Goal: Task Accomplishment & Management: Use online tool/utility

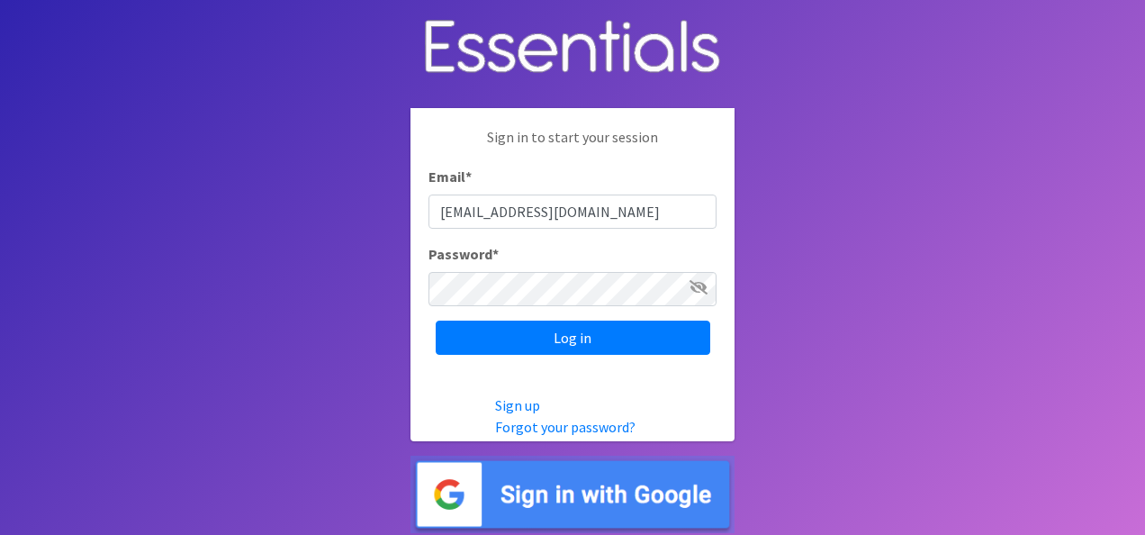
type input "[EMAIL_ADDRESS][DOMAIN_NAME]"
click at [696, 288] on icon at bounding box center [698, 287] width 18 height 14
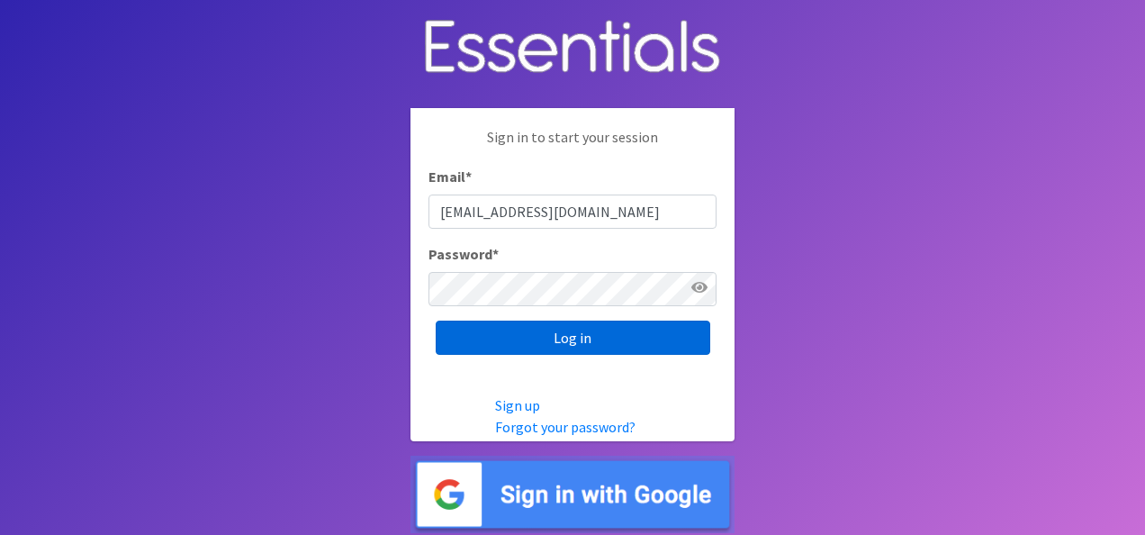
click at [561, 337] on input "Log in" at bounding box center [573, 337] width 275 height 34
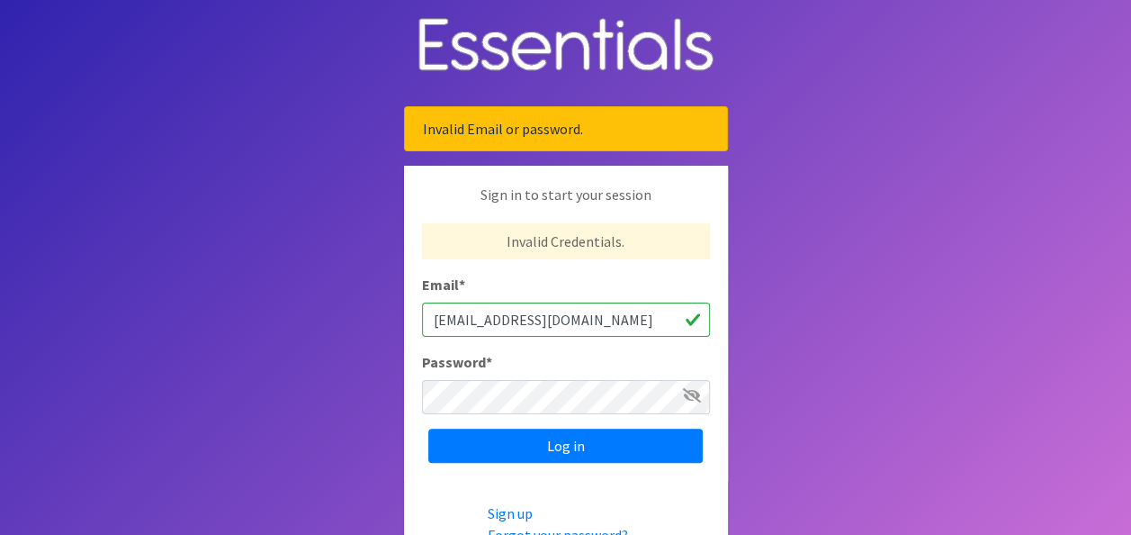
click at [684, 403] on span at bounding box center [692, 395] width 18 height 22
click at [691, 393] on icon at bounding box center [692, 395] width 18 height 14
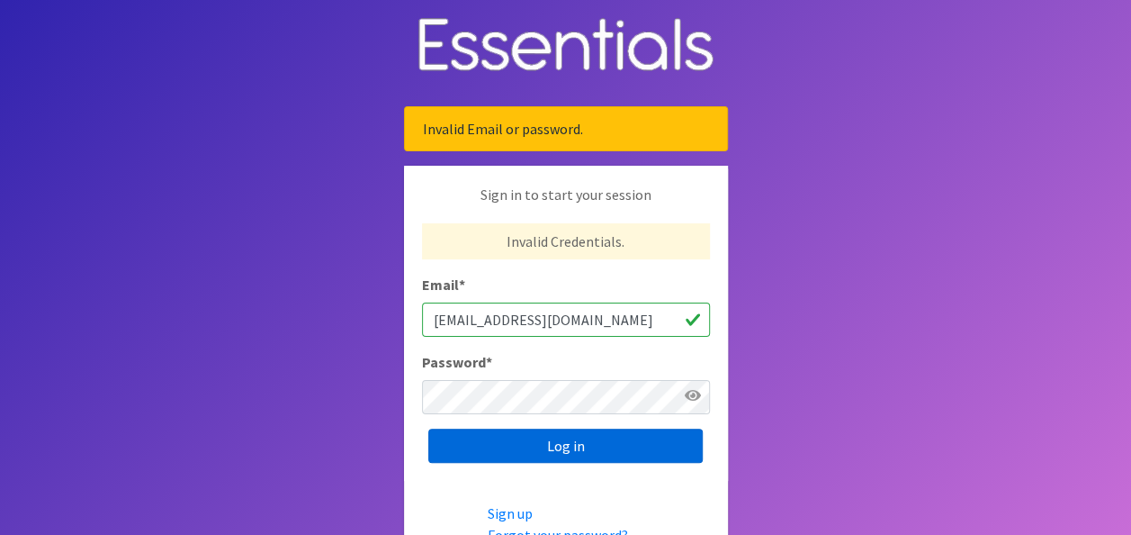
click at [553, 451] on input "Log in" at bounding box center [565, 445] width 275 height 34
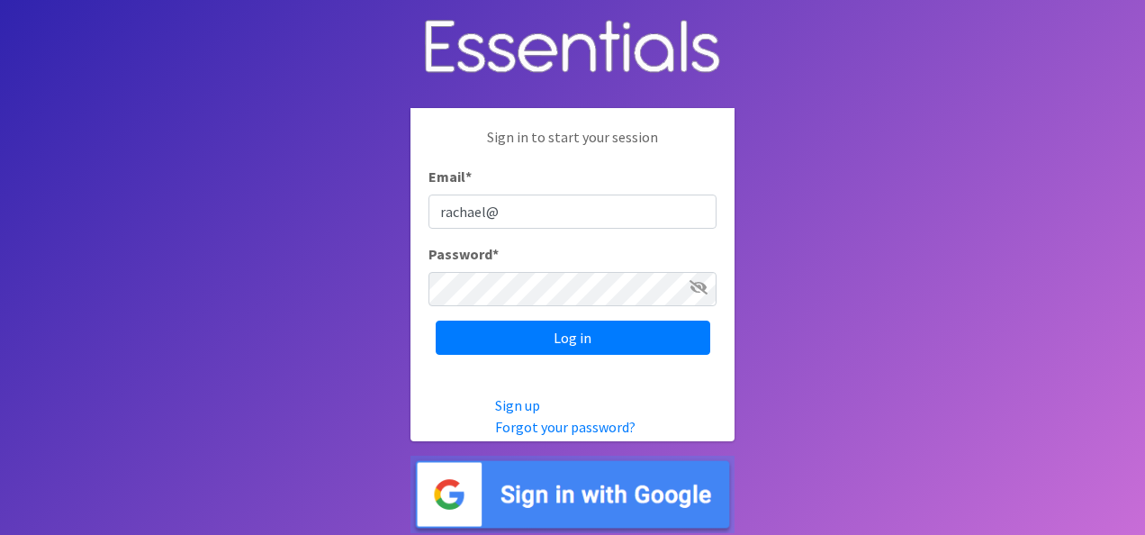
type input "[EMAIL_ADDRESS][DOMAIN_NAME]"
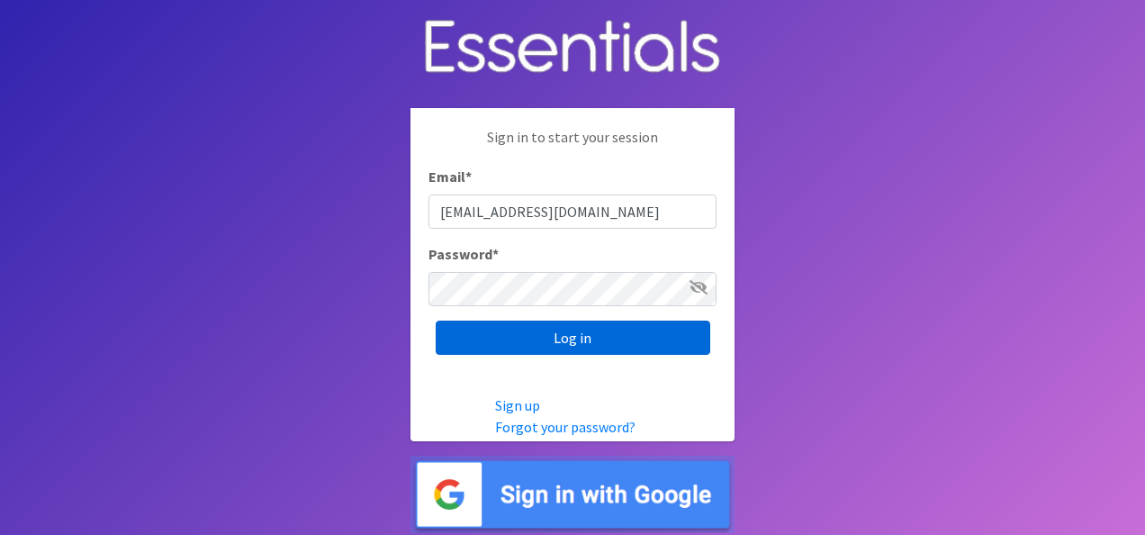
click at [584, 333] on input "Log in" at bounding box center [573, 337] width 275 height 34
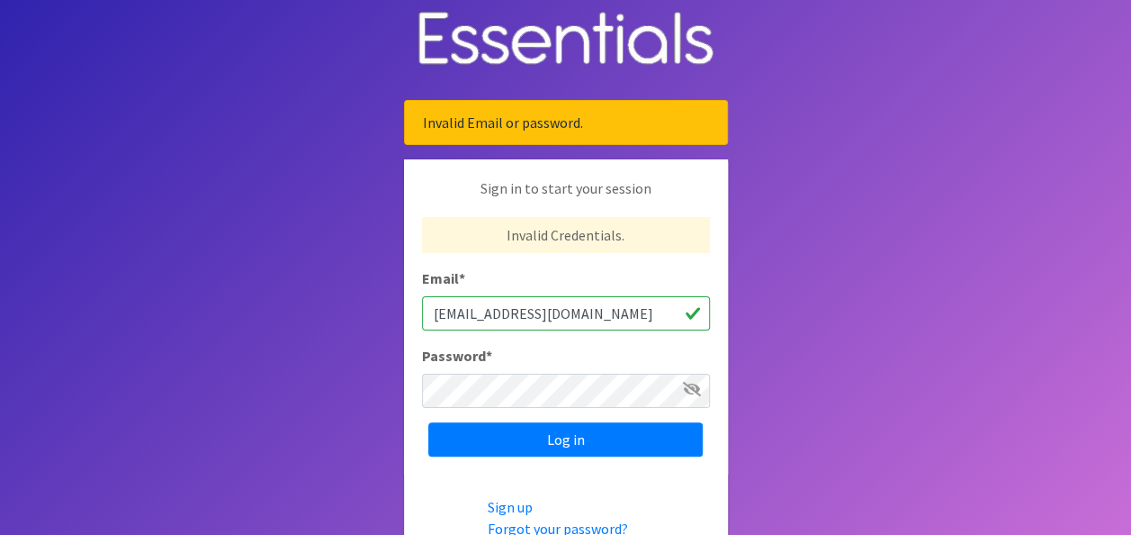
scroll to position [7, 0]
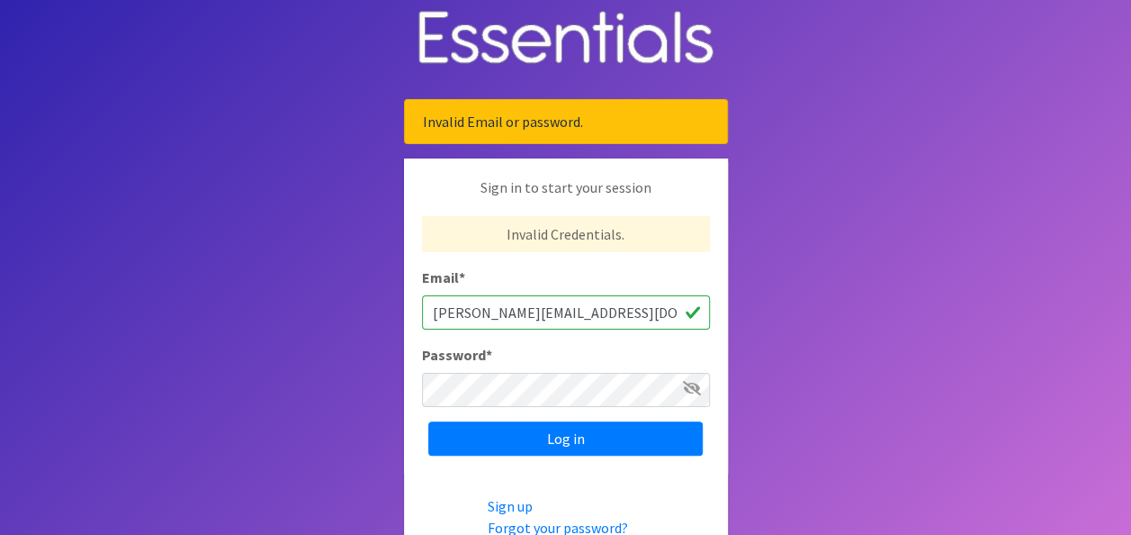
type input "[PERSON_NAME][EMAIL_ADDRESS][DOMAIN_NAME]"
click at [683, 389] on icon at bounding box center [692, 388] width 18 height 14
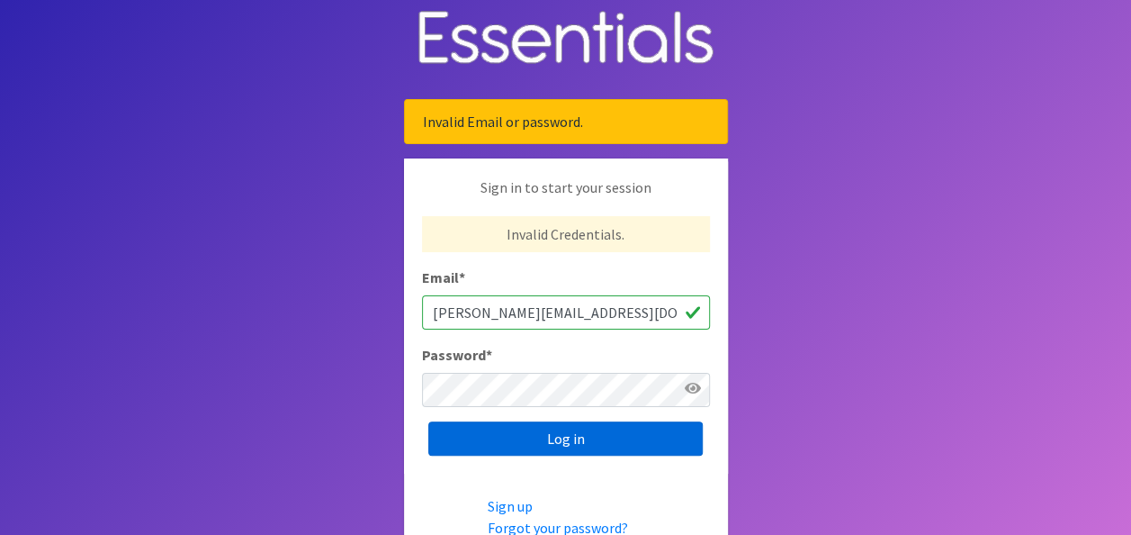
click at [600, 430] on input "Log in" at bounding box center [565, 438] width 275 height 34
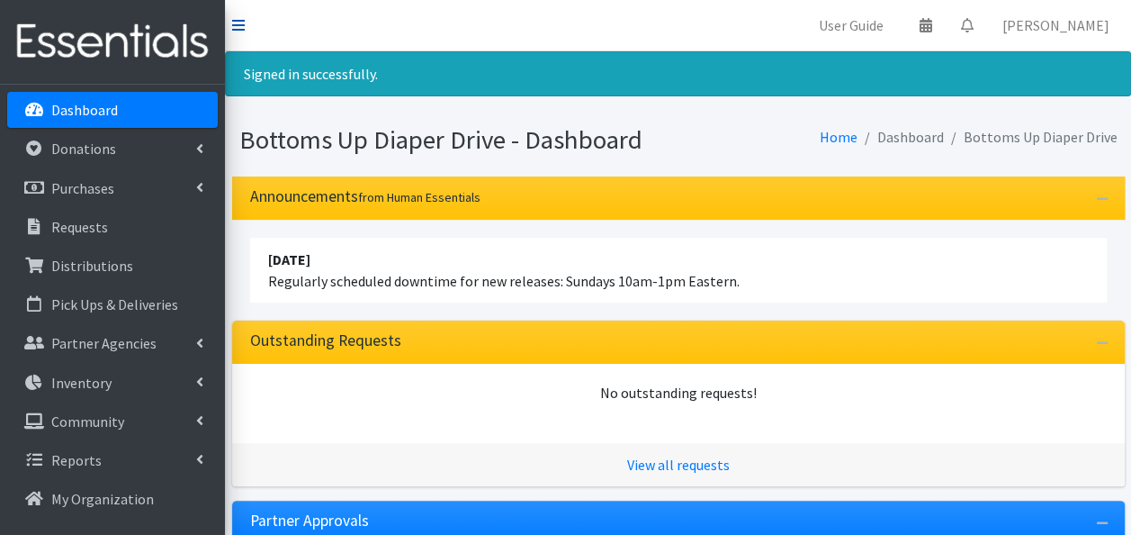
click at [243, 26] on icon at bounding box center [238, 25] width 13 height 14
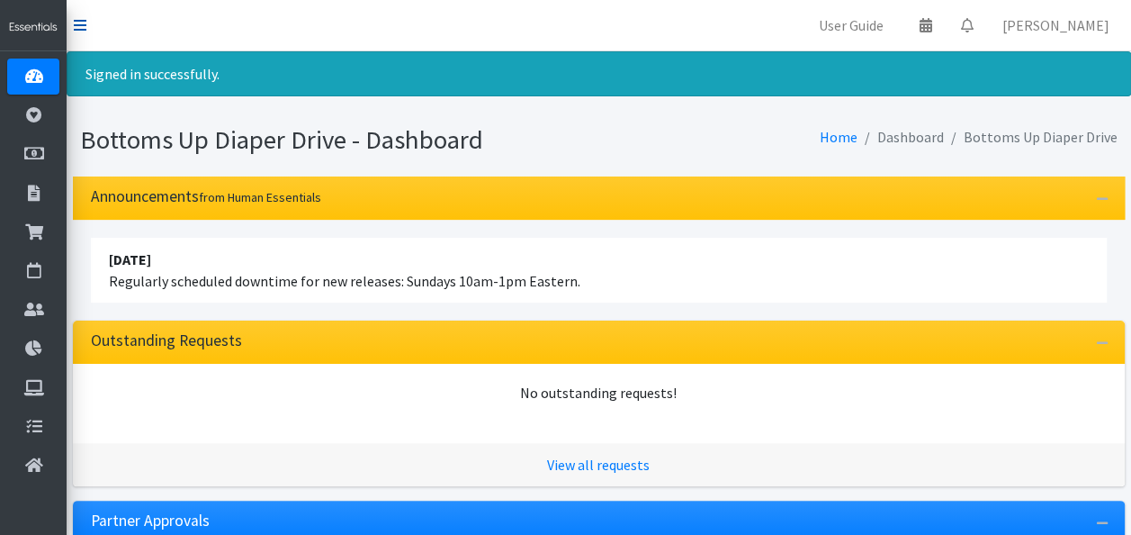
click at [83, 23] on icon at bounding box center [80, 25] width 13 height 14
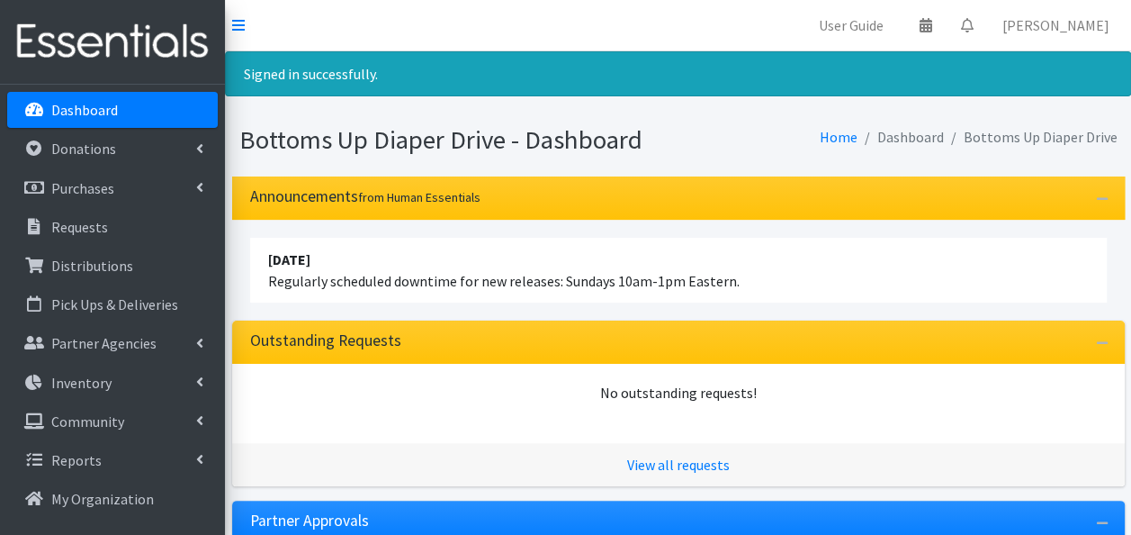
click at [232, 14] on link at bounding box center [238, 25] width 13 height 22
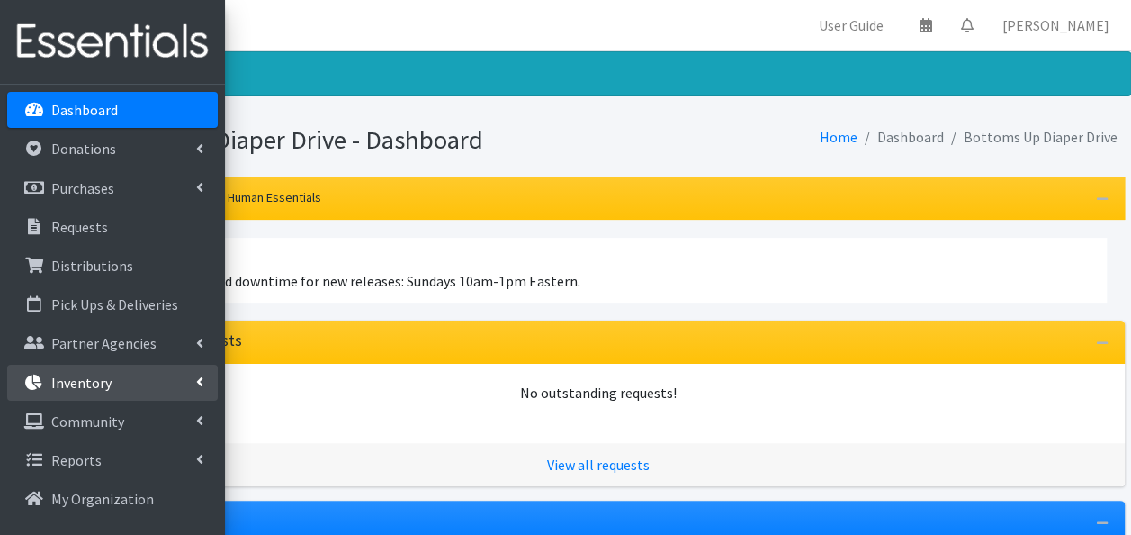
click at [51, 382] on p "Inventory" at bounding box center [51, 383] width 0 height 22
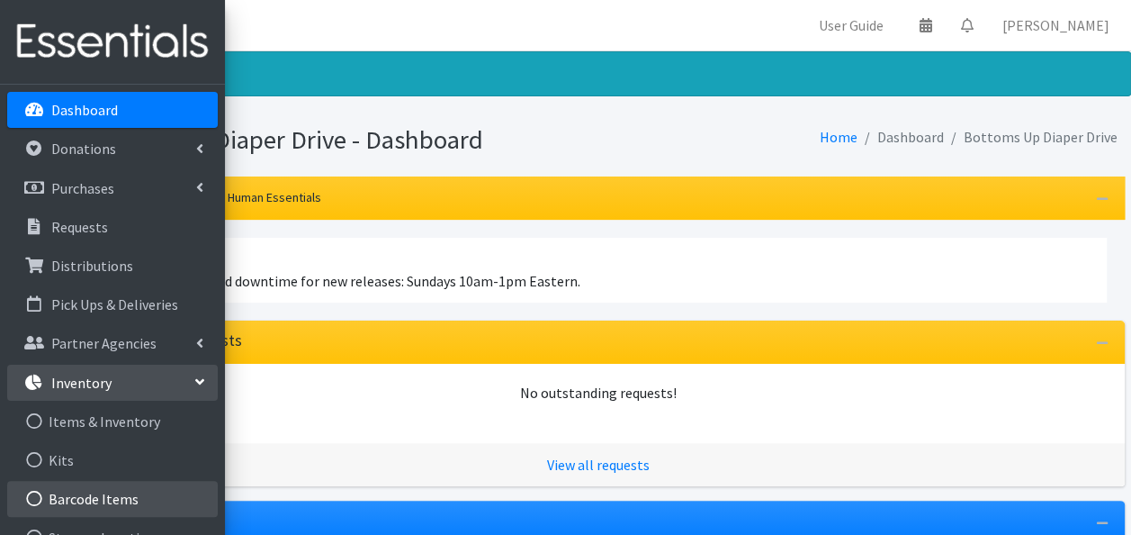
click at [115, 493] on link "Barcode Items" at bounding box center [112, 499] width 211 height 36
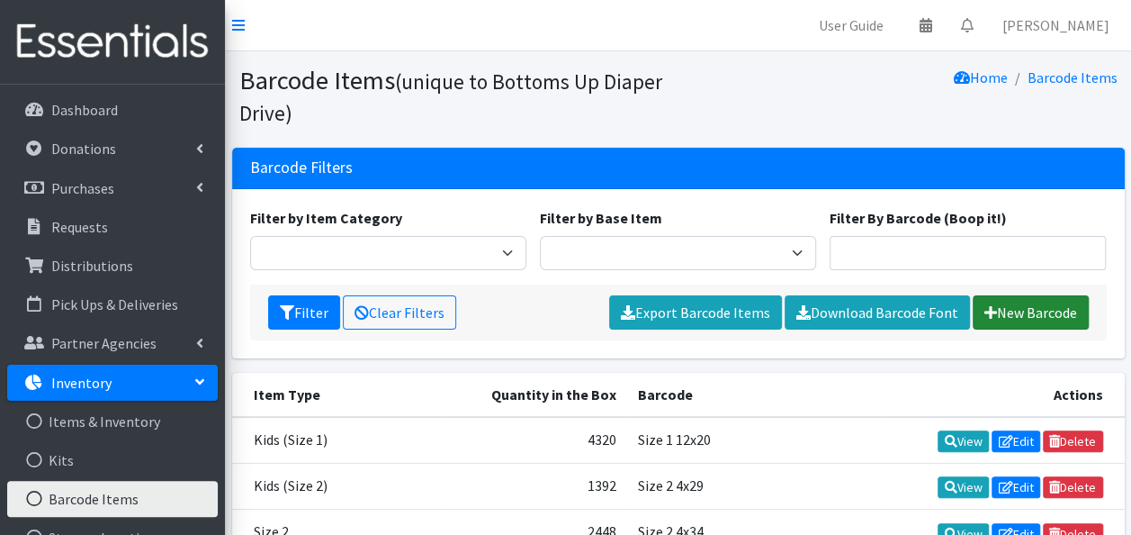
click at [986, 307] on icon at bounding box center [991, 312] width 13 height 14
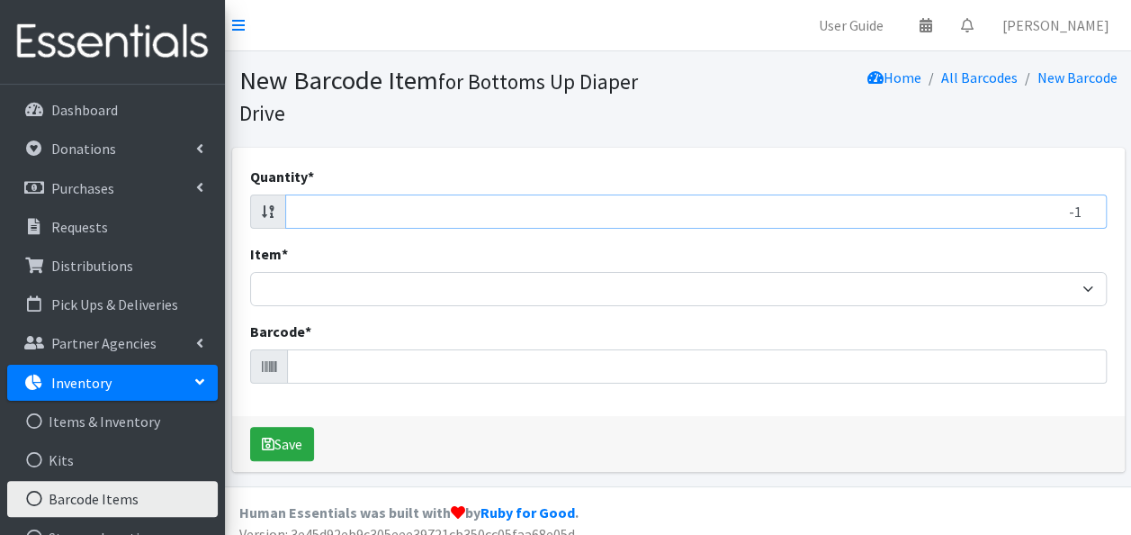
type input "-1"
click at [1085, 212] on input "-1" at bounding box center [696, 211] width 822 height 34
type input "60"
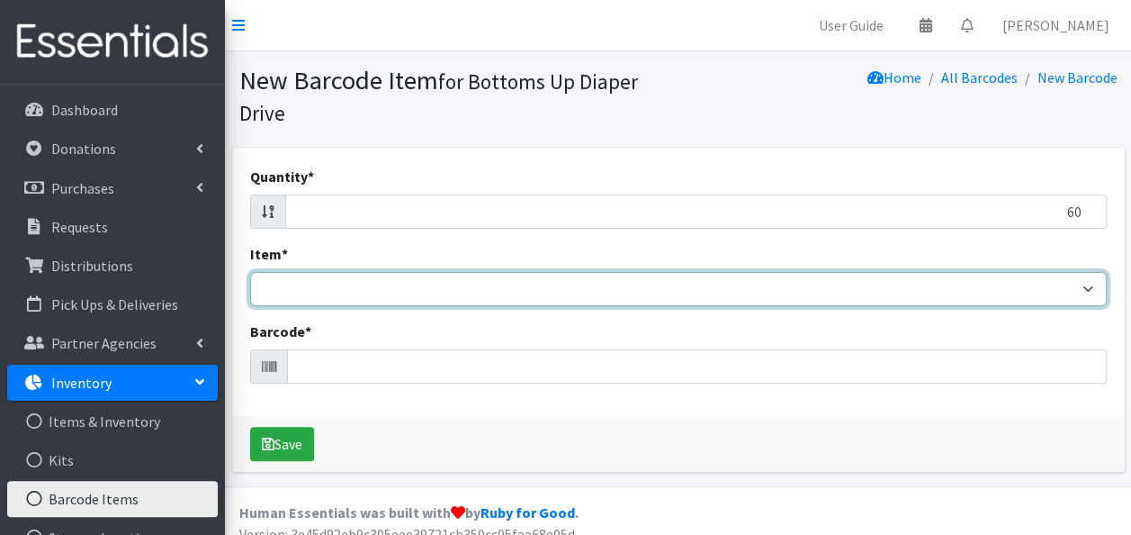
click at [1091, 287] on select "Kids L/XL (60-125 lbs) Kids (Newborn) Kids (Preemie) Kids Pull-Ups Kids Pull-Up…" at bounding box center [678, 289] width 857 height 34
click at [250, 272] on select "Kids L/XL (60-125 lbs) Kids (Newborn) Kids (Preemie) Kids Pull-Ups Kids Pull-Up…" at bounding box center [678, 289] width 857 height 34
click at [1079, 284] on select "Kids L/XL (60-125 lbs) Kids (Newborn) Kids (Preemie) Kids Pull-Ups Kids Pull-Up…" at bounding box center [678, 289] width 857 height 34
click at [250, 272] on select "Kids L/XL (60-125 lbs) Kids (Newborn) Kids (Preemie) Kids Pull-Ups Kids Pull-Up…" at bounding box center [678, 289] width 857 height 34
click at [999, 289] on select "Kids L/XL (60-125 lbs) Kids (Newborn) Kids (Preemie) Kids Pull-Ups Kids Pull-Up…" at bounding box center [678, 289] width 857 height 34
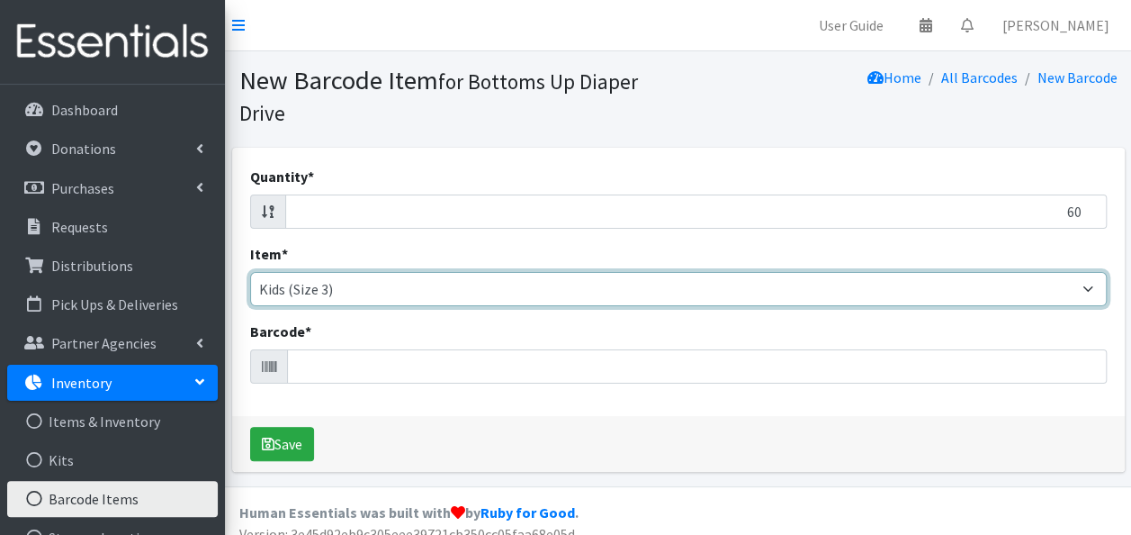
select select "4773"
click at [250, 272] on select "Kids L/XL (60-125 lbs) Kids (Newborn) Kids (Preemie) Kids Pull-Ups Kids Pull-Up…" at bounding box center [678, 289] width 857 height 34
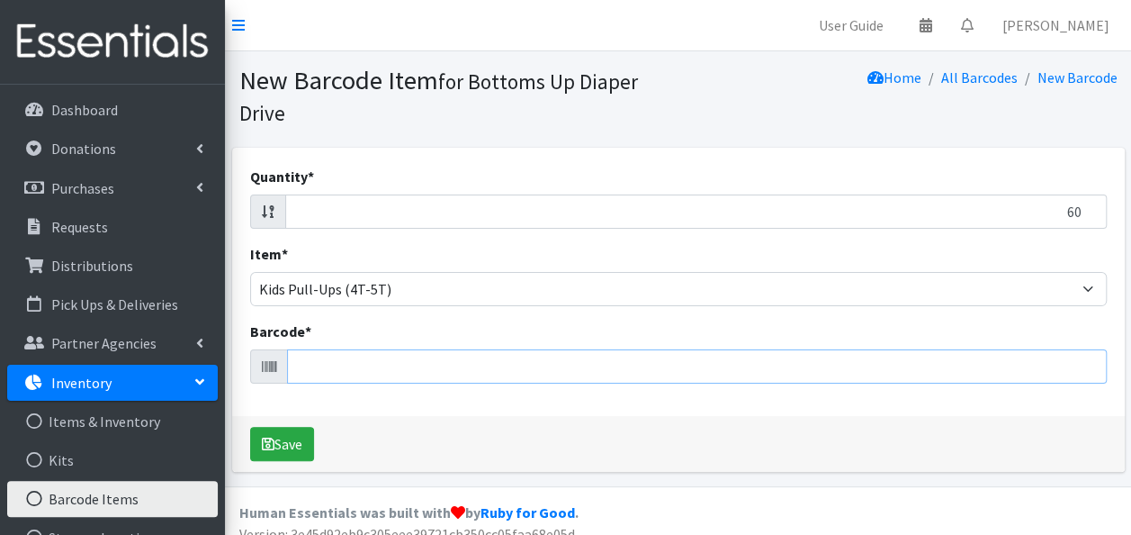
click at [711, 364] on input "Barcode *" at bounding box center [697, 366] width 820 height 34
type input "00036000530308"
click at [250, 427] on button "Save" at bounding box center [282, 444] width 64 height 34
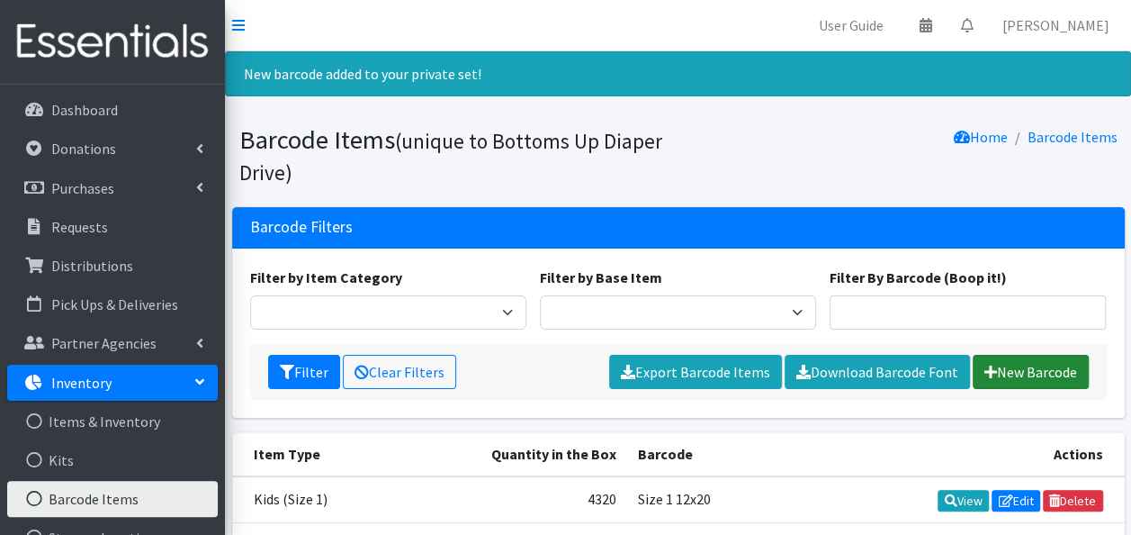
click at [1008, 367] on link "New Barcode" at bounding box center [1031, 372] width 116 height 34
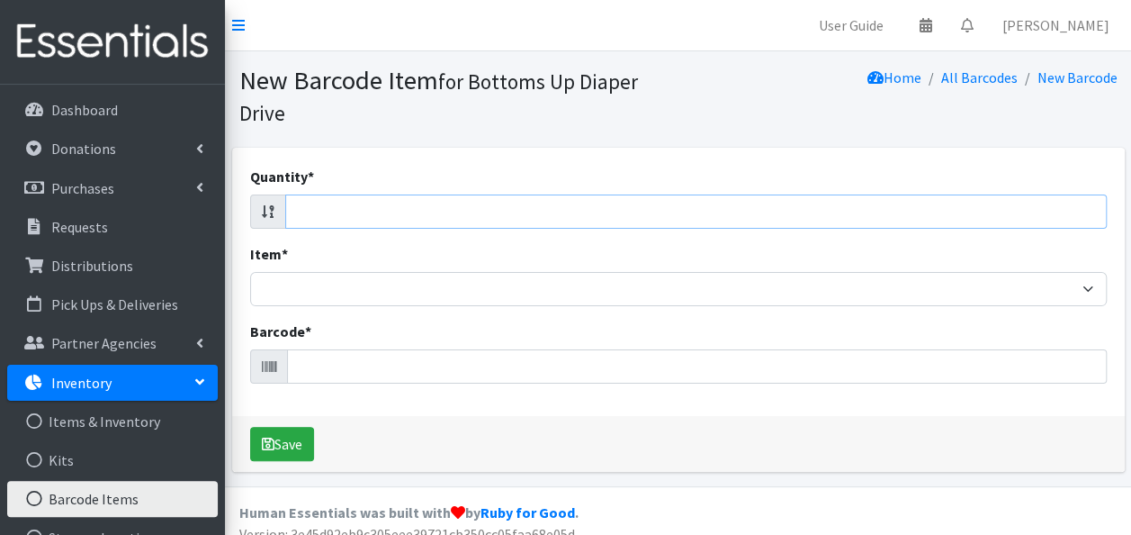
click at [1029, 200] on input "Quantity *" at bounding box center [696, 211] width 822 height 34
type input "108"
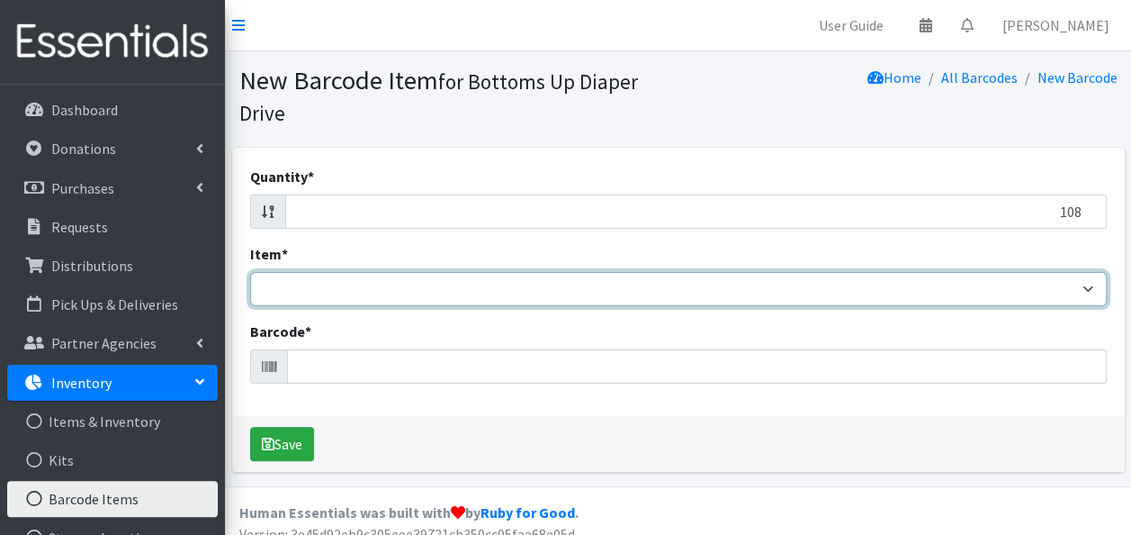
click at [1088, 284] on select "Kids L/XL (60-125 lbs) Kids (Newborn) Kids (Preemie) Kids Pull-Ups Kids Pull-Up…" at bounding box center [678, 289] width 857 height 34
select select "4771"
click at [250, 272] on select "Kids L/XL (60-125 lbs) Kids (Newborn) Kids (Preemie) Kids Pull-Ups Kids Pull-Up…" at bounding box center [678, 289] width 857 height 34
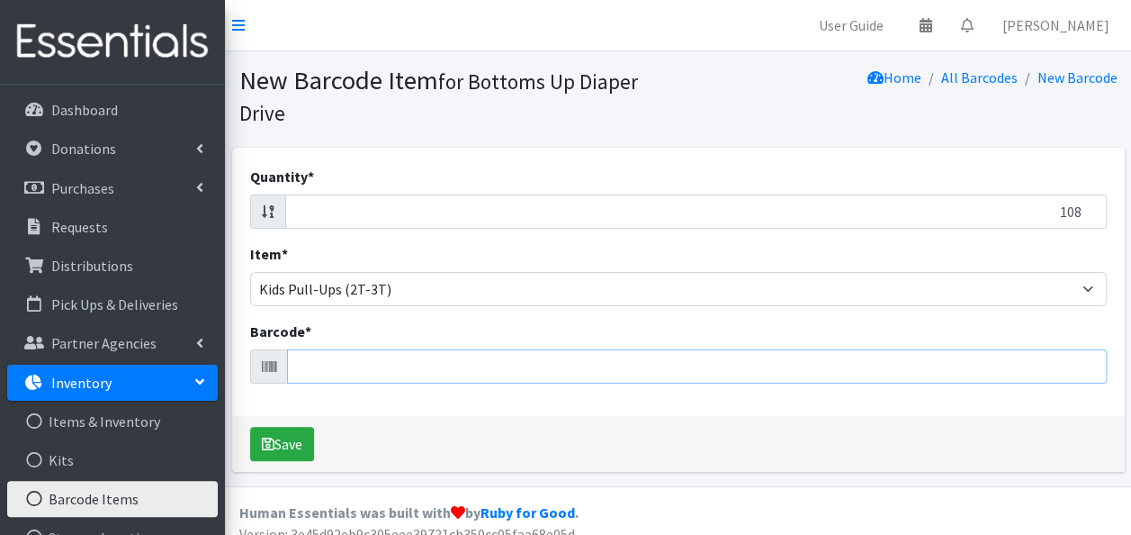
click at [509, 367] on input "Barcode *" at bounding box center [697, 366] width 820 height 34
type input "036000547634"
click at [250, 427] on button "Save" at bounding box center [282, 444] width 64 height 34
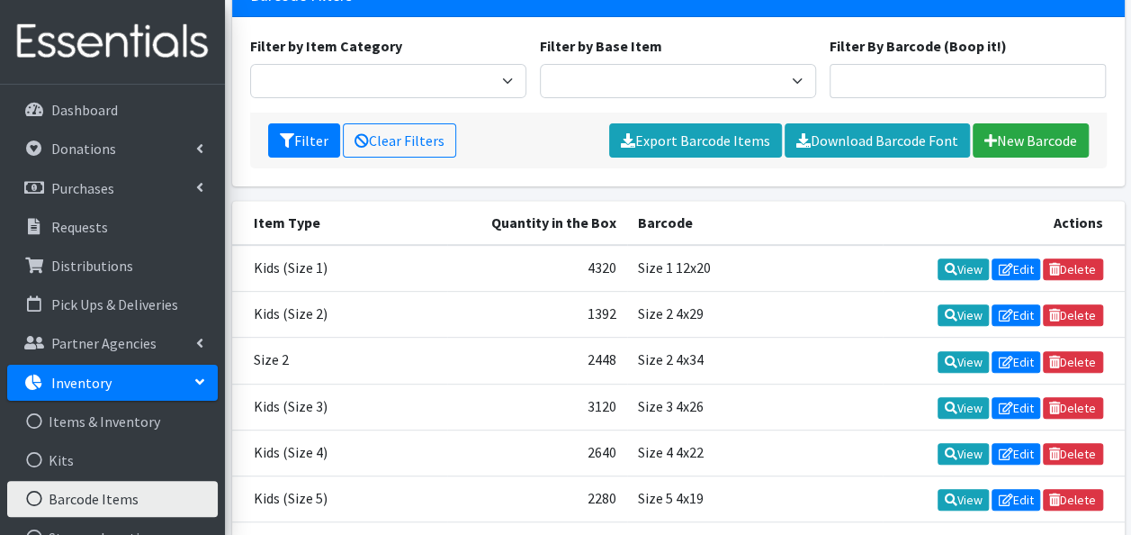
scroll to position [140, 0]
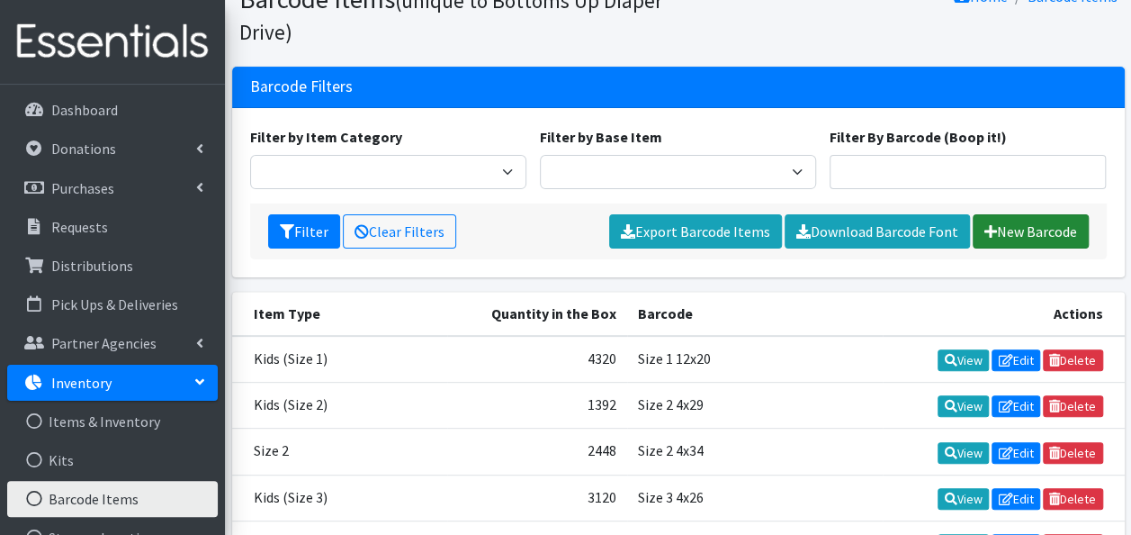
click at [1012, 233] on link "New Barcode" at bounding box center [1031, 231] width 116 height 34
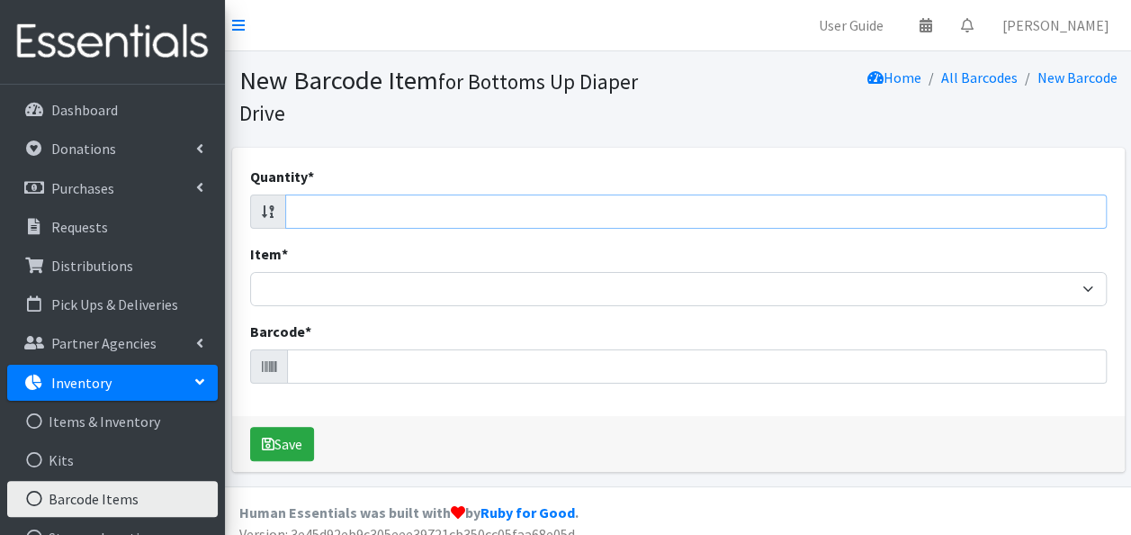
click at [977, 215] on input "Quantity *" at bounding box center [696, 211] width 822 height 34
type input "84"
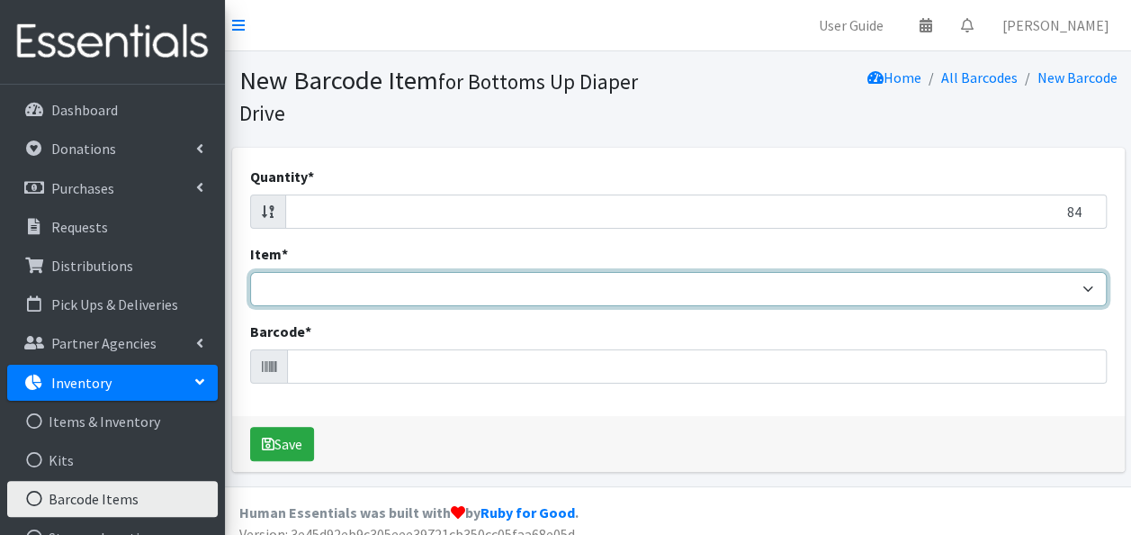
click at [1088, 287] on select "Kids L/XL (60-125 lbs) Kids (Newborn) Kids (Preemie) Kids Pull-Ups Kids Pull-Up…" at bounding box center [678, 289] width 857 height 34
select select "4753"
click at [250, 272] on select "Kids L/XL (60-125 lbs) Kids (Newborn) Kids (Preemie) Kids Pull-Ups Kids Pull-Up…" at bounding box center [678, 289] width 857 height 34
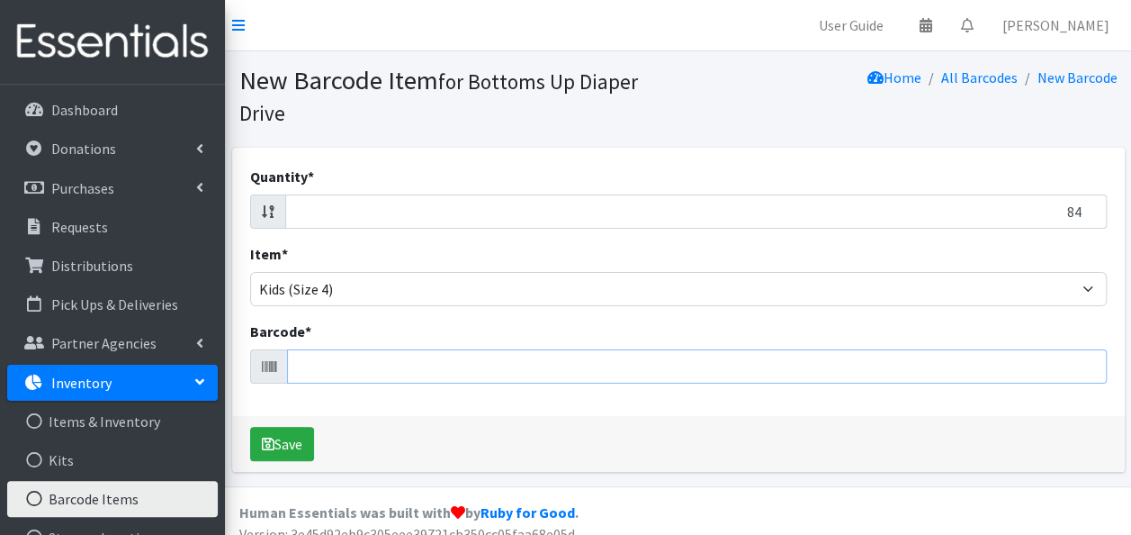
click at [533, 365] on input "Barcode *" at bounding box center [697, 366] width 820 height 34
type input "030772158081"
click at [250, 427] on button "Save" at bounding box center [282, 444] width 64 height 34
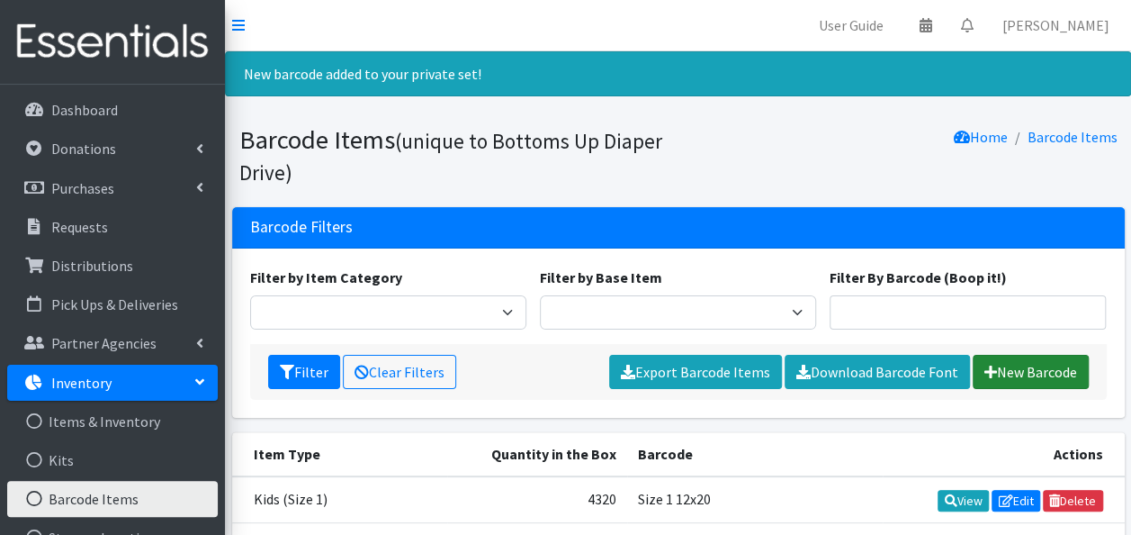
click at [1026, 369] on link "New Barcode" at bounding box center [1031, 372] width 116 height 34
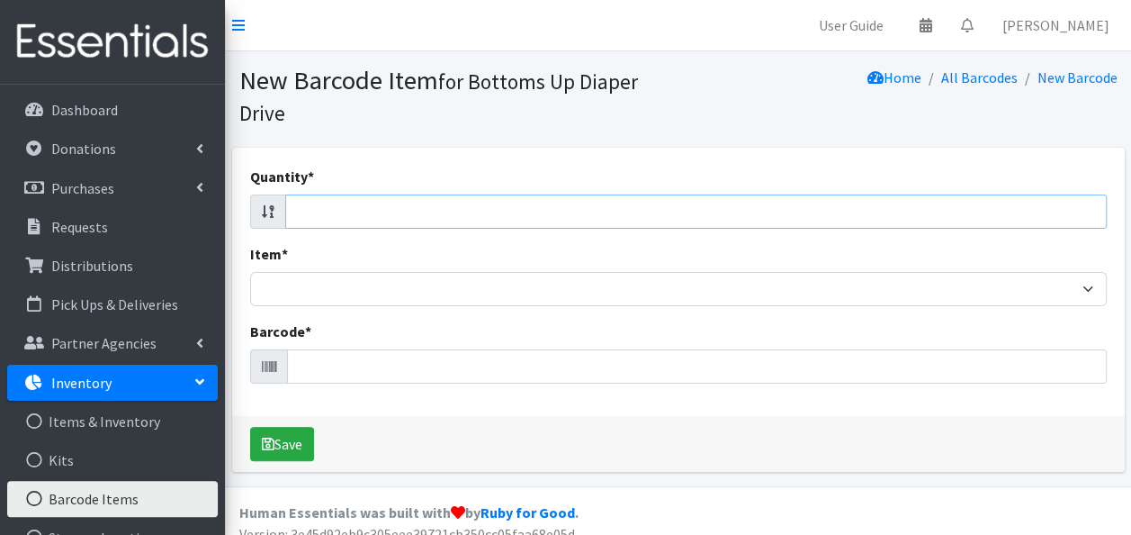
click at [1001, 212] on input "Quantity *" at bounding box center [696, 211] width 822 height 34
type input "150"
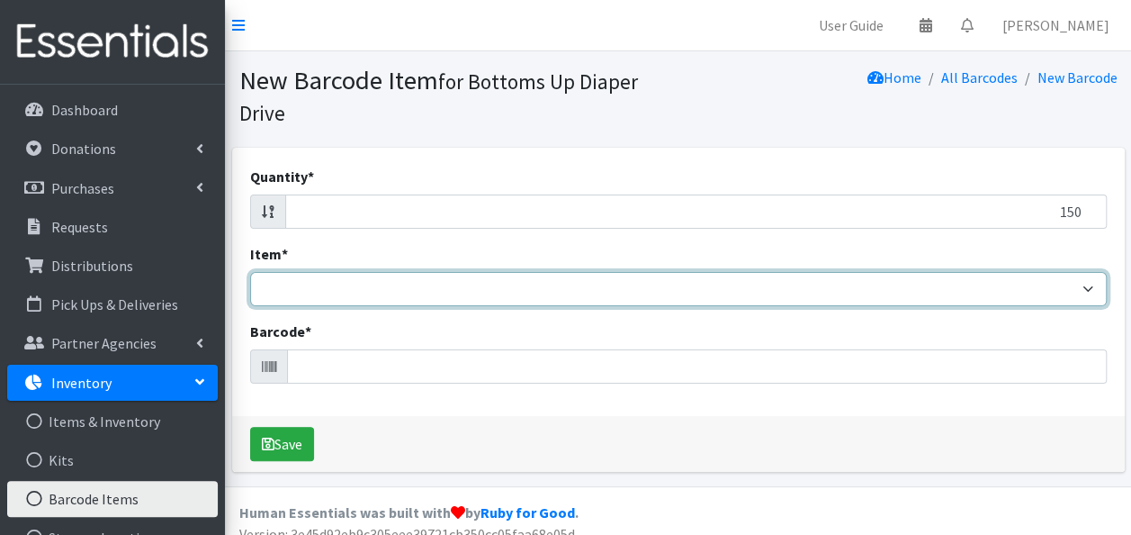
click at [1086, 294] on select "Kids L/XL (60-125 lbs) Kids (Newborn) Kids (Preemie) Kids Pull-Ups Kids Pull-Up…" at bounding box center [678, 289] width 857 height 34
select select "4753"
click at [250, 272] on select "Kids L/XL (60-125 lbs) Kids (Newborn) Kids (Preemie) Kids Pull-Ups Kids Pull-Up…" at bounding box center [678, 289] width 857 height 34
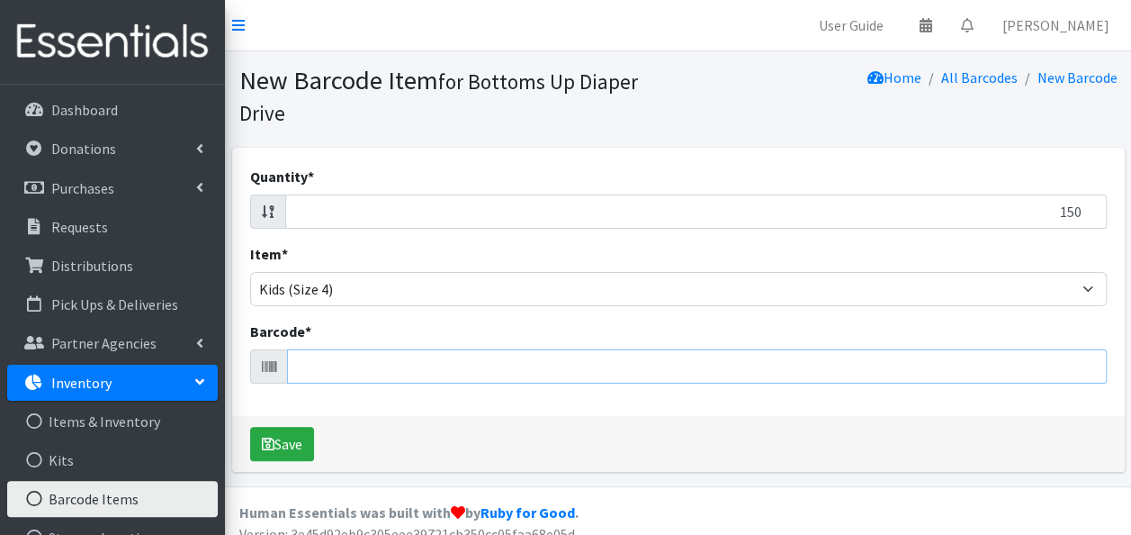
click at [329, 366] on input "Barcode *" at bounding box center [697, 366] width 820 height 34
type input "M093287F29"
click at [250, 427] on button "Save" at bounding box center [282, 444] width 64 height 34
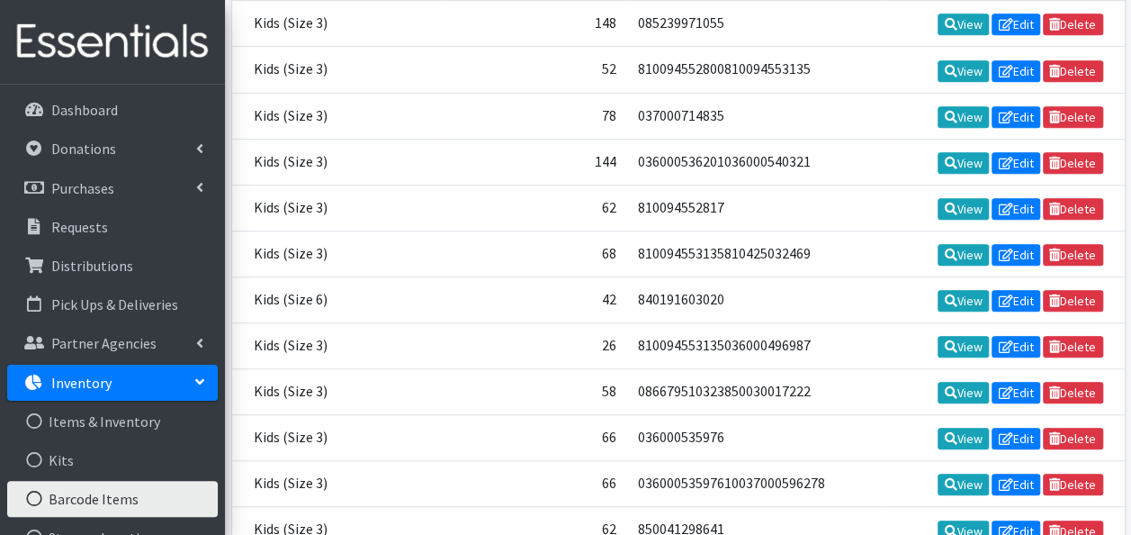
scroll to position [7819, 0]
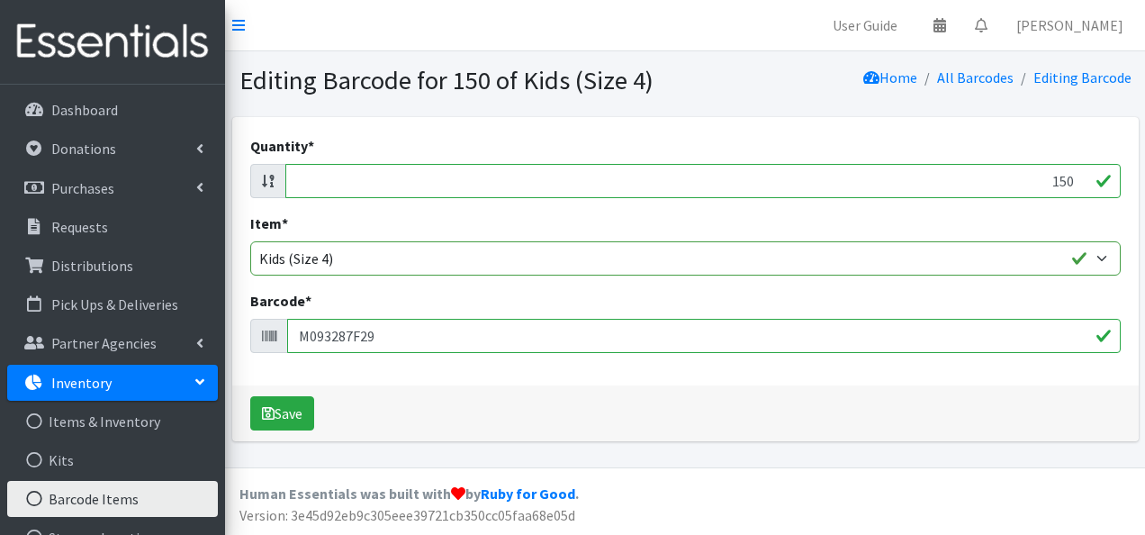
click at [393, 339] on input "M093287F29" at bounding box center [703, 336] width 833 height 34
type input "M093287F2910850050580048"
click at [250, 396] on button "Save" at bounding box center [282, 413] width 64 height 34
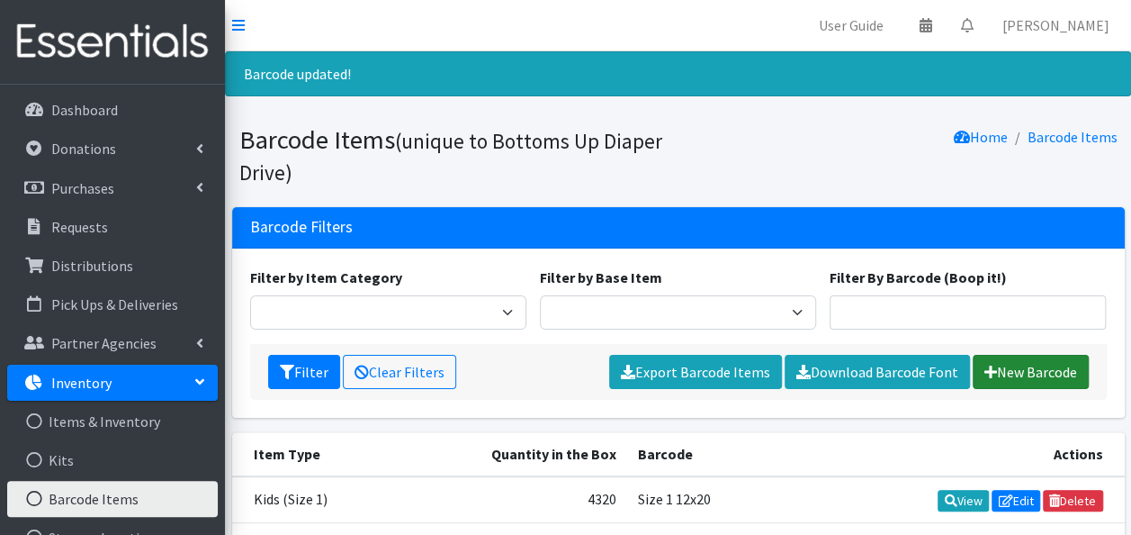
click at [1007, 366] on link "New Barcode" at bounding box center [1031, 372] width 116 height 34
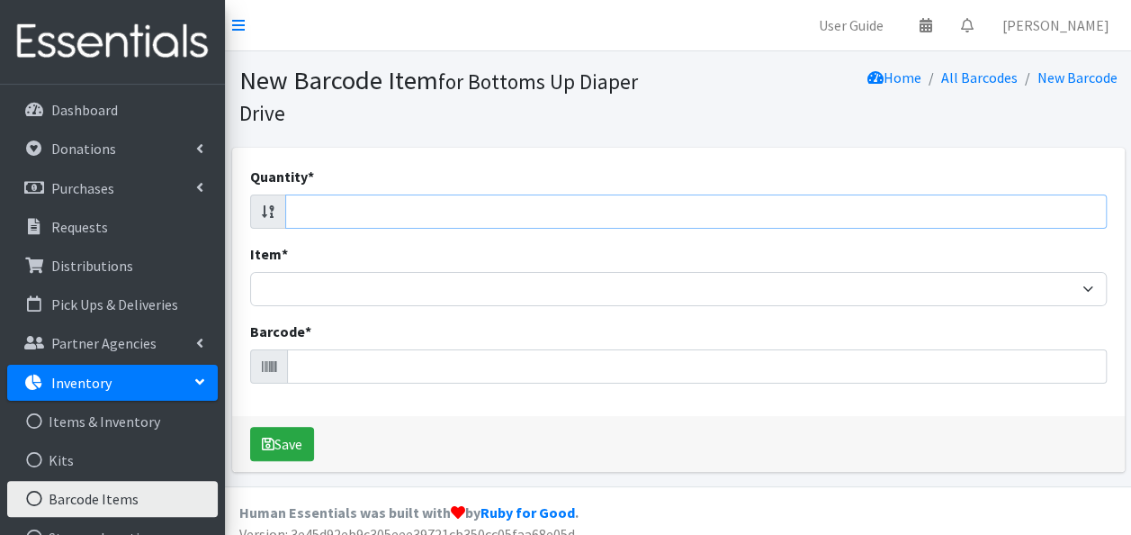
click at [1059, 211] on input "Quantity *" at bounding box center [696, 211] width 822 height 34
click at [1091, 216] on input "-1" at bounding box center [696, 211] width 822 height 34
click at [1089, 216] on input "-2" at bounding box center [696, 211] width 822 height 34
click at [1088, 205] on input "-1" at bounding box center [696, 211] width 822 height 34
type input "0"
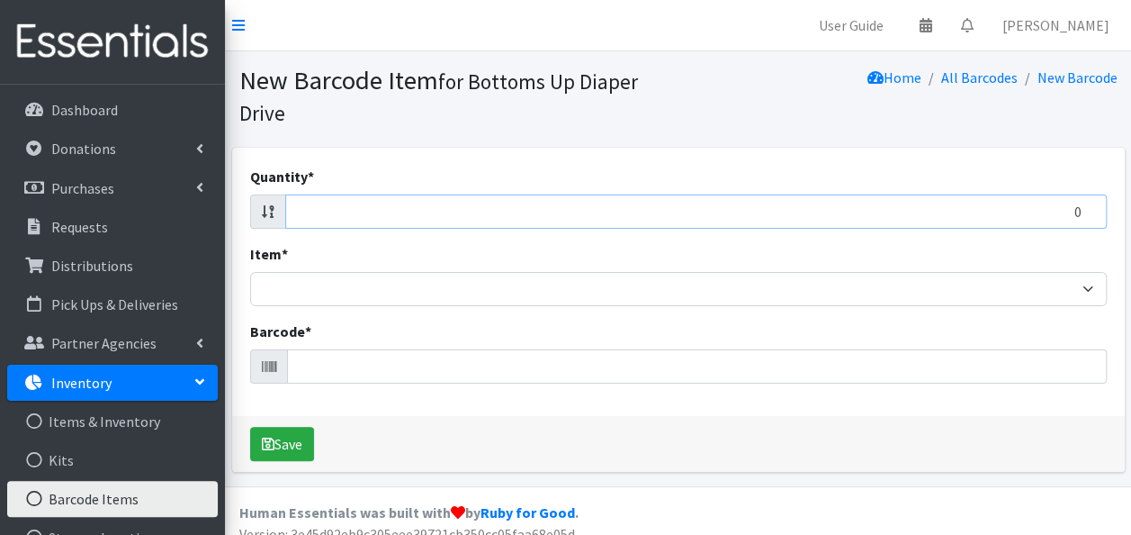
click at [1088, 205] on input "0" at bounding box center [696, 211] width 822 height 34
type input "54"
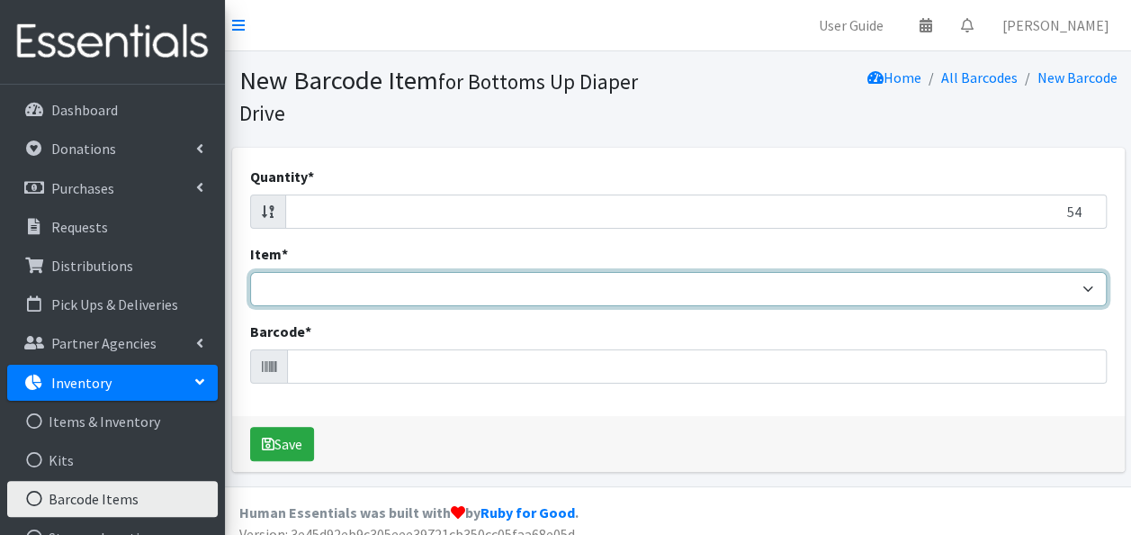
click at [994, 292] on select "Kids L/XL (60-125 lbs) Kids (Newborn) Kids (Preemie) Kids Pull-Ups Kids Pull-Up…" at bounding box center [678, 289] width 857 height 34
select select "4772"
click at [250, 272] on select "Kids L/XL (60-125 lbs) Kids (Newborn) Kids (Preemie) Kids Pull-Ups Kids Pull-Up…" at bounding box center [678, 289] width 857 height 34
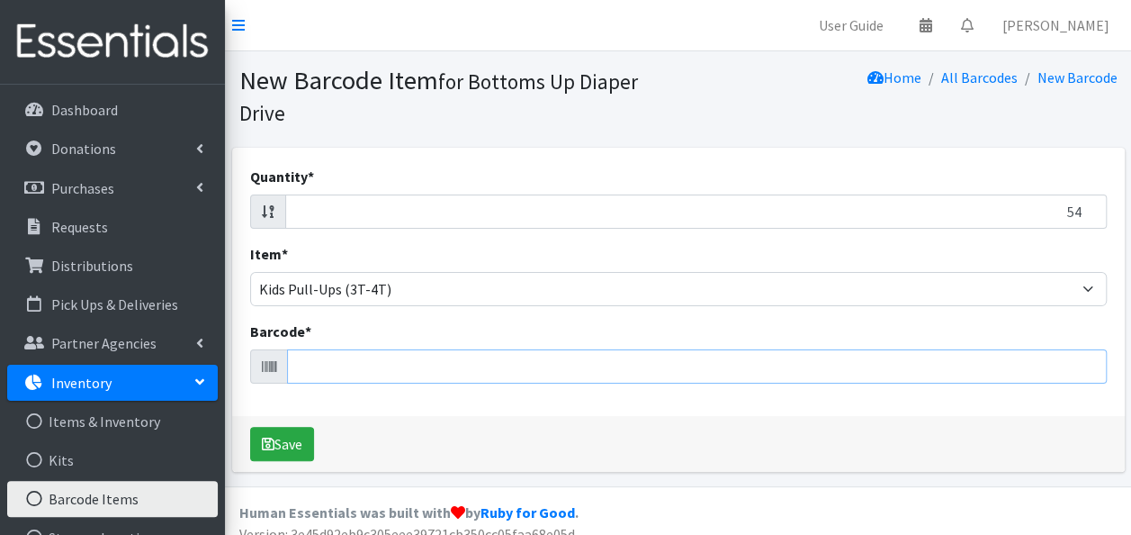
click at [446, 365] on input "Barcode *" at bounding box center [697, 366] width 820 height 34
type input "036000532425"
click at [250, 427] on button "Save" at bounding box center [282, 444] width 64 height 34
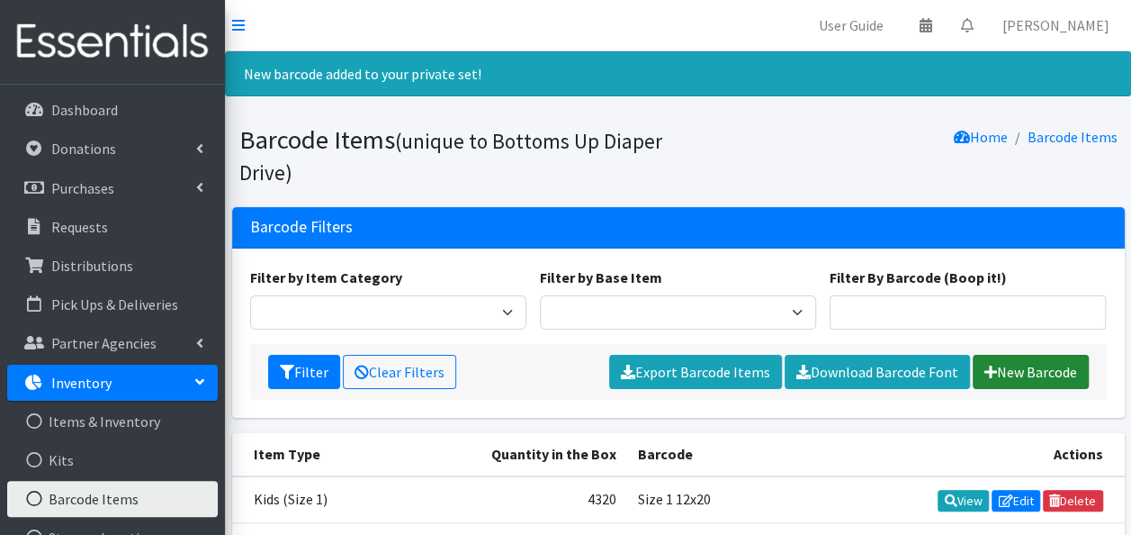
click at [1021, 370] on link "New Barcode" at bounding box center [1031, 372] width 116 height 34
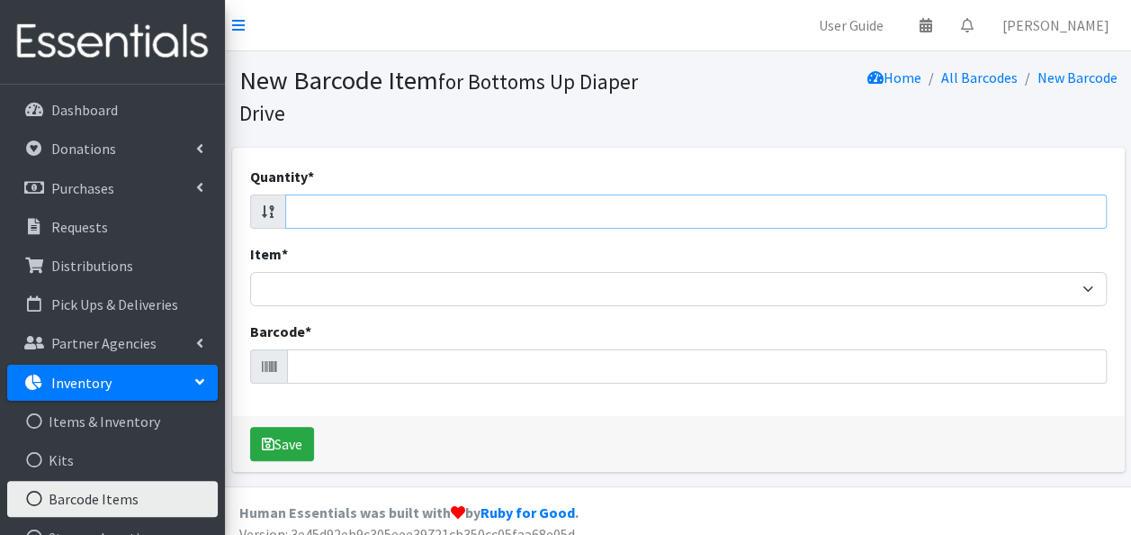
click at [1043, 212] on input "Quantity *" at bounding box center [696, 211] width 822 height 34
type input "64"
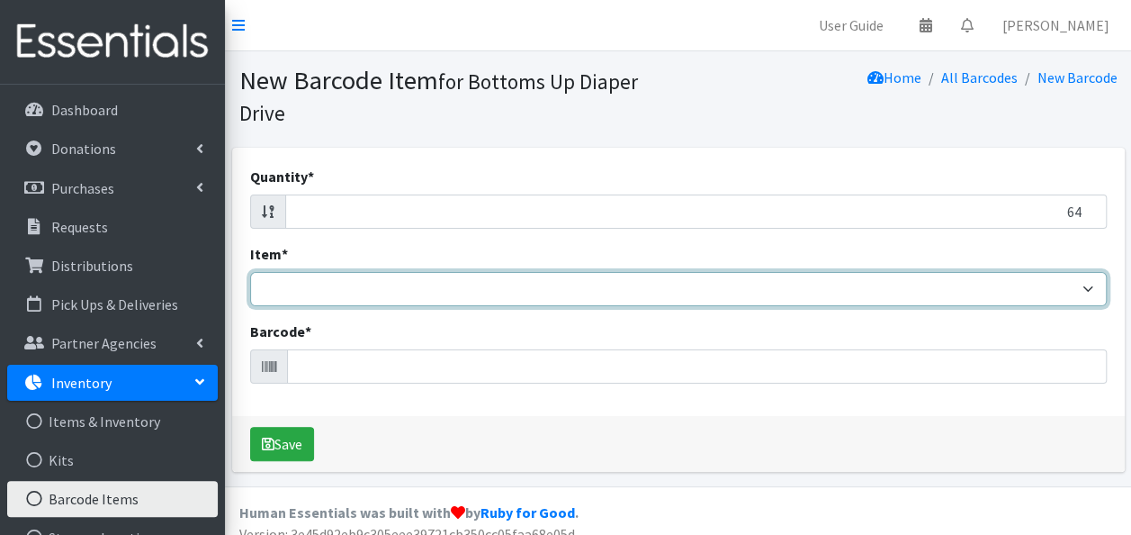
click at [1084, 288] on select "Kids L/XL (60-125 lbs) Kids (Newborn) Kids (Preemie) Kids Pull-Ups Kids Pull-Up…" at bounding box center [678, 289] width 857 height 34
select select "4772"
click at [250, 272] on select "Kids L/XL (60-125 lbs) Kids (Newborn) Kids (Preemie) Kids Pull-Ups Kids Pull-Up…" at bounding box center [678, 289] width 857 height 34
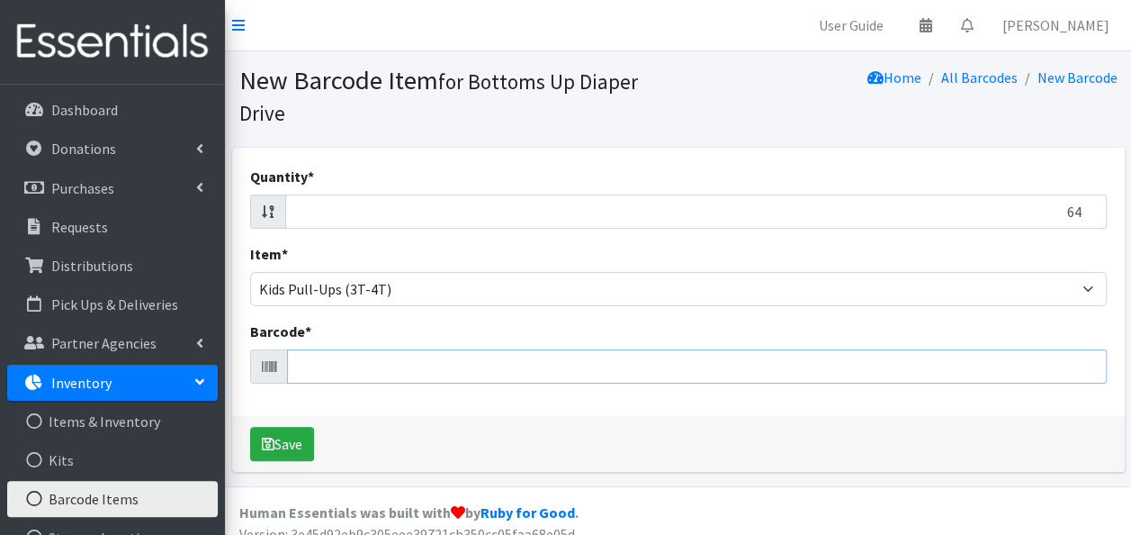
click at [346, 364] on input "Barcode *" at bounding box center [697, 366] width 820 height 34
click at [324, 366] on input "Barcode *" at bounding box center [697, 366] width 820 height 34
type input "10036000530336"
click at [250, 427] on button "Save" at bounding box center [282, 444] width 64 height 34
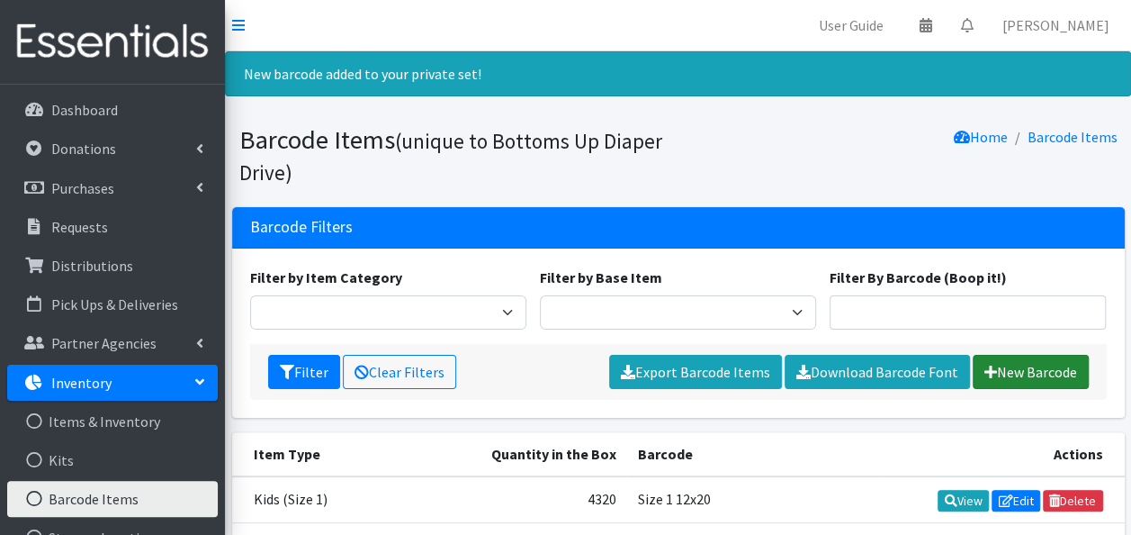
click at [1030, 374] on link "New Barcode" at bounding box center [1031, 372] width 116 height 34
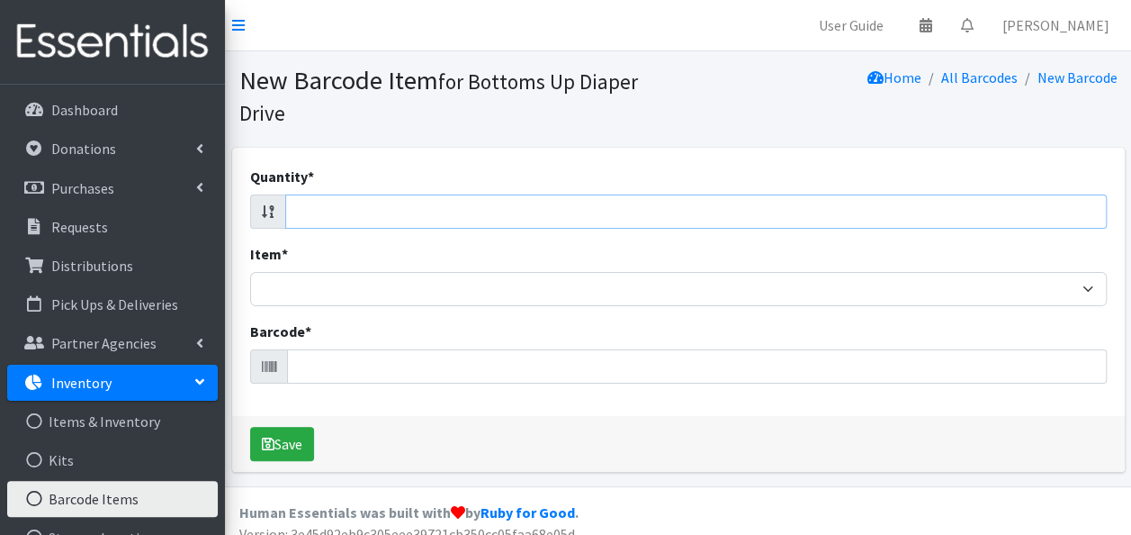
click at [1070, 210] on input "Quantity *" at bounding box center [696, 211] width 822 height 34
type input "96"
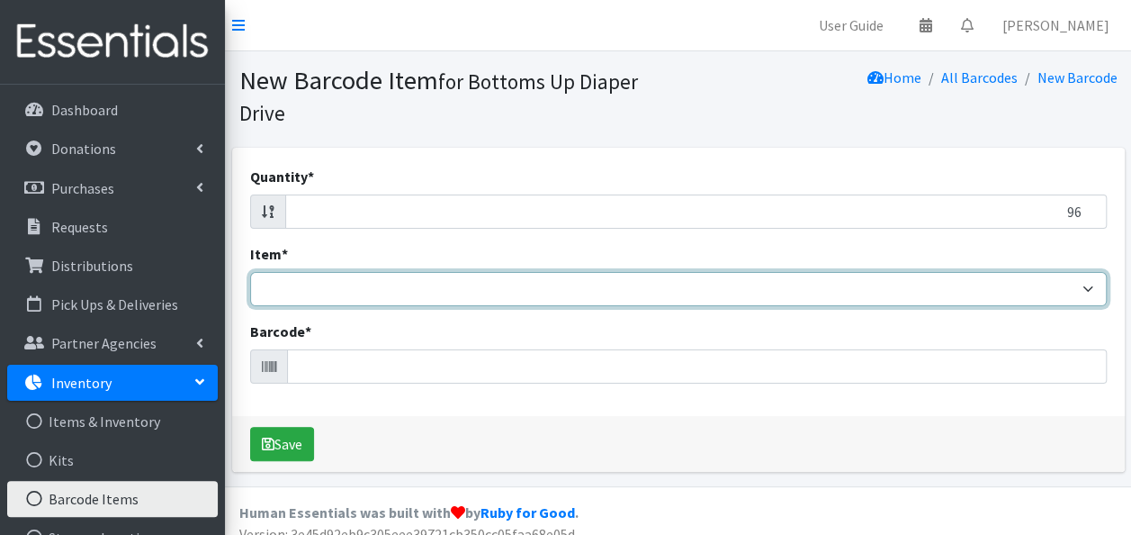
click at [1042, 293] on select "Kids L/XL (60-125 lbs) Kids (Newborn) Kids (Preemie) Kids Pull-Ups Kids Pull-Up…" at bounding box center [678, 289] width 857 height 34
select select "15432"
click at [250, 272] on select "Kids L/XL (60-125 lbs) Kids (Newborn) Kids (Preemie) Kids Pull-Ups Kids Pull-Up…" at bounding box center [678, 289] width 857 height 34
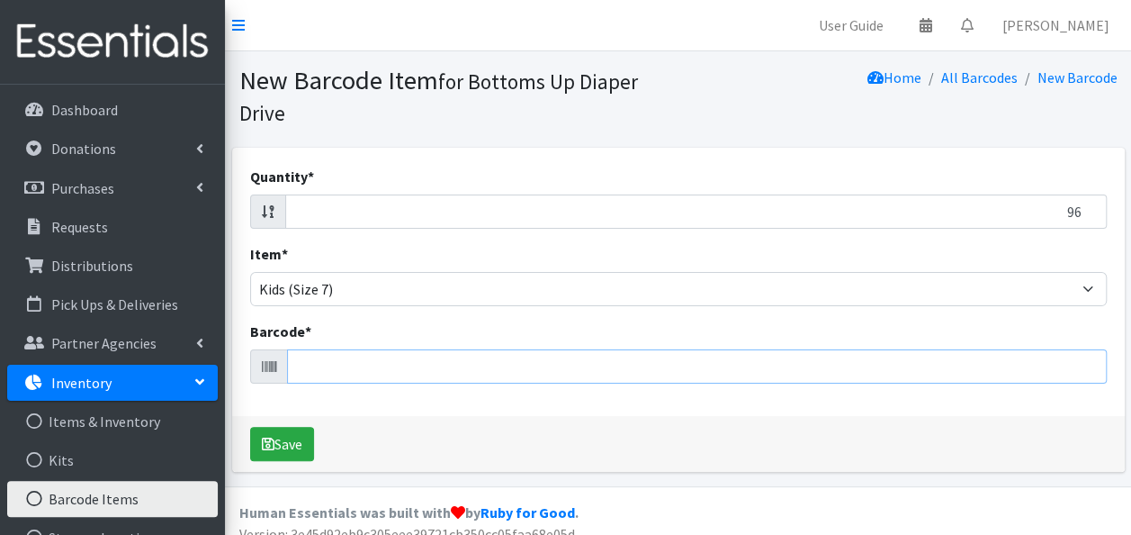
click at [495, 360] on input "Barcode *" at bounding box center [697, 366] width 820 height 34
type input "036000546187"
click at [250, 427] on button "Save" at bounding box center [282, 444] width 64 height 34
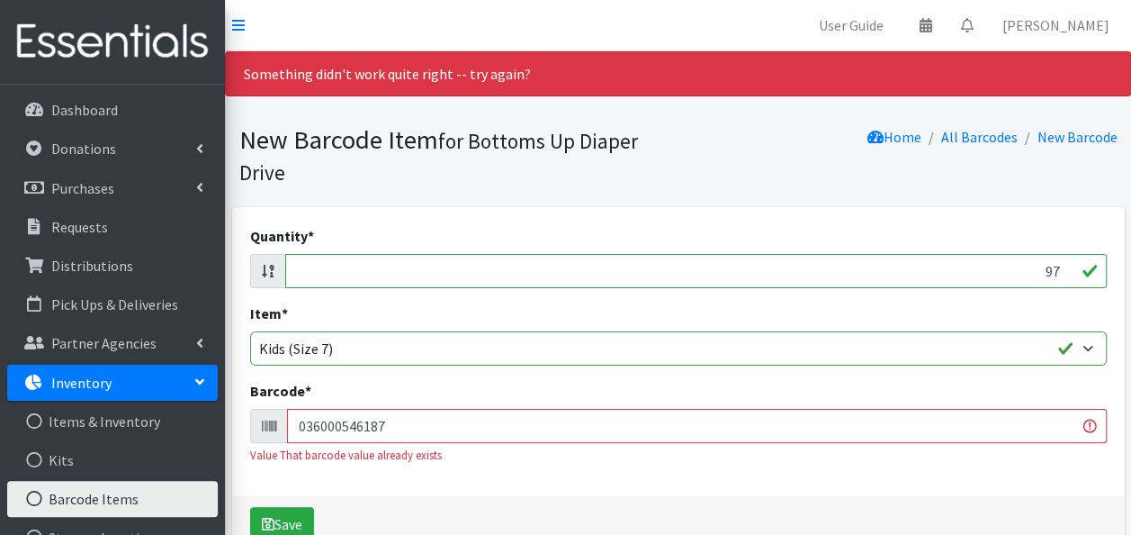
click at [1060, 268] on input "97" at bounding box center [696, 271] width 822 height 34
type input "9"
type input "92"
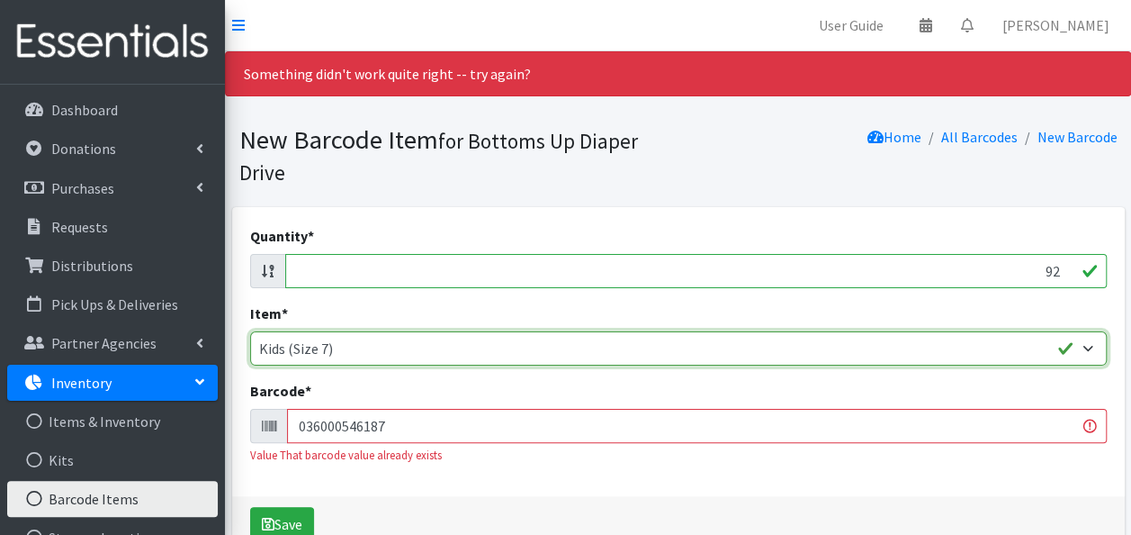
click at [1017, 347] on select "Kids L/XL (60-125 lbs) Kids (Newborn) Kids (Preemie) Kids Pull-Ups Kids Pull-Up…" at bounding box center [678, 348] width 857 height 34
select select "4753"
click at [250, 331] on select "Kids L/XL (60-125 lbs) Kids (Newborn) Kids (Preemie) Kids Pull-Ups Kids Pull-Up…" at bounding box center [678, 348] width 857 height 34
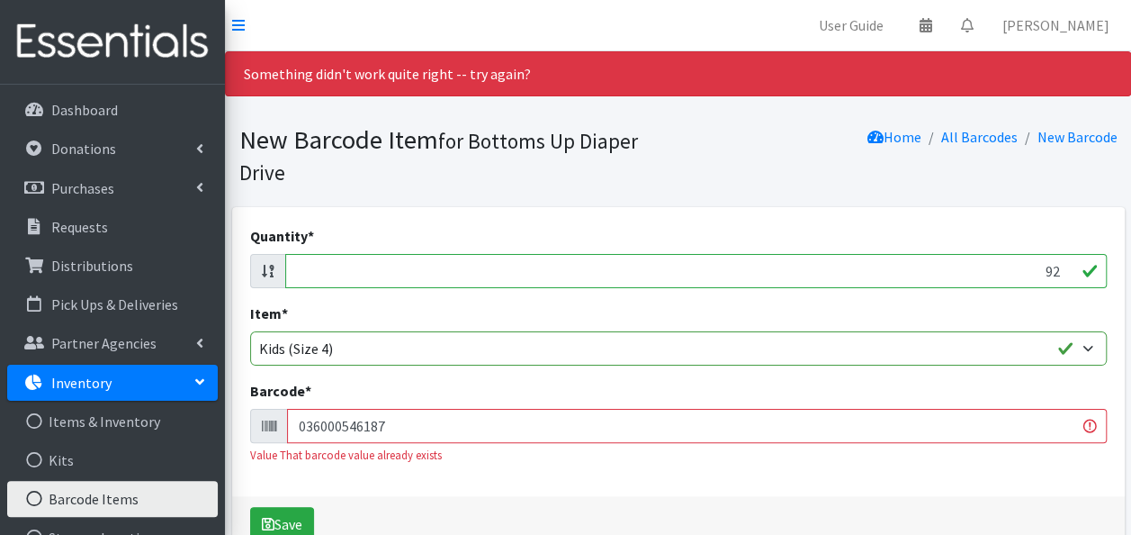
click at [691, 419] on input "036000546187" at bounding box center [697, 426] width 820 height 34
type input "036000546187713733235280"
click at [250, 507] on button "Save" at bounding box center [282, 524] width 64 height 34
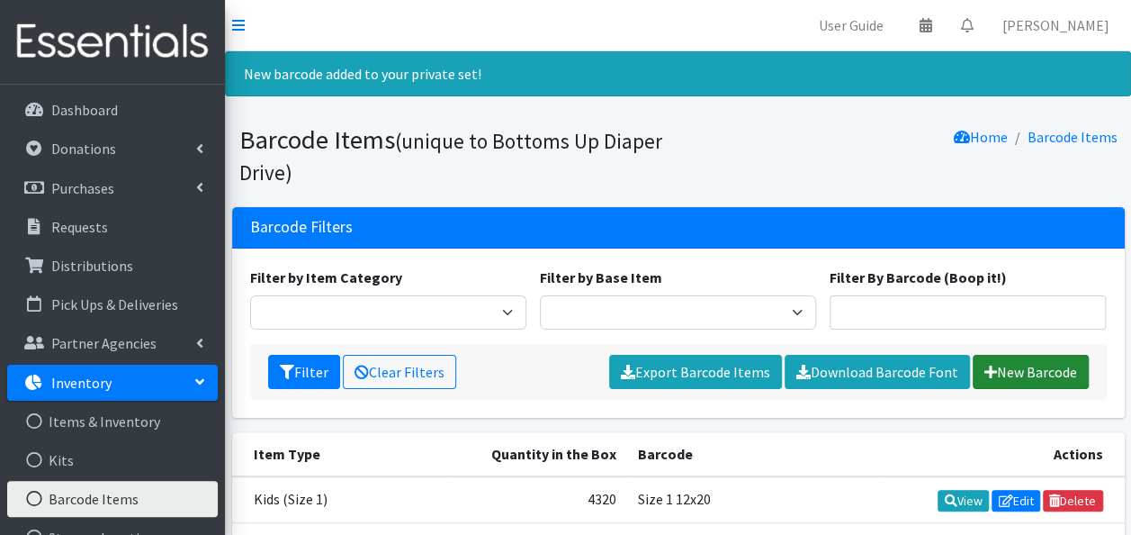
click at [1013, 365] on link "New Barcode" at bounding box center [1031, 372] width 116 height 34
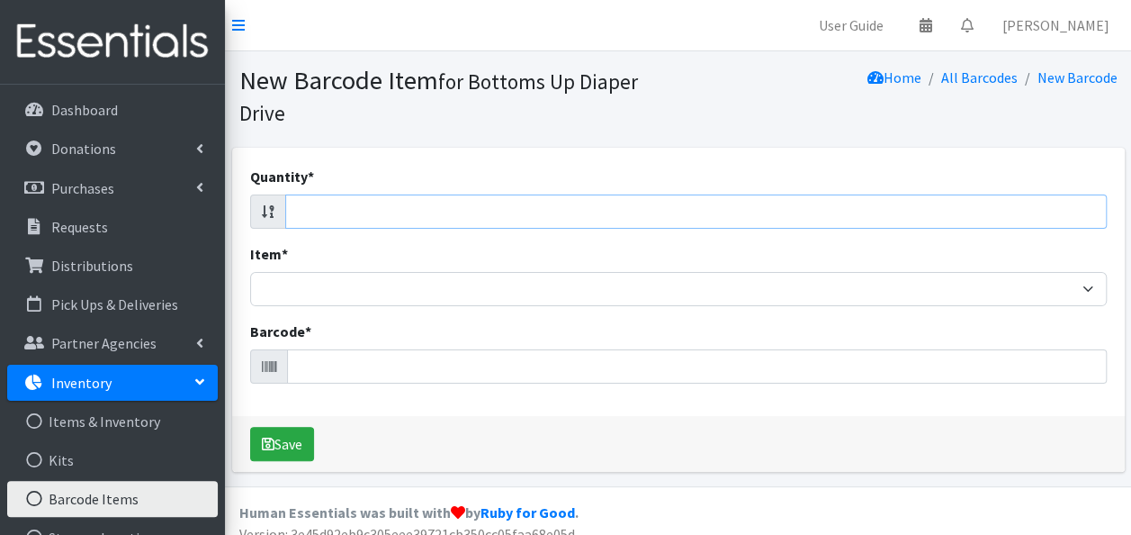
click at [1031, 216] on input "Quantity *" at bounding box center [696, 211] width 822 height 34
type input "64"
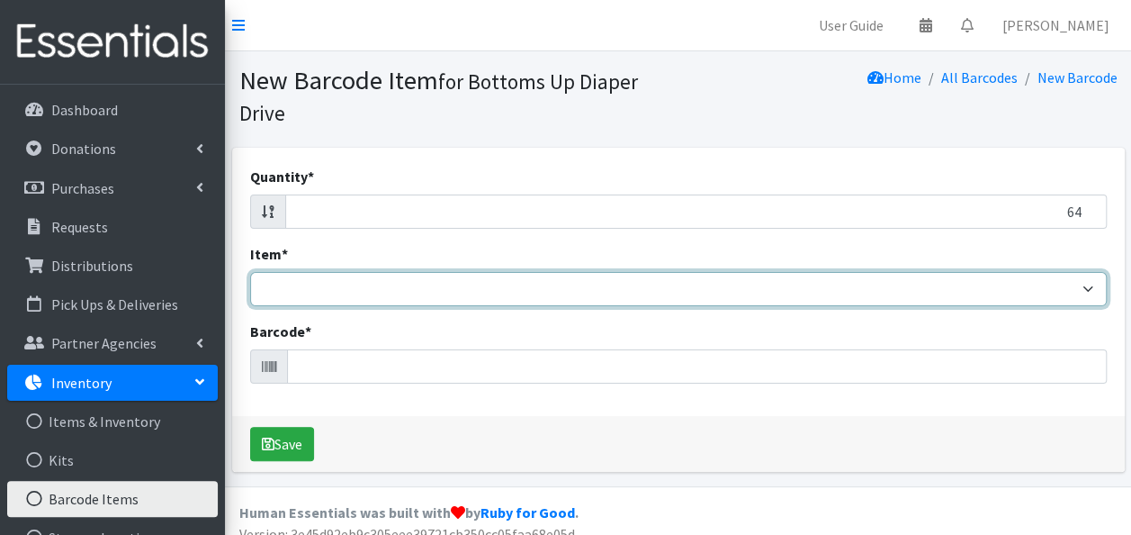
click at [1062, 289] on select "Kids L/XL (60-125 lbs) Kids (Newborn) Kids (Preemie) Kids Pull-Ups Kids Pull-Up…" at bounding box center [678, 289] width 857 height 34
select select "4772"
click at [250, 272] on select "Kids L/XL (60-125 lbs) Kids (Newborn) Kids (Preemie) Kids Pull-Ups Kids Pull-Up…" at bounding box center [678, 289] width 857 height 34
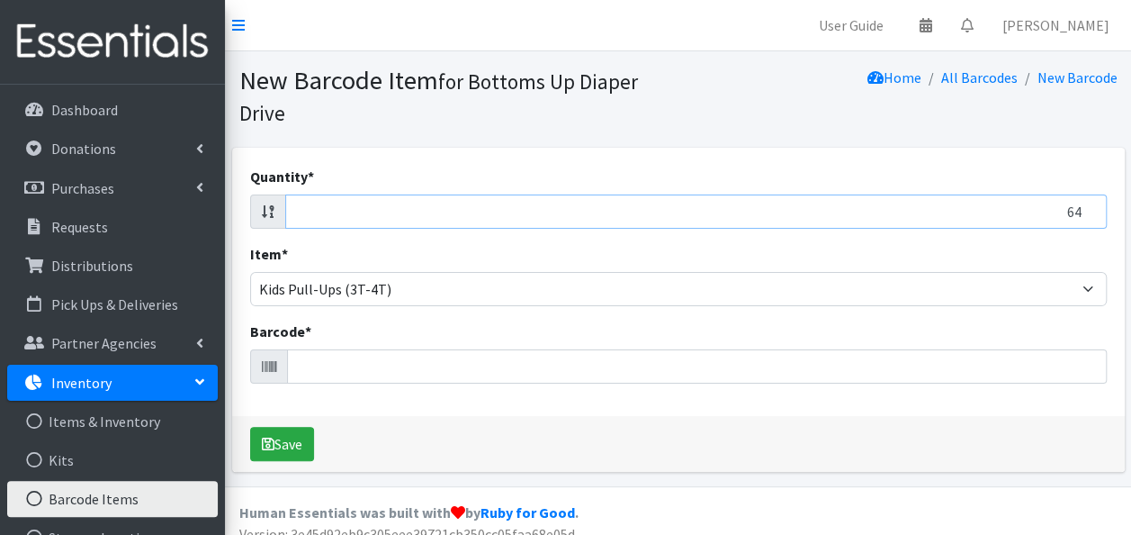
click at [1048, 223] on input "64" at bounding box center [696, 211] width 822 height 34
type input "4"
type input "200"
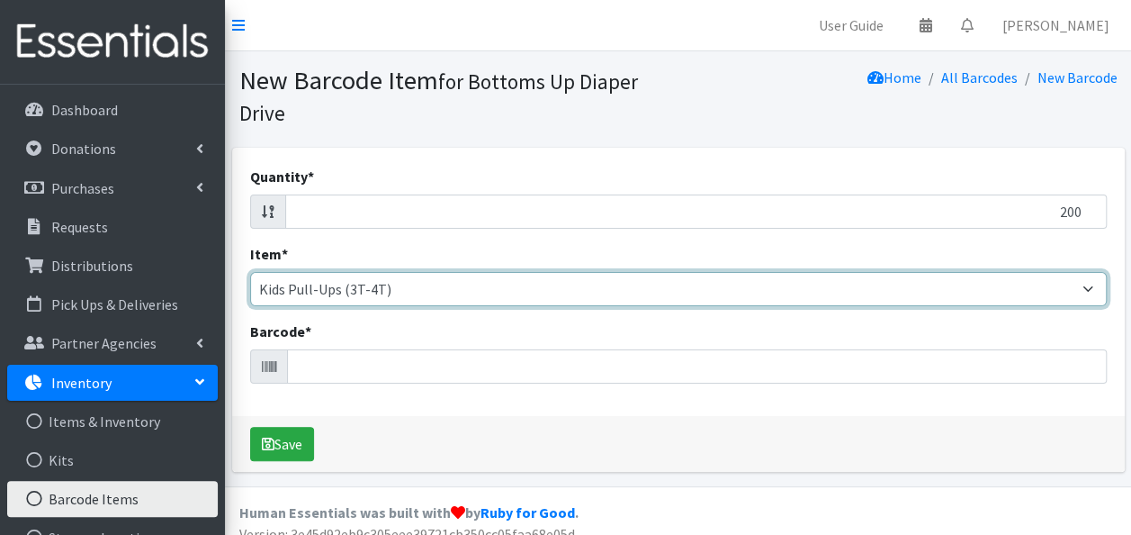
click at [1087, 290] on select "Kids L/XL (60-125 lbs) Kids (Newborn) Kids (Preemie) Kids Pull-Ups Kids Pull-Up…" at bounding box center [678, 289] width 857 height 34
select select "4751"
click at [250, 272] on select "Kids L/XL (60-125 lbs) Kids (Newborn) Kids (Preemie) Kids Pull-Ups Kids Pull-Up…" at bounding box center [678, 289] width 857 height 34
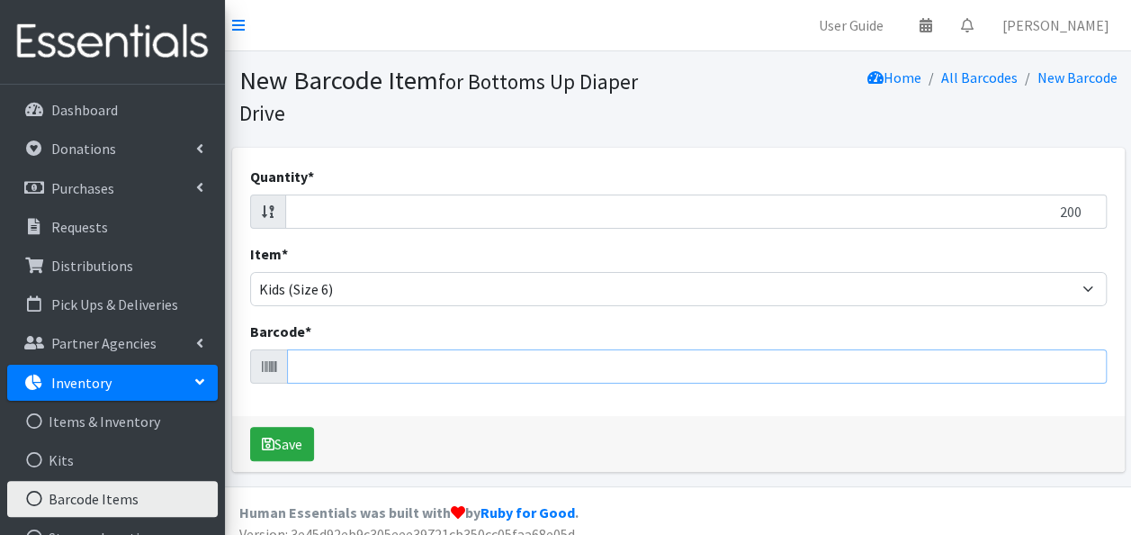
click at [565, 365] on input "Barcode *" at bounding box center [697, 366] width 820 height 34
type input "10090891952172"
click at [250, 427] on button "Save" at bounding box center [282, 444] width 64 height 34
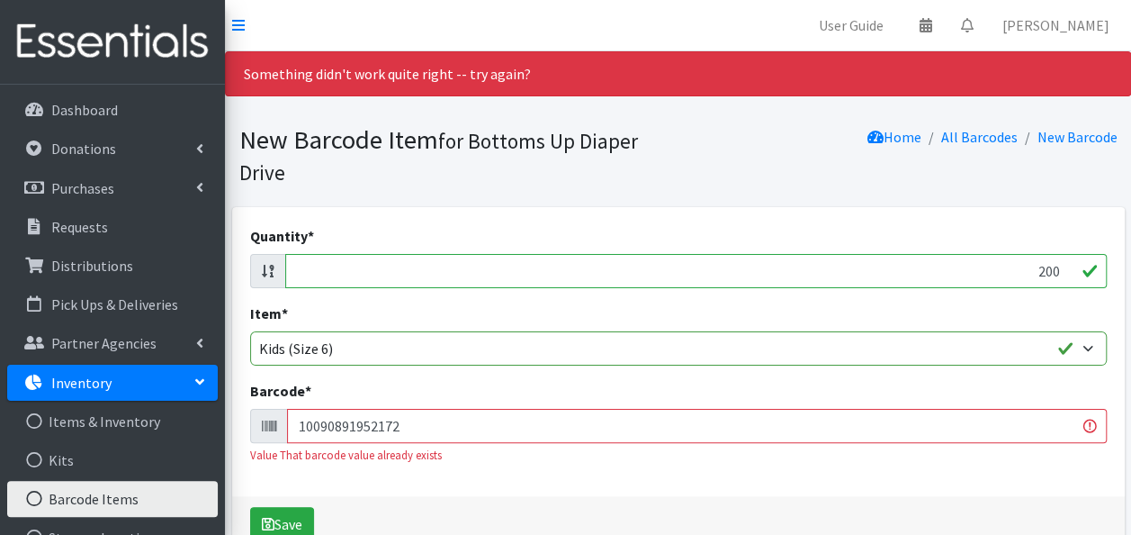
click at [1010, 273] on input "200" at bounding box center [696, 271] width 822 height 34
type input "0"
type input "72"
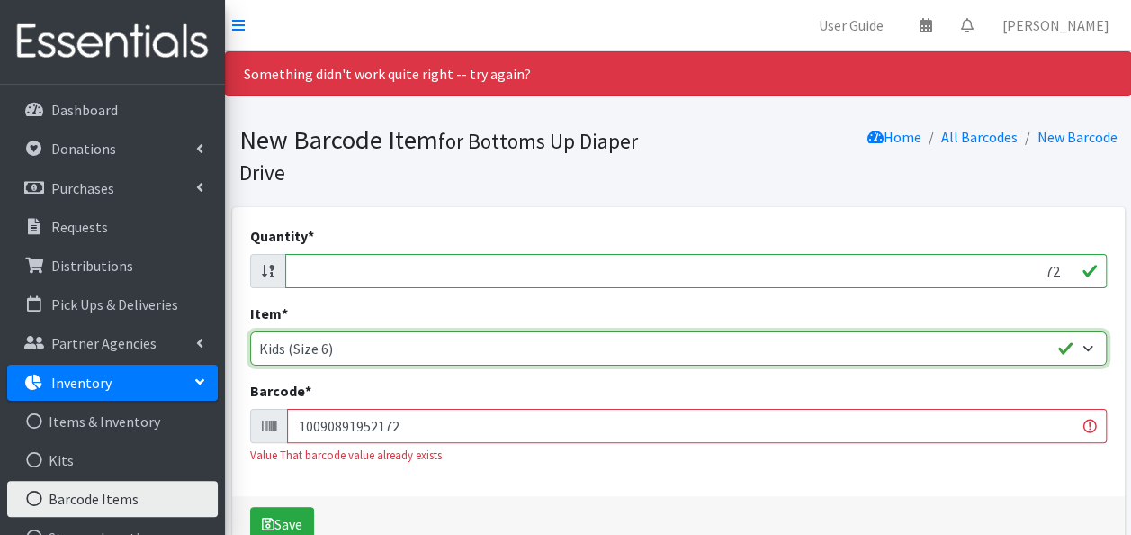
click at [1093, 347] on select "Kids L/XL (60-125 lbs) Kids (Newborn) Kids (Preemie) Kids Pull-Ups Kids Pull-Up…" at bounding box center [678, 348] width 857 height 34
select select "4760"
click at [250, 331] on select "Kids L/XL (60-125 lbs) Kids (Newborn) Kids (Preemie) Kids Pull-Ups Kids Pull-Up…" at bounding box center [678, 348] width 857 height 34
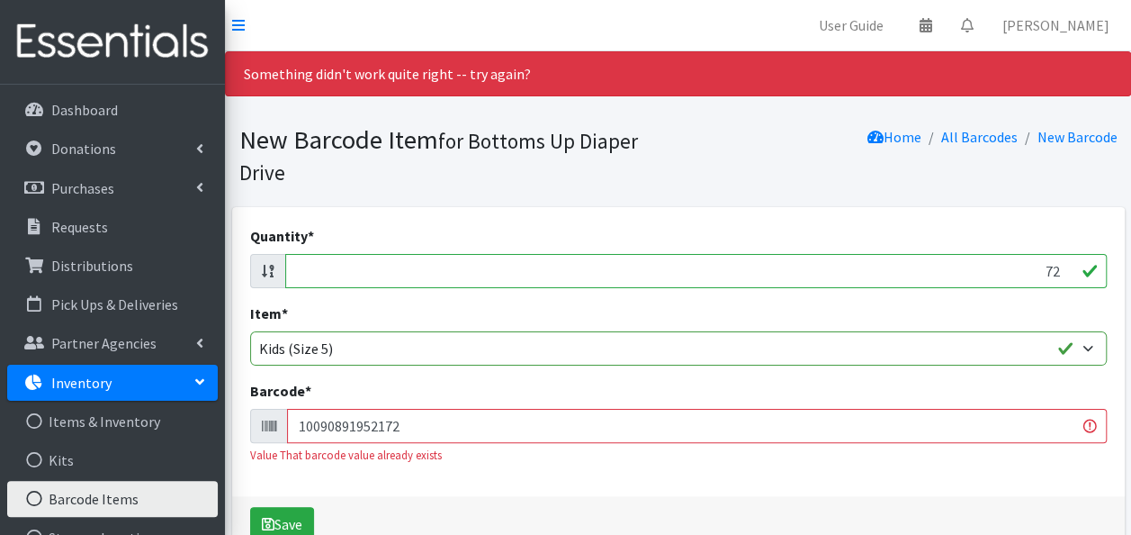
click at [709, 426] on input "10090891952172" at bounding box center [697, 426] width 820 height 34
type input "10090891952172030772158074"
click at [250, 507] on button "Save" at bounding box center [282, 524] width 64 height 34
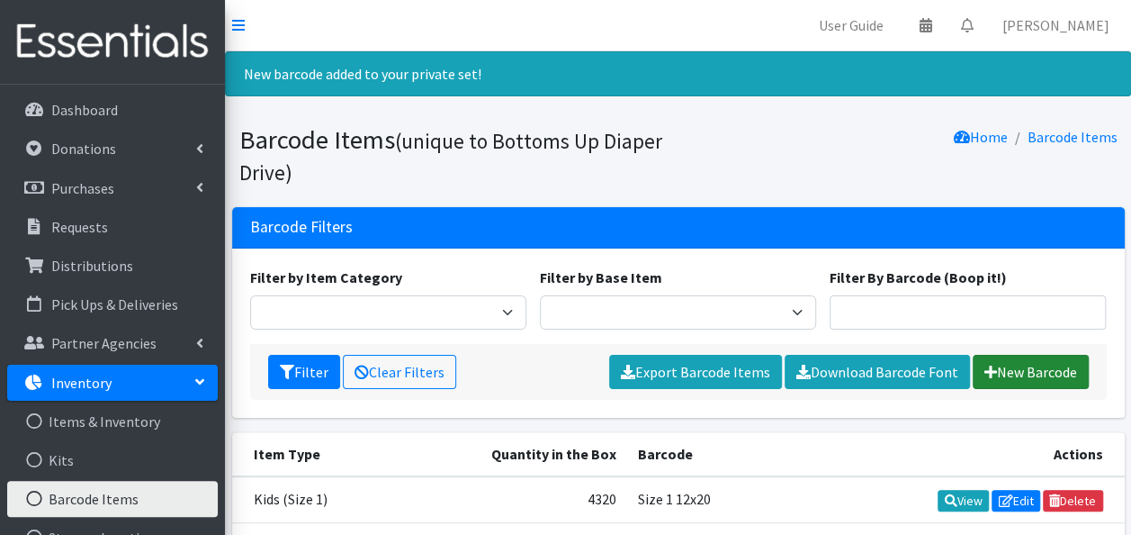
click at [998, 375] on link "New Barcode" at bounding box center [1031, 372] width 116 height 34
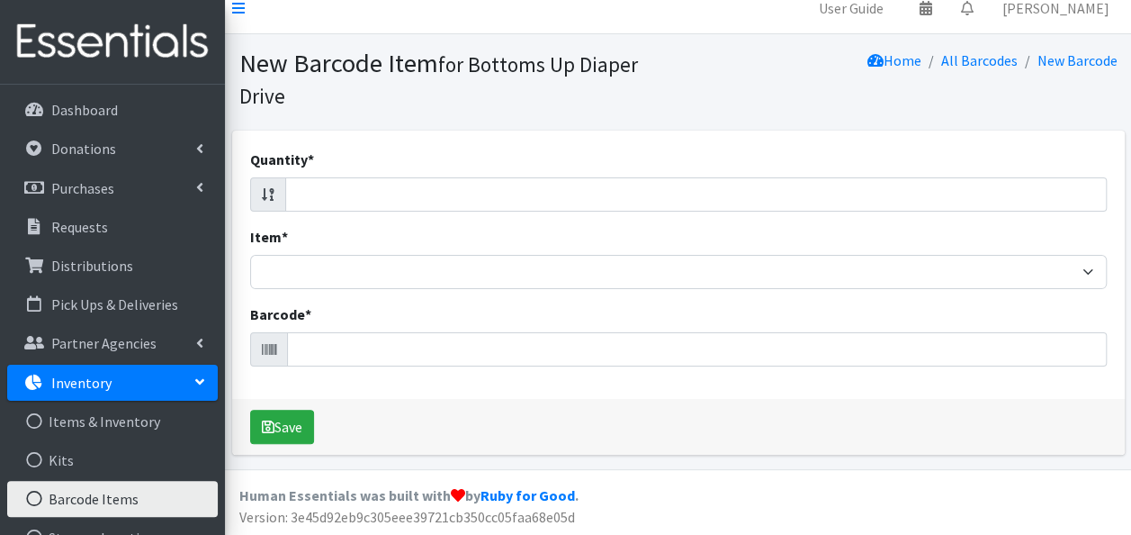
scroll to position [18, 0]
click at [857, 203] on input "Quantity *" at bounding box center [696, 193] width 822 height 34
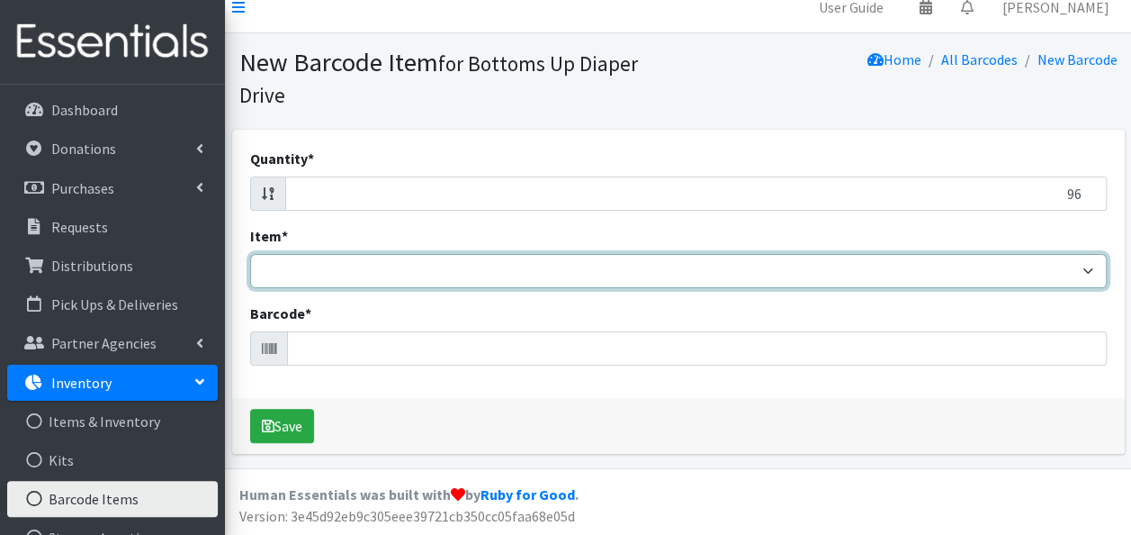
click at [916, 275] on select "Kids L/XL (60-125 lbs) Kids (Newborn) Kids (Preemie) Kids Pull-Ups Kids Pull-Up…" at bounding box center [678, 271] width 857 height 34
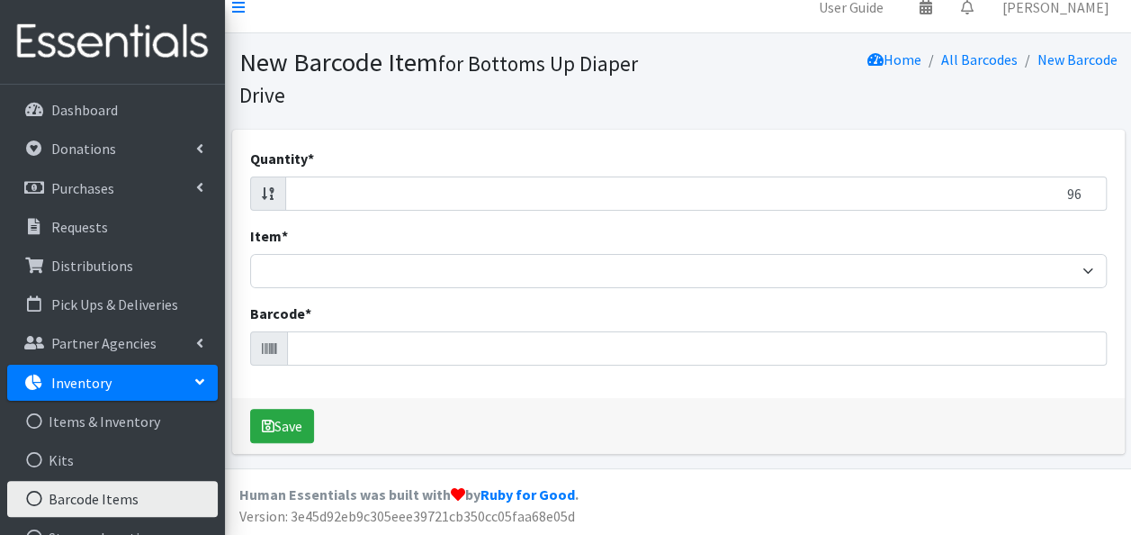
click at [743, 405] on div "Save" at bounding box center [678, 426] width 893 height 56
click at [1041, 188] on input "96" at bounding box center [696, 193] width 822 height 34
type input "6"
click at [1041, 188] on input "Quantity *" at bounding box center [696, 193] width 822 height 34
type input "104"
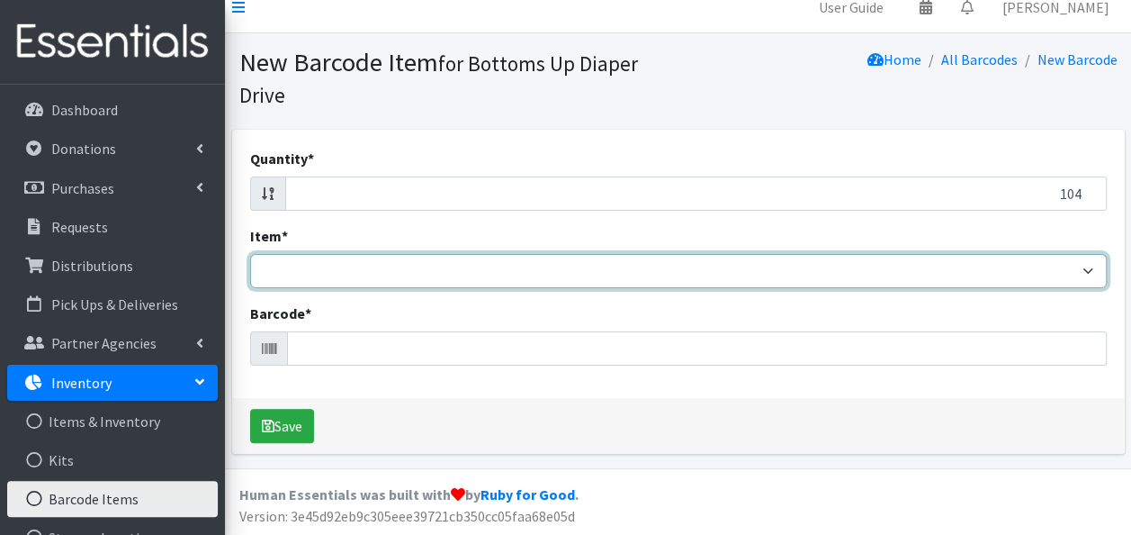
click at [1035, 268] on select "Kids L/XL (60-125 lbs) Kids (Newborn) Kids (Preemie) Kids Pull-Ups Kids Pull-Up…" at bounding box center [678, 271] width 857 height 34
select select "4760"
click at [250, 254] on select "Kids L/XL (60-125 lbs) Kids (Newborn) Kids (Preemie) Kids Pull-Ups Kids Pull-Up…" at bounding box center [678, 271] width 857 height 34
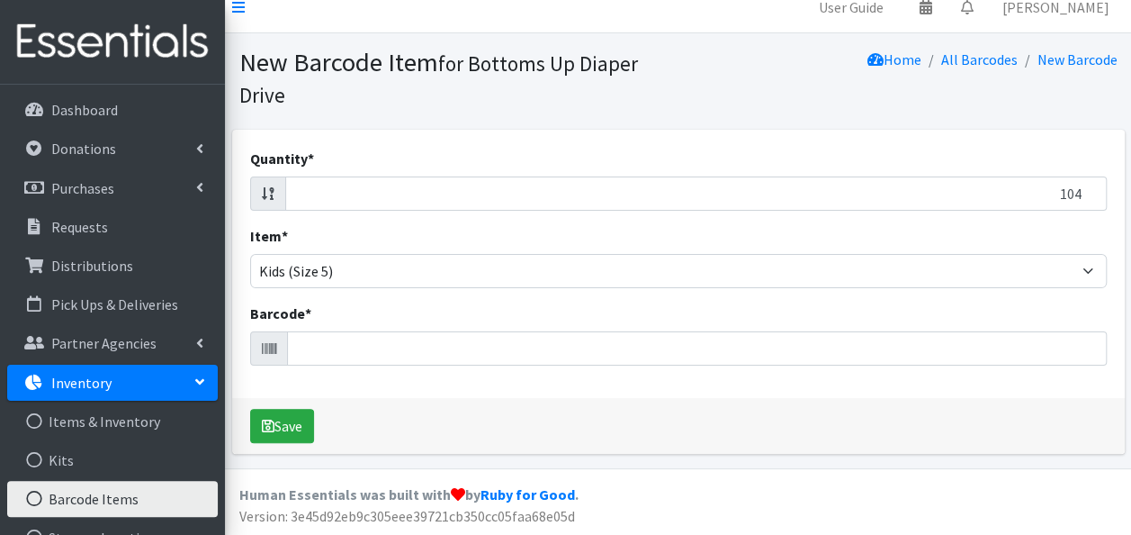
click at [564, 312] on div "Barcode *" at bounding box center [678, 333] width 857 height 63
click at [567, 340] on input "Barcode *" at bounding box center [697, 348] width 820 height 34
click at [565, 348] on input "Barcode *" at bounding box center [697, 348] width 820 height 34
type input "036000497540"
click at [250, 409] on button "Save" at bounding box center [282, 426] width 64 height 34
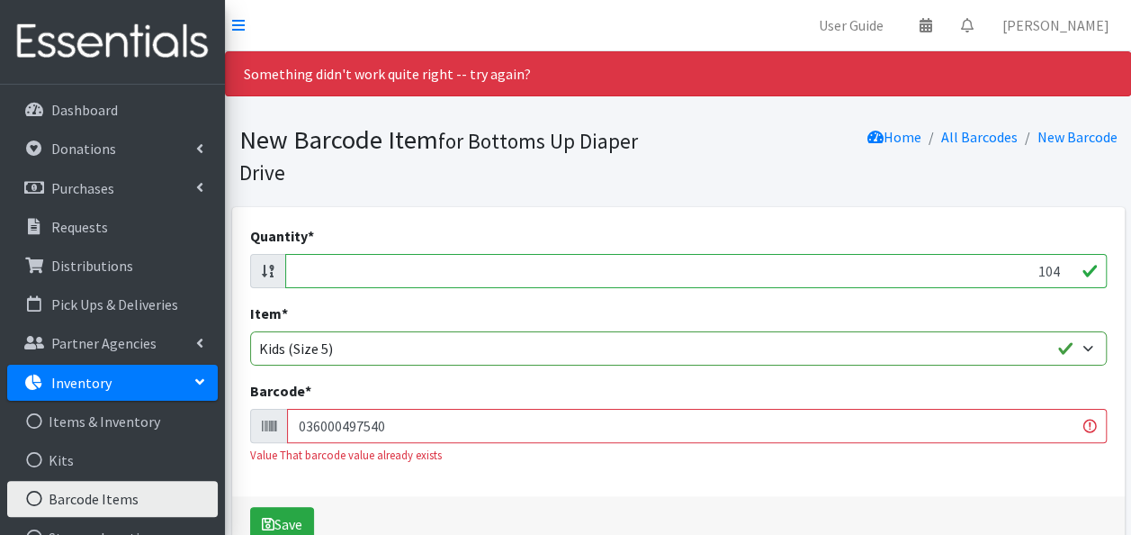
click at [997, 277] on input "104" at bounding box center [696, 271] width 822 height 34
type input "4"
click at [1037, 277] on input "Quantity *" at bounding box center [696, 271] width 822 height 34
type input "120"
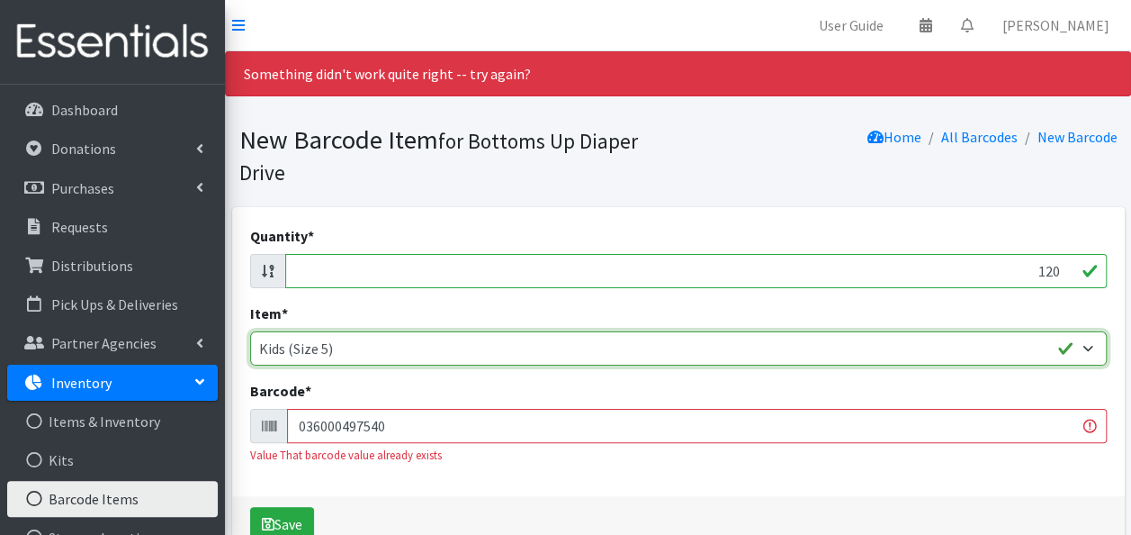
click at [1025, 355] on select "Kids L/XL (60-125 lbs) Kids (Newborn) Kids (Preemie) Kids Pull-Ups Kids Pull-Up…" at bounding box center [678, 348] width 857 height 34
select select "4753"
click at [250, 331] on select "Kids L/XL (60-125 lbs) Kids (Newborn) Kids (Preemie) Kids Pull-Ups Kids Pull-Up…" at bounding box center [678, 348] width 857 height 34
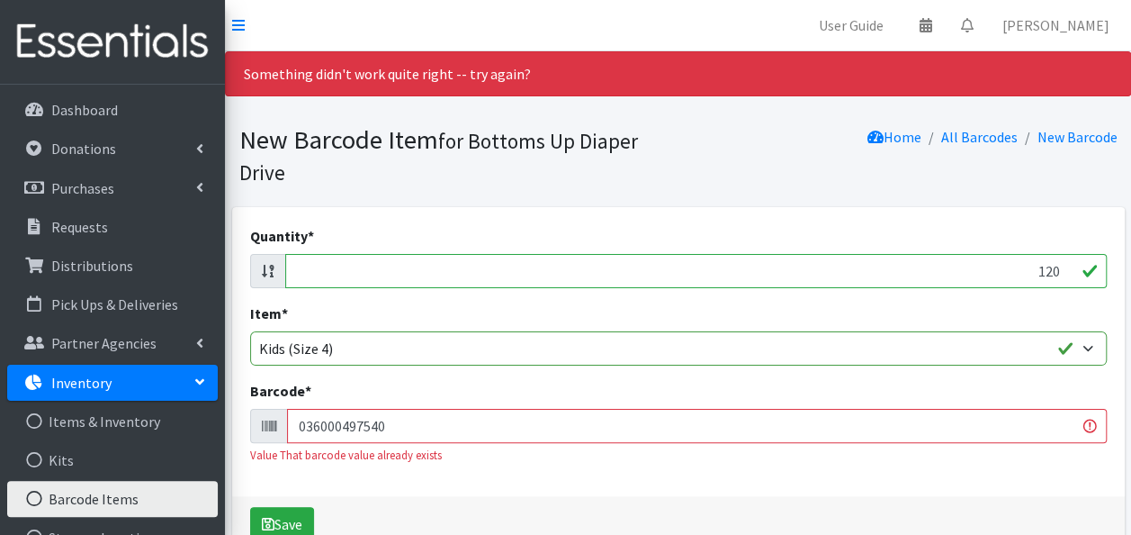
click at [644, 421] on input "036000497540" at bounding box center [697, 426] width 820 height 34
type input "036000497540037000773078"
click at [250, 507] on button "Save" at bounding box center [282, 524] width 64 height 34
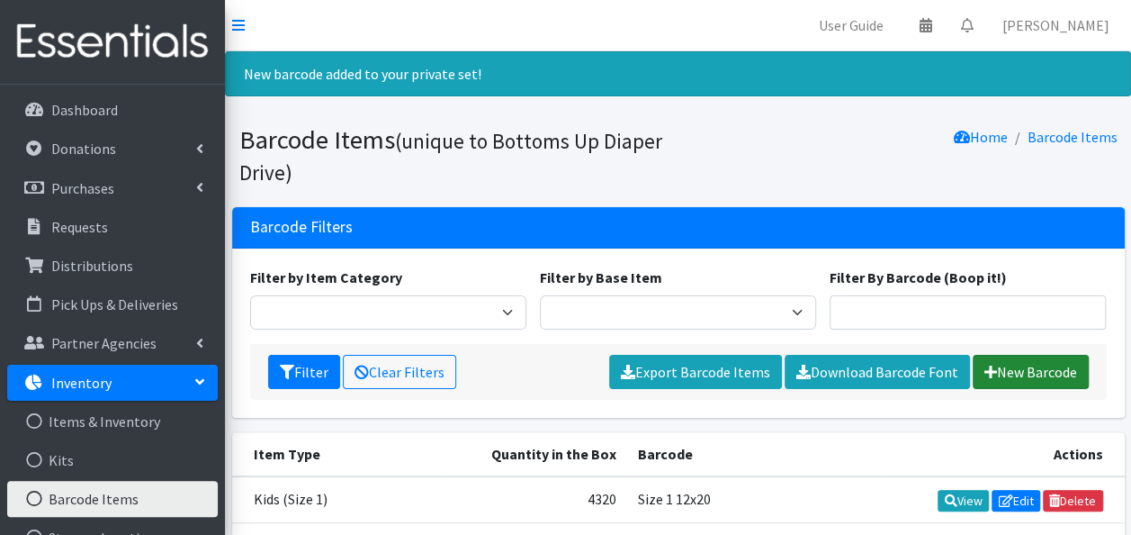
click at [1012, 374] on link "New Barcode" at bounding box center [1031, 372] width 116 height 34
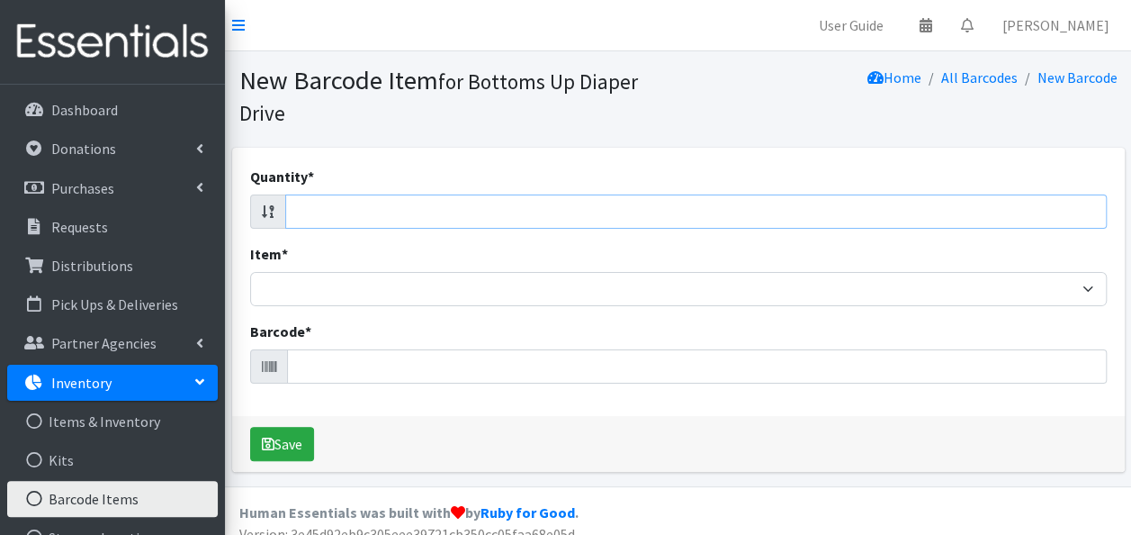
click at [943, 216] on input "Quantity *" at bounding box center [696, 211] width 822 height 34
type input "78"
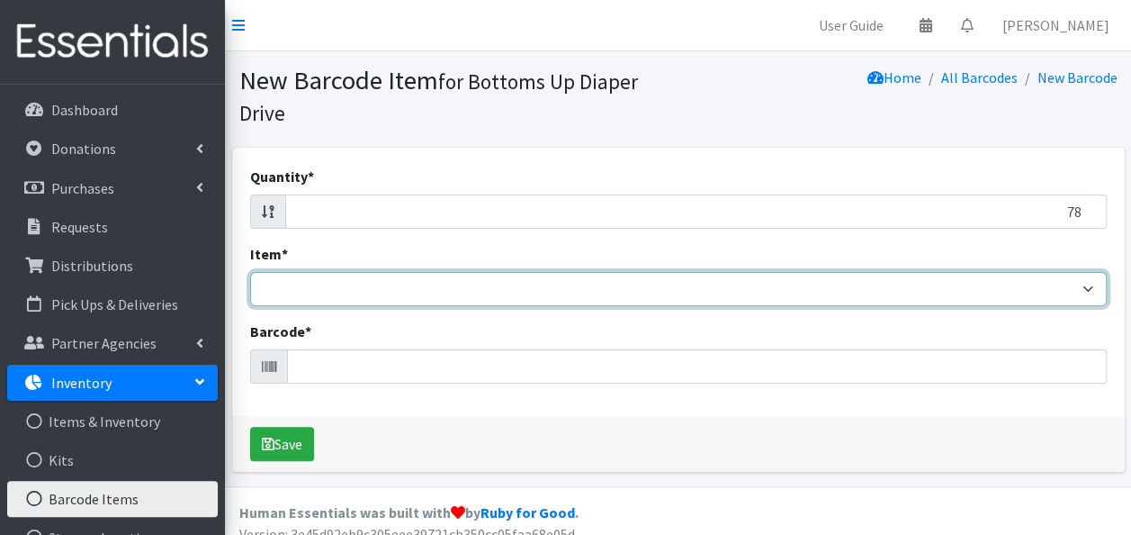
click at [936, 292] on select "Kids L/XL (60-125 lbs) Kids (Newborn) Kids (Preemie) Kids Pull-Ups Kids Pull-Up…" at bounding box center [678, 289] width 857 height 34
select select "4760"
click at [250, 272] on select "Kids L/XL (60-125 lbs) Kids (Newborn) Kids (Preemie) Kids Pull-Ups Kids Pull-Up…" at bounding box center [678, 289] width 857 height 34
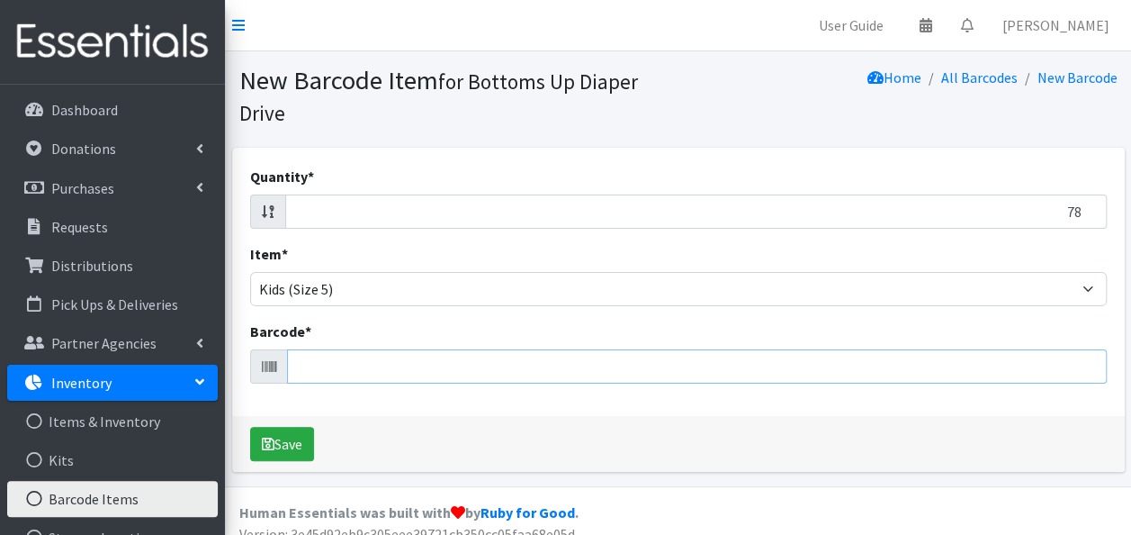
click at [324, 362] on input "Barcode *" at bounding box center [697, 366] width 820 height 34
type input "037000862253"
click at [250, 427] on button "Save" at bounding box center [282, 444] width 64 height 34
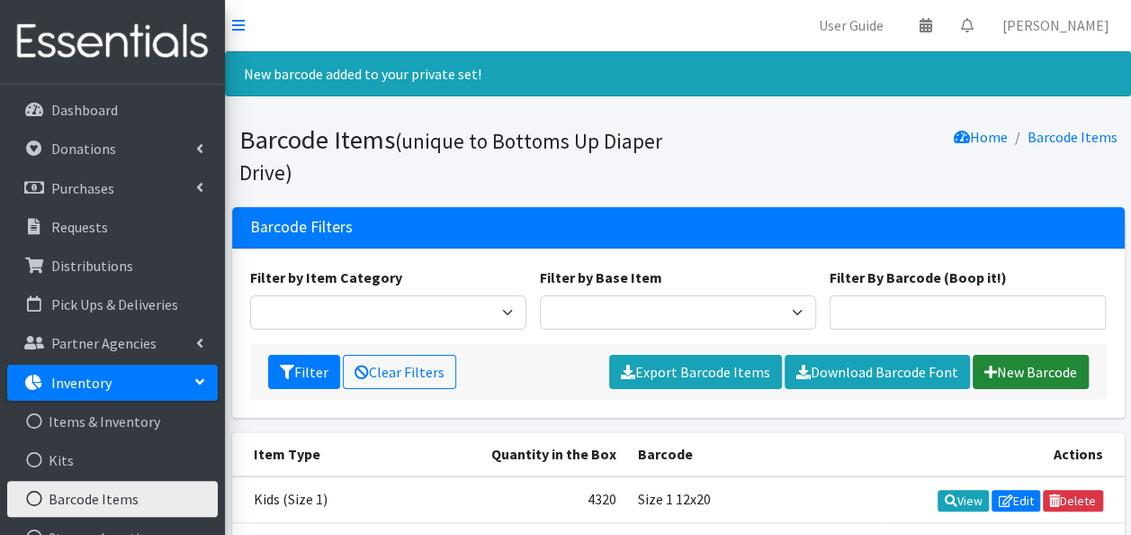
click at [1012, 368] on link "New Barcode" at bounding box center [1031, 372] width 116 height 34
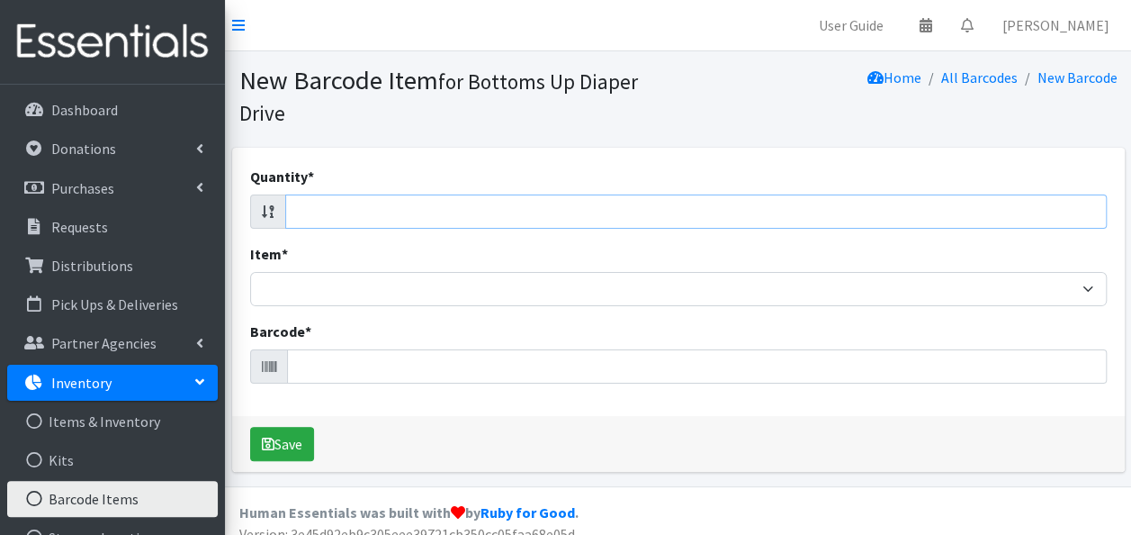
click at [907, 218] on input "Quantity *" at bounding box center [696, 211] width 822 height 34
type input "168"
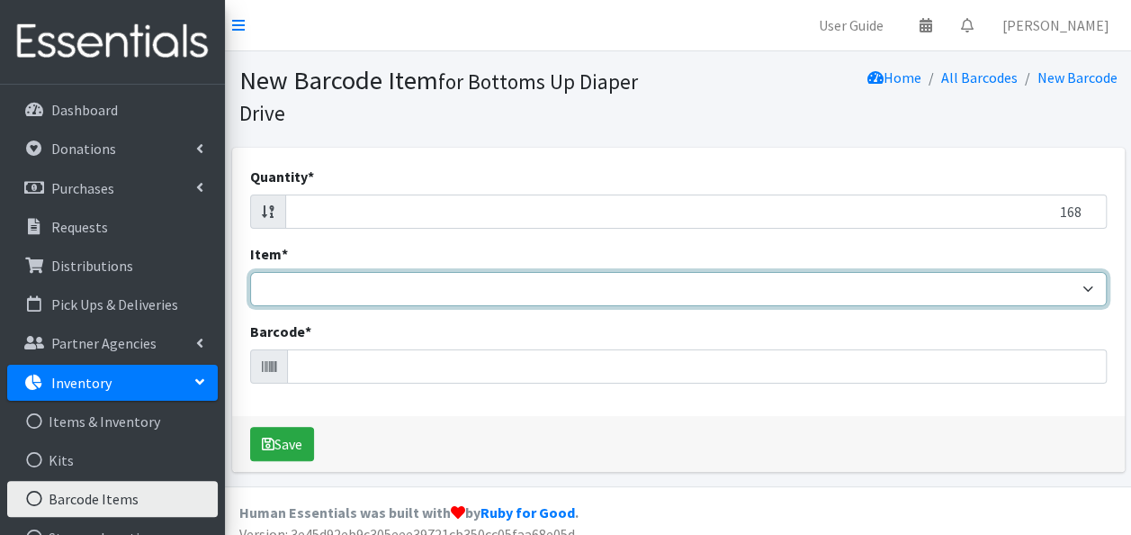
click at [707, 291] on select "Kids L/XL (60-125 lbs) Kids (Newborn) Kids (Preemie) Kids Pull-Ups Kids Pull-Up…" at bounding box center [678, 289] width 857 height 34
select select "4760"
click at [250, 272] on select "Kids L/XL (60-125 lbs) Kids (Newborn) Kids (Preemie) Kids Pull-Ups Kids Pull-Up…" at bounding box center [678, 289] width 857 height 34
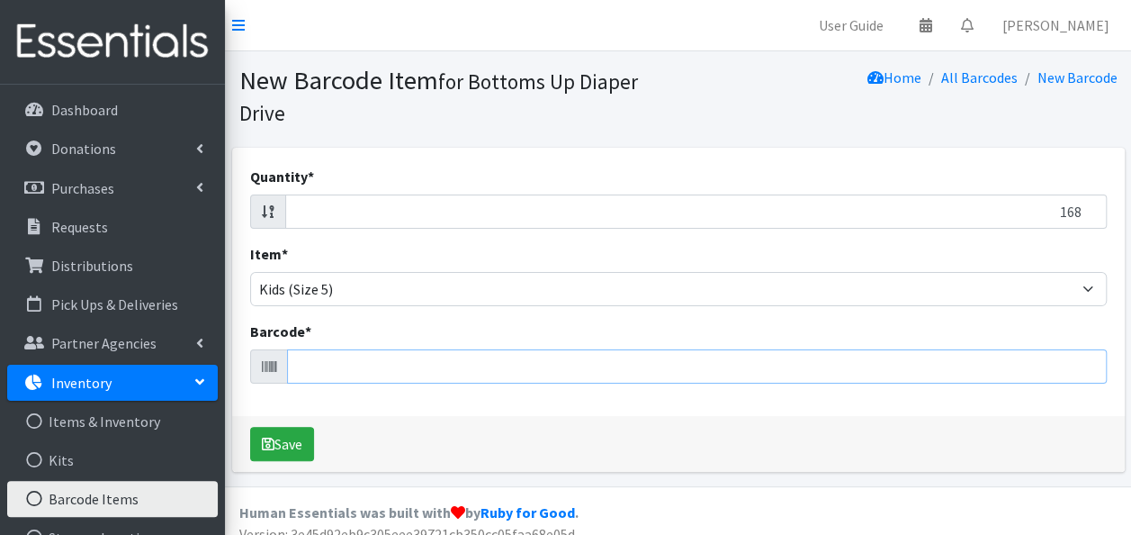
click at [454, 371] on input "Barcode *" at bounding box center [697, 366] width 820 height 34
type input "196633911926"
click at [250, 427] on button "Save" at bounding box center [282, 444] width 64 height 34
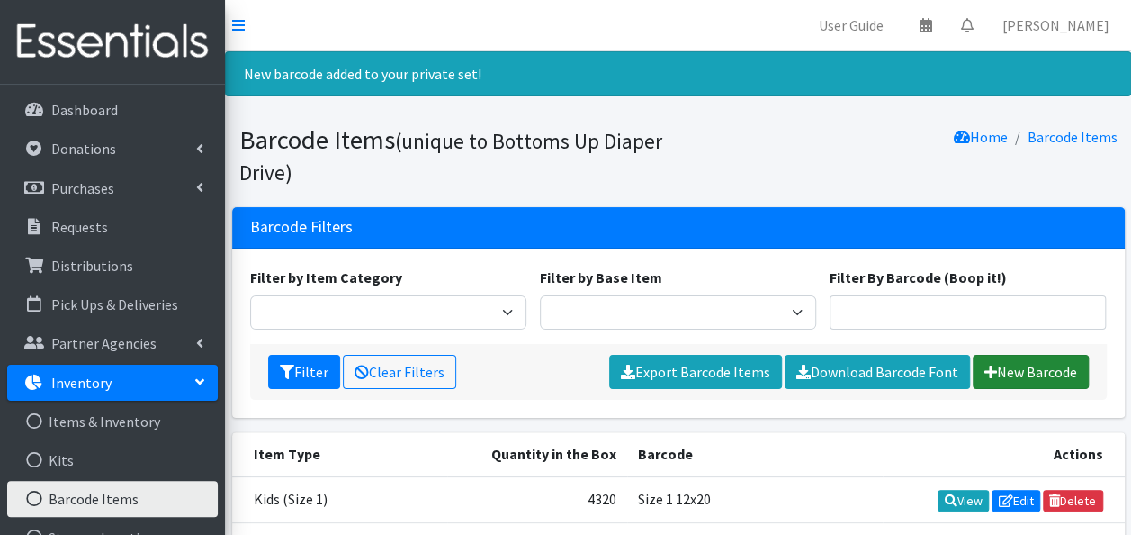
click at [1022, 373] on link "New Barcode" at bounding box center [1031, 372] width 116 height 34
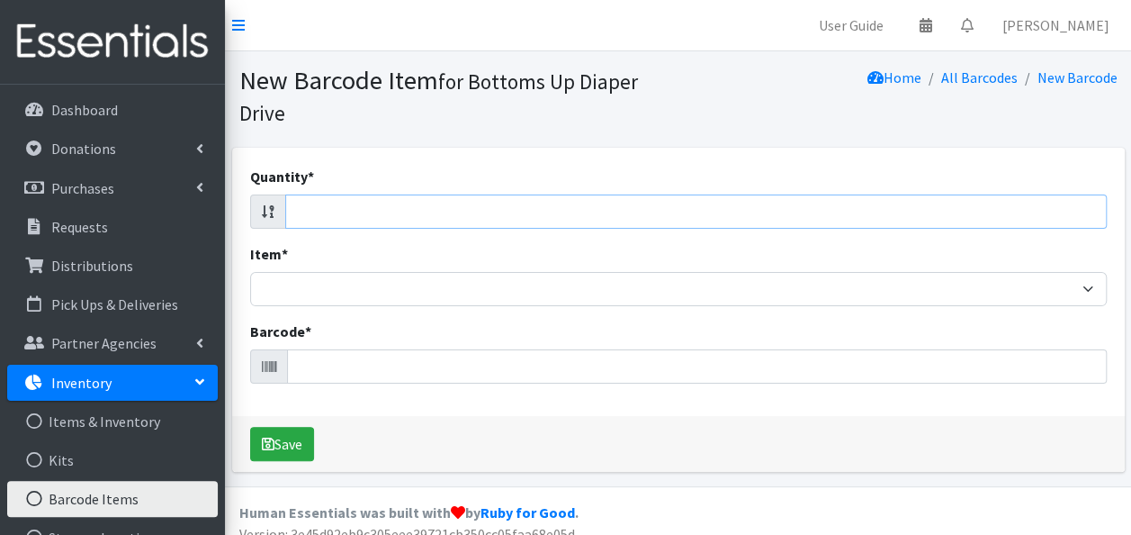
click at [777, 207] on input "Quantity *" at bounding box center [696, 211] width 822 height 34
type input "108"
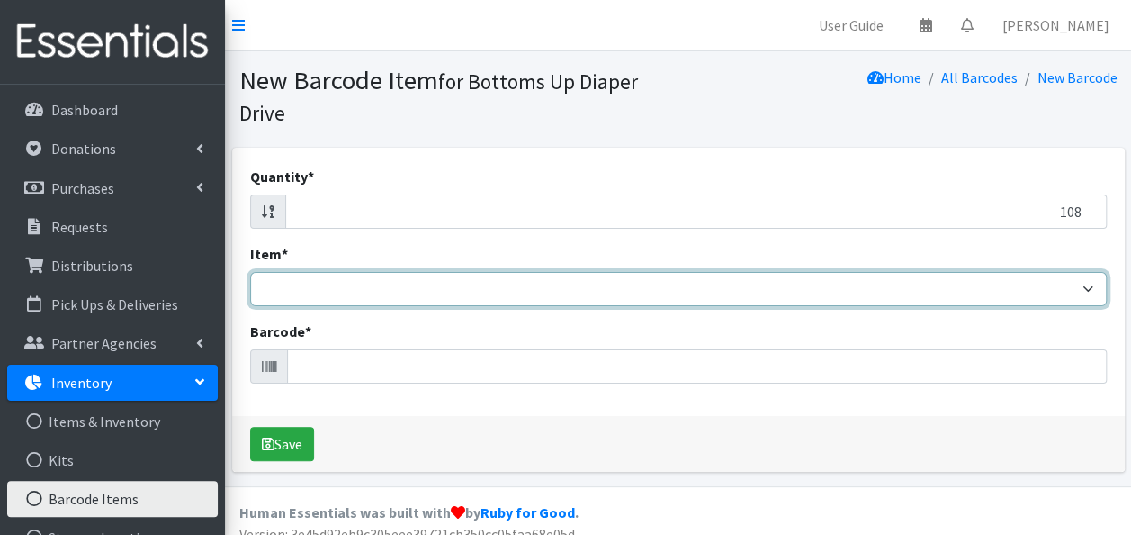
click at [796, 295] on select "Kids L/XL (60-125 lbs) Kids (Newborn) Kids (Preemie) Kids Pull-Ups Kids Pull-Up…" at bounding box center [678, 289] width 857 height 34
select select "4771"
click at [250, 272] on select "Kids L/XL (60-125 lbs) Kids (Newborn) Kids (Preemie) Kids Pull-Ups Kids Pull-Up…" at bounding box center [678, 289] width 857 height 34
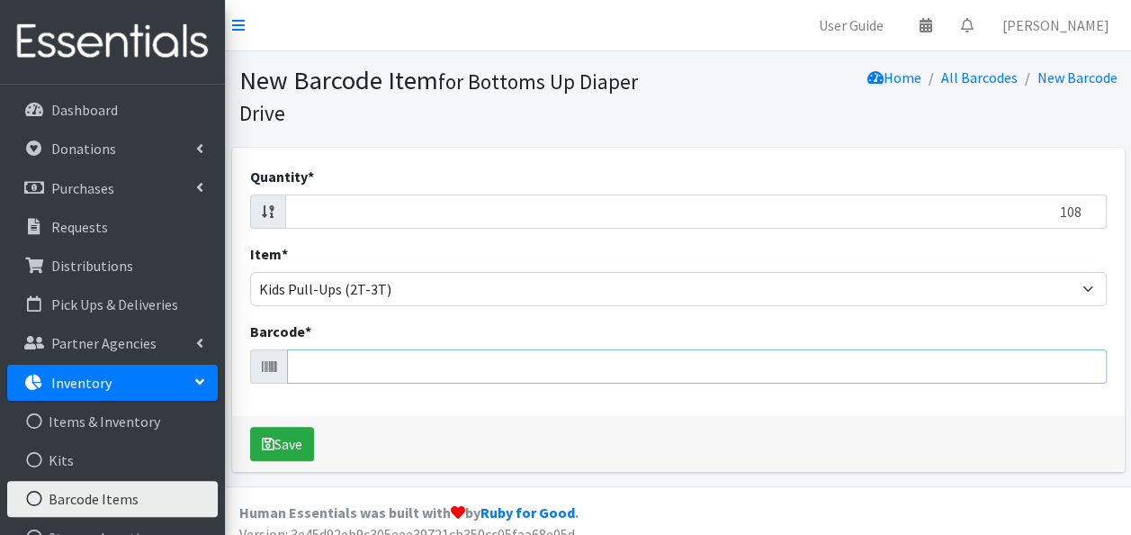
click at [712, 362] on input "Barcode *" at bounding box center [697, 366] width 820 height 34
type input "036000547634"
click at [250, 427] on button "Save" at bounding box center [282, 444] width 64 height 34
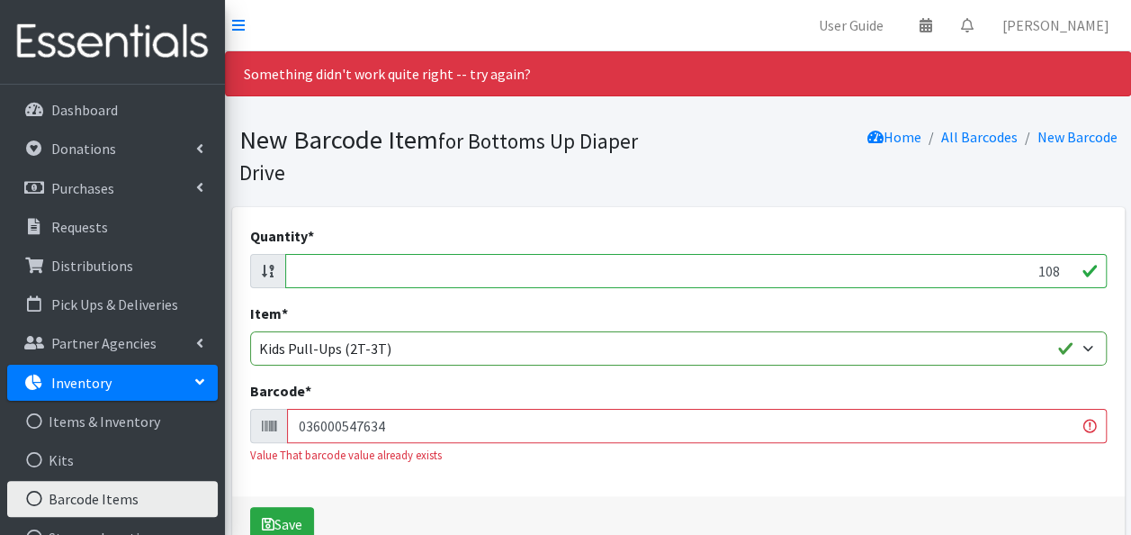
click at [1046, 272] on input "108" at bounding box center [696, 271] width 822 height 34
type input "8"
type input "156"
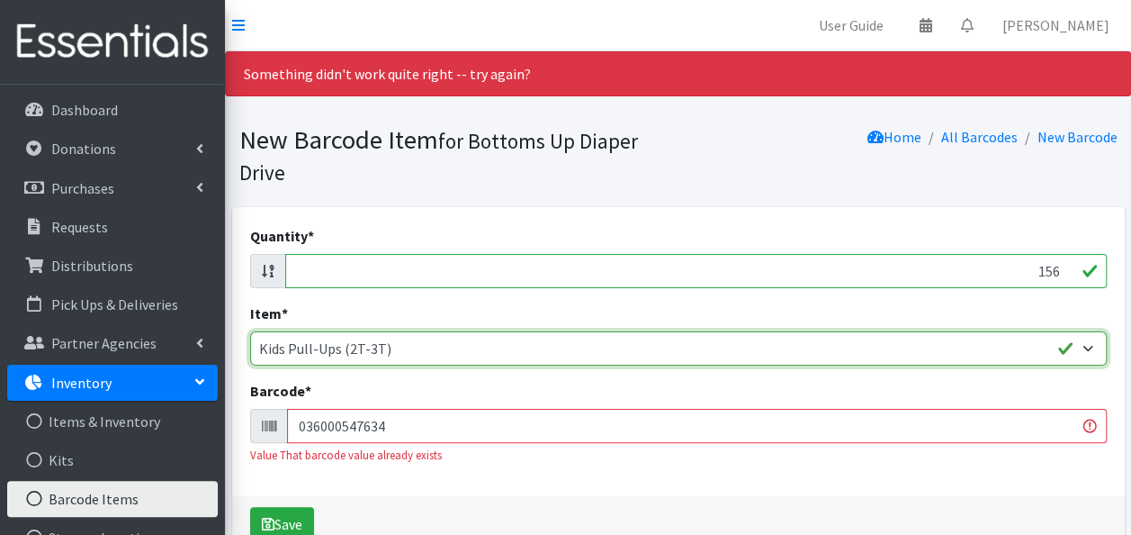
click at [1024, 352] on select "Kids L/XL (60-125 lbs) Kids (Newborn) Kids (Preemie) Kids Pull-Ups Kids Pull-Up…" at bounding box center [678, 348] width 857 height 34
select select "4760"
click at [250, 331] on select "Kids L/XL (60-125 lbs) Kids (Newborn) Kids (Preemie) Kids Pull-Ups Kids Pull-Up…" at bounding box center [678, 348] width 857 height 34
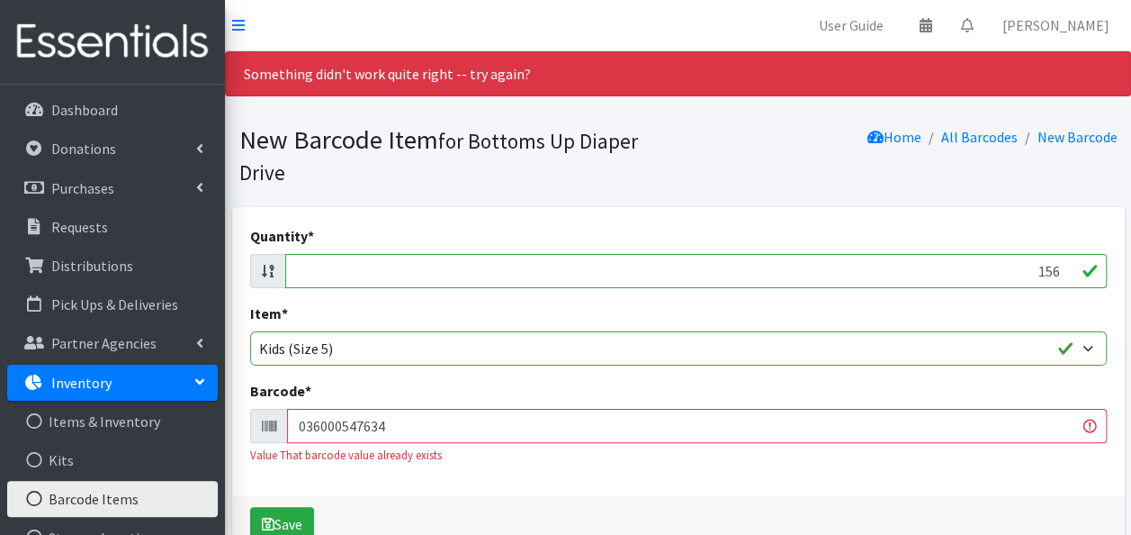
click at [628, 428] on input "036000547634" at bounding box center [697, 426] width 820 height 34
type input "036000547634036000567229"
click at [250, 507] on button "Save" at bounding box center [282, 524] width 64 height 34
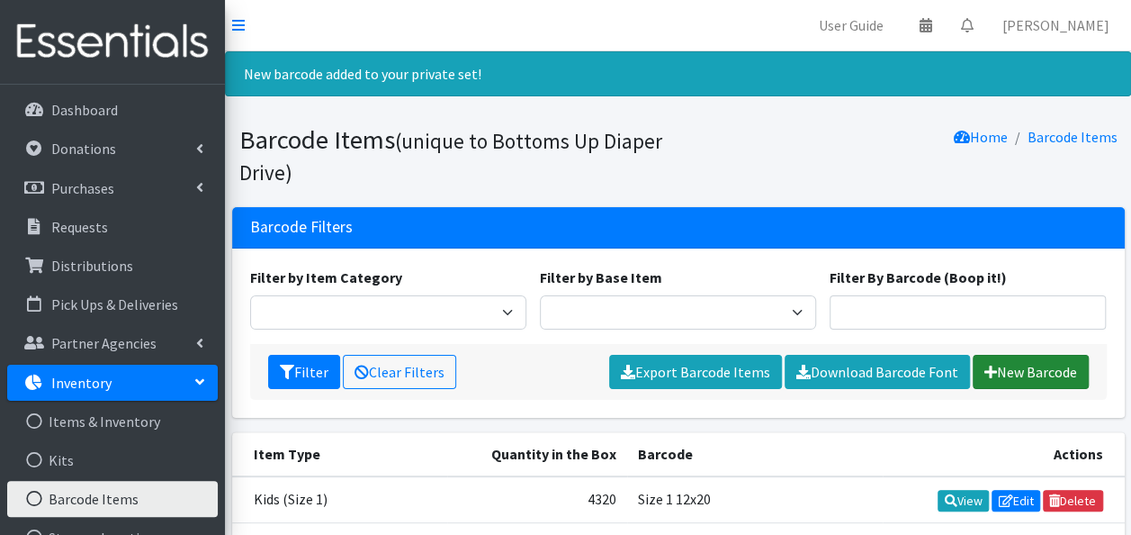
click at [1002, 367] on link "New Barcode" at bounding box center [1031, 372] width 116 height 34
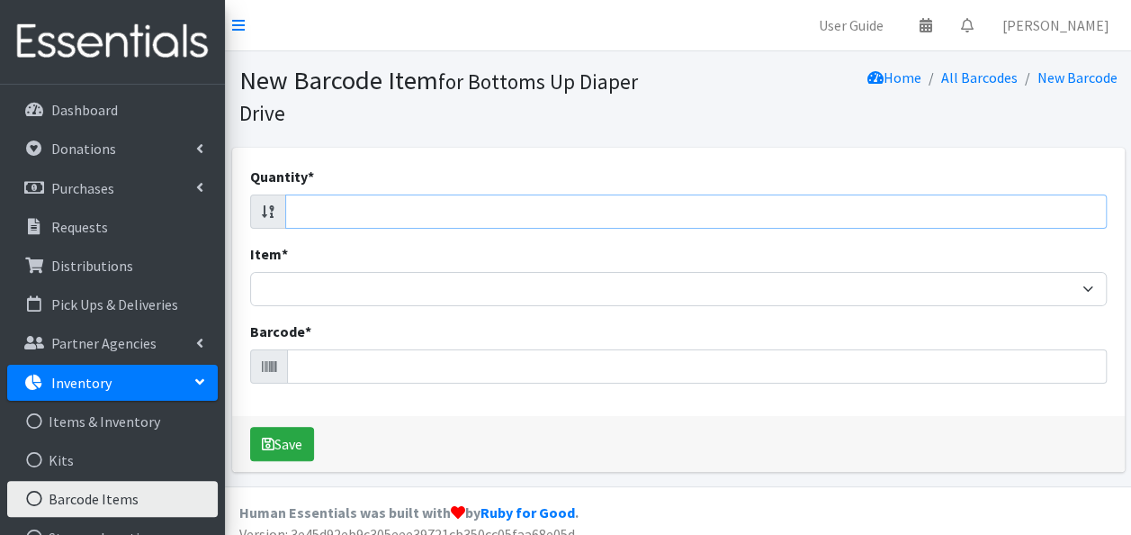
click at [934, 207] on input "Quantity *" at bounding box center [696, 211] width 822 height 34
type input "66"
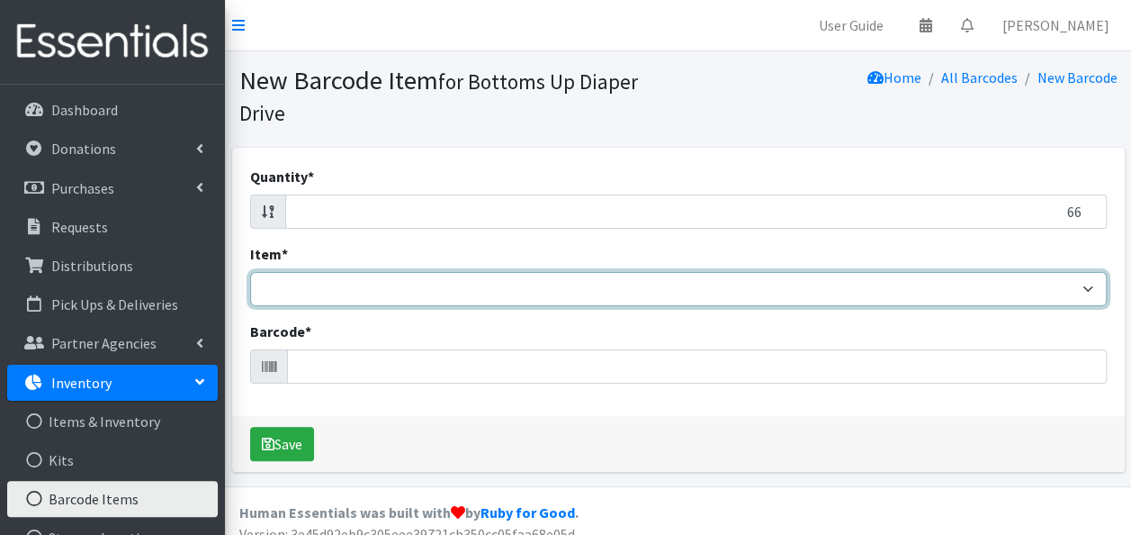
click at [938, 294] on select "Kids L/XL (60-125 lbs) Kids (Newborn) Kids (Preemie) Kids Pull-Ups Kids Pull-Up…" at bounding box center [678, 289] width 857 height 34
select select "4753"
click at [250, 272] on select "Kids L/XL (60-125 lbs) Kids (Newborn) Kids (Preemie) Kids Pull-Ups Kids Pull-Up…" at bounding box center [678, 289] width 857 height 34
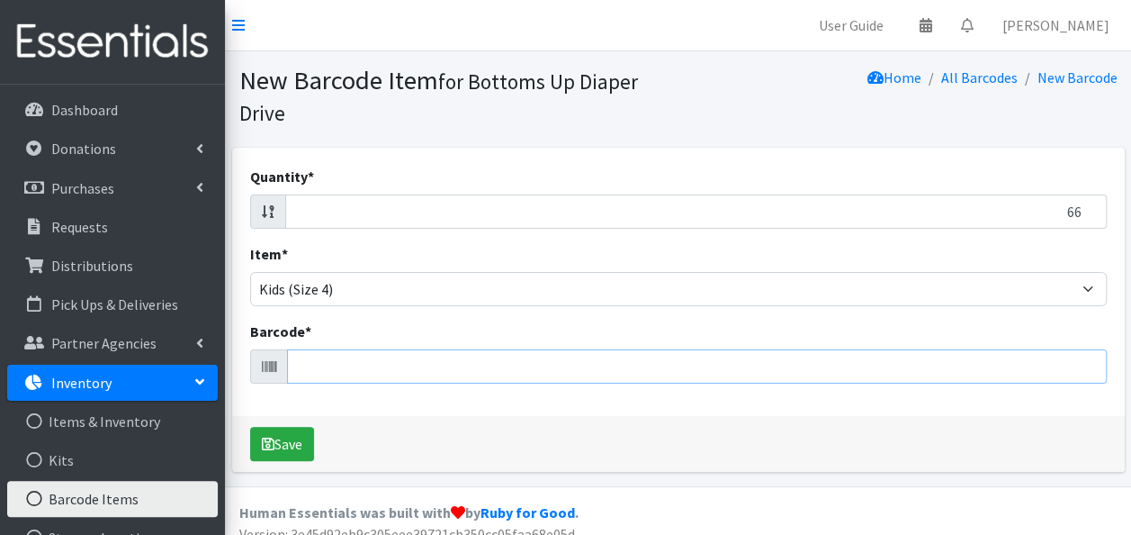
click at [689, 365] on input "Barcode *" at bounding box center [697, 366] width 820 height 34
type input "036000535884"
click at [250, 427] on button "Save" at bounding box center [282, 444] width 64 height 34
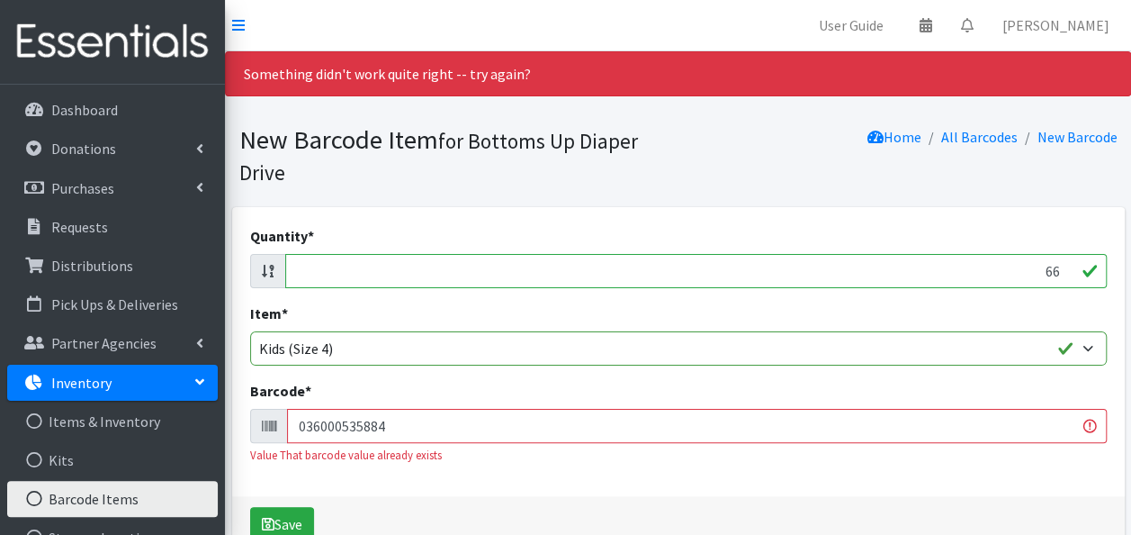
click at [1031, 274] on input "66" at bounding box center [696, 271] width 822 height 34
type input "6"
click at [967, 279] on input "Quantity *" at bounding box center [696, 271] width 822 height 34
type input "156"
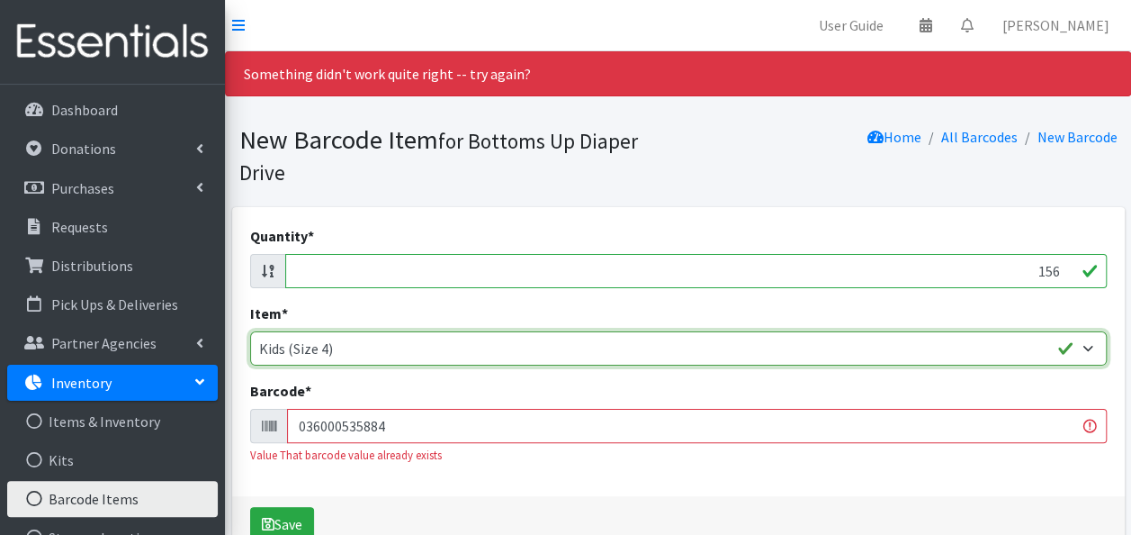
click at [969, 342] on select "Kids L/XL (60-125 lbs) Kids (Newborn) Kids (Preemie) Kids Pull-Ups Kids Pull-Up…" at bounding box center [678, 348] width 857 height 34
select select "4760"
click at [250, 331] on select "Kids L/XL (60-125 lbs) Kids (Newborn) Kids (Preemie) Kids Pull-Ups Kids Pull-Up…" at bounding box center [678, 348] width 857 height 34
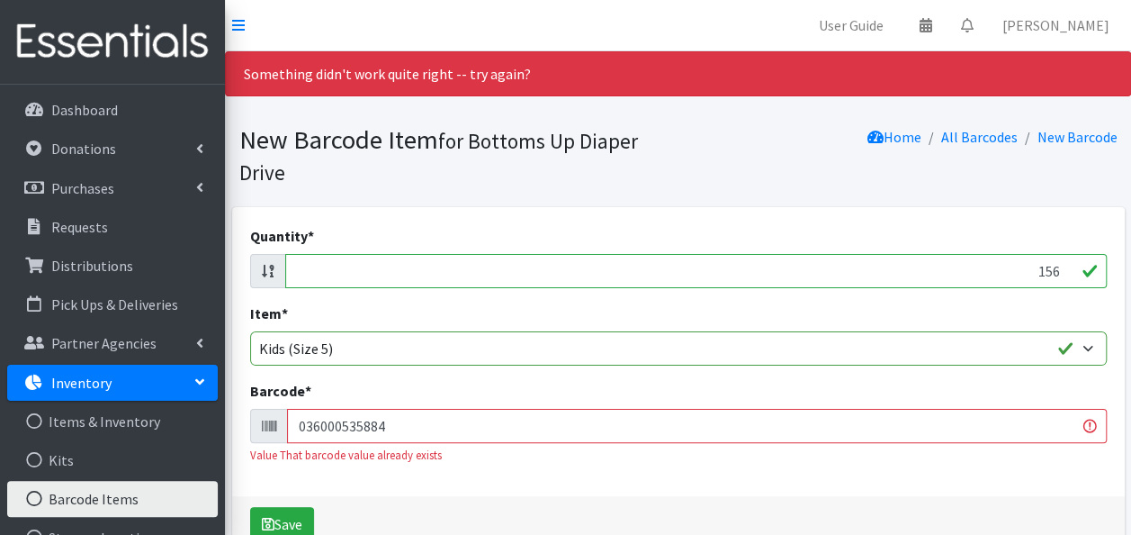
click at [526, 438] on input "036000535884" at bounding box center [697, 426] width 820 height 34
type input "036000535884036000567229"
click at [250, 507] on button "Save" at bounding box center [282, 524] width 64 height 34
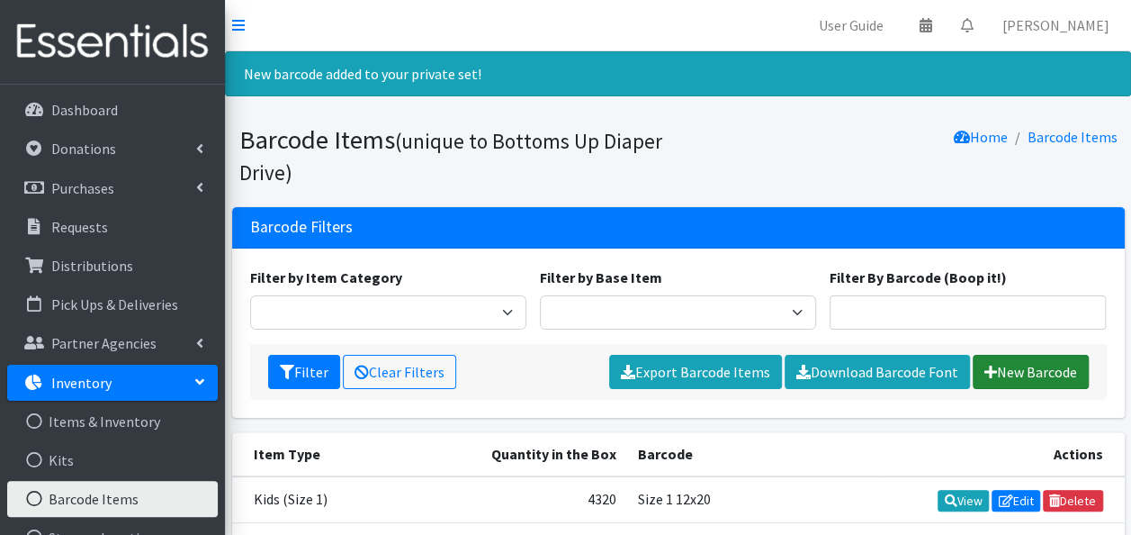
click at [995, 374] on link "New Barcode" at bounding box center [1031, 372] width 116 height 34
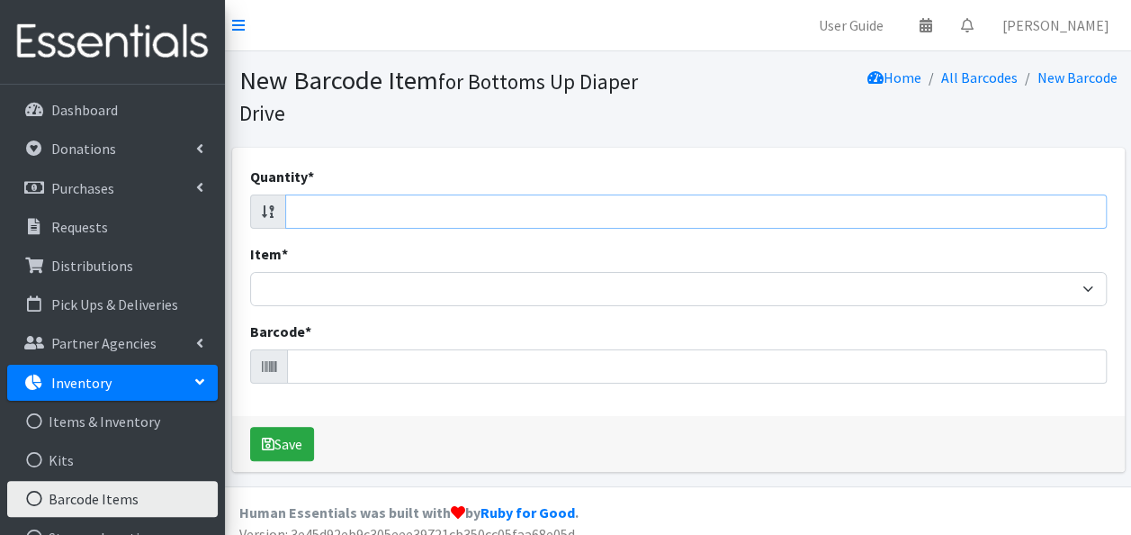
click at [969, 209] on input "Quantity *" at bounding box center [696, 211] width 822 height 34
type input "108"
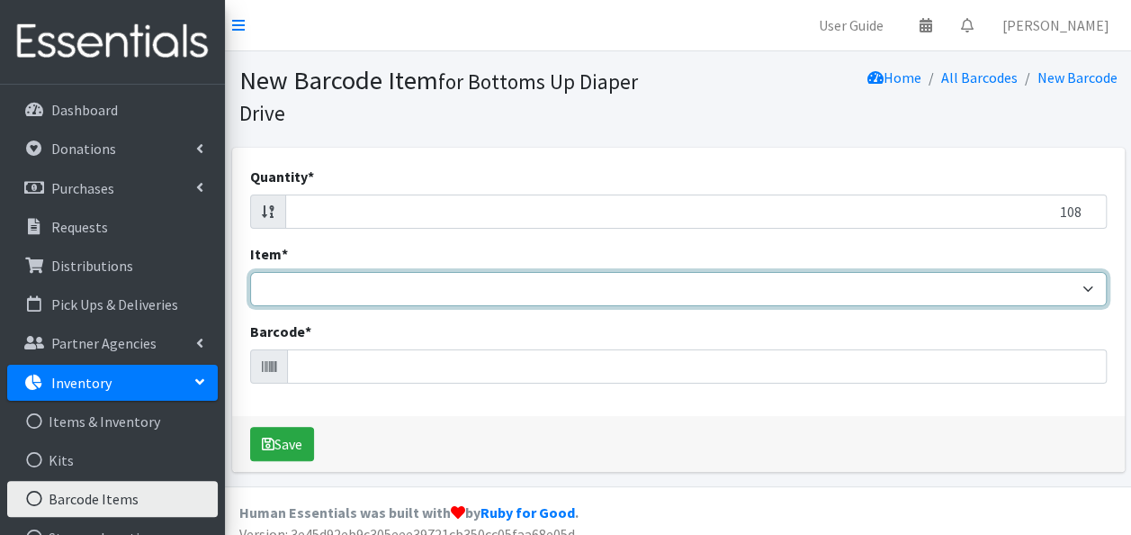
click at [949, 290] on select "Kids L/XL (60-125 lbs) Kids (Newborn) Kids (Preemie) Kids Pull-Ups Kids Pull-Up…" at bounding box center [678, 289] width 857 height 34
select select "4771"
click at [250, 272] on select "Kids L/XL (60-125 lbs) Kids (Newborn) Kids (Preemie) Kids Pull-Ups Kids Pull-Up…" at bounding box center [678, 289] width 857 height 34
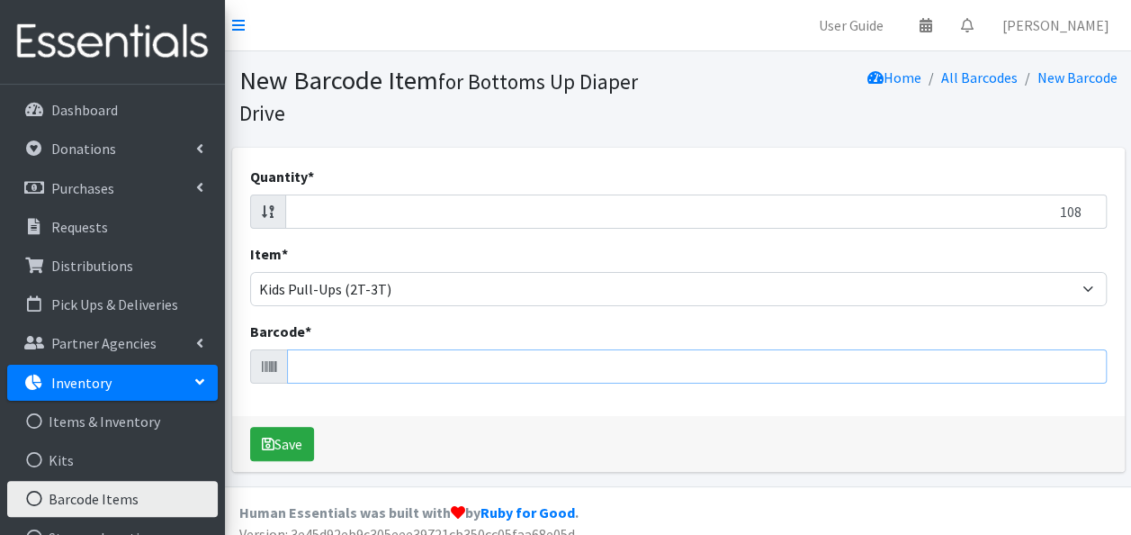
click at [554, 367] on input "Barcode *" at bounding box center [697, 366] width 820 height 34
type input "036000547634"
click at [250, 427] on button "Save" at bounding box center [282, 444] width 64 height 34
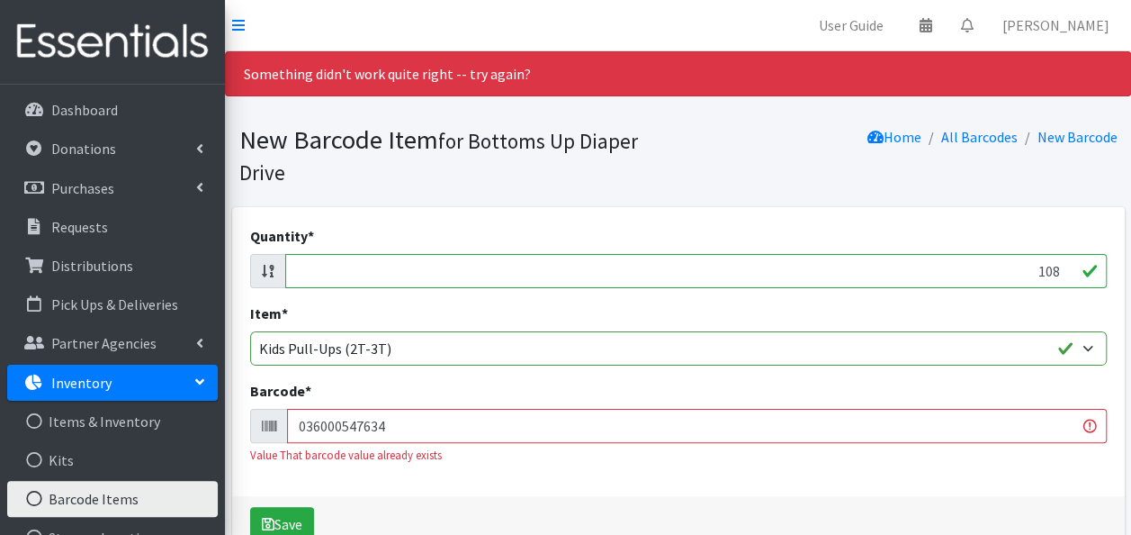
click at [1035, 269] on input "108" at bounding box center [696, 271] width 822 height 34
type input "8"
type input "108"
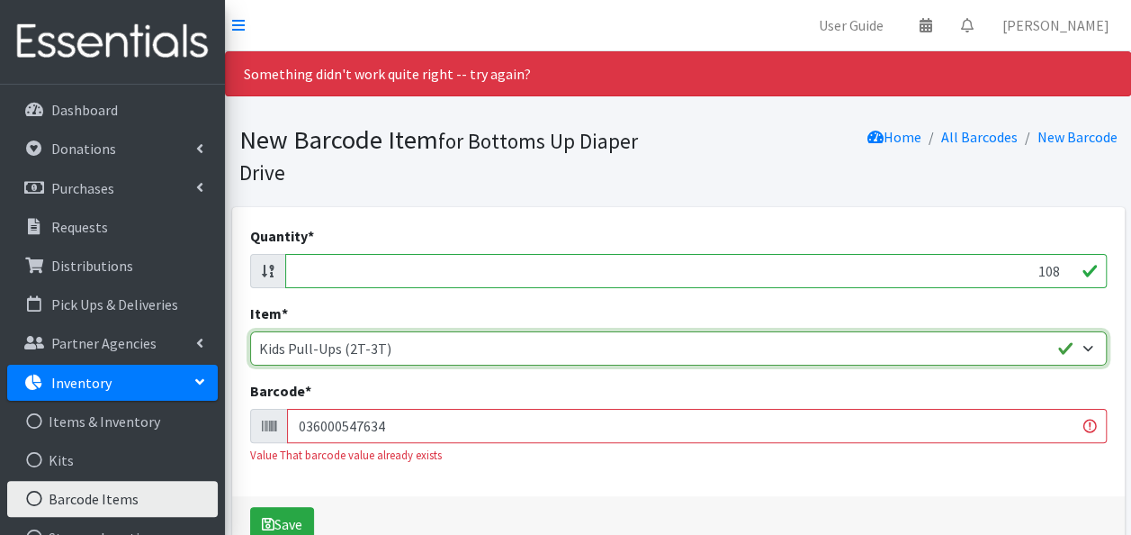
click at [1007, 354] on select "Kids L/XL (60-125 lbs) Kids (Newborn) Kids (Preemie) Kids Pull-Ups Kids Pull-Up…" at bounding box center [678, 348] width 857 height 34
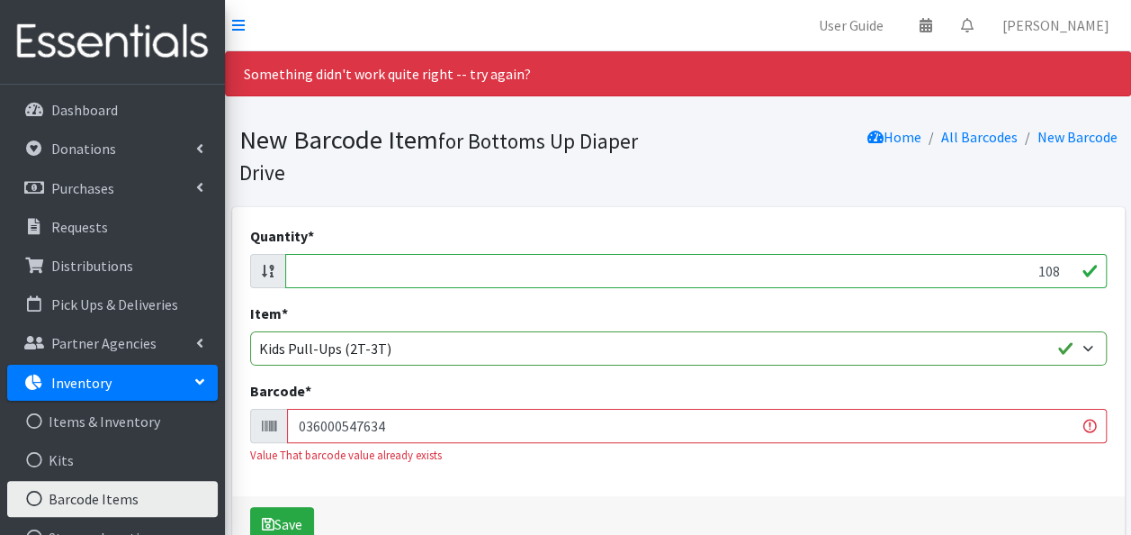
click at [389, 427] on input "036000547634" at bounding box center [697, 426] width 820 height 34
type input "036000547634036000547634"
click at [250, 507] on button "Save" at bounding box center [282, 524] width 64 height 34
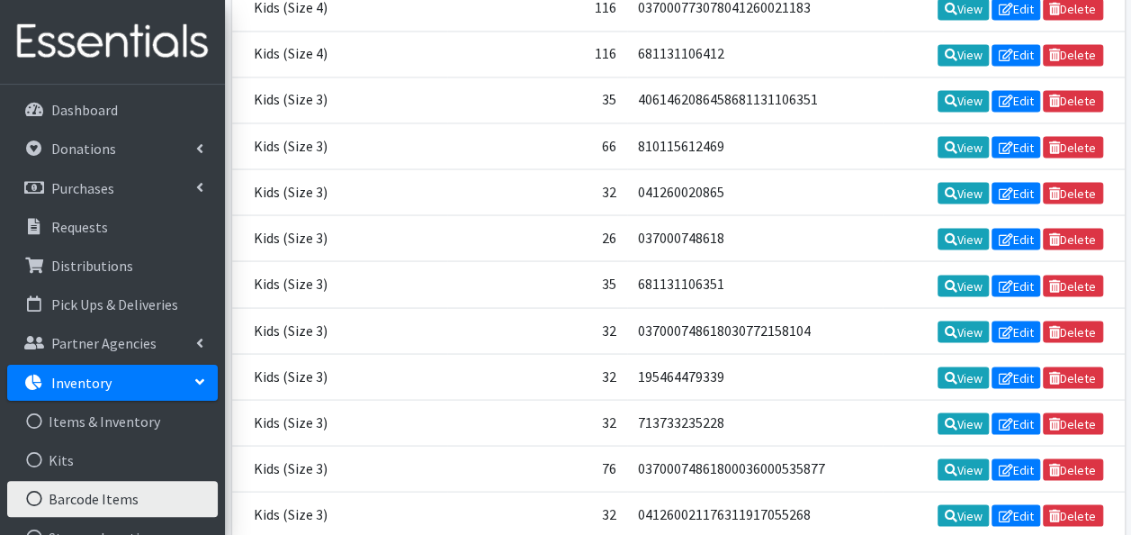
scroll to position [8267, 0]
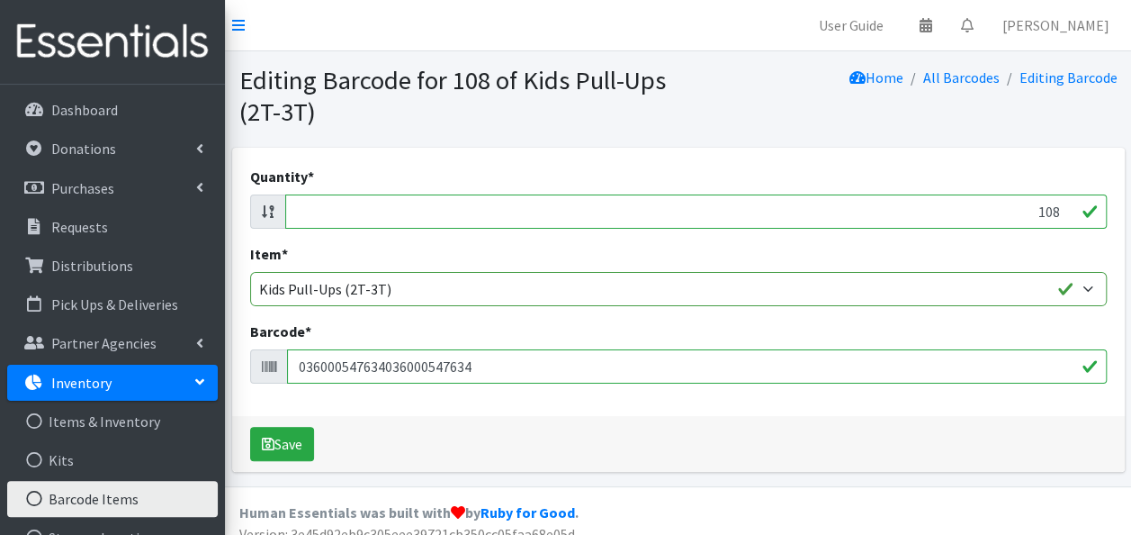
click at [479, 363] on input "036000547634036000547634" at bounding box center [697, 366] width 820 height 34
type input "036000547634036000547634036000547634"
click at [250, 427] on button "Save" at bounding box center [282, 444] width 64 height 34
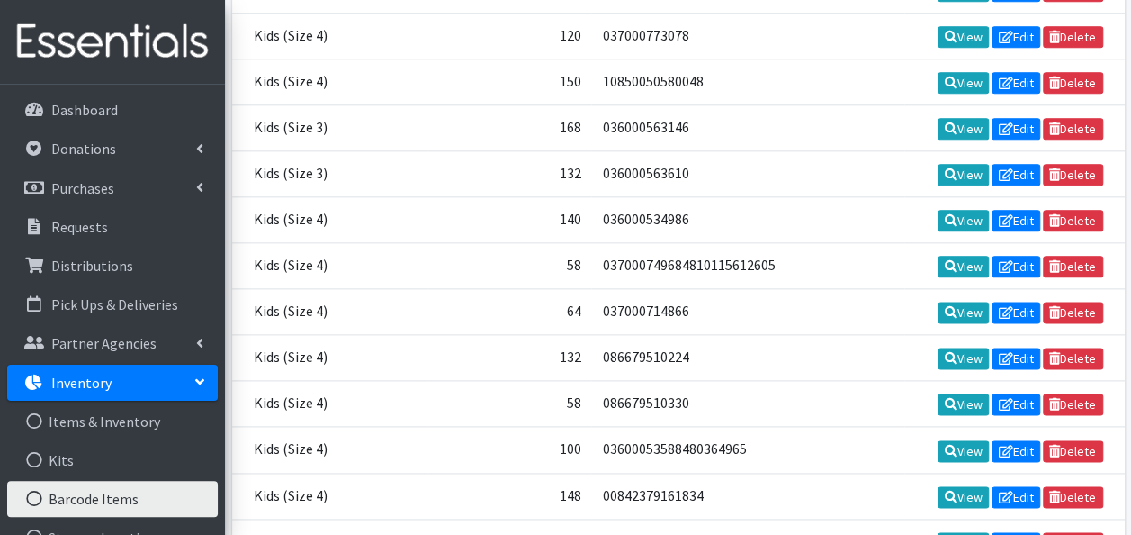
scroll to position [8267, 0]
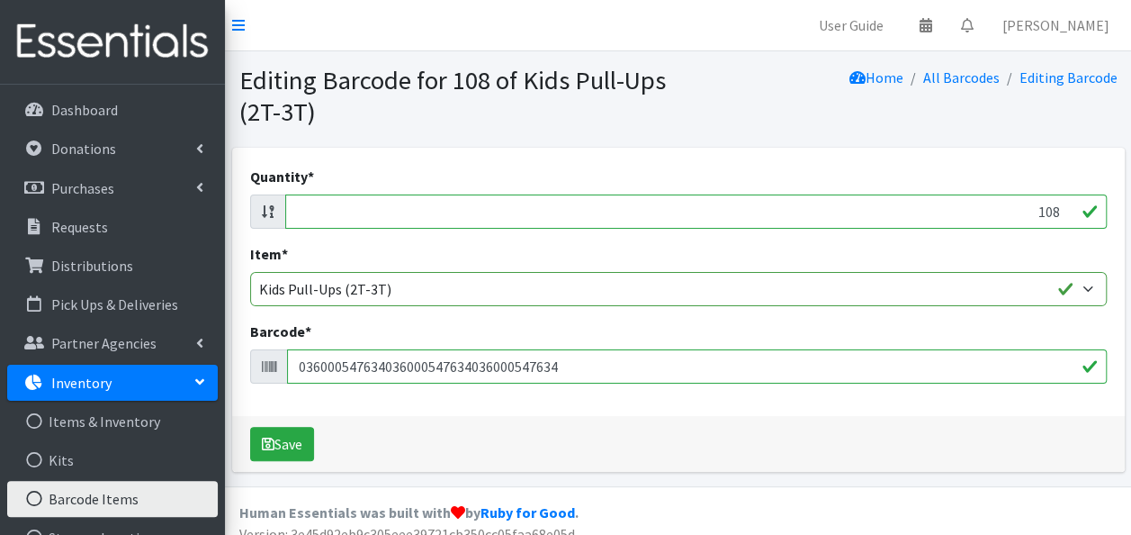
click at [587, 361] on input "036000547634036000547634036000547634" at bounding box center [697, 366] width 820 height 34
type input "036000547634"
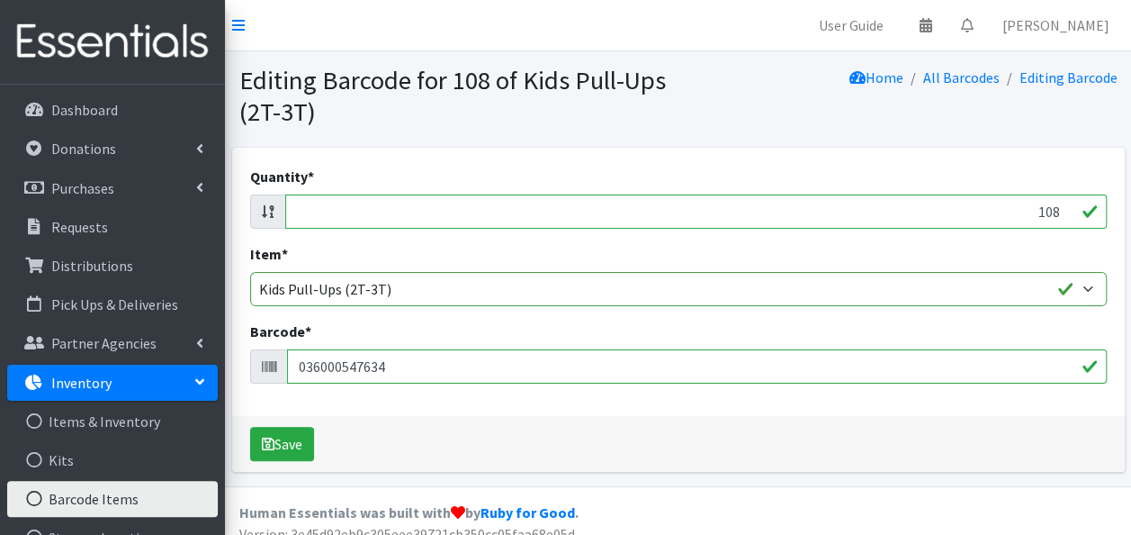
click at [250, 427] on button "Save" at bounding box center [282, 444] width 64 height 34
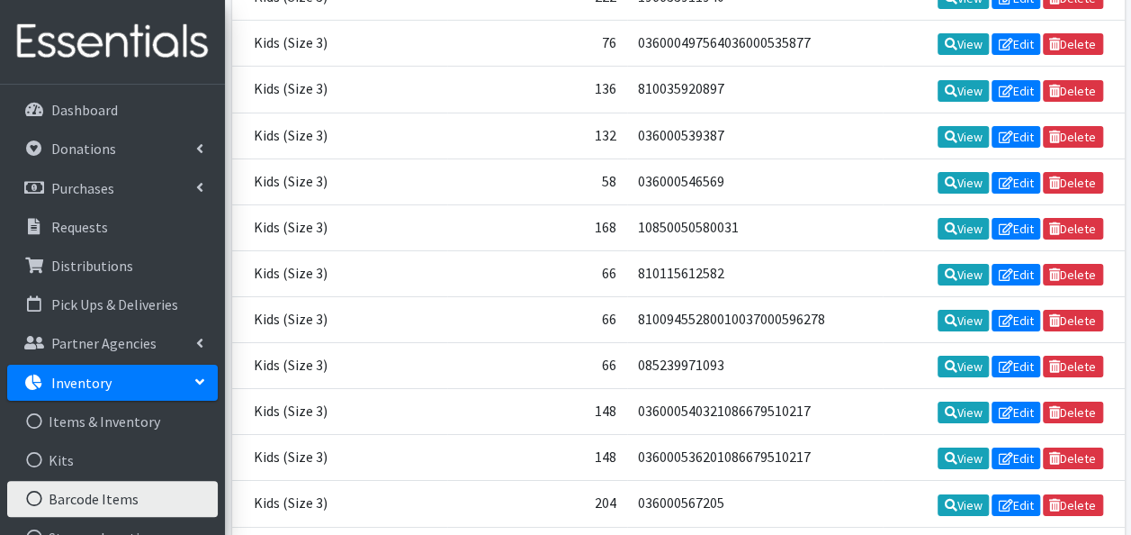
scroll to position [8267, 0]
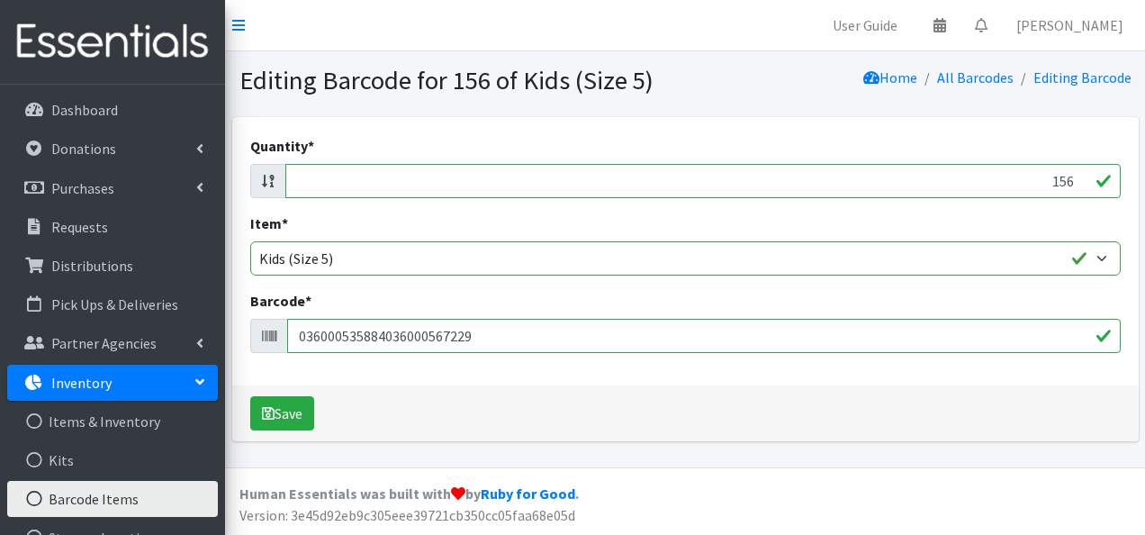
click at [452, 332] on input "036000535884036000567229" at bounding box center [703, 336] width 833 height 34
click at [452, 332] on input "Barcode *" at bounding box center [703, 336] width 833 height 34
click at [283, 410] on button "Save" at bounding box center [282, 413] width 64 height 34
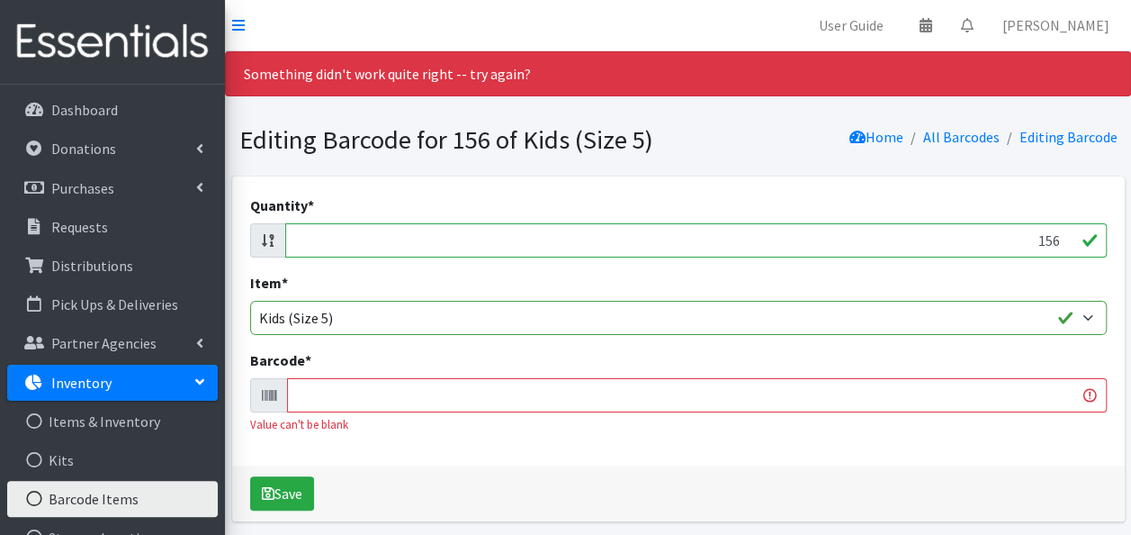
click at [329, 390] on input "Barcode *" at bounding box center [697, 395] width 820 height 34
type input "196633911926"
click at [250, 476] on button "Save" at bounding box center [282, 493] width 64 height 34
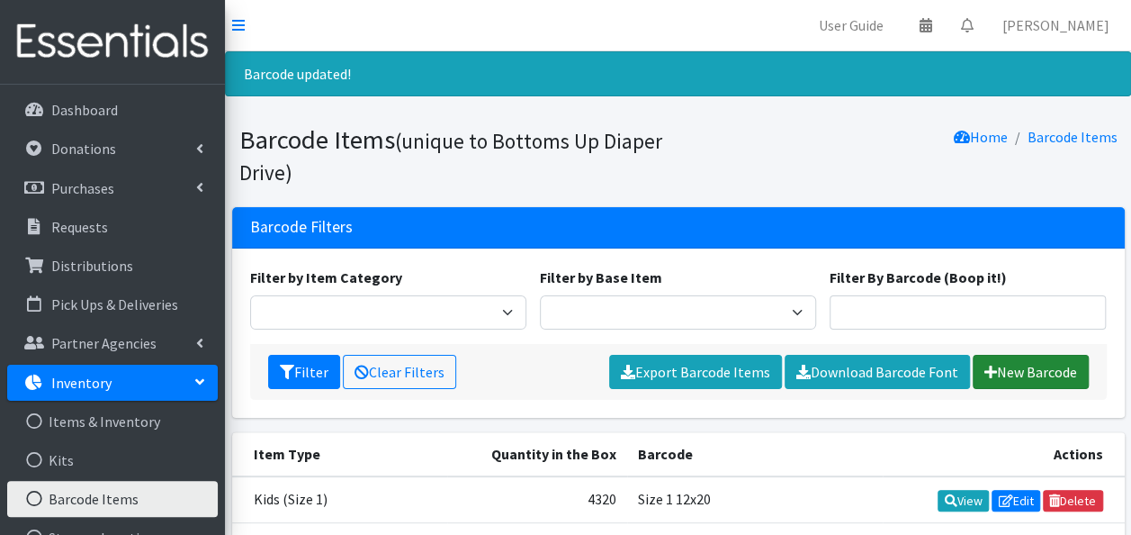
click at [999, 364] on link "New Barcode" at bounding box center [1031, 372] width 116 height 34
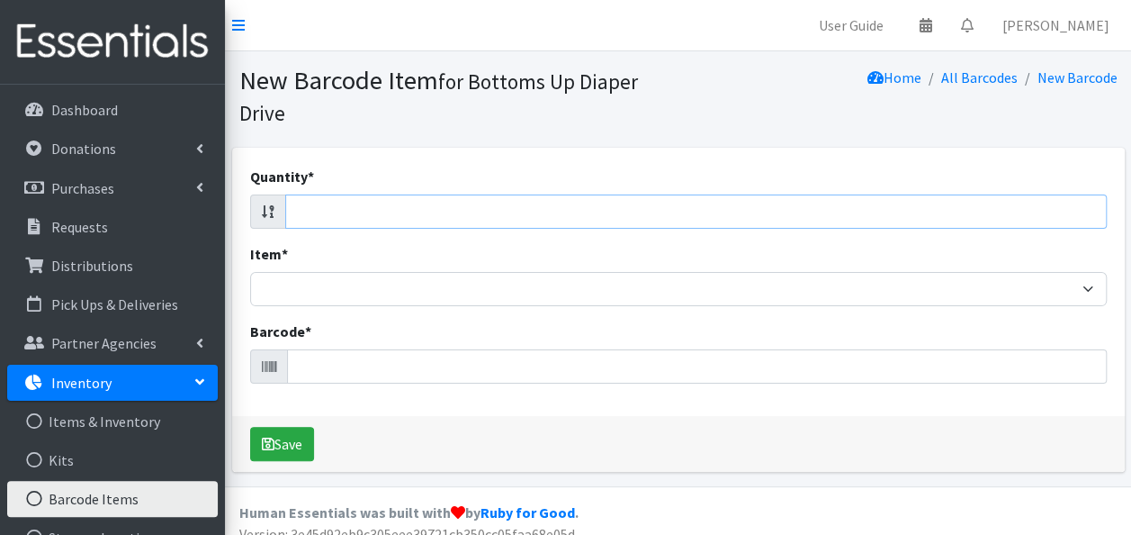
click at [944, 210] on input "Quantity *" at bounding box center [696, 211] width 822 height 34
type input "88"
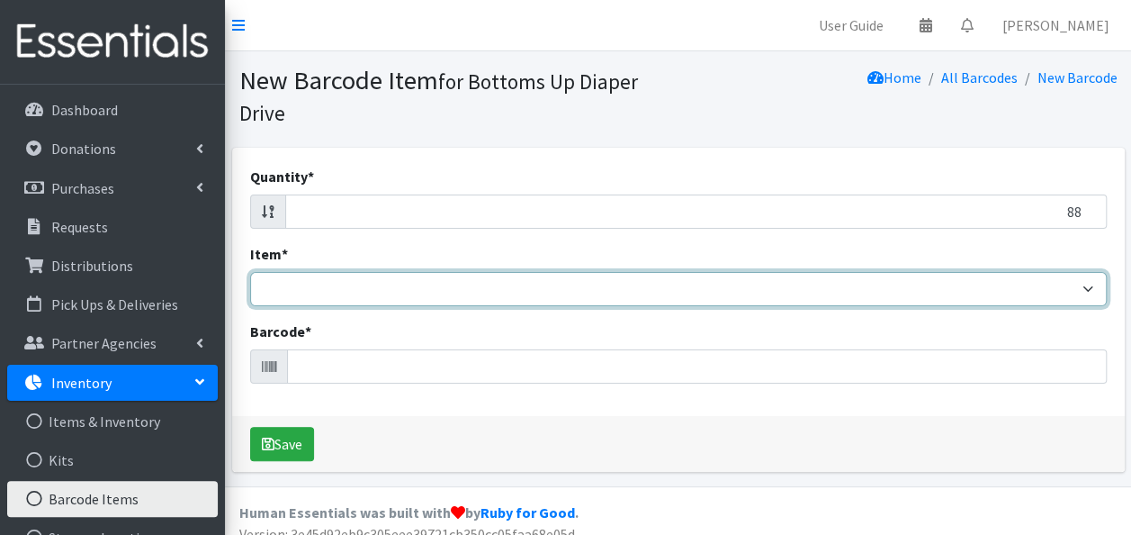
click at [940, 297] on select "Kids L/XL (60-125 lbs) Kids (Newborn) Kids (Preemie) Kids Pull-Ups Kids Pull-Up…" at bounding box center [678, 289] width 857 height 34
select select "4760"
click at [250, 272] on select "Kids L/XL (60-125 lbs) Kids (Newborn) Kids (Preemie) Kids Pull-Ups Kids Pull-Up…" at bounding box center [678, 289] width 857 height 34
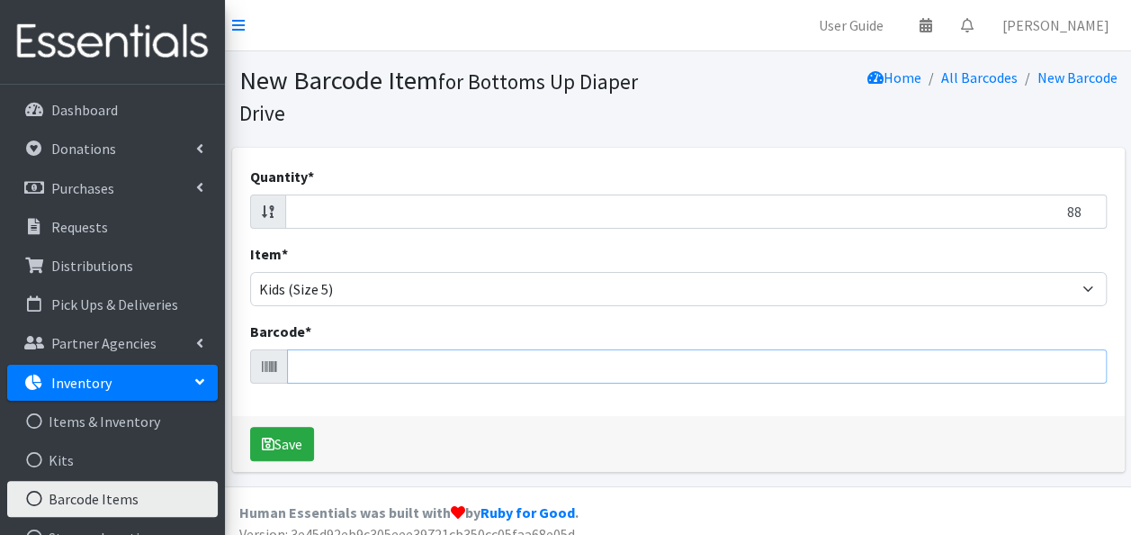
click at [322, 374] on input "Barcode *" at bounding box center [697, 366] width 820 height 34
type input "030772188842"
click at [250, 427] on button "Save" at bounding box center [282, 444] width 64 height 34
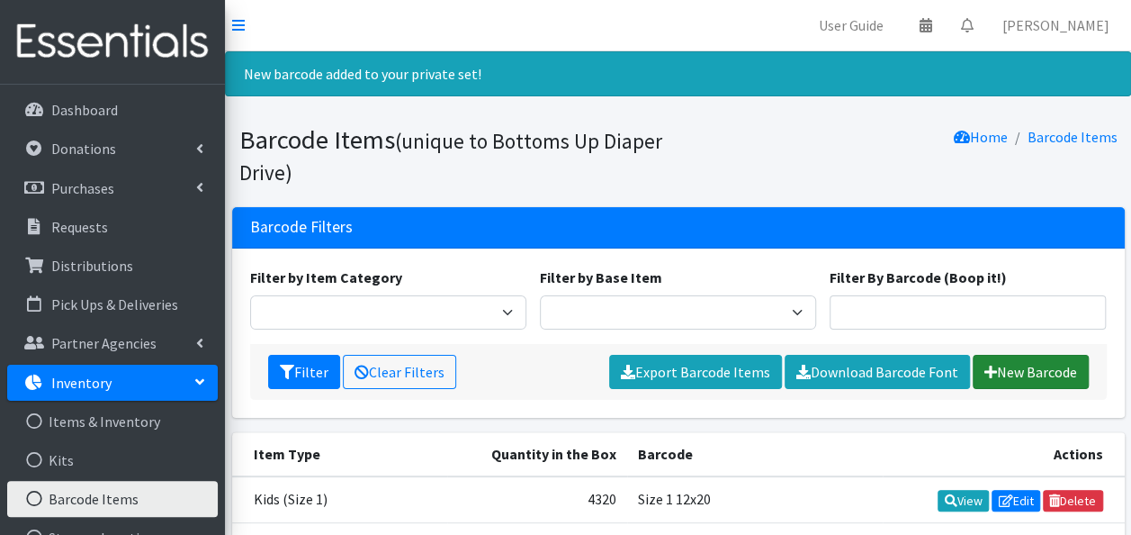
click at [1030, 371] on link "New Barcode" at bounding box center [1031, 372] width 116 height 34
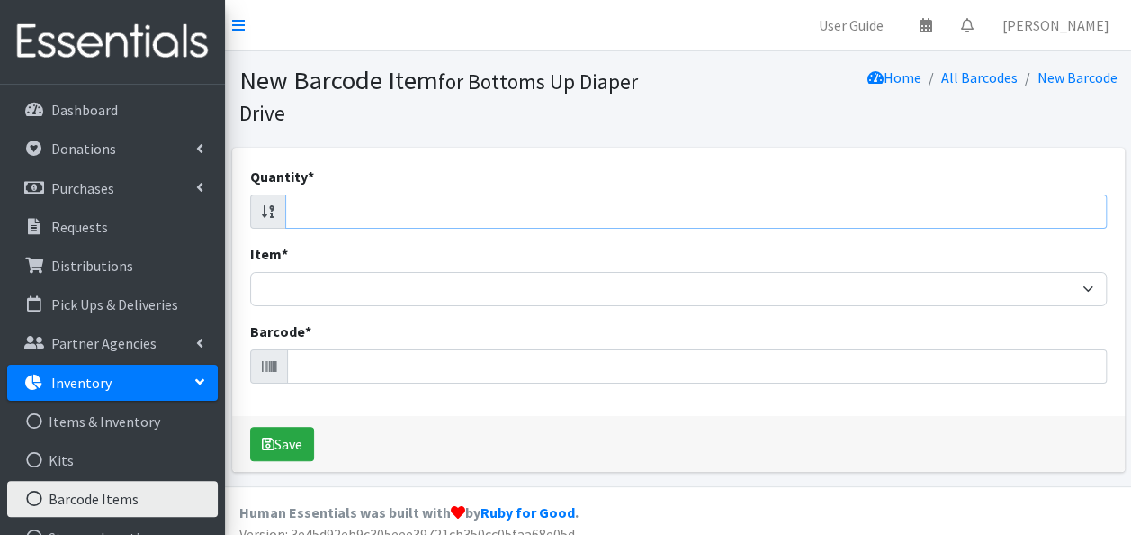
click at [945, 207] on input "Quantity *" at bounding box center [696, 211] width 822 height 34
type input "36"
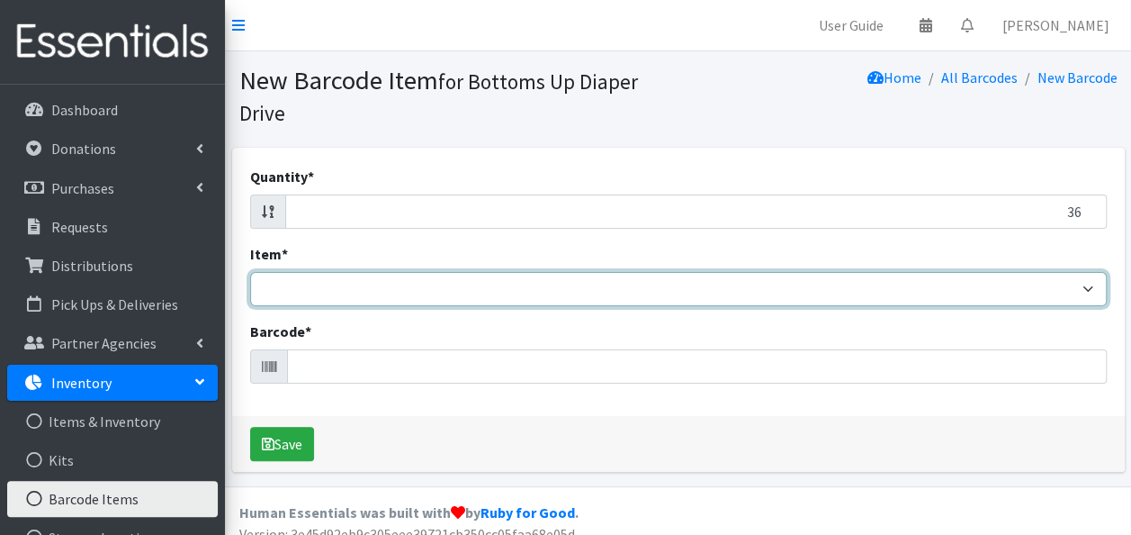
click at [1026, 283] on select "Kids L/XL (60-125 lbs) Kids (Newborn) Kids (Preemie) Kids Pull-Ups Kids Pull-Up…" at bounding box center [678, 289] width 857 height 34
select select "4753"
click at [250, 272] on select "Kids L/XL (60-125 lbs) Kids (Newborn) Kids (Preemie) Kids Pull-Ups Kids Pull-Up…" at bounding box center [678, 289] width 857 height 34
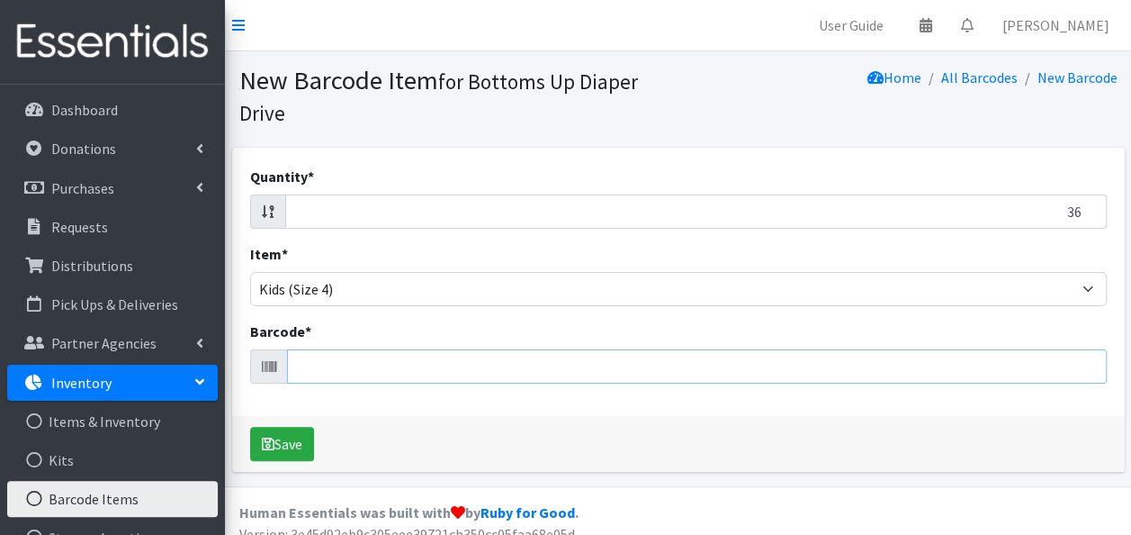
click at [958, 368] on input "Barcode *" at bounding box center [697, 366] width 820 height 34
type input "195515001922"
click at [250, 427] on button "Save" at bounding box center [282, 444] width 64 height 34
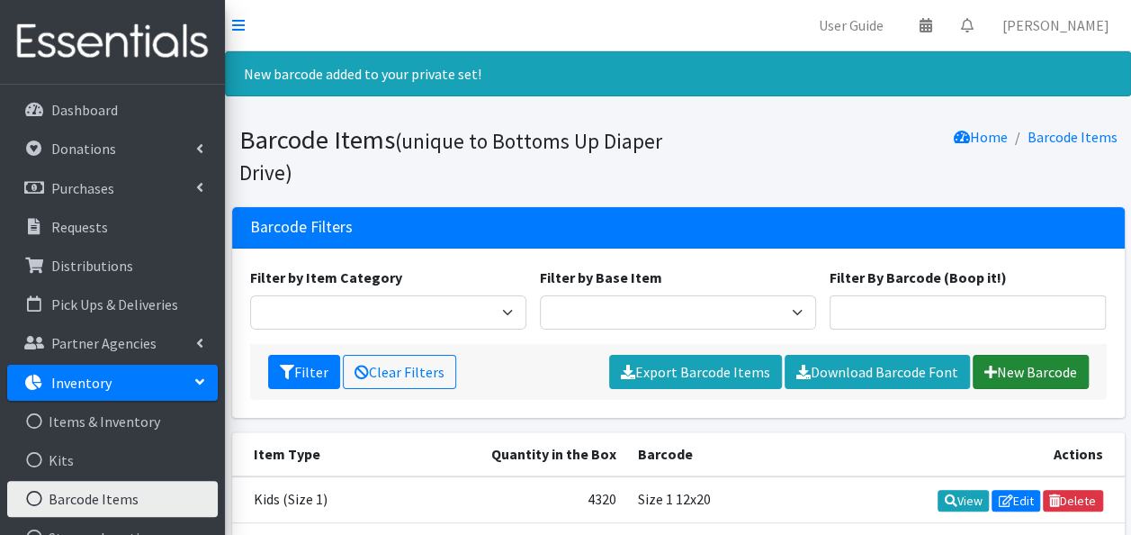
click at [1015, 370] on link "New Barcode" at bounding box center [1031, 372] width 116 height 34
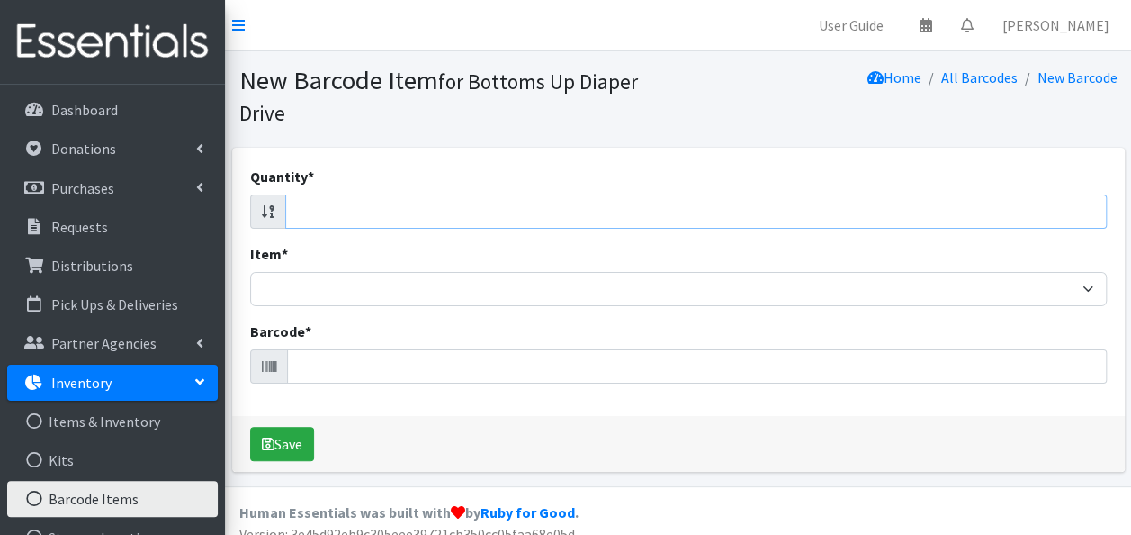
click at [1035, 212] on input "Quantity *" at bounding box center [696, 211] width 822 height 34
click at [1085, 234] on div "Quantity * Item * Kids L/XL (60-125 lbs) Kids (Newborn) Kids (Preemie) Kids Pul…" at bounding box center [678, 282] width 893 height 268
click at [1075, 222] on input "Quantity *" at bounding box center [696, 211] width 822 height 34
type input "22"
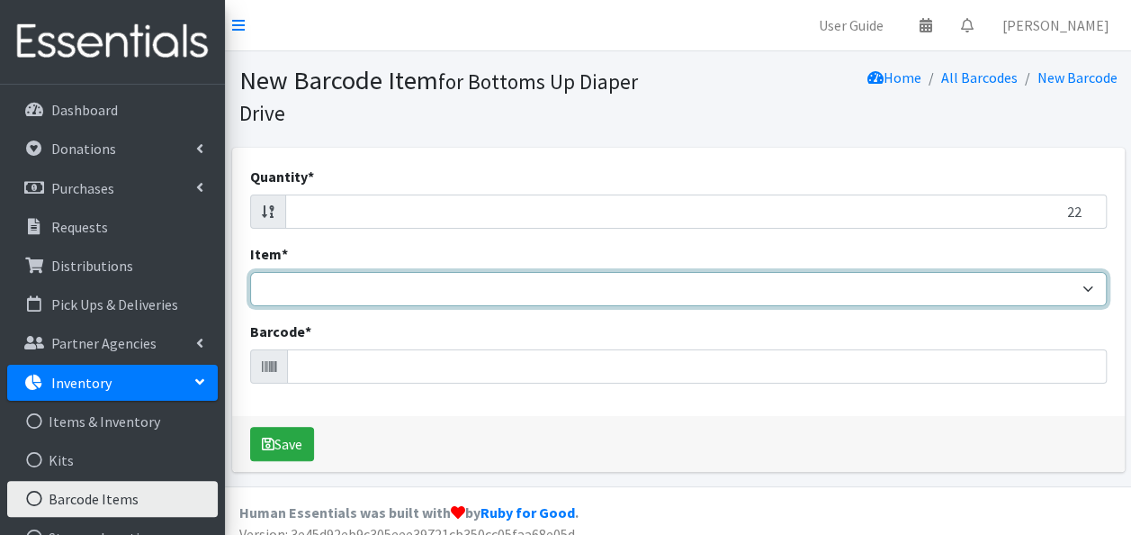
click at [1085, 283] on select "Kids L/XL (60-125 lbs) Kids (Newborn) Kids (Preemie) Kids Pull-Ups Kids Pull-Up…" at bounding box center [678, 289] width 857 height 34
select select "4753"
click at [250, 272] on select "Kids L/XL (60-125 lbs) Kids (Newborn) Kids (Preemie) Kids Pull-Ups Kids Pull-Up…" at bounding box center [678, 289] width 857 height 34
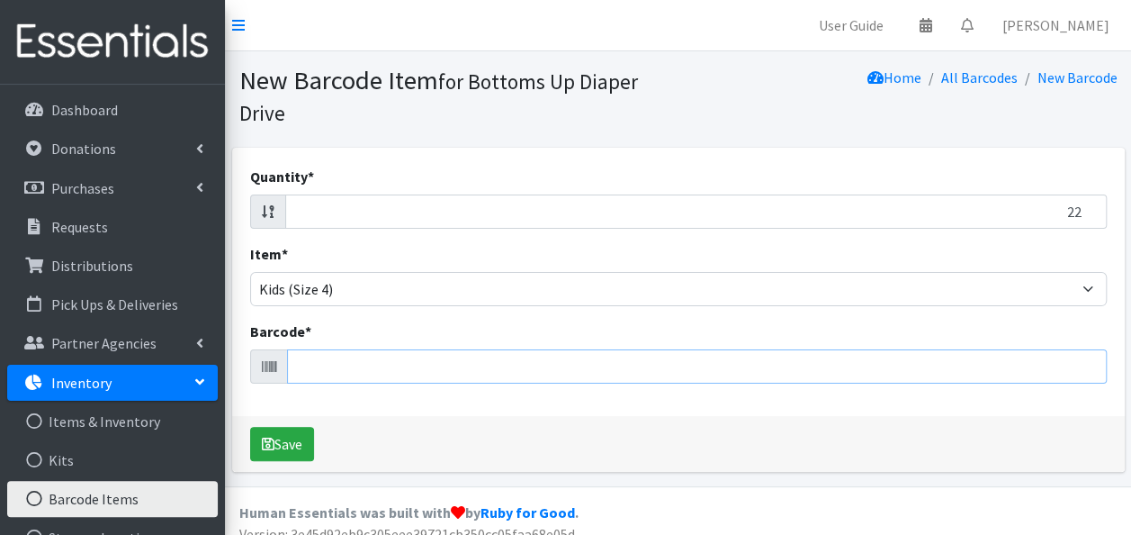
click at [1012, 365] on input "Barcode *" at bounding box center [697, 366] width 820 height 34
type input "036000496796"
click at [250, 427] on button "Save" at bounding box center [282, 444] width 64 height 34
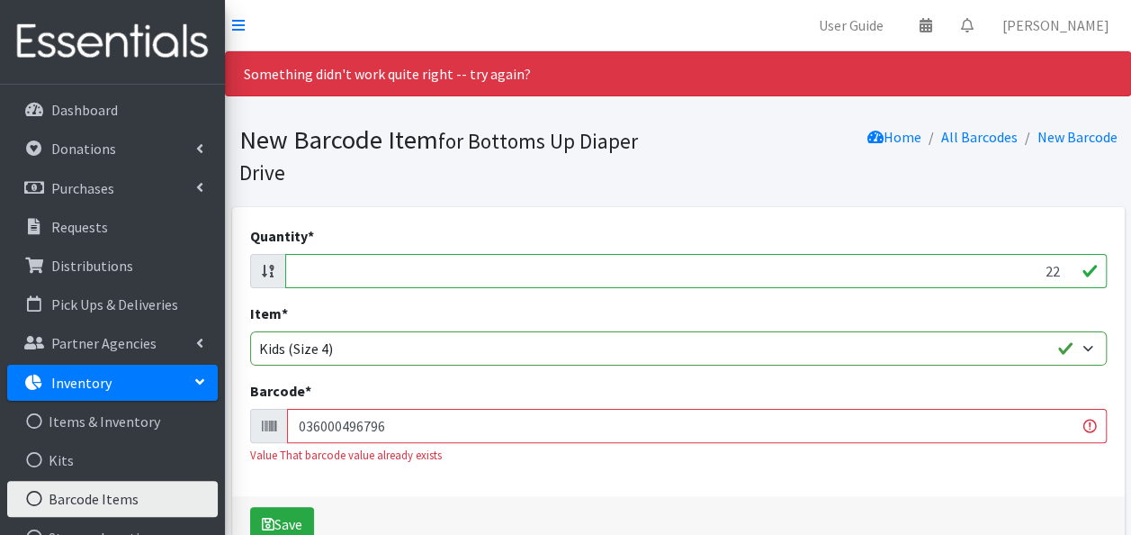
click at [1057, 268] on input "22" at bounding box center [696, 271] width 822 height 34
type input "2"
click at [1057, 268] on input "Quantity *" at bounding box center [696, 271] width 822 height 34
click at [1058, 268] on input "Quantity *" at bounding box center [696, 271] width 822 height 34
type input "32"
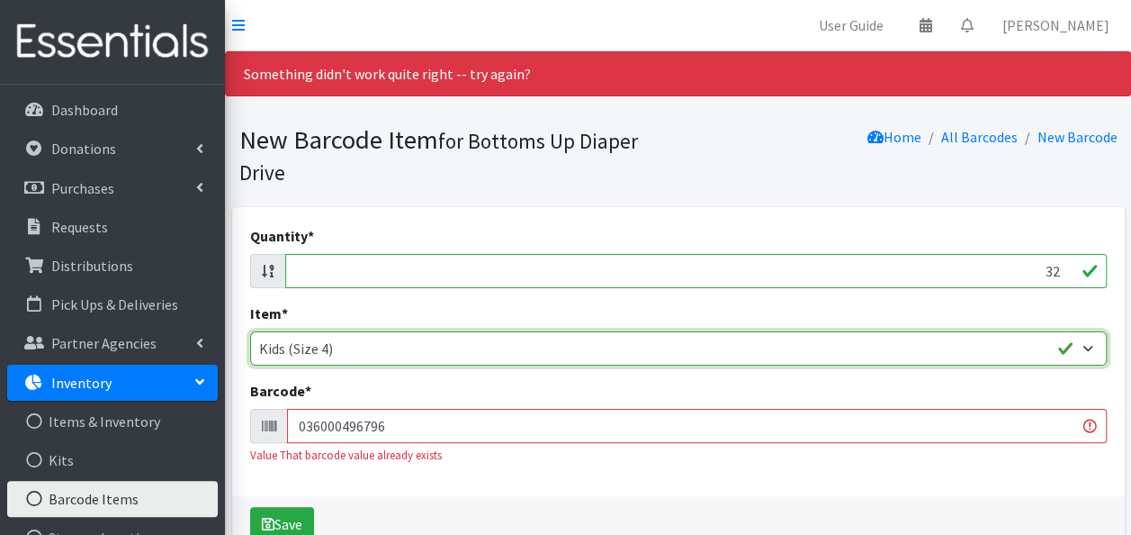
click at [983, 349] on select "Kids L/XL (60-125 lbs) Kids (Newborn) Kids (Preemie) Kids Pull-Ups Kids Pull-Up…" at bounding box center [678, 348] width 857 height 34
select select "4756"
click at [250, 331] on select "Kids L/XL (60-125 lbs) Kids (Newborn) Kids (Preemie) Kids Pull-Ups Kids Pull-Up…" at bounding box center [678, 348] width 857 height 34
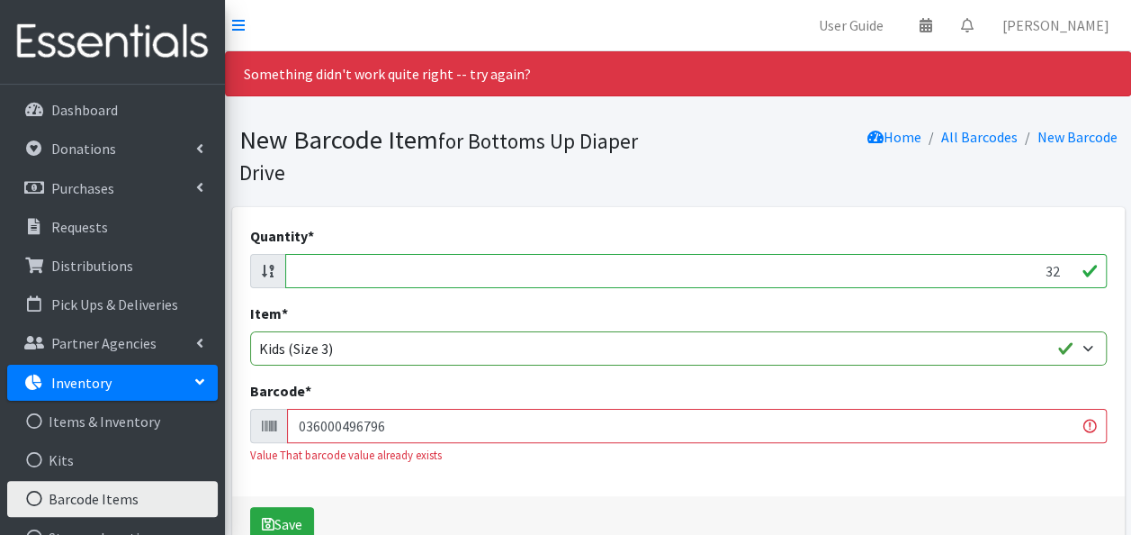
click at [907, 415] on input "036000496796" at bounding box center [697, 426] width 820 height 34
type input "0"
type input "311917055268"
click at [250, 507] on button "Save" at bounding box center [282, 524] width 64 height 34
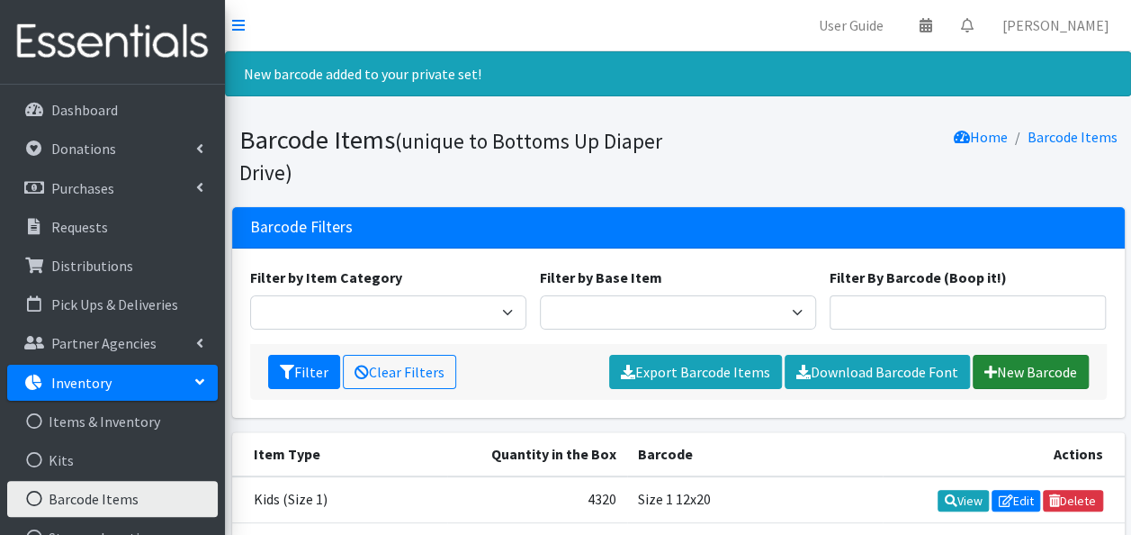
click at [1004, 365] on link "New Barcode" at bounding box center [1031, 372] width 116 height 34
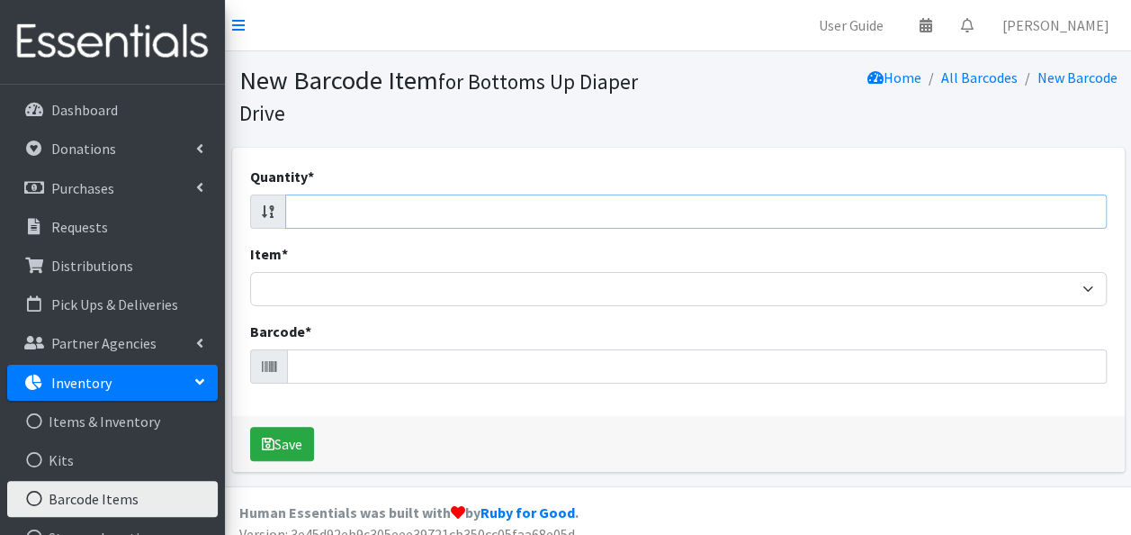
click at [1035, 212] on input "Quantity *" at bounding box center [696, 211] width 822 height 34
type input "66"
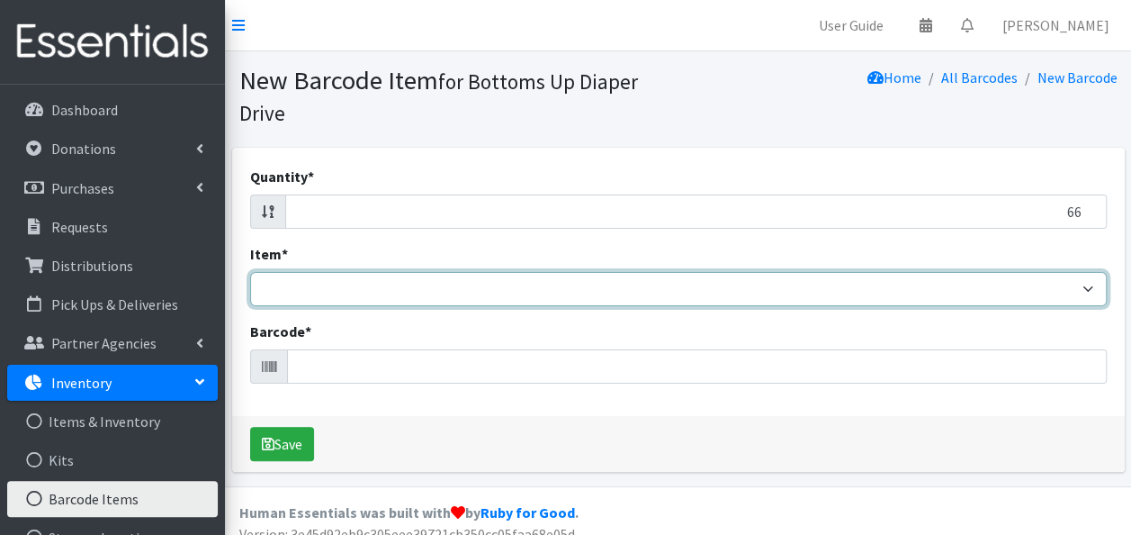
click at [1078, 283] on select "Kids L/XL (60-125 lbs) Kids (Newborn) Kids (Preemie) Kids Pull-Ups Kids Pull-Up…" at bounding box center [678, 289] width 857 height 34
select select "4756"
click at [250, 272] on select "Kids L/XL (60-125 lbs) Kids (Newborn) Kids (Preemie) Kids Pull-Ups Kids Pull-Up…" at bounding box center [678, 289] width 857 height 34
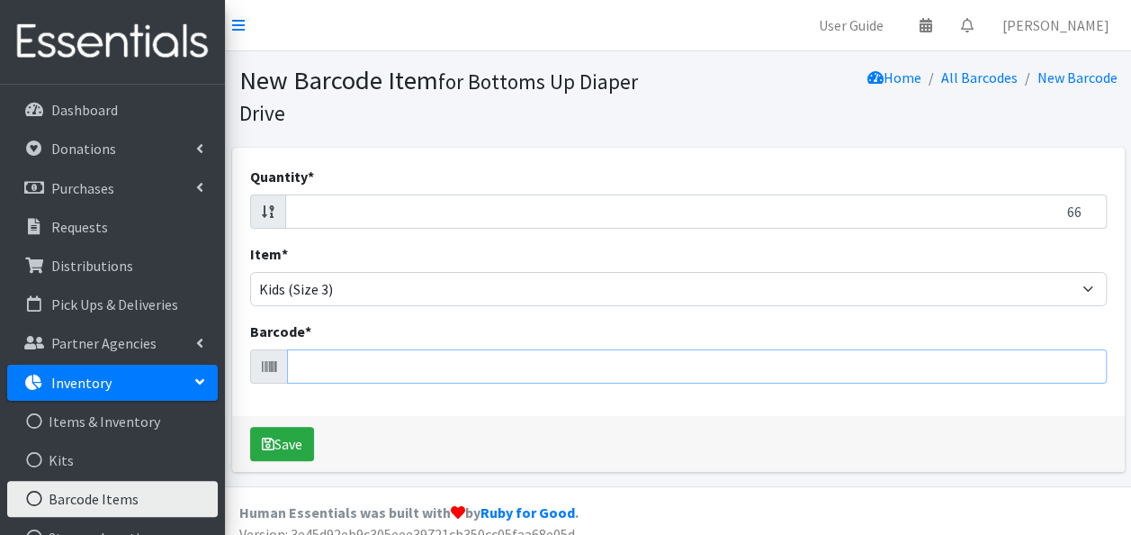
click at [1022, 362] on input "Barcode *" at bounding box center [697, 366] width 820 height 34
type input "037000596271"
click at [250, 427] on button "Save" at bounding box center [282, 444] width 64 height 34
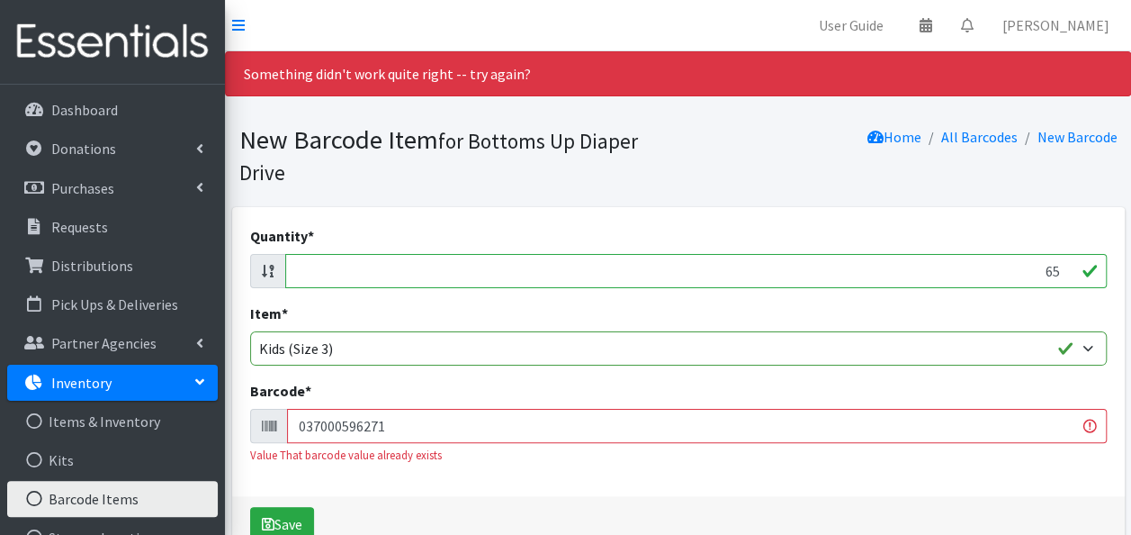
click at [1060, 274] on input "65" at bounding box center [696, 271] width 822 height 34
type input "6"
type input "22"
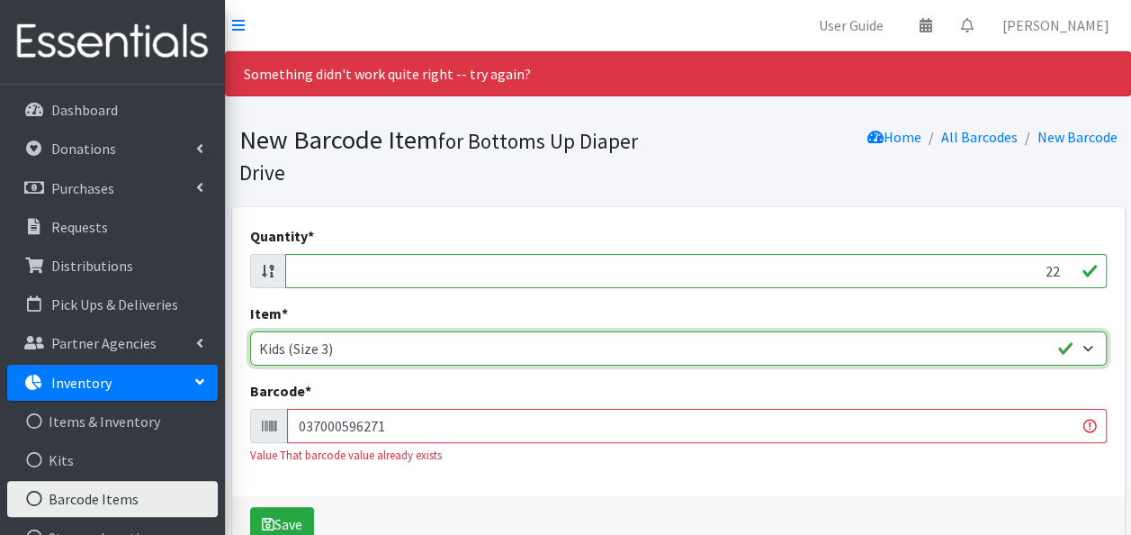
click at [1022, 339] on select "Kids L/XL (60-125 lbs) Kids (Newborn) Kids (Preemie) Kids Pull-Ups Kids Pull-Up…" at bounding box center [678, 348] width 857 height 34
select select "4753"
click at [250, 331] on select "Kids L/XL (60-125 lbs) Kids (Newborn) Kids (Preemie) Kids Pull-Ups Kids Pull-Up…" at bounding box center [678, 348] width 857 height 34
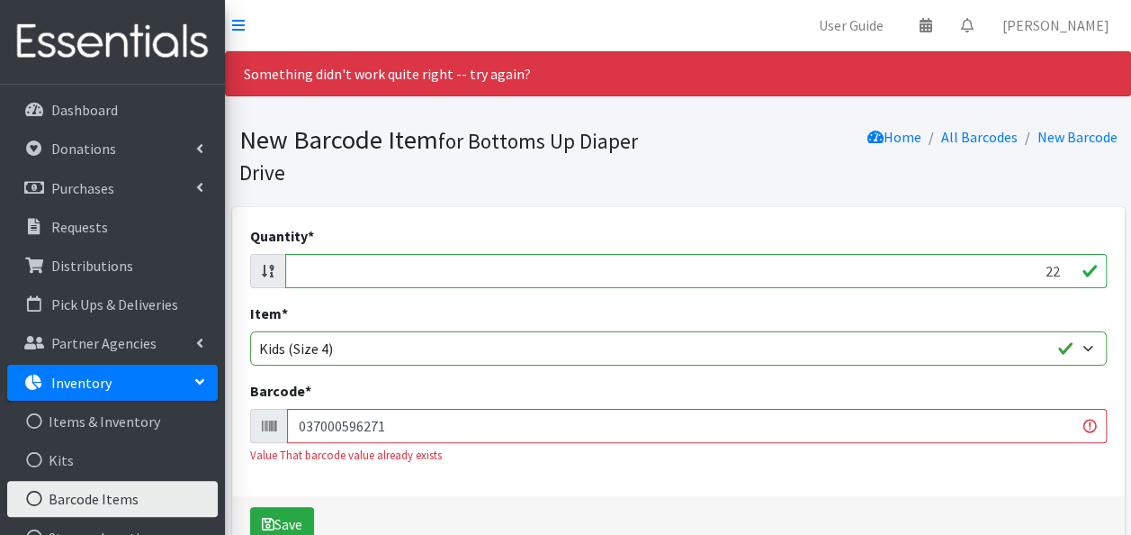
click at [680, 413] on input "037000596271" at bounding box center [697, 426] width 820 height 34
type input "0"
type input "037000862116"
click at [250, 507] on button "Save" at bounding box center [282, 524] width 64 height 34
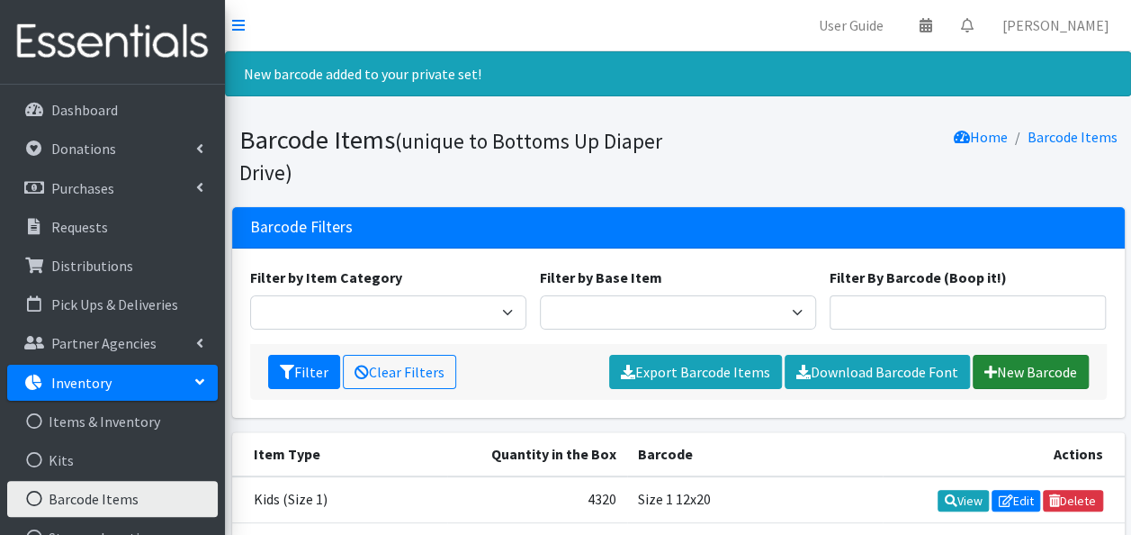
click at [1010, 374] on link "New Barcode" at bounding box center [1031, 372] width 116 height 34
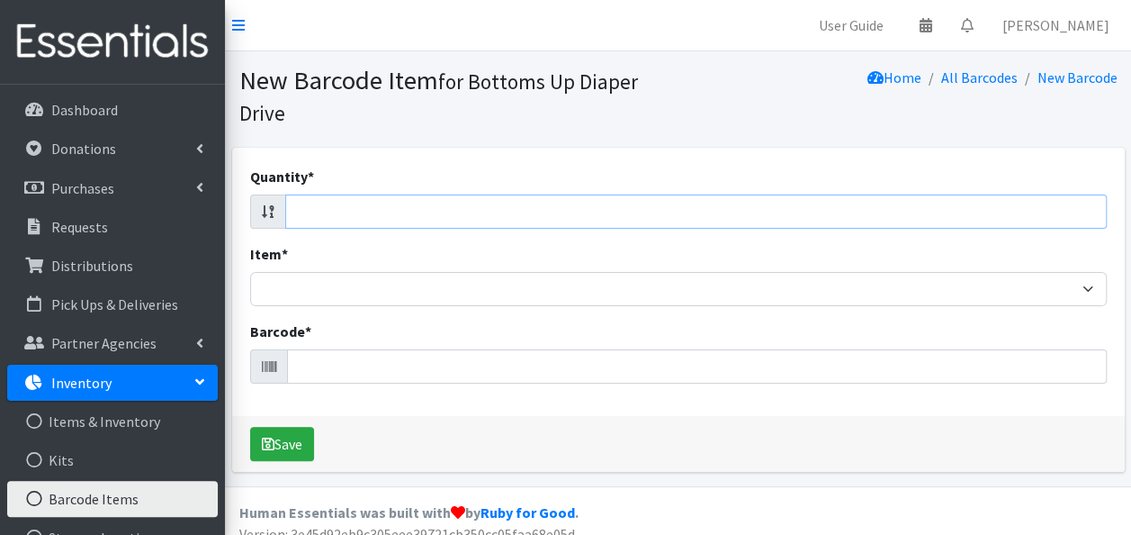
click at [1075, 212] on input "Quantity *" at bounding box center [696, 211] width 822 height 34
type input "28"
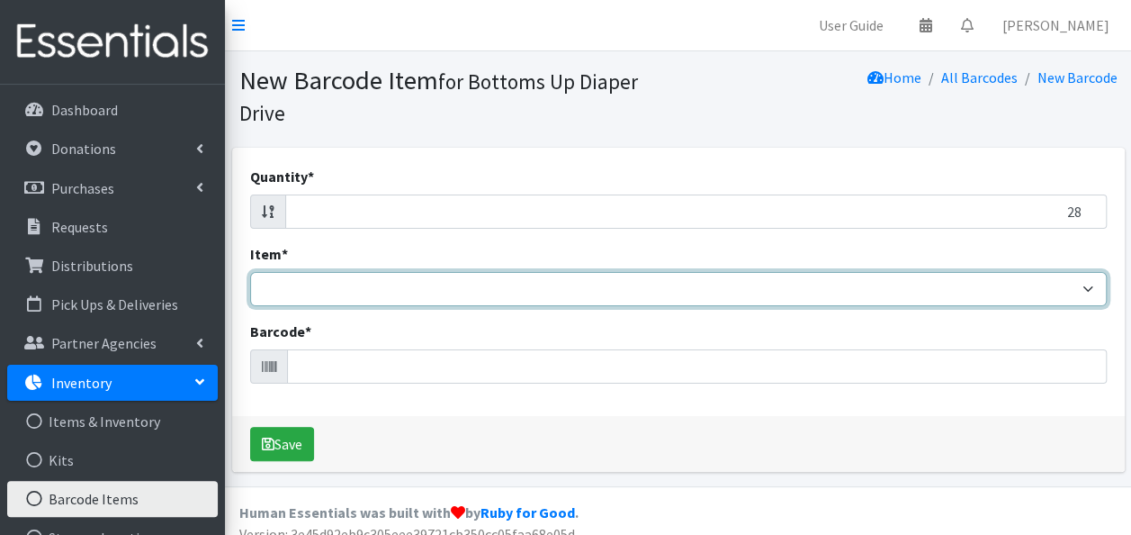
click at [1087, 286] on select "Kids L/XL (60-125 lbs) Kids (Newborn) Kids (Preemie) Kids Pull-Ups Kids Pull-Up…" at bounding box center [678, 289] width 857 height 34
select select "4753"
click at [250, 272] on select "Kids L/XL (60-125 lbs) Kids (Newborn) Kids (Preemie) Kids Pull-Ups Kids Pull-Up…" at bounding box center [678, 289] width 857 height 34
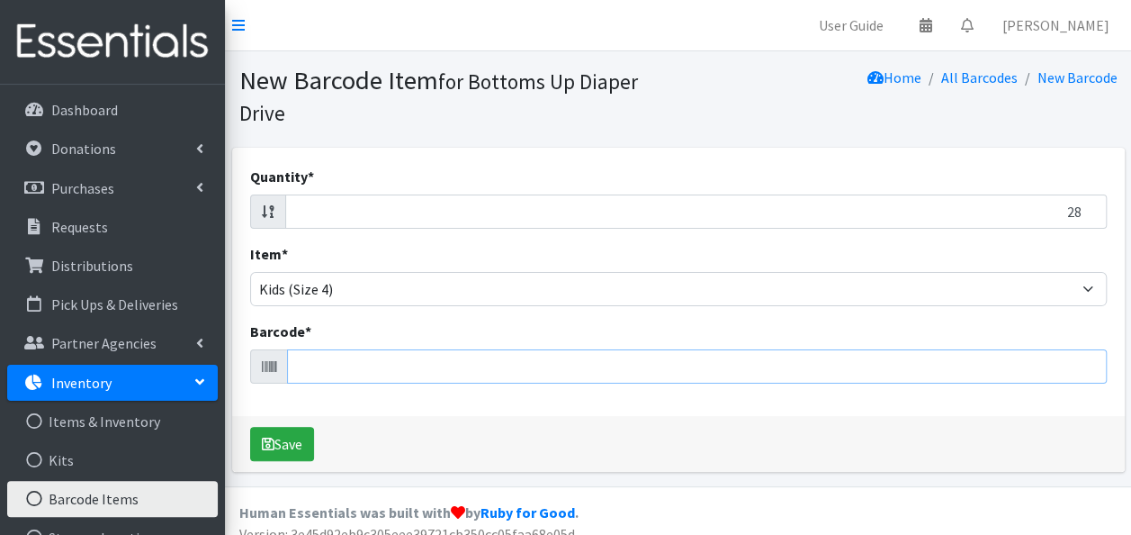
click at [975, 366] on input "Barcode *" at bounding box center [697, 366] width 820 height 34
type input "041260020872"
click at [250, 427] on button "Save" at bounding box center [282, 444] width 64 height 34
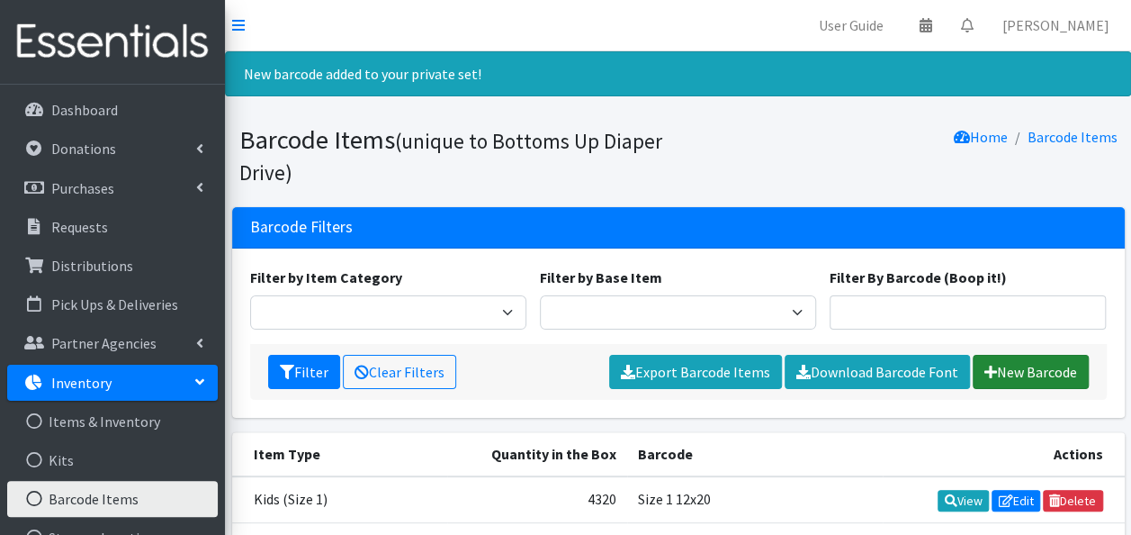
click at [994, 374] on link "New Barcode" at bounding box center [1031, 372] width 116 height 34
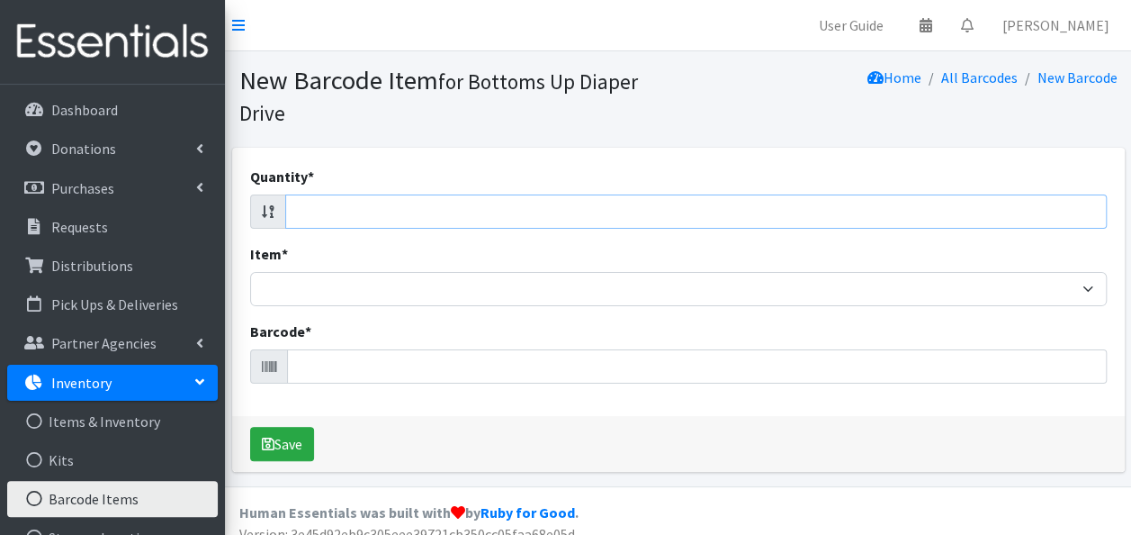
click at [1078, 214] on input "Quantity *" at bounding box center [696, 211] width 822 height 34
type input "116"
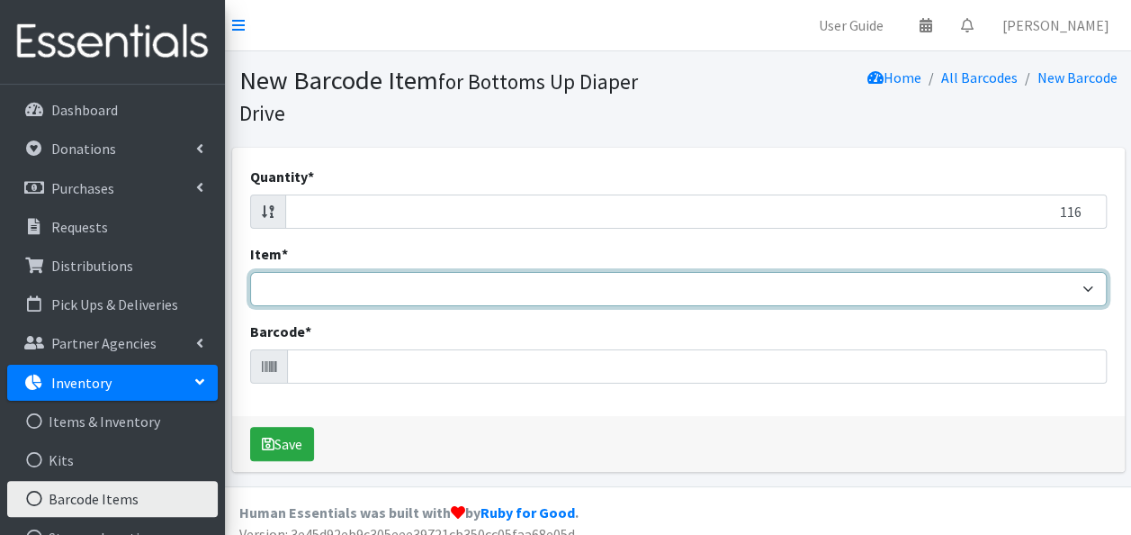
click at [1084, 282] on select "Kids L/XL (60-125 lbs) Kids (Newborn) Kids (Preemie) Kids Pull-Ups Kids Pull-Up…" at bounding box center [678, 289] width 857 height 34
select select "4753"
click at [250, 272] on select "Kids L/XL (60-125 lbs) Kids (Newborn) Kids (Preemie) Kids Pull-Ups Kids Pull-Up…" at bounding box center [678, 289] width 857 height 34
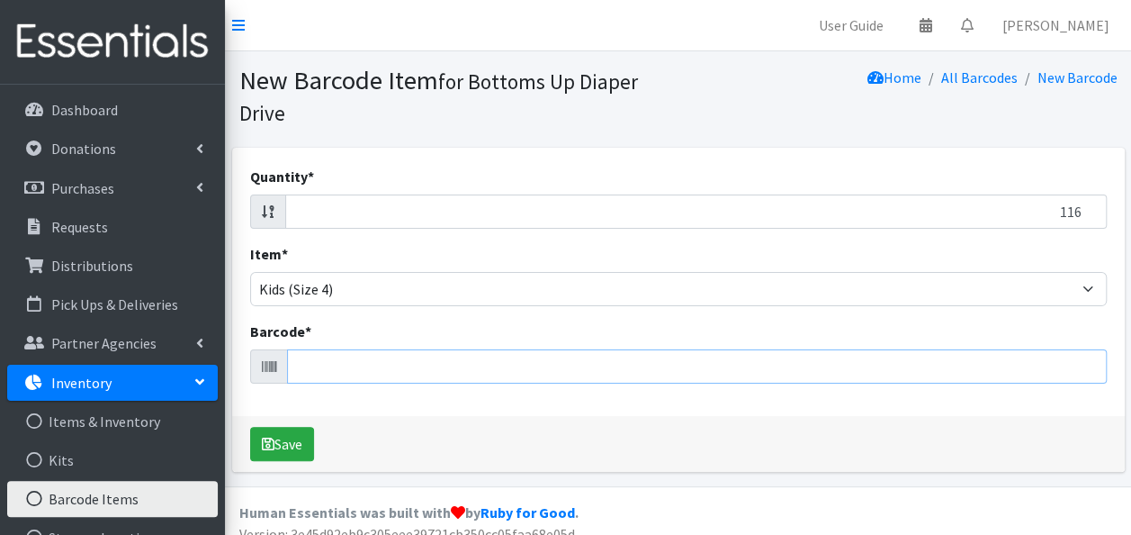
click at [961, 368] on input "Barcode *" at bounding box center [697, 366] width 820 height 34
type input "037000718512"
click at [250, 427] on button "Save" at bounding box center [282, 444] width 64 height 34
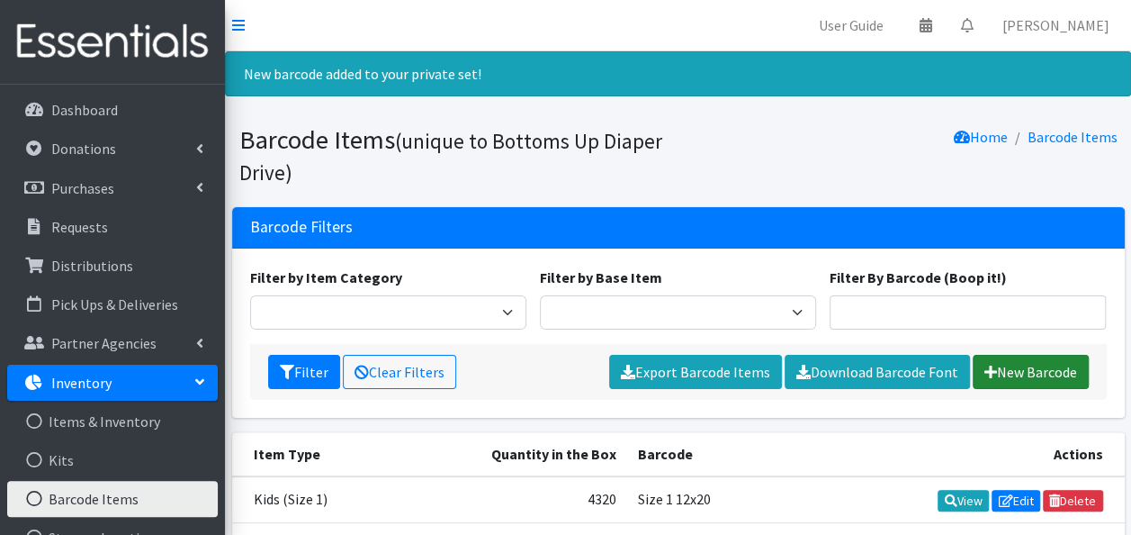
click at [1046, 368] on link "New Barcode" at bounding box center [1031, 372] width 116 height 34
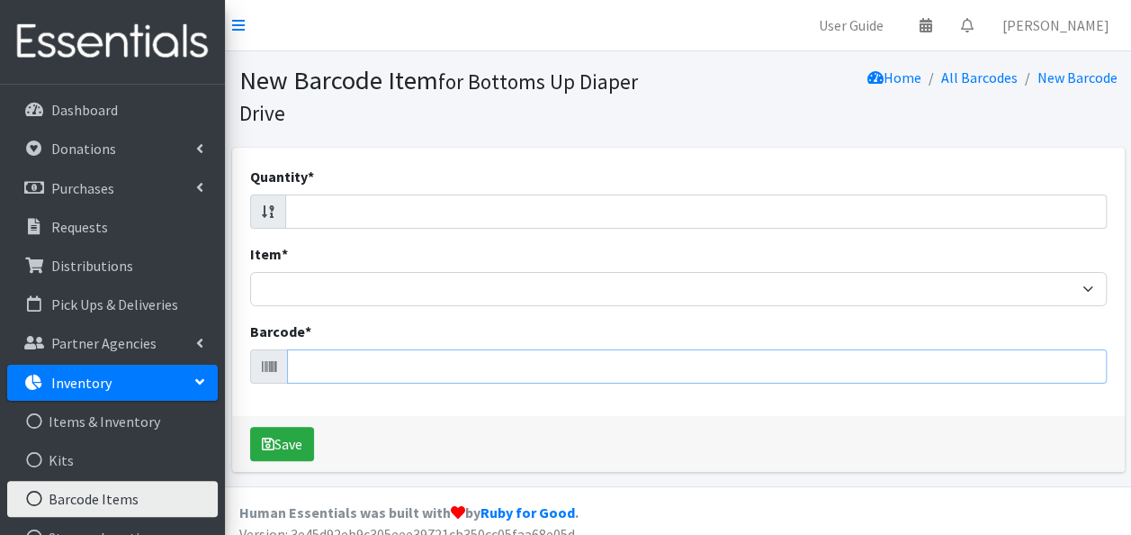
drag, startPoint x: 0, startPoint y: 0, endPoint x: 1046, endPoint y: 368, distance: 1108.8
click at [1046, 368] on input "Barcode *" at bounding box center [697, 366] width 820 height 34
click at [845, 164] on div "Quantity * Item * Kids L/XL (60-125 lbs) Kids (Newborn) Kids (Preemie) Kids Pul…" at bounding box center [678, 282] width 893 height 268
click at [1080, 181] on div "Quantity *" at bounding box center [678, 197] width 857 height 63
click at [1076, 208] on input "Quantity *" at bounding box center [696, 211] width 822 height 34
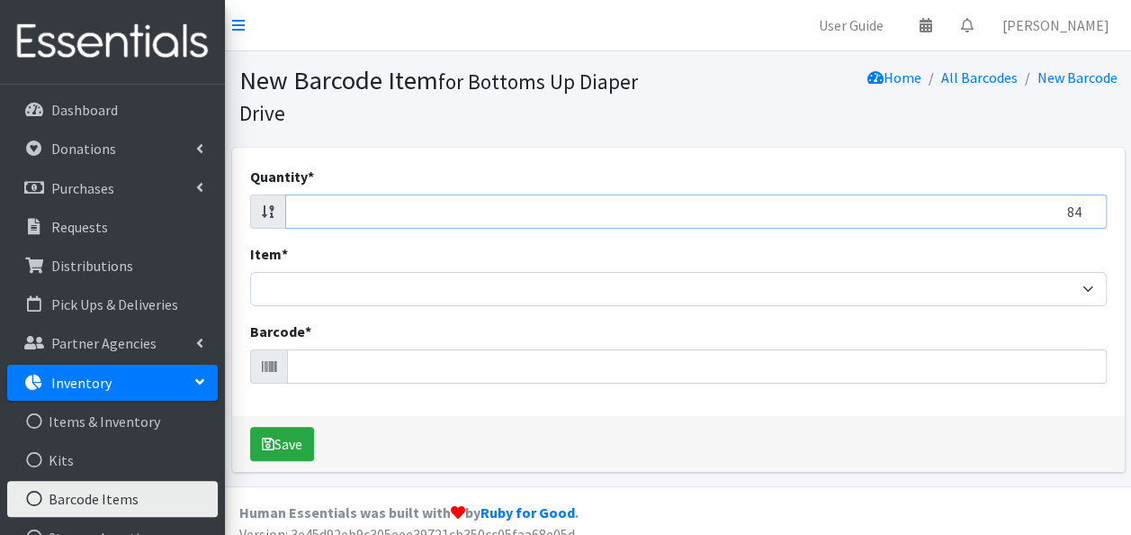
type input "84"
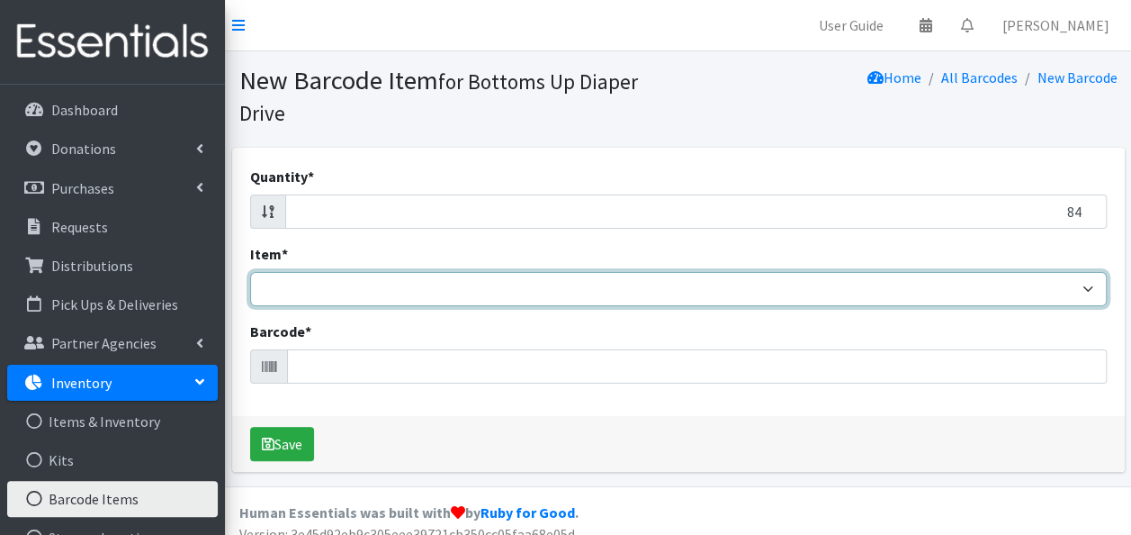
click at [1068, 290] on select "Kids L/XL (60-125 lbs) Kids (Newborn) Kids (Preemie) Kids Pull-Ups Kids Pull-Up…" at bounding box center [678, 289] width 857 height 34
select select "4753"
click at [250, 272] on select "Kids L/XL (60-125 lbs) Kids (Newborn) Kids (Preemie) Kids Pull-Ups Kids Pull-Up…" at bounding box center [678, 289] width 857 height 34
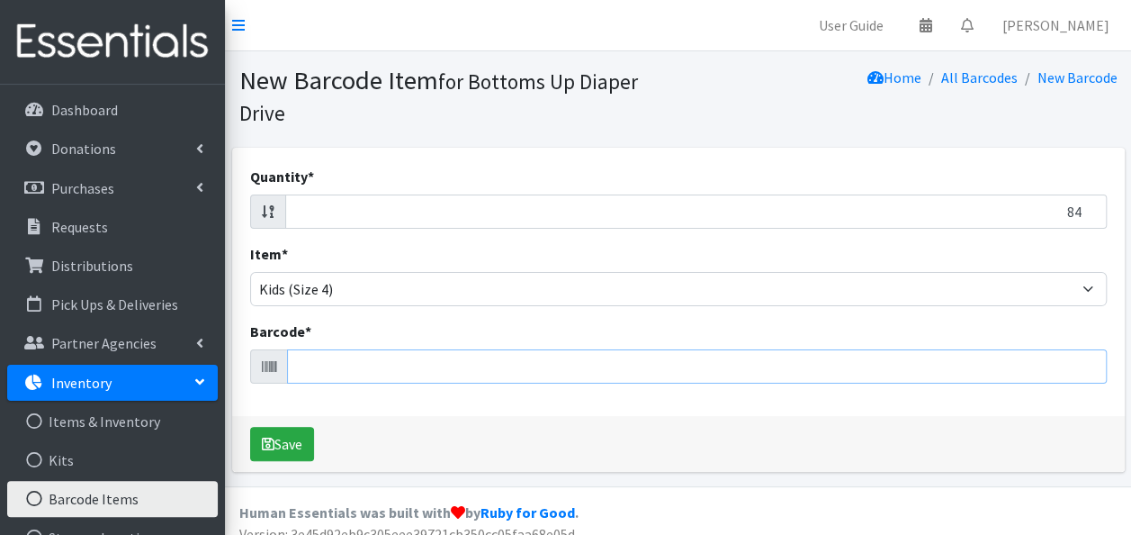
click at [914, 358] on input "Barcode *" at bounding box center [697, 366] width 820 height 34
type input "030772158081"
click at [250, 427] on button "Save" at bounding box center [282, 444] width 64 height 34
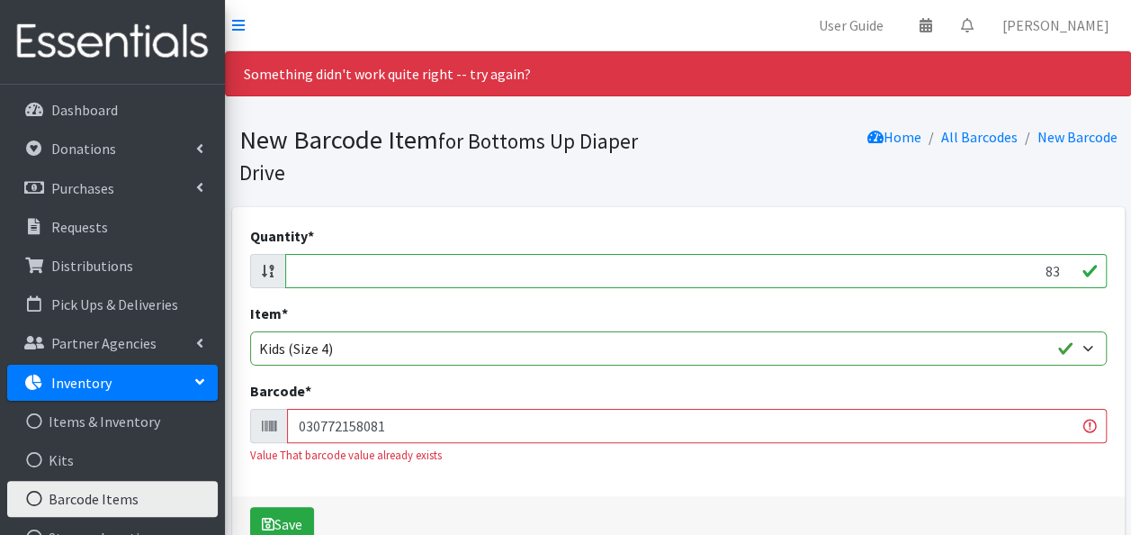
click at [1060, 274] on input "83" at bounding box center [696, 271] width 822 height 34
type input "8"
type input "76"
drag, startPoint x: 995, startPoint y: 52, endPoint x: 718, endPoint y: 212, distance: 320.2
click at [718, 212] on div "Quantity * 76 Item * Kids L/XL (60-125 lbs) Kids (Newborn) Kids (Preemie) Kids …" at bounding box center [678, 351] width 893 height 289
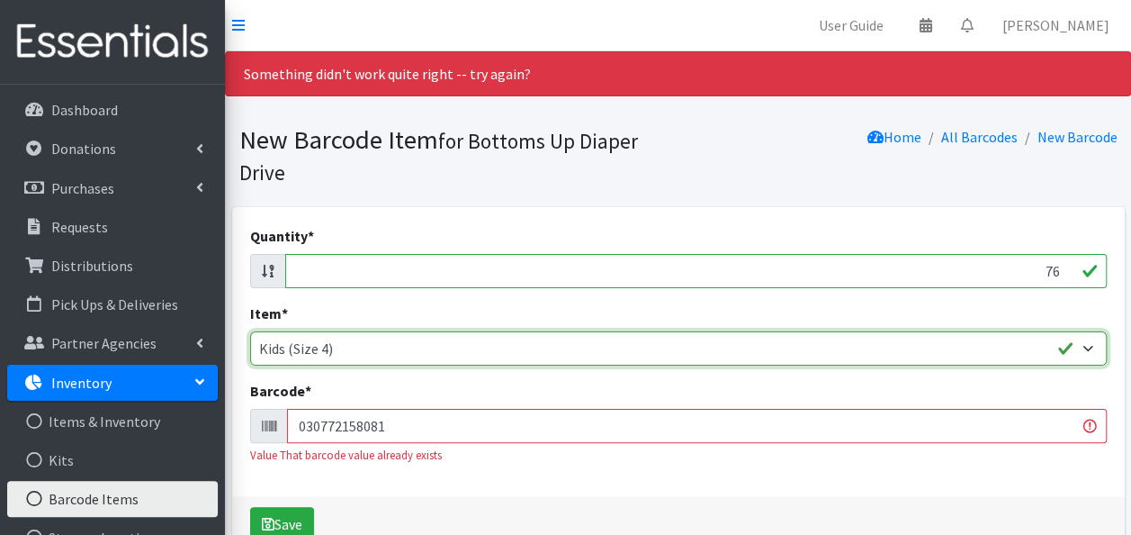
click at [681, 355] on select "Kids L/XL (60-125 lbs) Kids (Newborn) Kids (Preemie) Kids Pull-Ups Kids Pull-Up…" at bounding box center [678, 348] width 857 height 34
select select "4756"
click at [250, 331] on select "Kids L/XL (60-125 lbs) Kids (Newborn) Kids (Preemie) Kids Pull-Ups Kids Pull-Up…" at bounding box center [678, 348] width 857 height 34
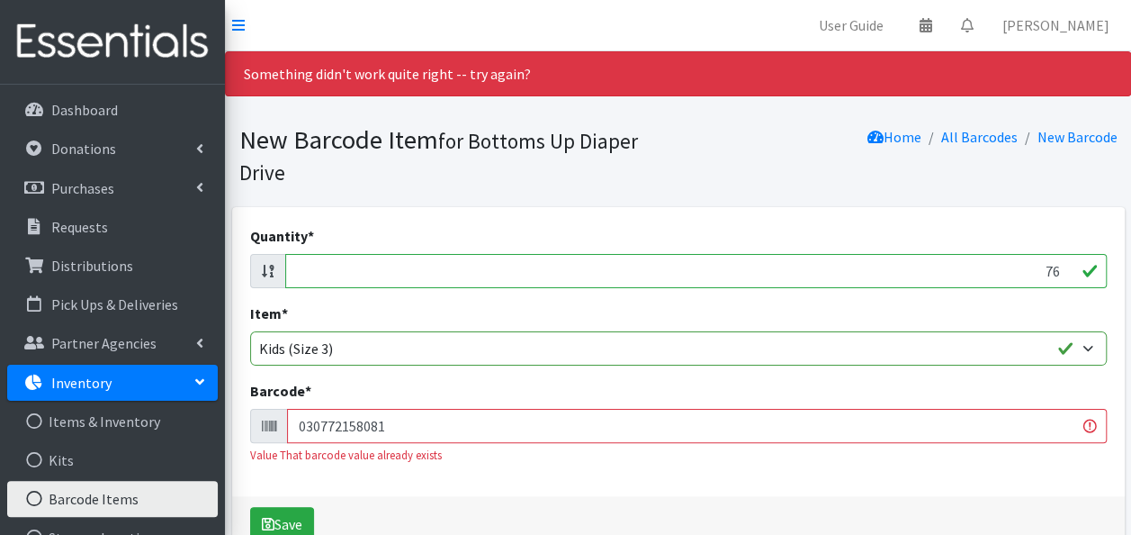
click at [436, 421] on input "030772158081" at bounding box center [697, 426] width 820 height 34
type input "0"
type input "036000536201"
click at [250, 507] on button "Save" at bounding box center [282, 524] width 64 height 34
click at [1060, 270] on input "75" at bounding box center [696, 271] width 822 height 34
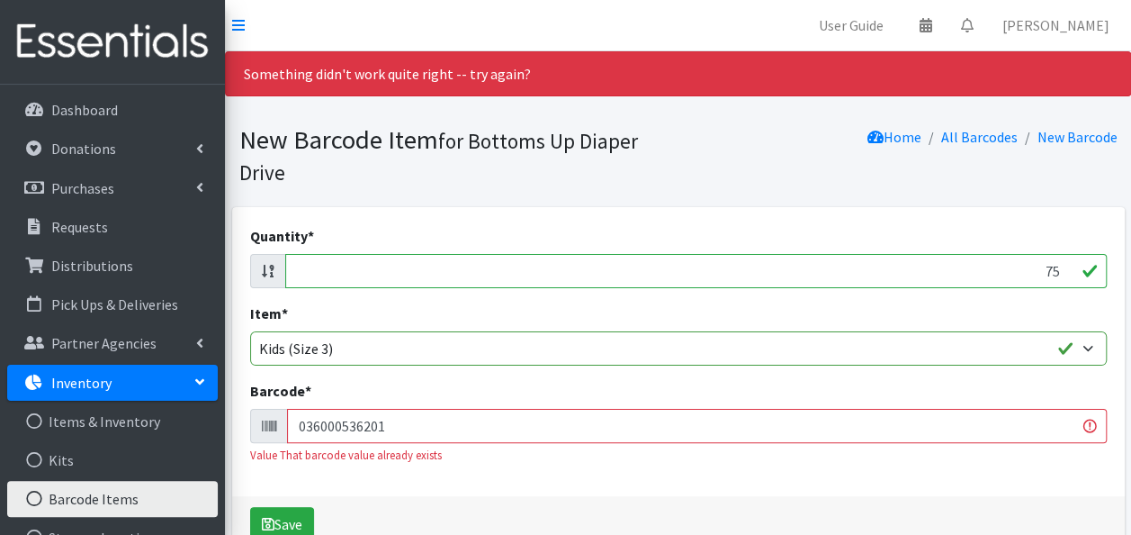
type input "7"
type input "68"
click at [968, 437] on input "036000536201" at bounding box center [697, 426] width 820 height 34
type input "0"
type input "036000546514"
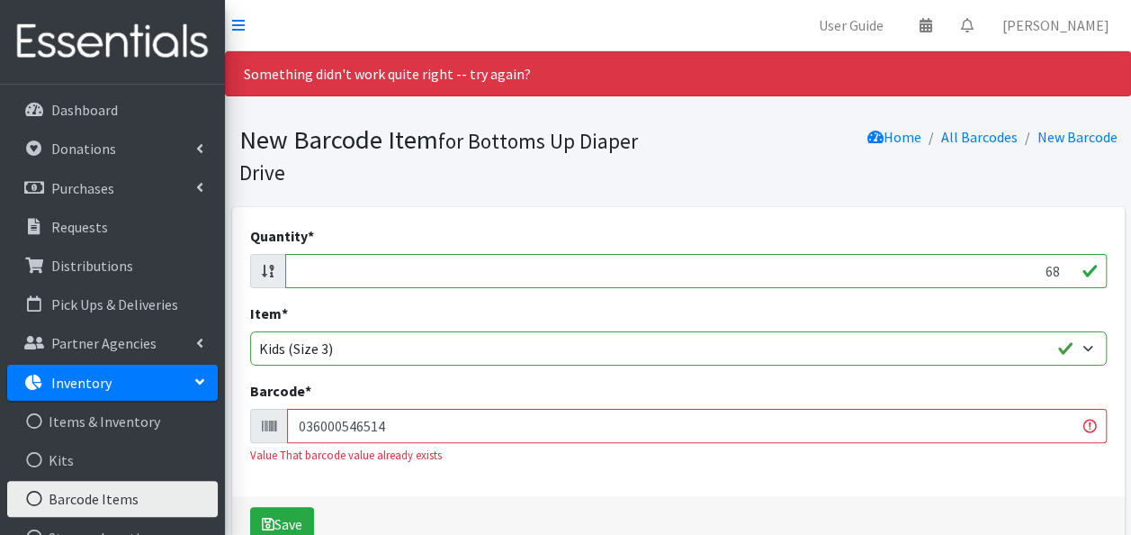
click at [250, 507] on button "Save" at bounding box center [282, 524] width 64 height 34
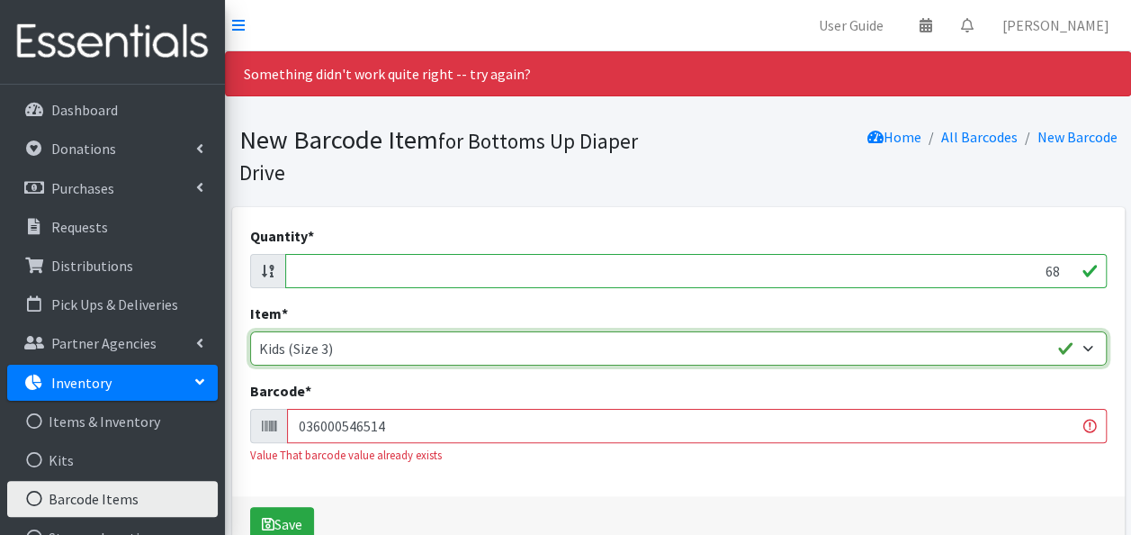
click at [981, 343] on select "Kids L/XL (60-125 lbs) Kids (Newborn) Kids (Preemie) Kids Pull-Ups Kids Pull-Up…" at bounding box center [678, 348] width 857 height 34
select select "15432"
click at [250, 331] on select "Kids L/XL (60-125 lbs) Kids (Newborn) Kids (Preemie) Kids Pull-Ups Kids Pull-Up…" at bounding box center [678, 348] width 857 height 34
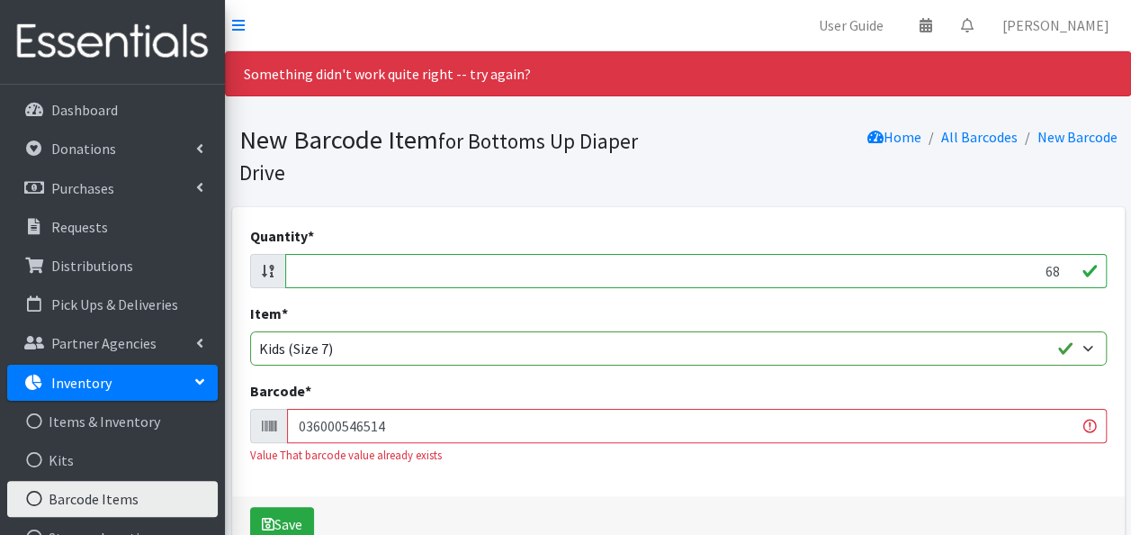
click at [671, 428] on input "036000546514" at bounding box center [697, 426] width 820 height 34
type input "0"
type input "036000534405"
click at [250, 507] on button "Save" at bounding box center [282, 524] width 64 height 34
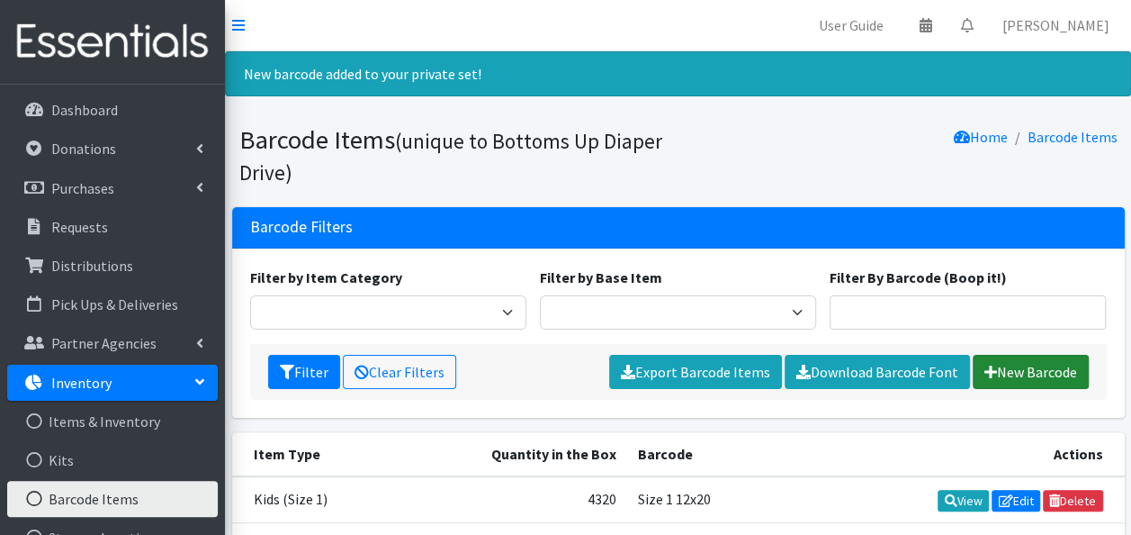
click at [1013, 360] on link "New Barcode" at bounding box center [1031, 372] width 116 height 34
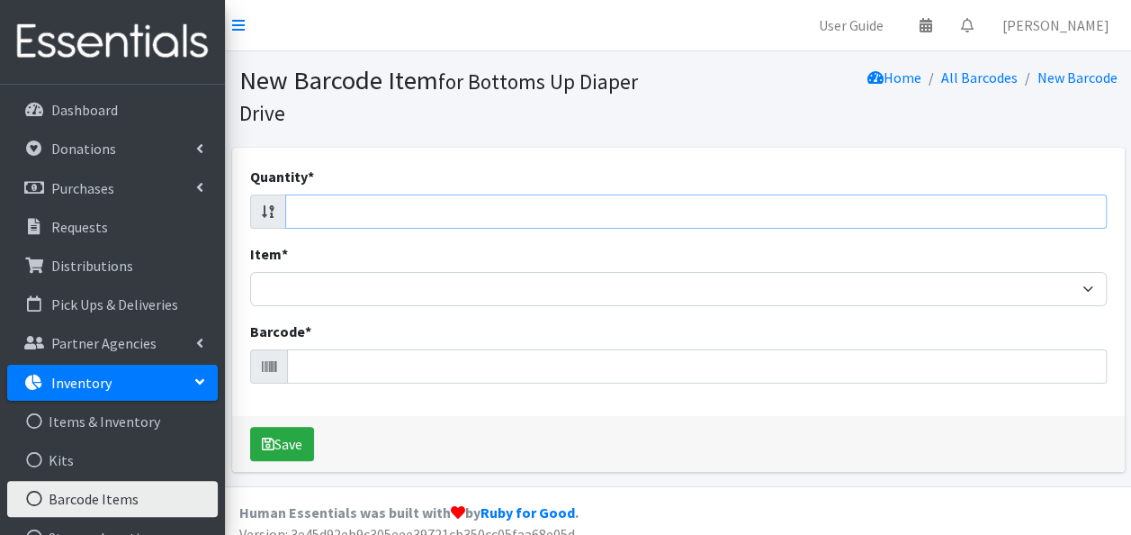
click at [1028, 228] on input "Quantity *" at bounding box center [696, 211] width 822 height 34
type input "60"
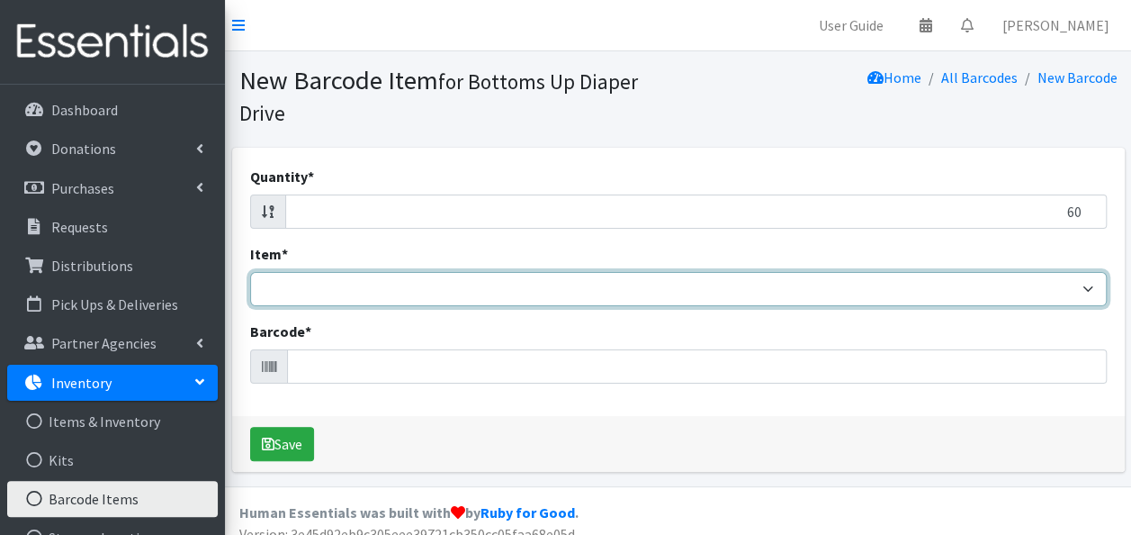
click at [995, 286] on select "Kids L/XL (60-125 lbs) Kids (Newborn) Kids (Preemie) Kids Pull-Ups Kids Pull-Up…" at bounding box center [678, 289] width 857 height 34
select select "15432"
click at [250, 272] on select "Kids L/XL (60-125 lbs) Kids (Newborn) Kids (Preemie) Kids Pull-Ups Kids Pull-Up…" at bounding box center [678, 289] width 857 height 34
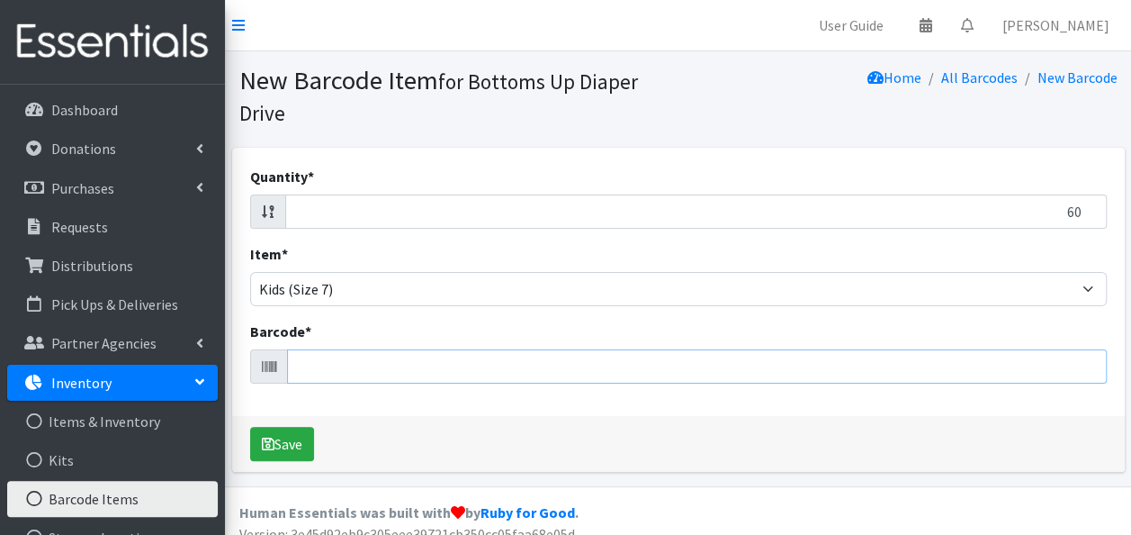
click at [583, 363] on input "Barcode *" at bounding box center [697, 366] width 820 height 34
type input "030772079027"
click at [250, 427] on button "Save" at bounding box center [282, 444] width 64 height 34
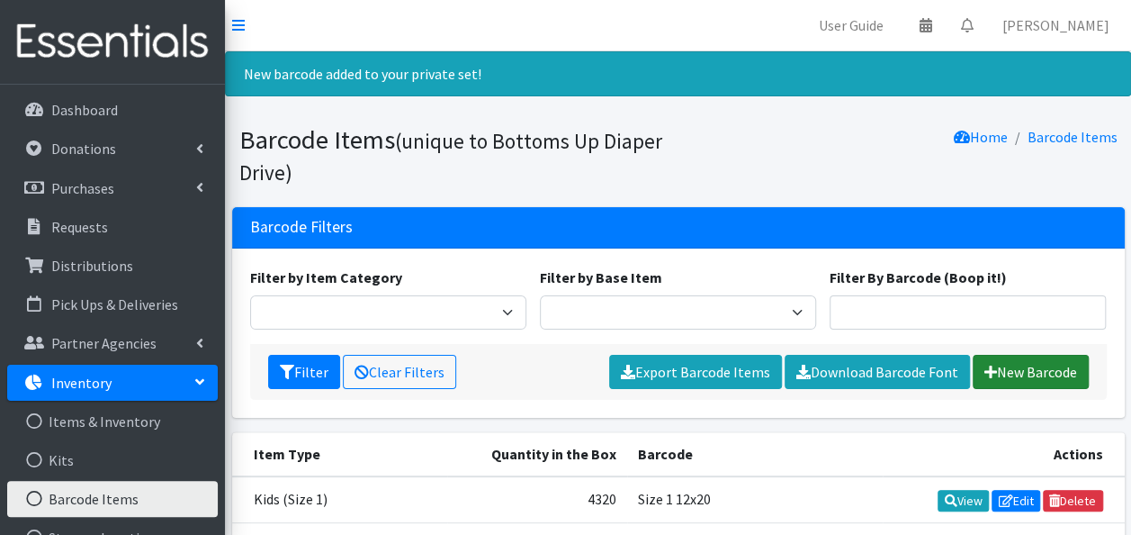
click at [1015, 364] on link "New Barcode" at bounding box center [1031, 372] width 116 height 34
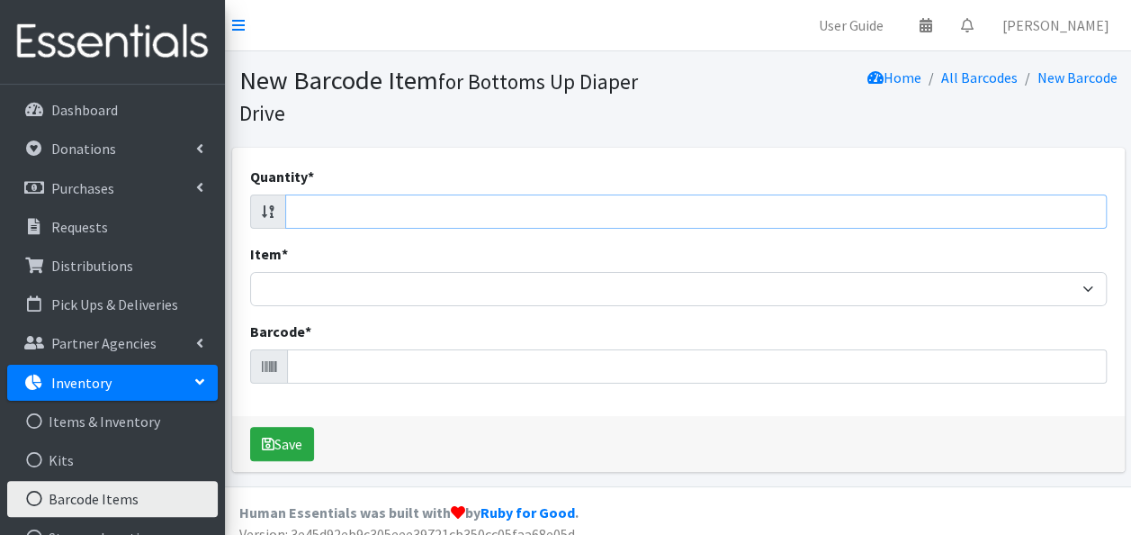
click at [1023, 213] on input "Quantity *" at bounding box center [696, 211] width 822 height 34
type input "70"
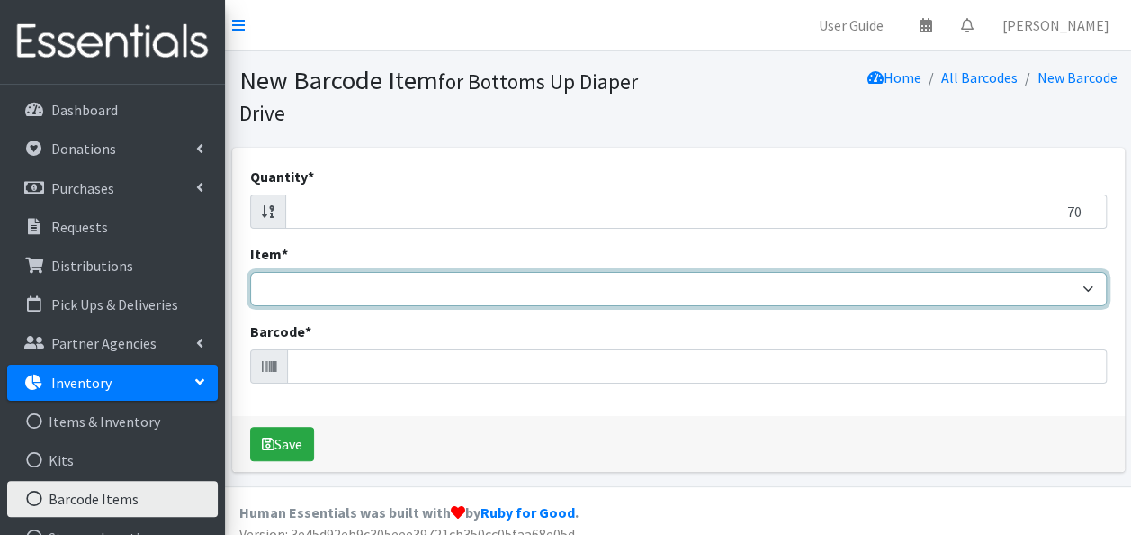
click at [1001, 302] on select "Kids L/XL (60-125 lbs) Kids (Newborn) Kids (Preemie) Kids Pull-Ups Kids Pull-Up…" at bounding box center [678, 289] width 857 height 34
select select "15432"
click at [250, 272] on select "Kids L/XL (60-125 lbs) Kids (Newborn) Kids (Preemie) Kids Pull-Ups Kids Pull-Up…" at bounding box center [678, 289] width 857 height 34
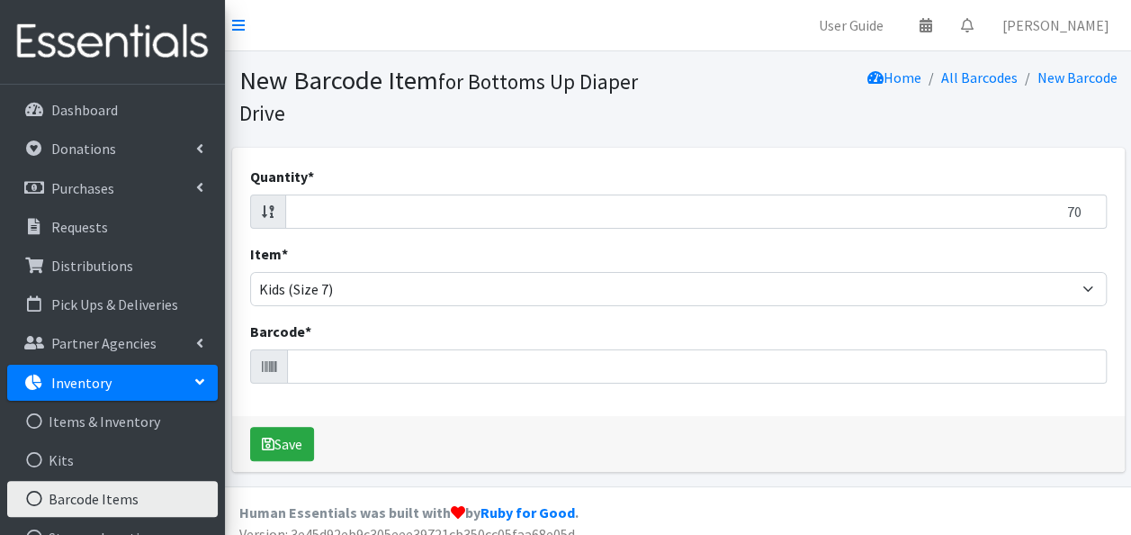
click at [559, 344] on div "Barcode *" at bounding box center [678, 351] width 857 height 63
click at [556, 365] on input "Barcode *" at bounding box center [697, 366] width 820 height 34
type input "037000717072"
click at [250, 427] on button "Save" at bounding box center [282, 444] width 64 height 34
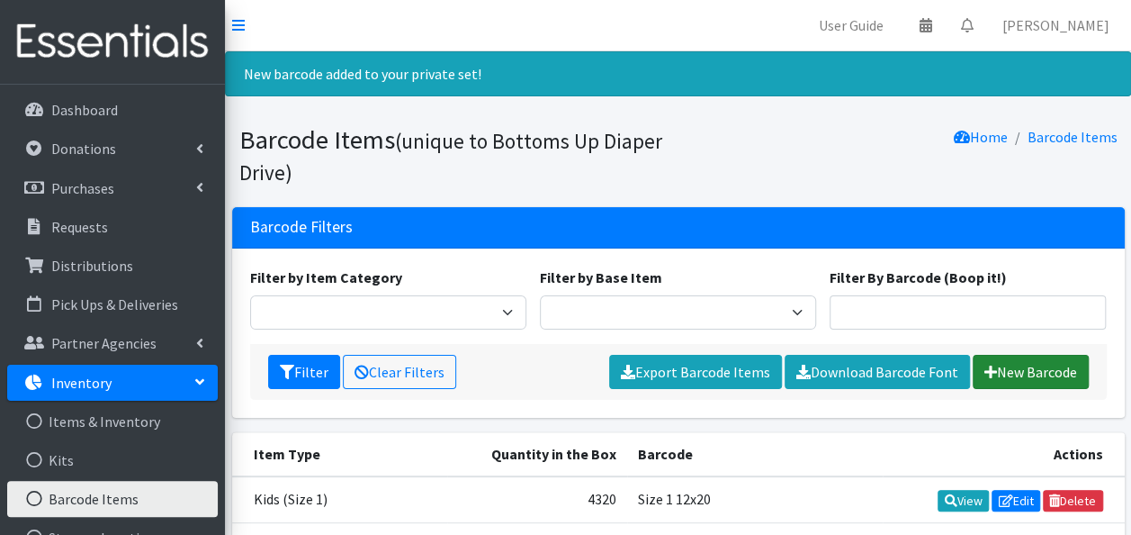
click at [1008, 369] on link "New Barcode" at bounding box center [1031, 372] width 116 height 34
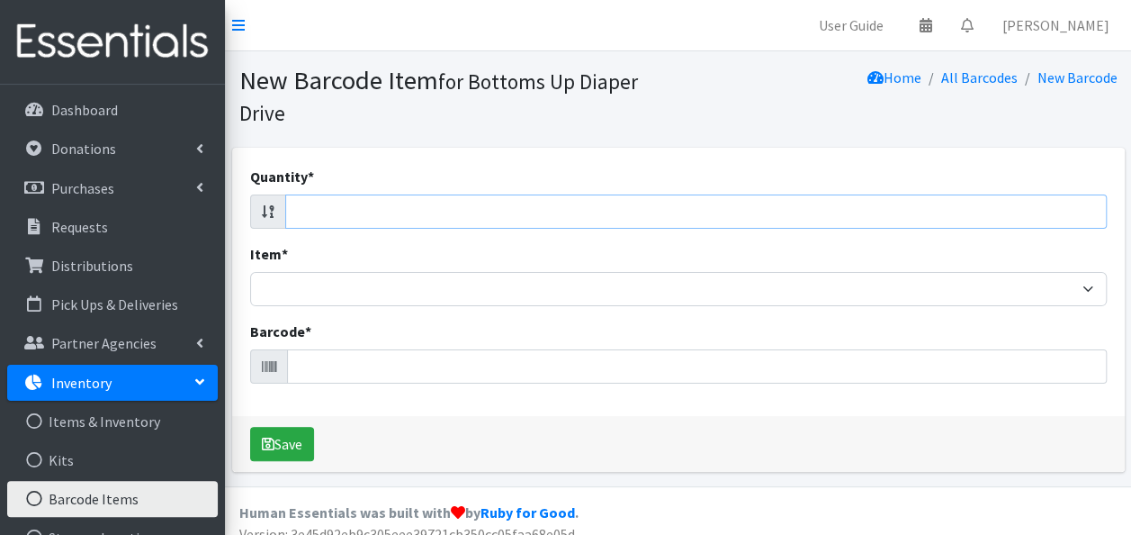
click at [1084, 221] on input "Quantity *" at bounding box center [696, 211] width 822 height 34
type input "70"
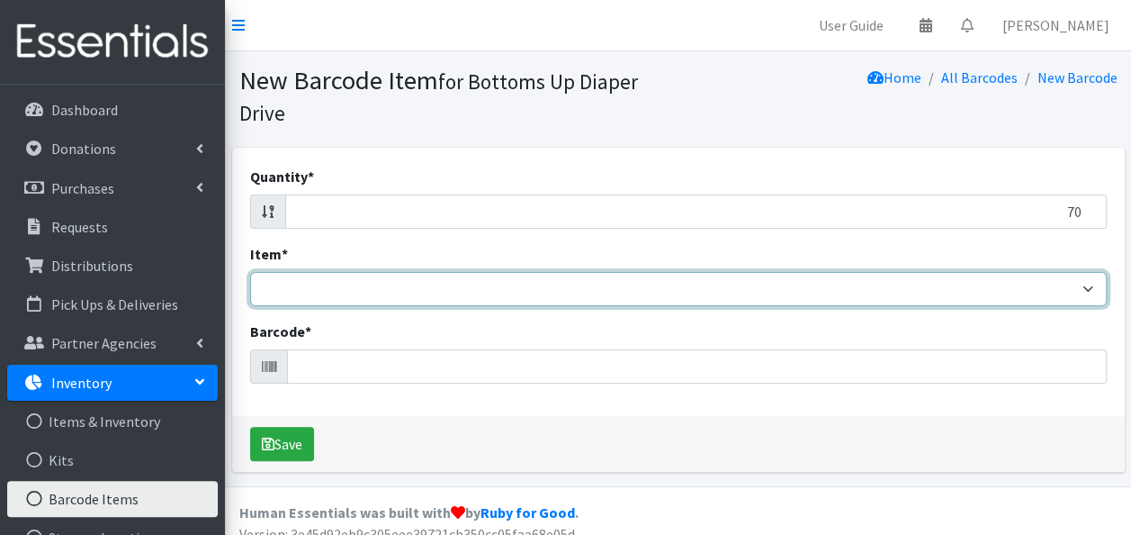
click at [1058, 289] on select "Kids L/XL (60-125 lbs) Kids (Newborn) Kids (Preemie) Kids Pull-Ups Kids Pull-Up…" at bounding box center [678, 289] width 857 height 34
select select "15432"
click at [250, 272] on select "Kids L/XL (60-125 lbs) Kids (Newborn) Kids (Preemie) Kids Pull-Ups Kids Pull-Up…" at bounding box center [678, 289] width 857 height 34
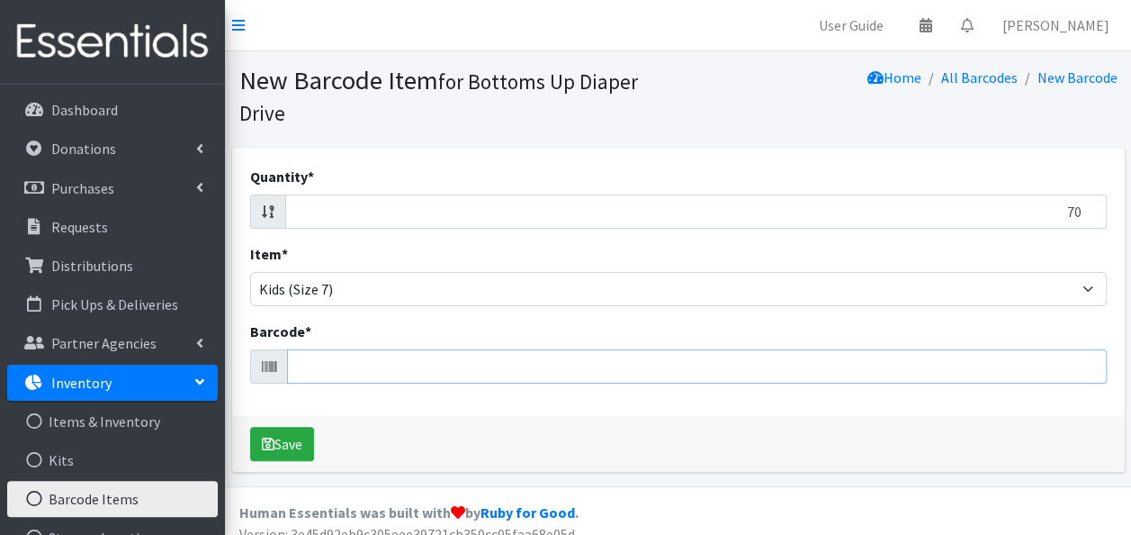
click at [550, 374] on input "Barcode *" at bounding box center [697, 366] width 820 height 34
type input "037000788782"
click at [250, 427] on button "Save" at bounding box center [282, 444] width 64 height 34
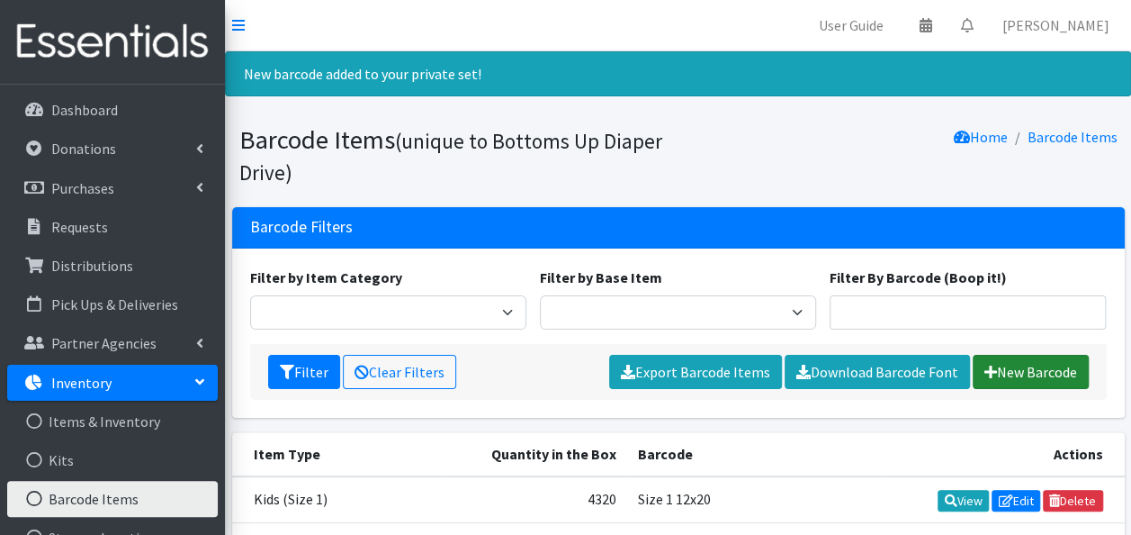
click at [1013, 374] on link "New Barcode" at bounding box center [1031, 372] width 116 height 34
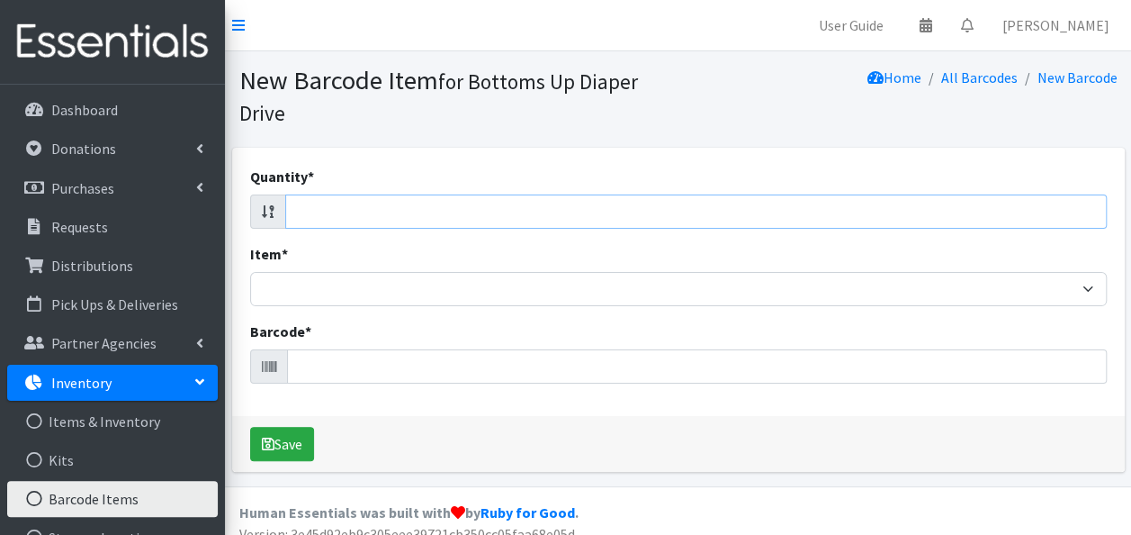
click at [1055, 223] on input "Quantity *" at bounding box center [696, 211] width 822 height 34
type input "70"
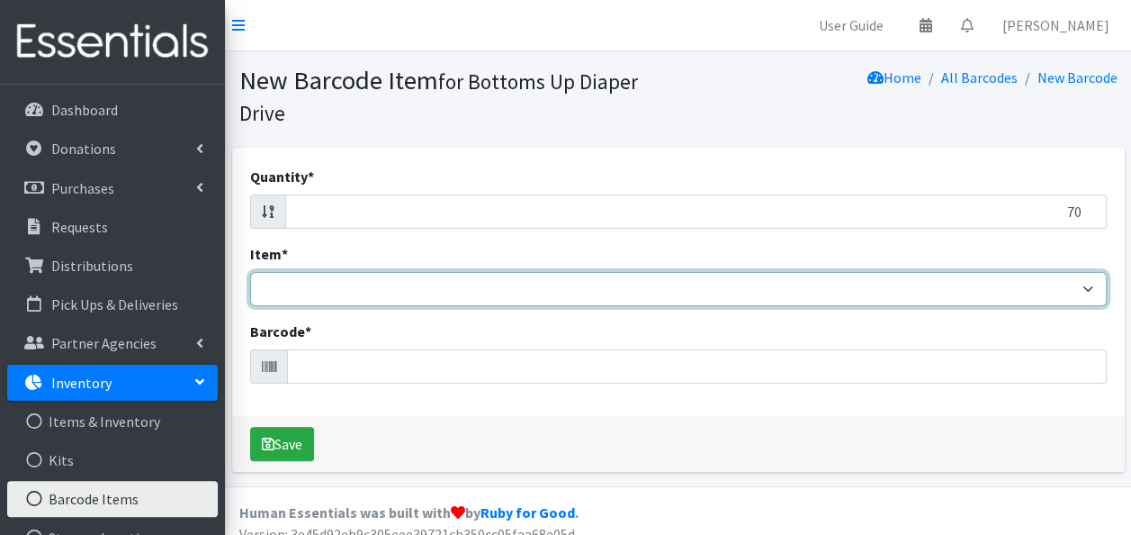
click at [1085, 284] on select "Kids L/XL (60-125 lbs) Kids (Newborn) Kids (Preemie) Kids Pull-Ups Kids Pull-Up…" at bounding box center [678, 289] width 857 height 34
select select "15432"
click at [250, 272] on select "Kids L/XL (60-125 lbs) Kids (Newborn) Kids (Preemie) Kids Pull-Ups Kids Pull-Up…" at bounding box center [678, 289] width 857 height 34
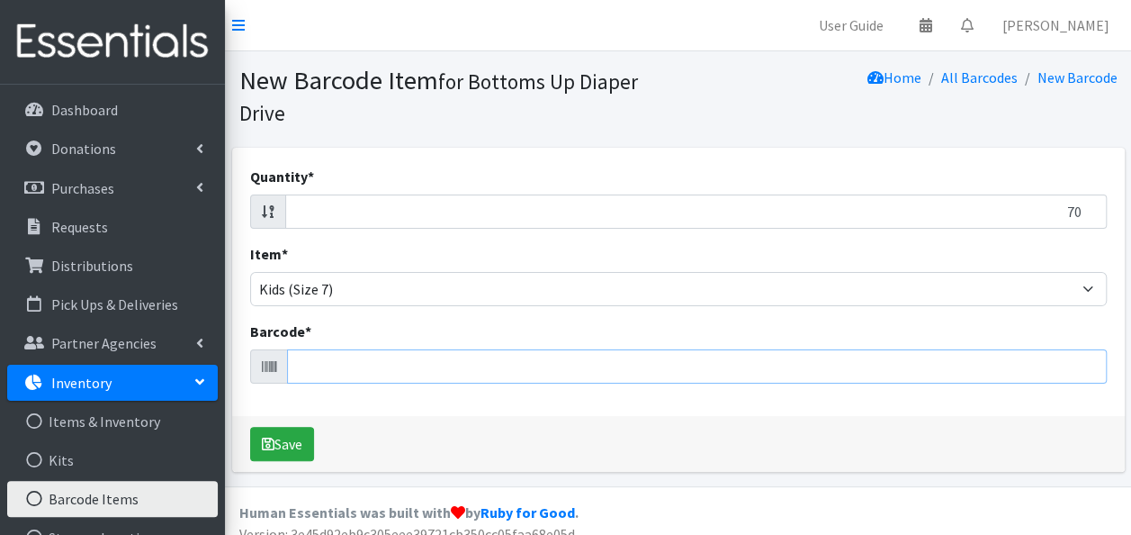
click at [508, 364] on input "Barcode *" at bounding box center [697, 366] width 820 height 34
type input "036000557879"
click at [250, 427] on button "Save" at bounding box center [282, 444] width 64 height 34
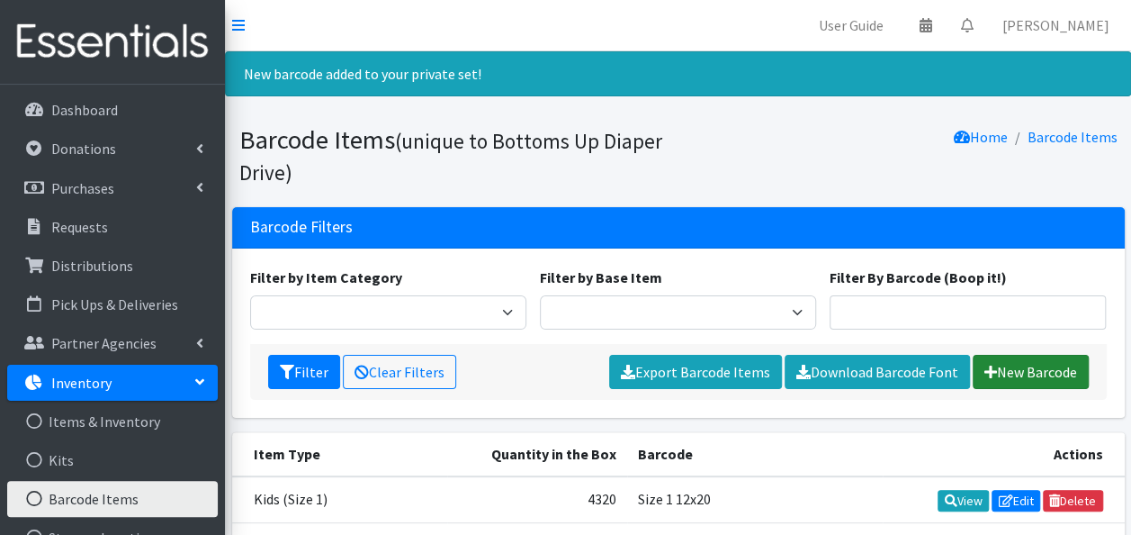
click at [1008, 371] on link "New Barcode" at bounding box center [1031, 372] width 116 height 34
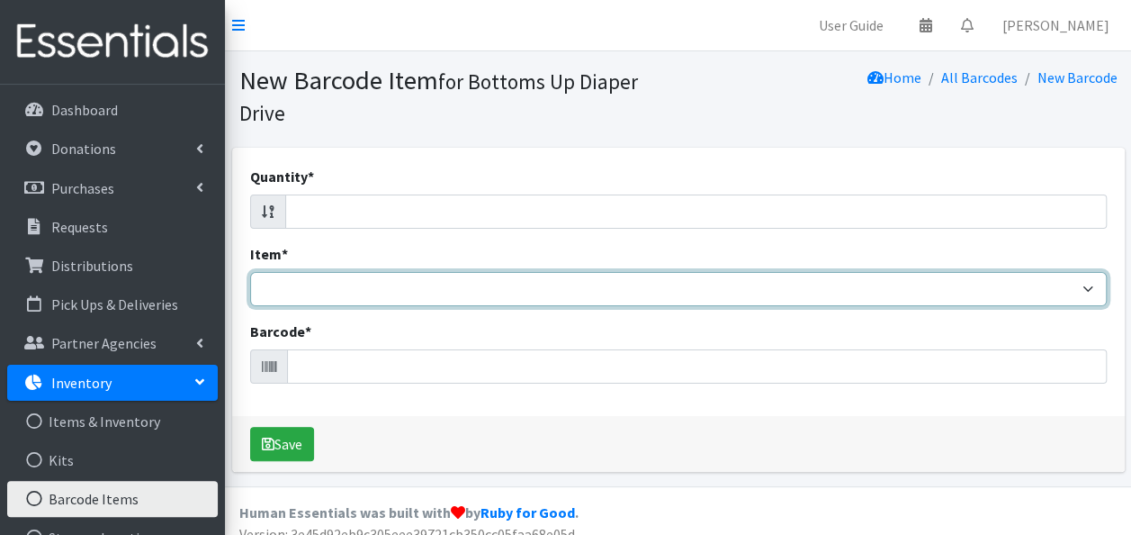
click at [941, 295] on select "Kids L/XL (60-125 lbs) Kids (Newborn) Kids (Preemie) Kids Pull-Ups Kids Pull-Up…" at bounding box center [678, 289] width 857 height 34
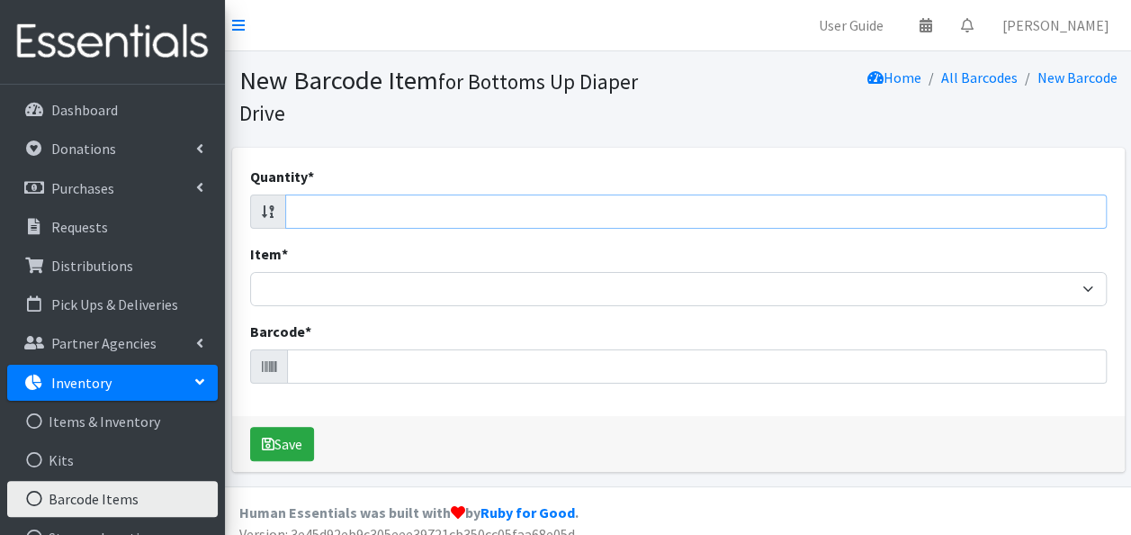
click at [1001, 216] on input "Quantity *" at bounding box center [696, 211] width 822 height 34
type input "44"
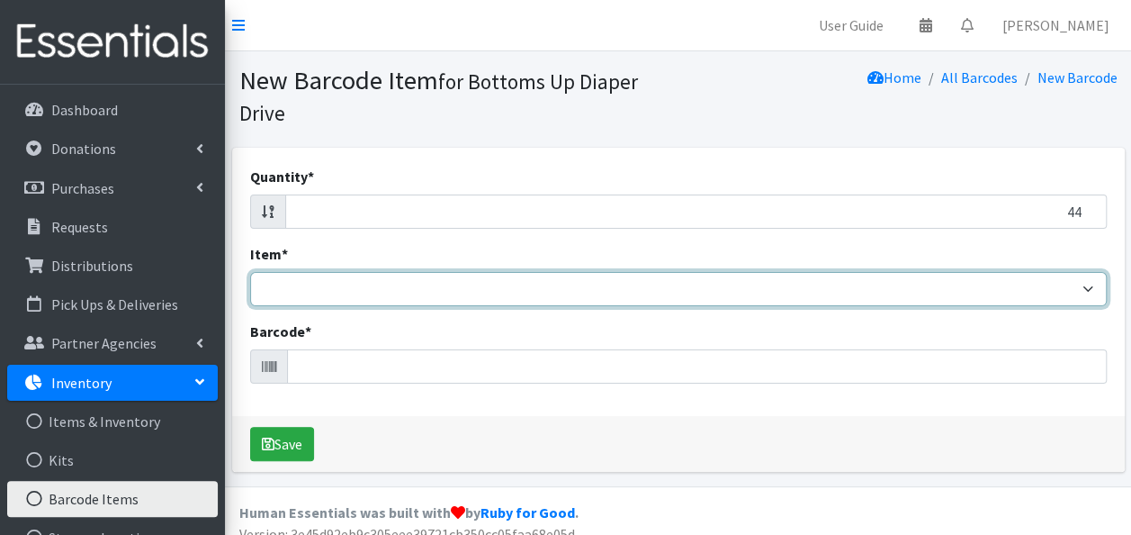
click at [1088, 287] on select "Kids L/XL (60-125 lbs) Kids (Newborn) Kids (Preemie) Kids Pull-Ups Kids Pull-Up…" at bounding box center [678, 289] width 857 height 34
select select "15432"
click at [250, 272] on select "Kids L/XL (60-125 lbs) Kids (Newborn) Kids (Preemie) Kids Pull-Ups Kids Pull-Up…" at bounding box center [678, 289] width 857 height 34
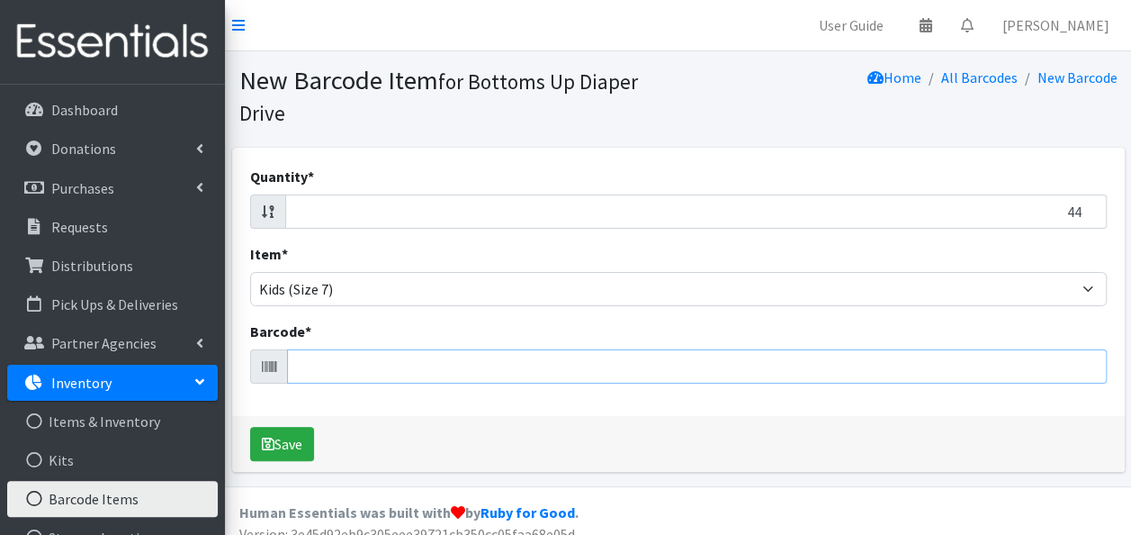
click at [756, 360] on input "Barcode *" at bounding box center [697, 366] width 820 height 34
type input "037000715436"
click at [250, 427] on button "Save" at bounding box center [282, 444] width 64 height 34
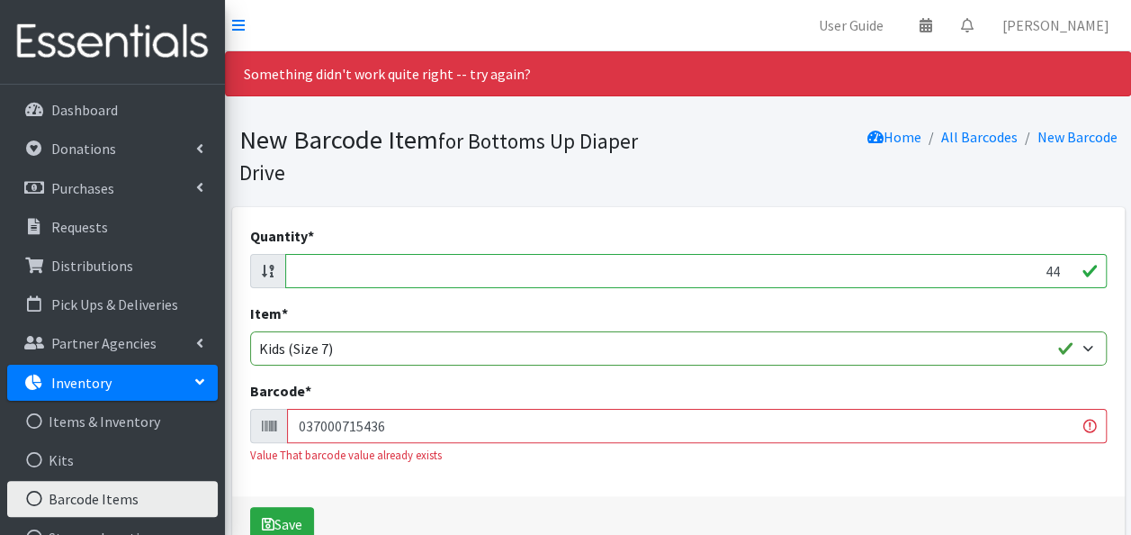
click at [1058, 268] on input "44" at bounding box center [696, 271] width 822 height 34
type input "4"
type input "60"
click at [914, 425] on input "037000715436" at bounding box center [697, 426] width 820 height 34
type input "0"
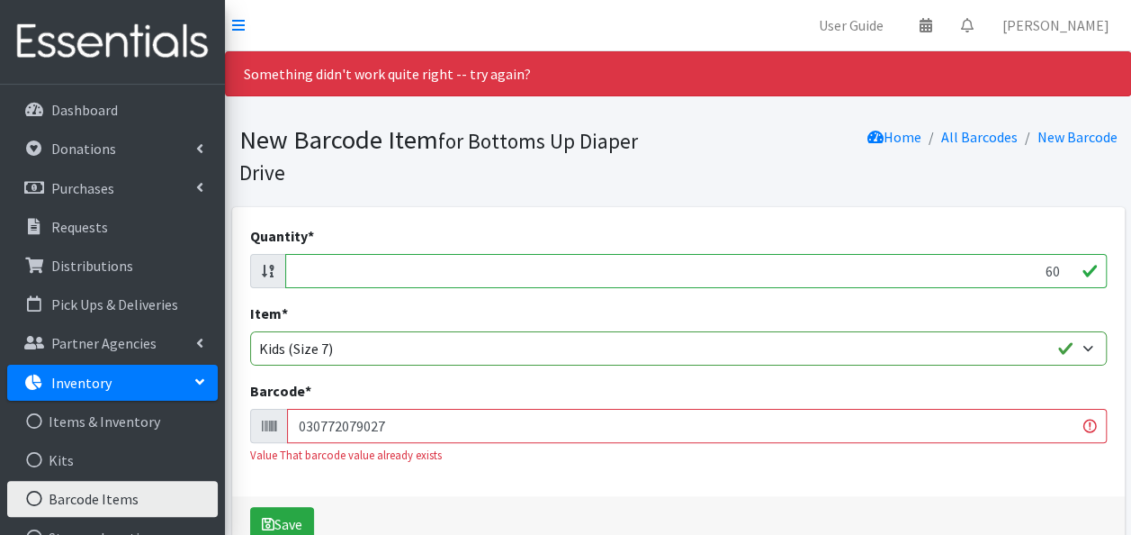
type input "030772079027"
click at [250, 507] on button "Save" at bounding box center [282, 524] width 64 height 34
click at [1057, 267] on input "60" at bounding box center [696, 271] width 822 height 34
type input "6"
type input "20"
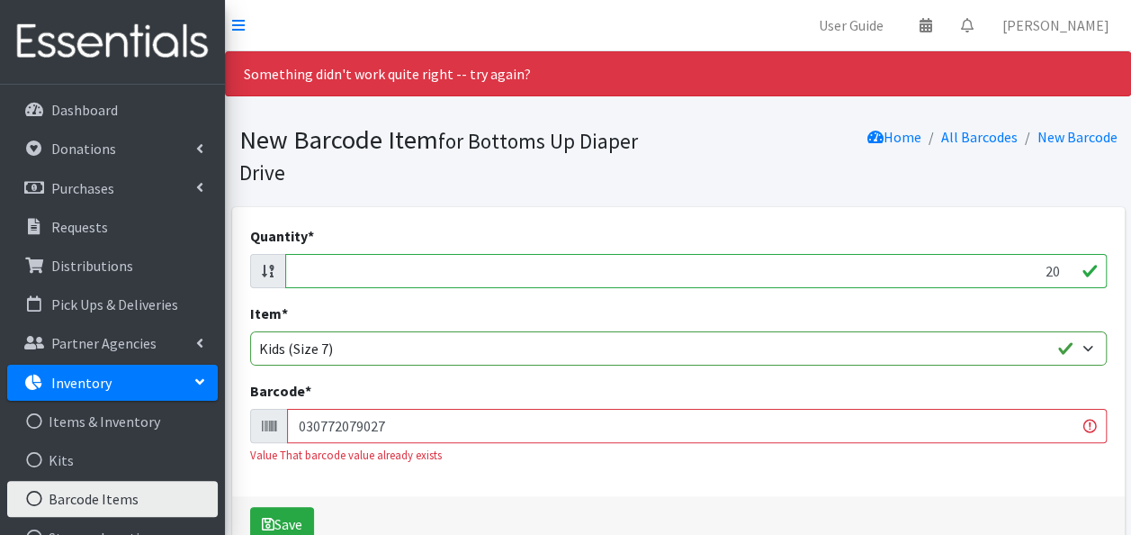
click at [871, 430] on input "030772079027" at bounding box center [697, 426] width 820 height 34
type input "0"
type input "086679415437"
click at [250, 507] on button "Save" at bounding box center [282, 524] width 64 height 34
click at [1050, 290] on div "Quantity * 20 Item * Kids L/XL (60-125 lbs) Kids (Newborn) Kids (Preemie) Kids …" at bounding box center [678, 351] width 893 height 289
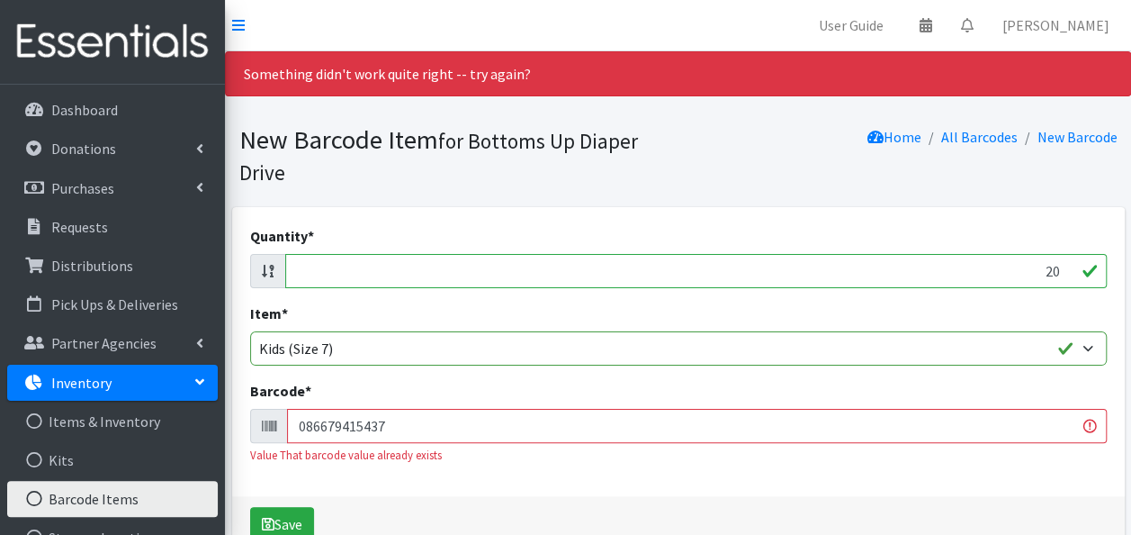
click at [1058, 269] on input "20" at bounding box center [696, 271] width 822 height 34
type input "2"
type input "76"
click at [979, 426] on input "086679415437" at bounding box center [697, 426] width 820 height 34
type input "0"
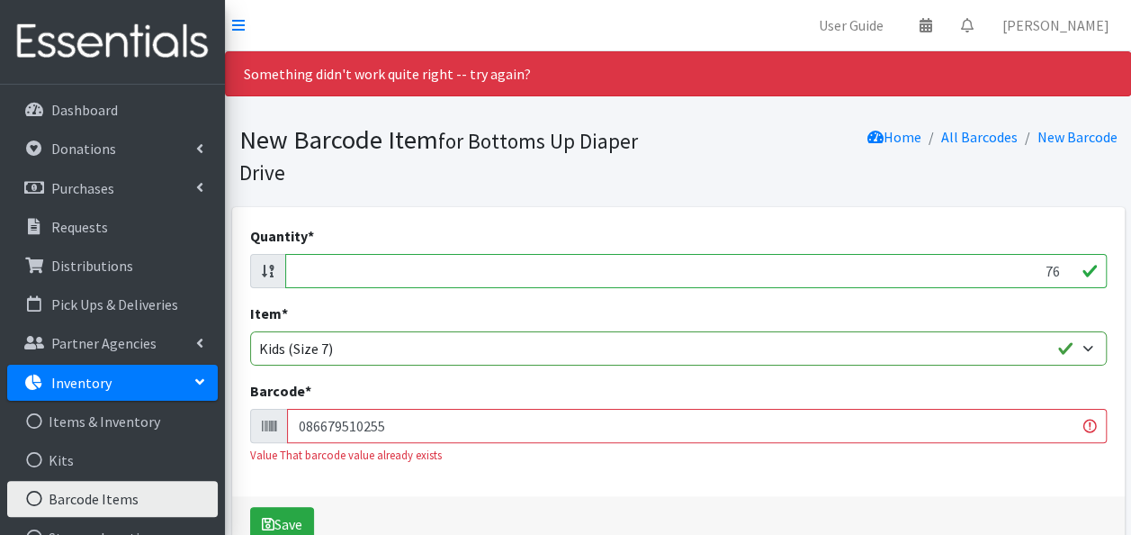
type input "086679510255"
click at [250, 507] on button "Save" at bounding box center [282, 524] width 64 height 34
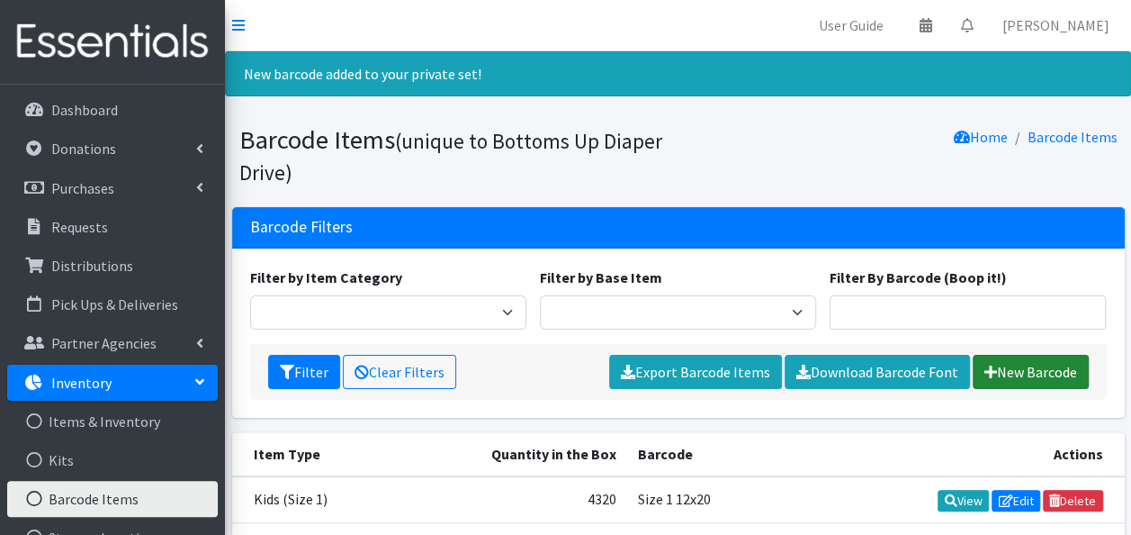
click at [1057, 369] on link "New Barcode" at bounding box center [1031, 372] width 116 height 34
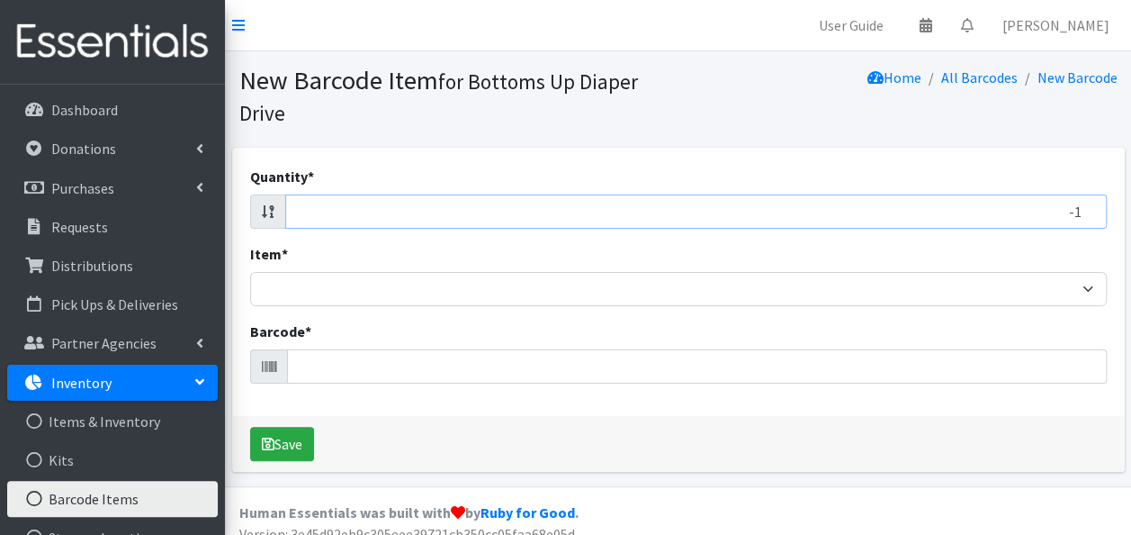
type input "-1"
click at [1092, 216] on input "-1" at bounding box center [696, 211] width 822 height 34
type input "36"
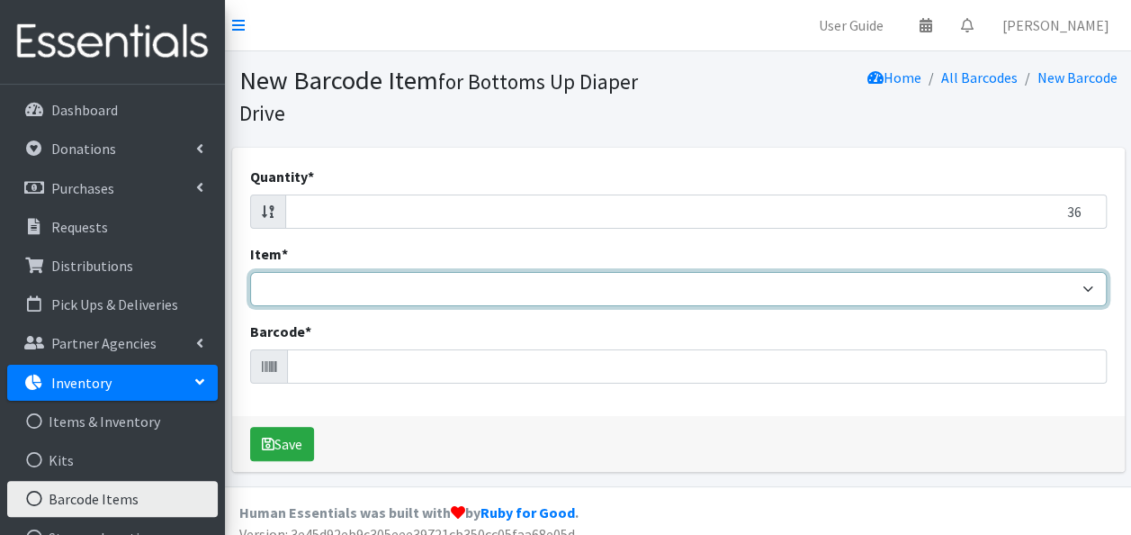
click at [1081, 293] on select "Kids L/XL (60-125 lbs) Kids (Newborn) Kids (Preemie) Kids Pull-Ups Kids Pull-Up…" at bounding box center [678, 289] width 857 height 34
select select "15432"
click at [250, 272] on select "Kids L/XL (60-125 lbs) Kids (Newborn) Kids (Preemie) Kids Pull-Ups Kids Pull-Up…" at bounding box center [678, 289] width 857 height 34
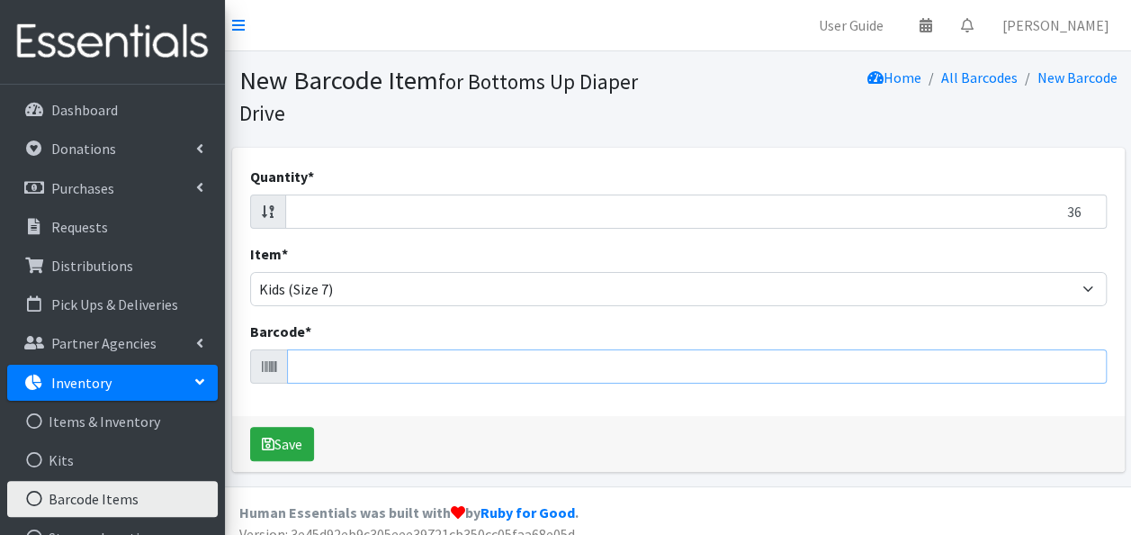
click at [664, 364] on input "Barcode *" at bounding box center [697, 366] width 820 height 34
type input "030772078488"
click at [250, 427] on button "Save" at bounding box center [282, 444] width 64 height 34
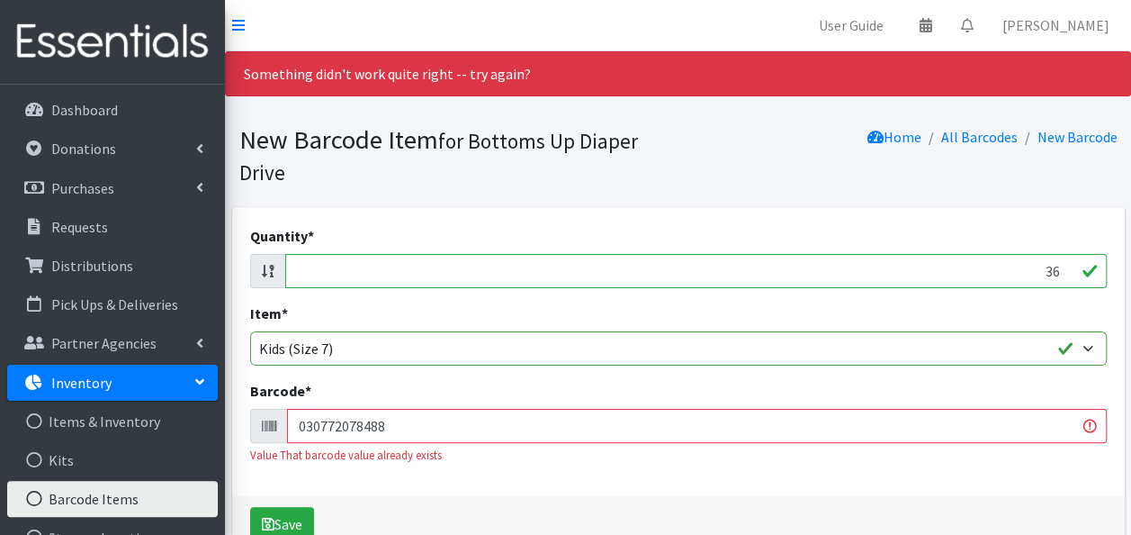
click at [862, 428] on input "030772078488" at bounding box center [697, 426] width 820 height 34
type input "0"
click at [914, 271] on input "36" at bounding box center [696, 271] width 822 height 34
type input "3"
type input "76"
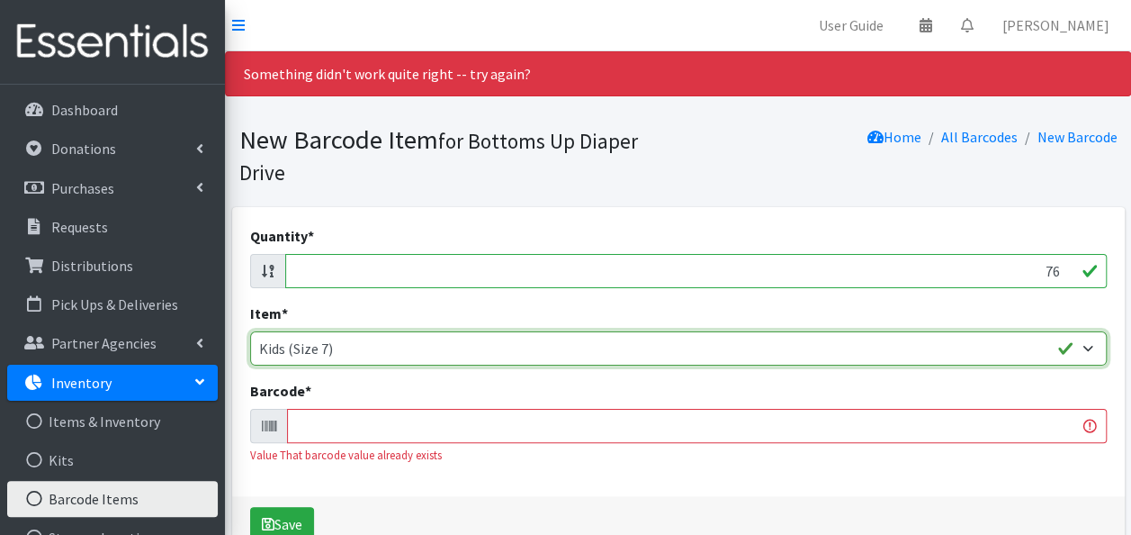
click at [1053, 353] on select "Kids L/XL (60-125 lbs) Kids (Newborn) Kids (Preemie) Kids Pull-Ups Kids Pull-Up…" at bounding box center [678, 348] width 857 height 34
select select "4760"
click at [250, 331] on select "Kids L/XL (60-125 lbs) Kids (Newborn) Kids (Preemie) Kids Pull-Ups Kids Pull-Up…" at bounding box center [678, 348] width 857 height 34
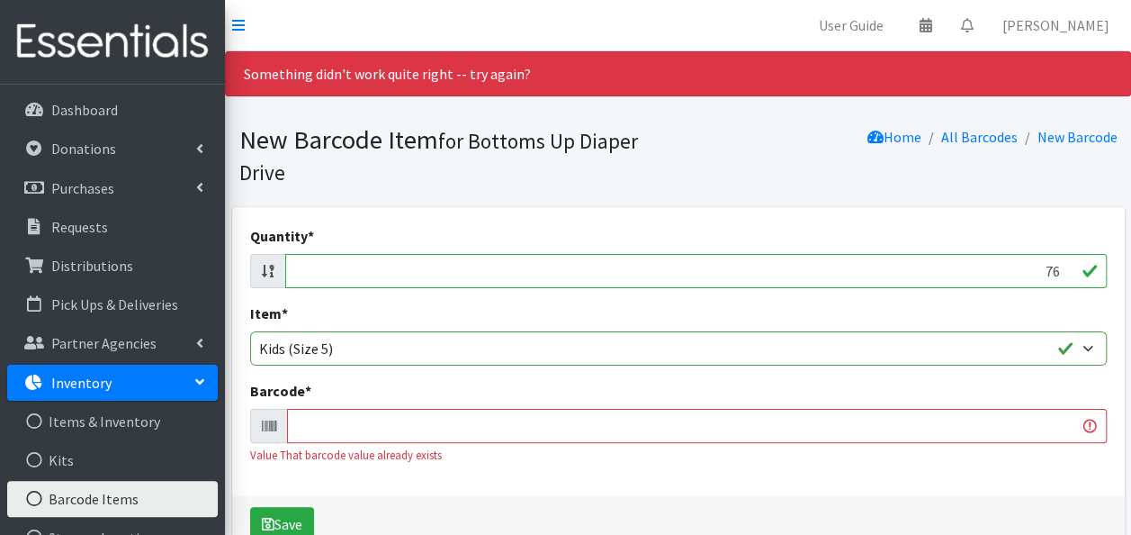
click at [889, 421] on input "Barcode *" at bounding box center [697, 426] width 820 height 34
type input "10036000497066"
click at [250, 507] on button "Save" at bounding box center [282, 524] width 64 height 34
drag, startPoint x: 1058, startPoint y: 275, endPoint x: 1061, endPoint y: 262, distance: 13.8
click at [1061, 262] on input "76" at bounding box center [696, 271] width 822 height 34
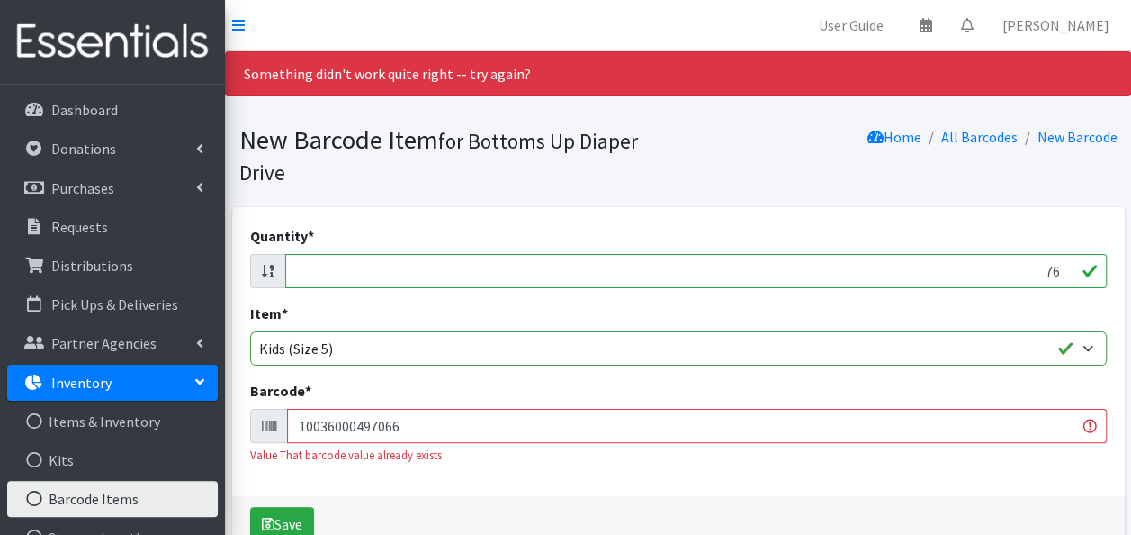
type input "7"
type input "108"
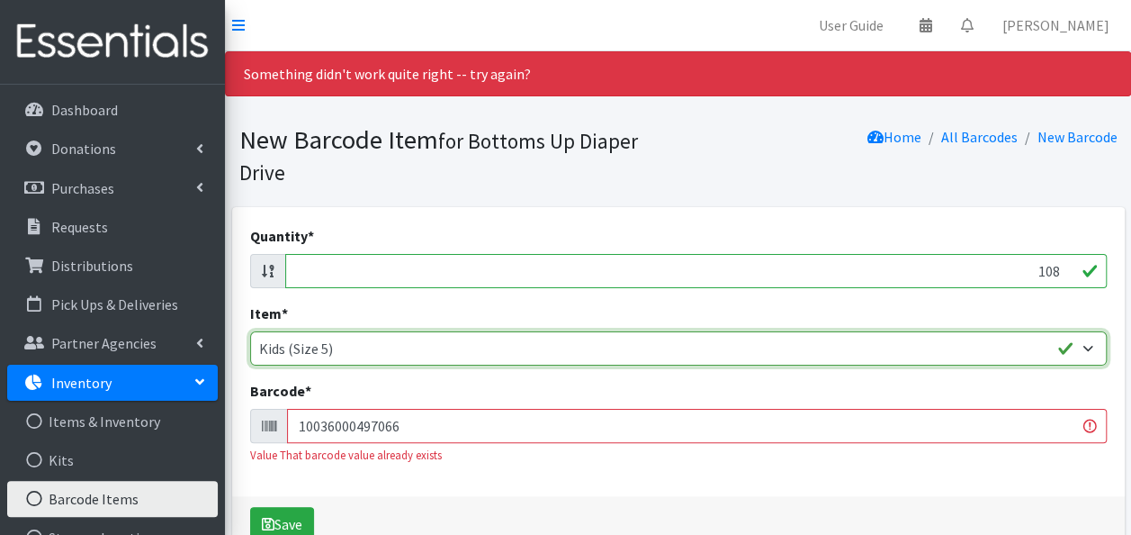
click at [1047, 342] on select "Kids L/XL (60-125 lbs) Kids (Newborn) Kids (Preemie) Kids Pull-Ups Kids Pull-Up…" at bounding box center [678, 348] width 857 height 34
select select "4751"
click at [250, 331] on select "Kids L/XL (60-125 lbs) Kids (Newborn) Kids (Preemie) Kids Pull-Ups Kids Pull-Up…" at bounding box center [678, 348] width 857 height 34
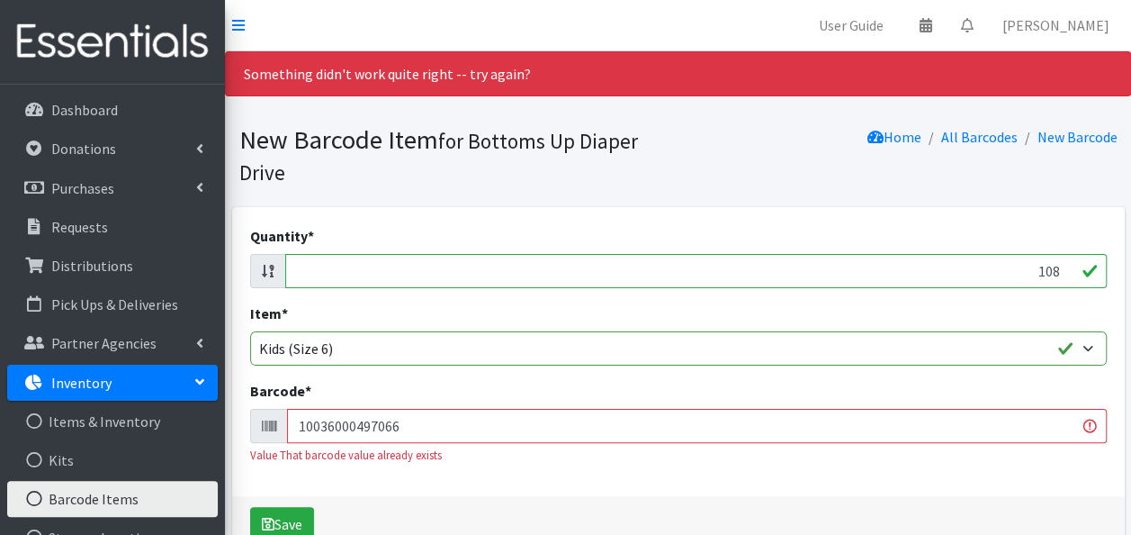
click at [865, 426] on input "10036000497066" at bounding box center [697, 426] width 820 height 34
type input "1"
type input "10195515115800"
click at [250, 507] on button "Save" at bounding box center [282, 524] width 64 height 34
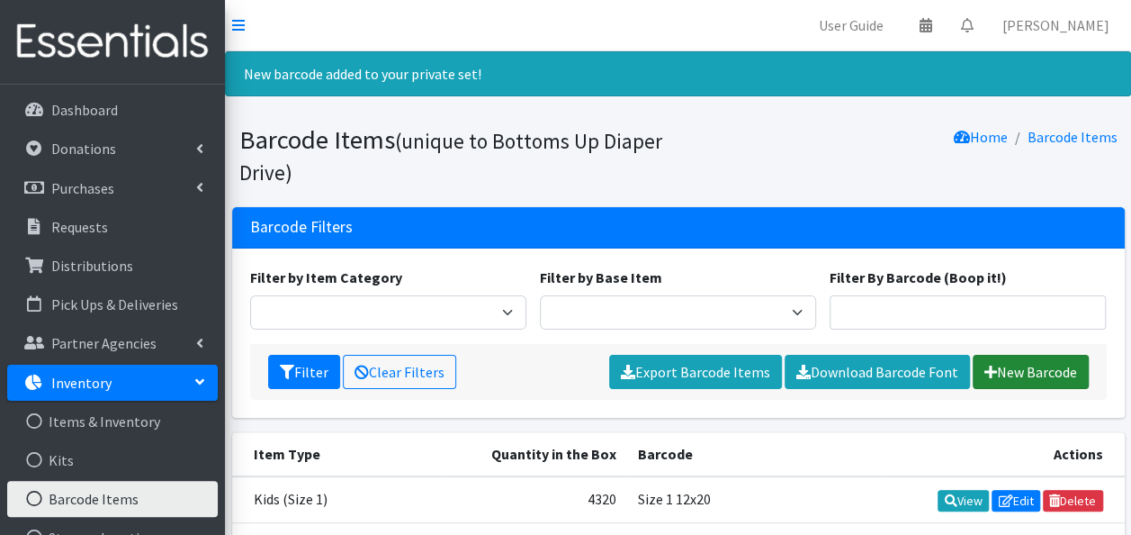
click at [1013, 366] on link "New Barcode" at bounding box center [1031, 372] width 116 height 34
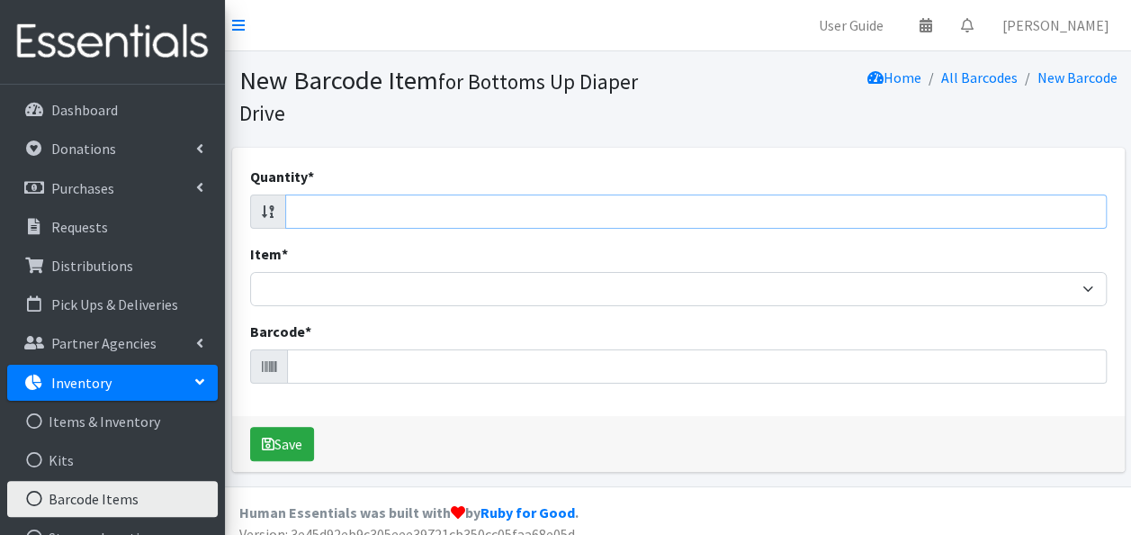
click at [1004, 212] on input "Quantity *" at bounding box center [696, 211] width 822 height 34
type input "74"
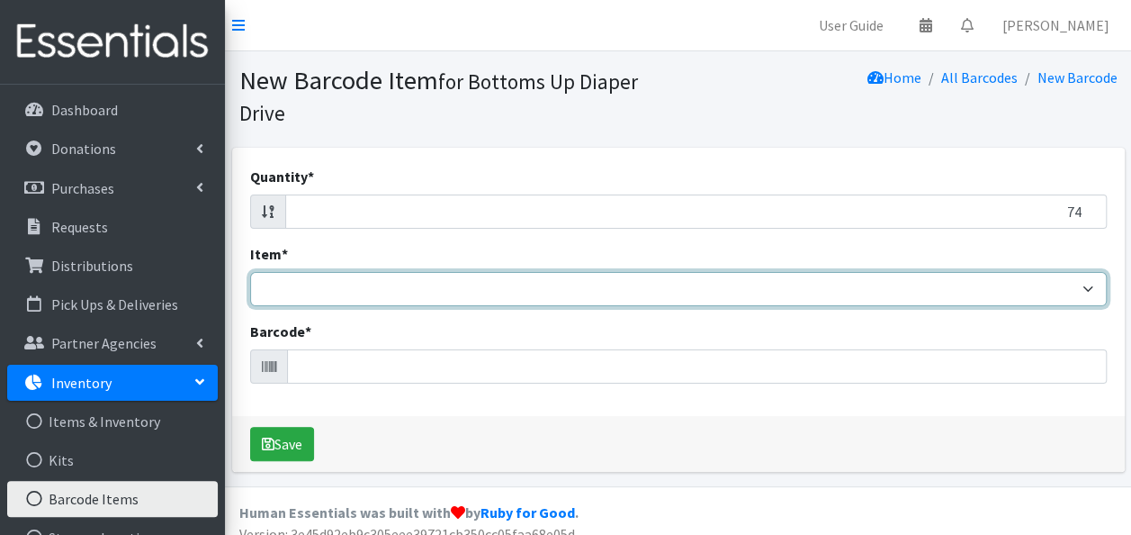
click at [977, 285] on select "Kids L/XL (60-125 lbs) Kids (Newborn) Kids (Preemie) Kids Pull-Ups Kids Pull-Up…" at bounding box center [678, 289] width 857 height 34
select select "4751"
click at [250, 272] on select "Kids L/XL (60-125 lbs) Kids (Newborn) Kids (Preemie) Kids Pull-Ups Kids Pull-Up…" at bounding box center [678, 289] width 857 height 34
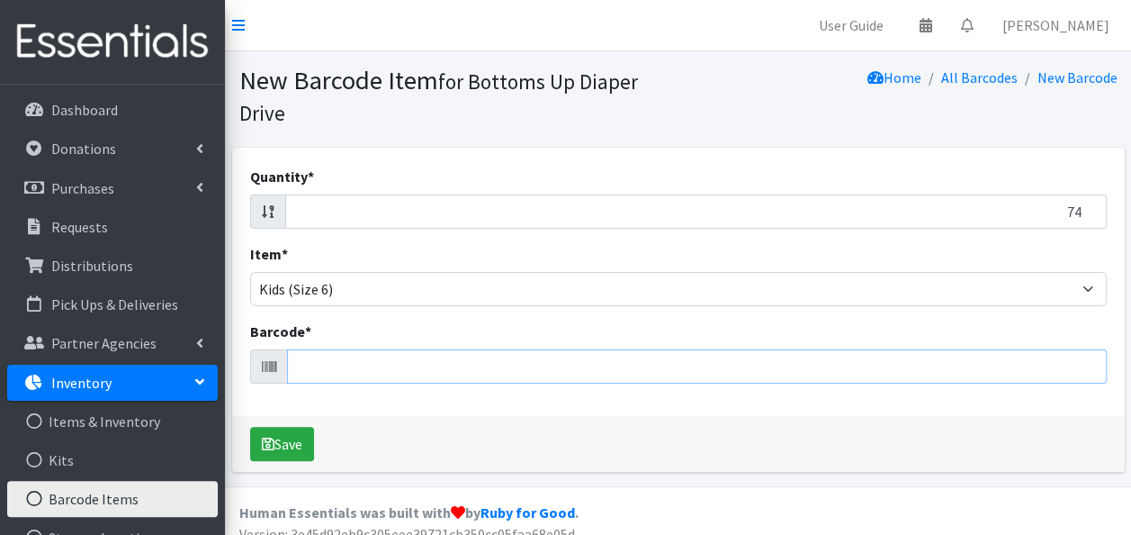
click at [437, 361] on input "Barcode *" at bounding box center [697, 366] width 820 height 34
type input "030772169582"
click at [250, 427] on button "Save" at bounding box center [282, 444] width 64 height 34
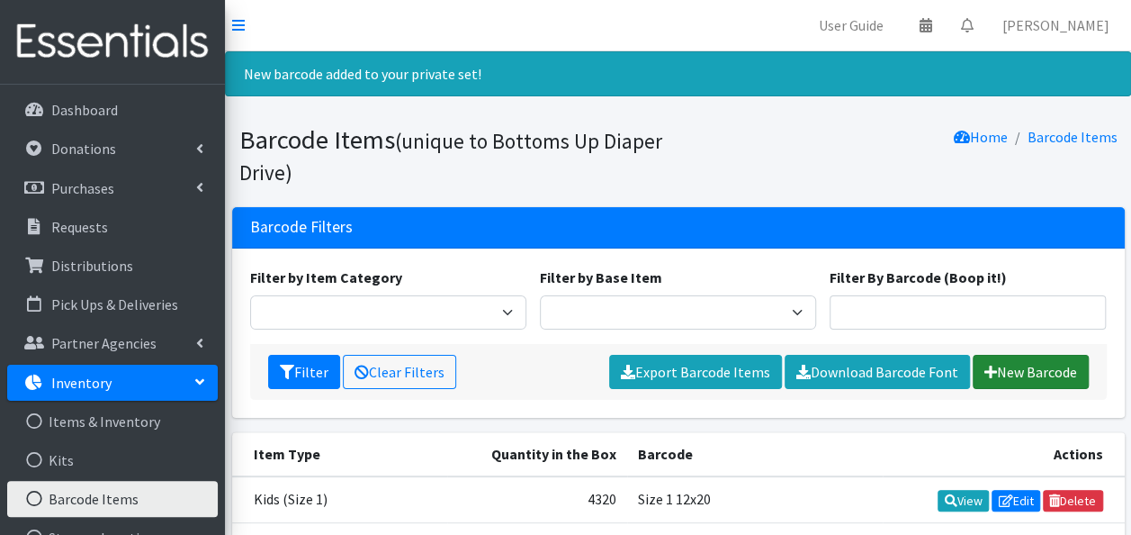
click at [1025, 369] on link "New Barcode" at bounding box center [1031, 372] width 116 height 34
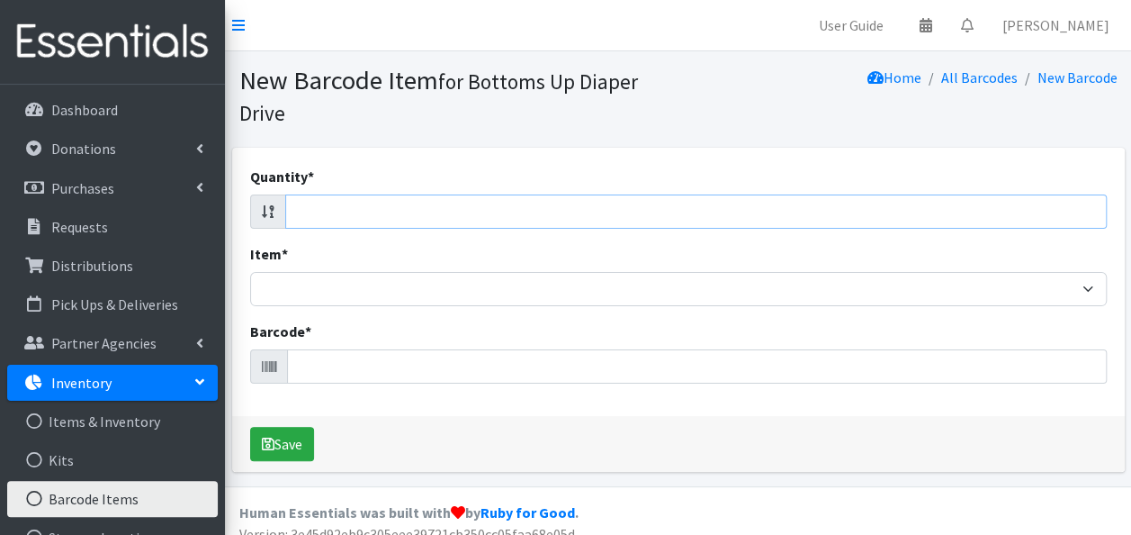
click at [991, 213] on input "Quantity *" at bounding box center [696, 211] width 822 height 34
type input "58"
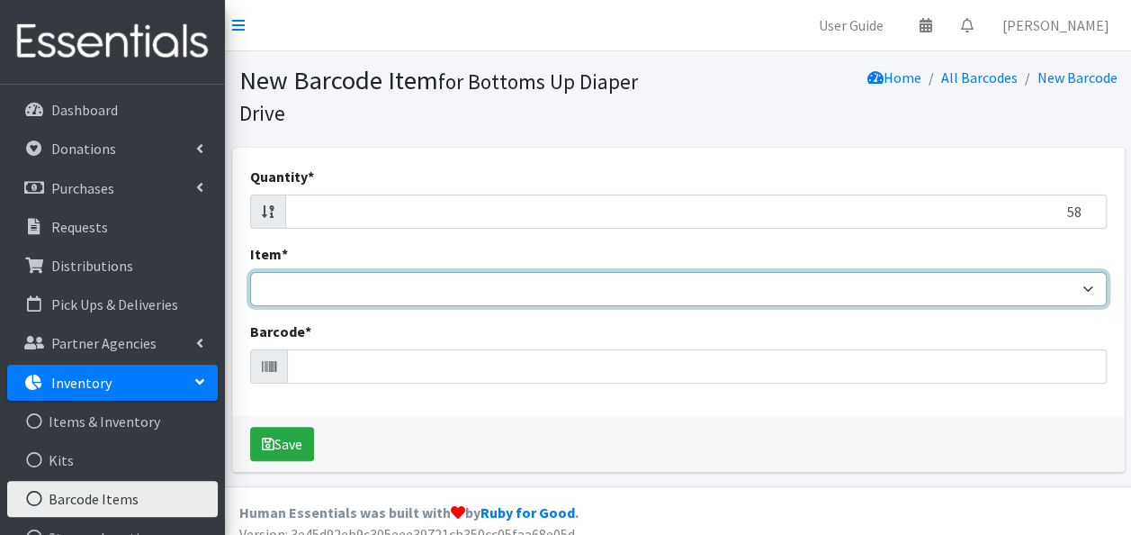
click at [1085, 288] on select "Kids L/XL (60-125 lbs) Kids (Newborn) Kids (Preemie) Kids Pull-Ups Kids Pull-Up…" at bounding box center [678, 289] width 857 height 34
select select "4753"
click at [250, 272] on select "Kids L/XL (60-125 lbs) Kids (Newborn) Kids (Preemie) Kids Pull-Ups Kids Pull-Up…" at bounding box center [678, 289] width 857 height 34
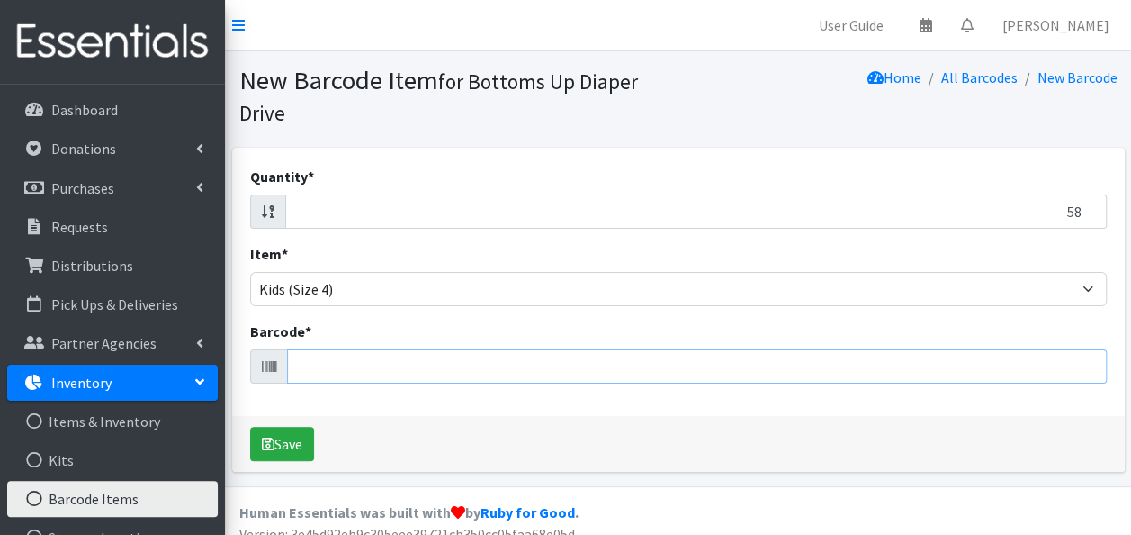
click at [988, 371] on input "Barcode *" at bounding box center [697, 366] width 820 height 34
type input "086679510330"
click at [250, 427] on button "Save" at bounding box center [282, 444] width 64 height 34
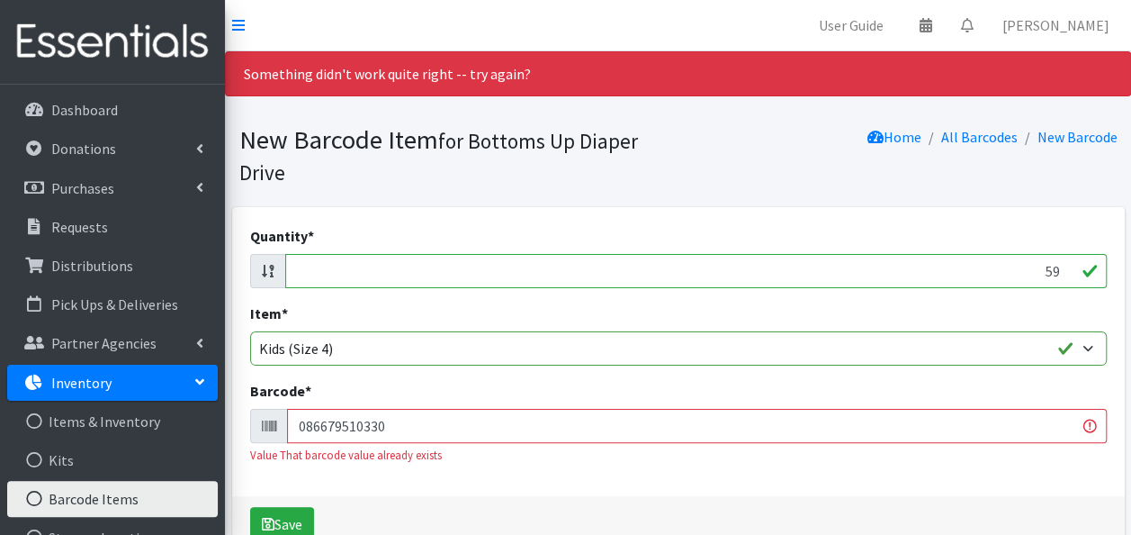
click at [1060, 268] on input "59" at bounding box center [696, 271] width 822 height 34
type input "5"
type input "80"
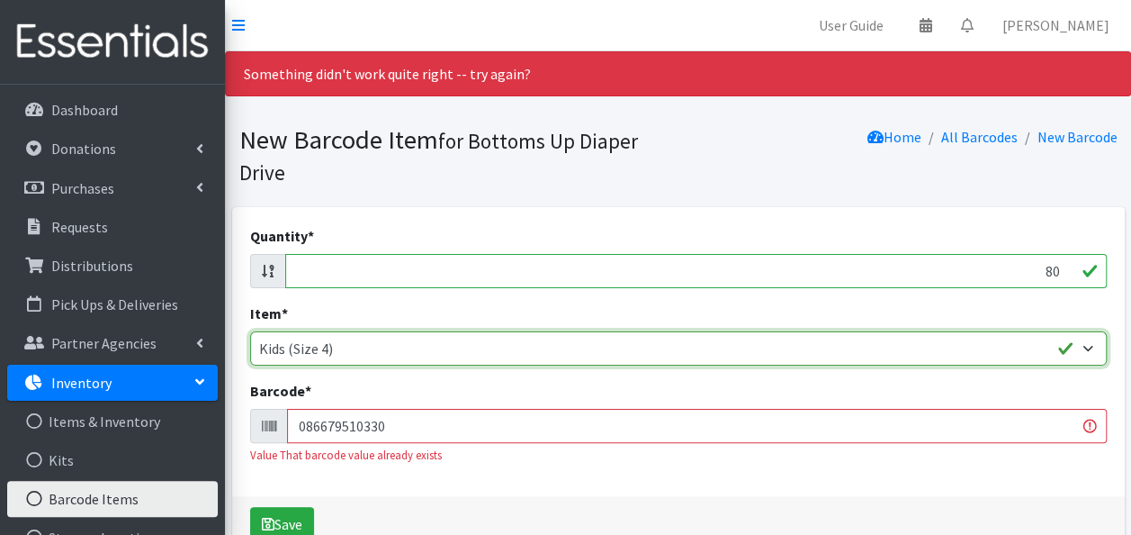
click at [1035, 353] on select "Kids L/XL (60-125 lbs) Kids (Newborn) Kids (Preemie) Kids Pull-Ups Kids Pull-Up…" at bounding box center [678, 348] width 857 height 34
select select "4756"
click at [250, 331] on select "Kids L/XL (60-125 lbs) Kids (Newborn) Kids (Preemie) Kids Pull-Ups Kids Pull-Up…" at bounding box center [678, 348] width 857 height 34
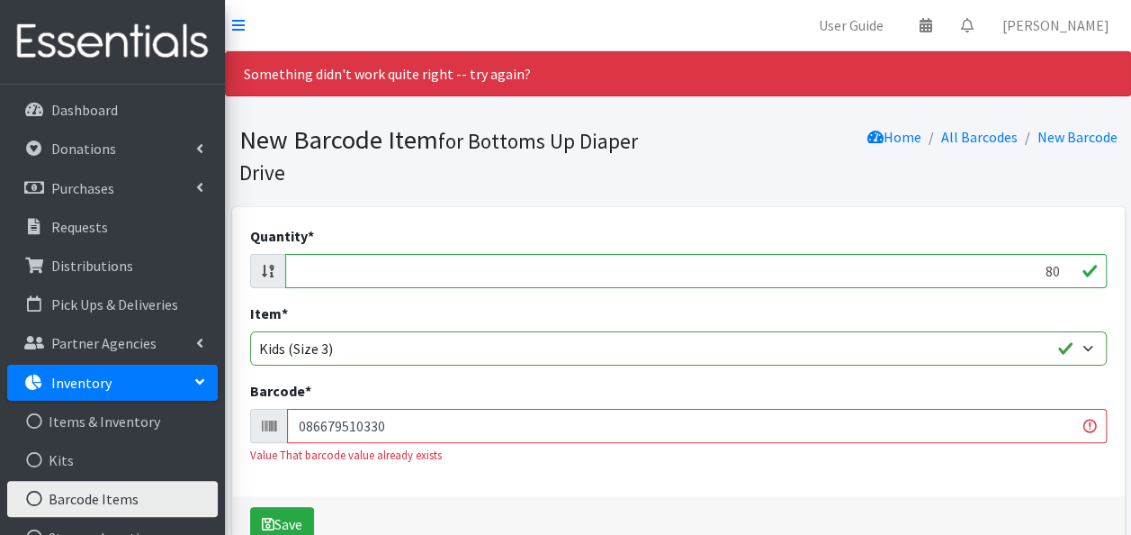
click at [808, 432] on input "086679510330" at bounding box center [697, 426] width 820 height 34
type input "0"
type input "090891951710"
click at [250, 507] on button "Save" at bounding box center [282, 524] width 64 height 34
click at [1058, 268] on input "80" at bounding box center [696, 271] width 822 height 34
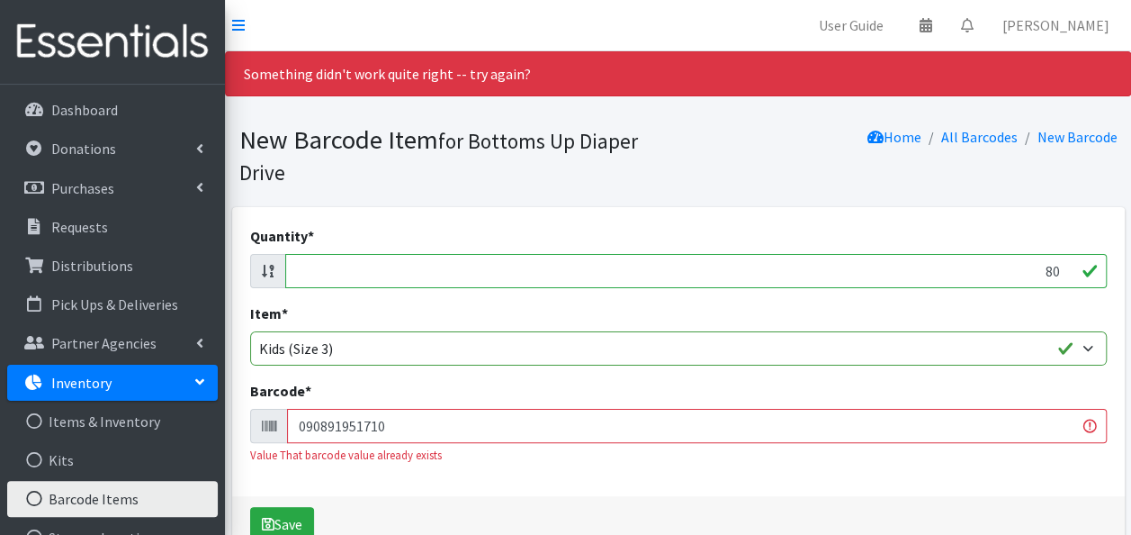
type input "8"
type input "108"
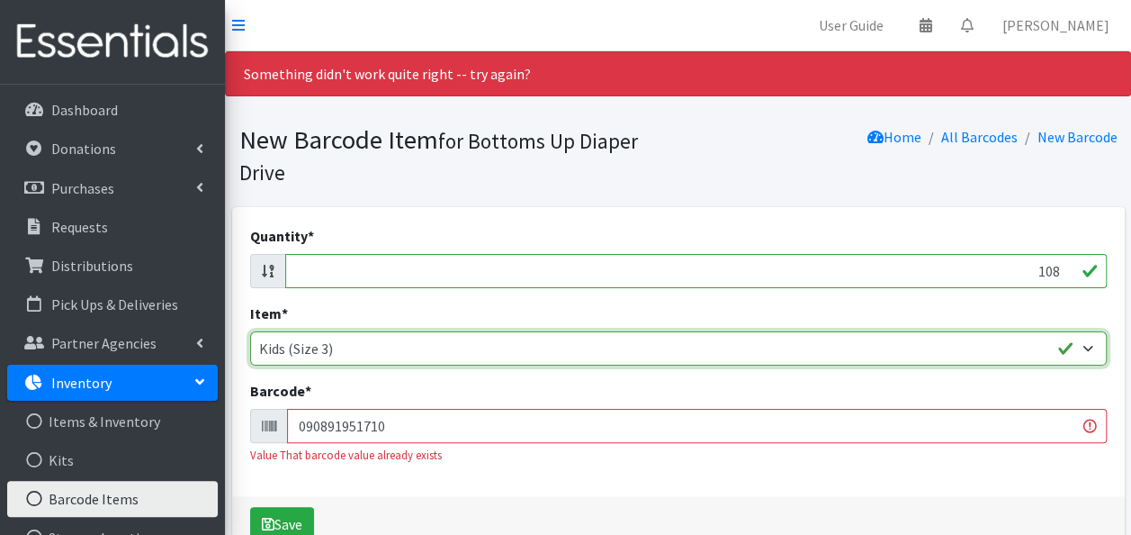
click at [1087, 346] on select "Kids L/XL (60-125 lbs) Kids (Newborn) Kids (Preemie) Kids Pull-Ups Kids Pull-Up…" at bounding box center [678, 348] width 857 height 34
select select "4758"
click at [250, 331] on select "Kids L/XL (60-125 lbs) Kids (Newborn) Kids (Preemie) Kids Pull-Ups Kids Pull-Up…" at bounding box center [678, 348] width 857 height 34
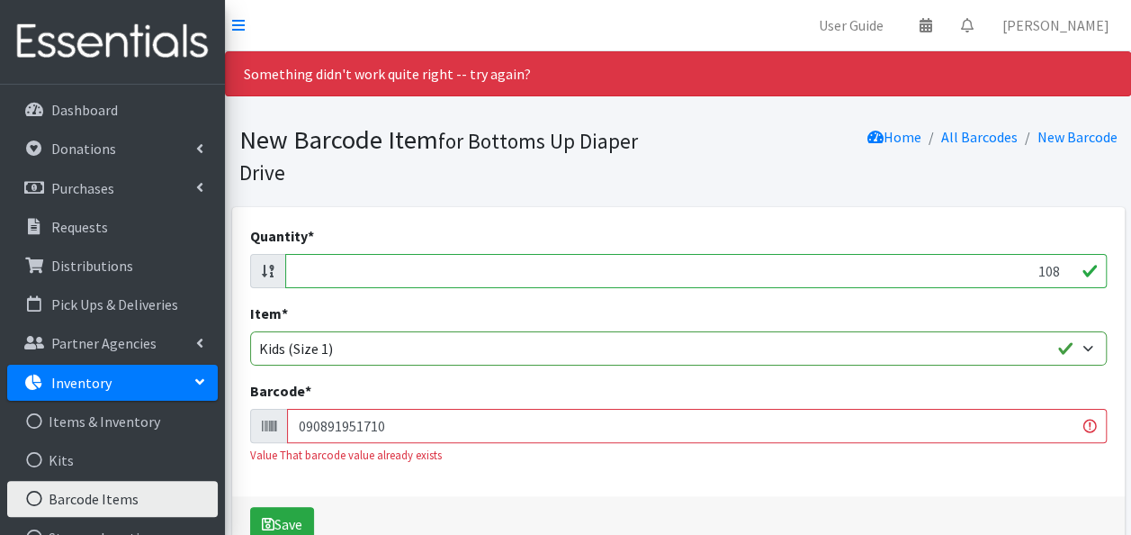
click at [787, 429] on input "090891951710" at bounding box center [697, 426] width 820 height 34
type input "0"
type input "810005414241"
click at [250, 507] on button "Save" at bounding box center [282, 524] width 64 height 34
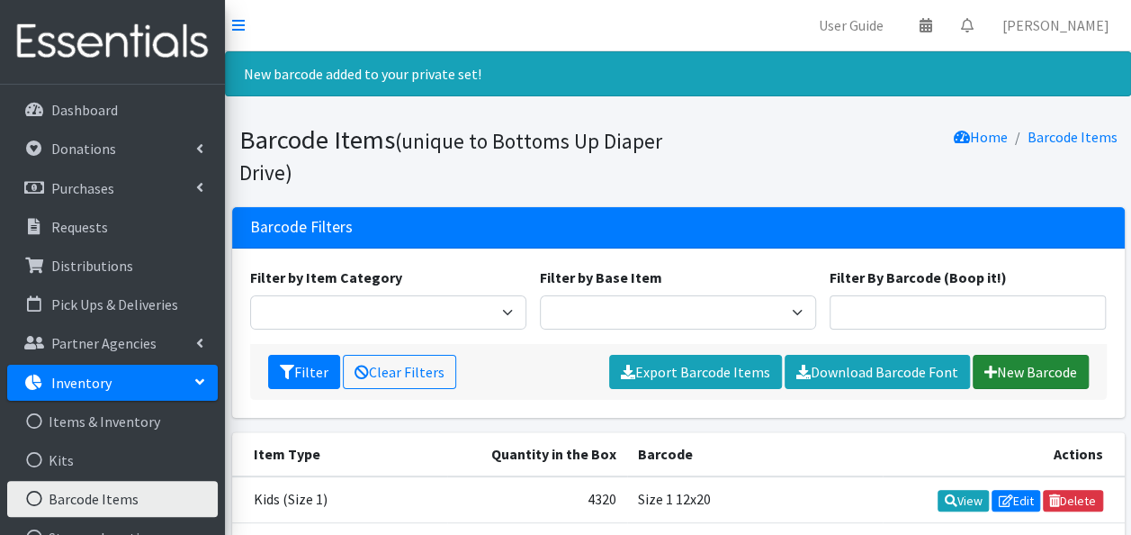
click at [1028, 380] on link "New Barcode" at bounding box center [1031, 372] width 116 height 34
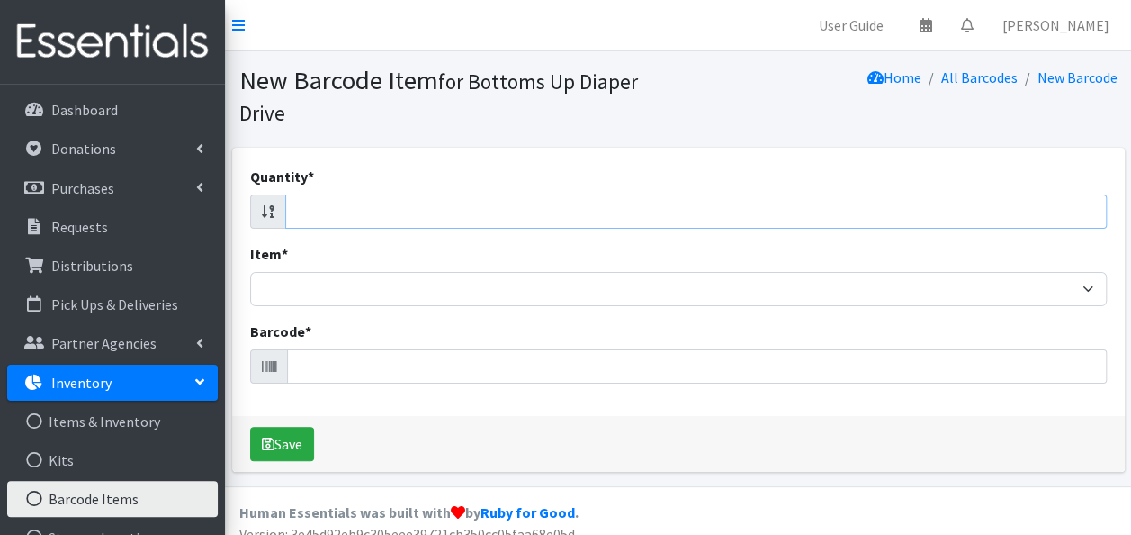
click at [1076, 209] on input "Quantity *" at bounding box center [696, 211] width 822 height 34
type input "132"
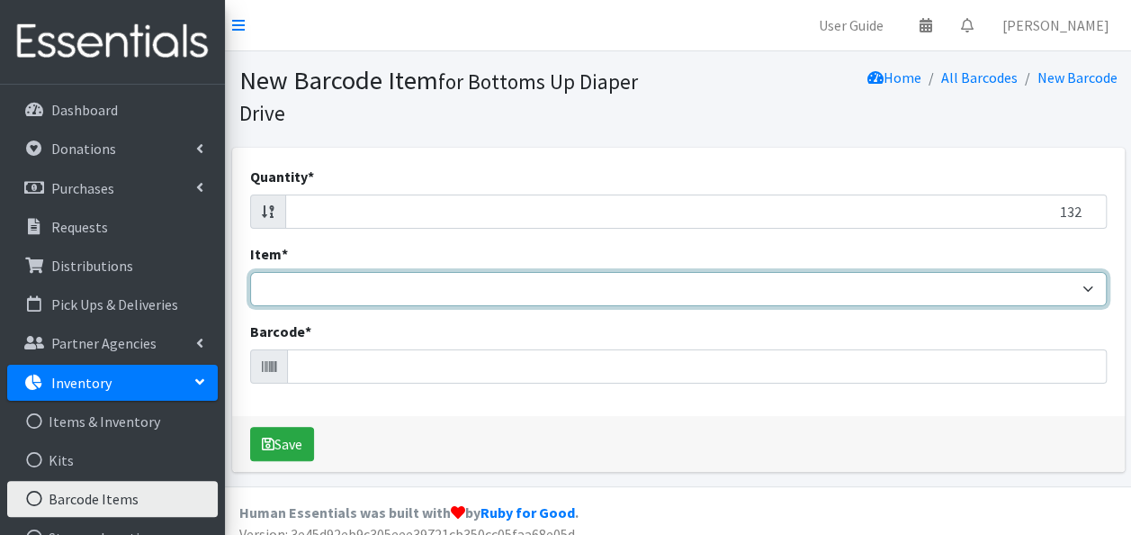
click at [1066, 286] on select "Kids L/XL (60-125 lbs) Kids (Newborn) Kids (Preemie) Kids Pull-Ups Kids Pull-Up…" at bounding box center [678, 289] width 857 height 34
select select "4758"
click at [250, 272] on select "Kids L/XL (60-125 lbs) Kids (Newborn) Kids (Preemie) Kids Pull-Ups Kids Pull-Up…" at bounding box center [678, 289] width 857 height 34
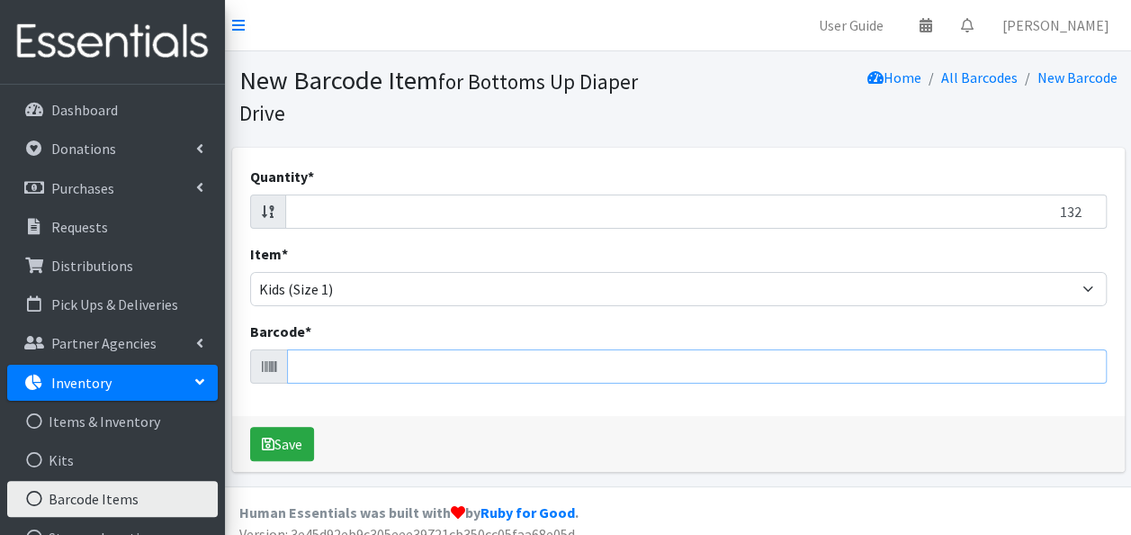
click at [868, 372] on input "Barcode *" at bounding box center [697, 366] width 820 height 34
type input "037000596479"
click at [250, 427] on button "Save" at bounding box center [282, 444] width 64 height 34
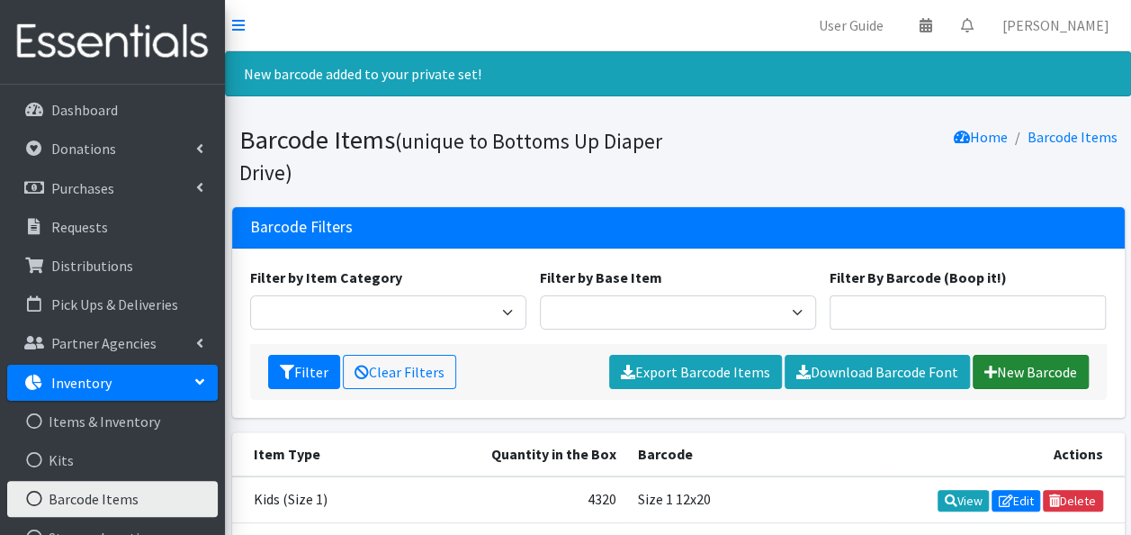
click at [1015, 366] on link "New Barcode" at bounding box center [1031, 372] width 116 height 34
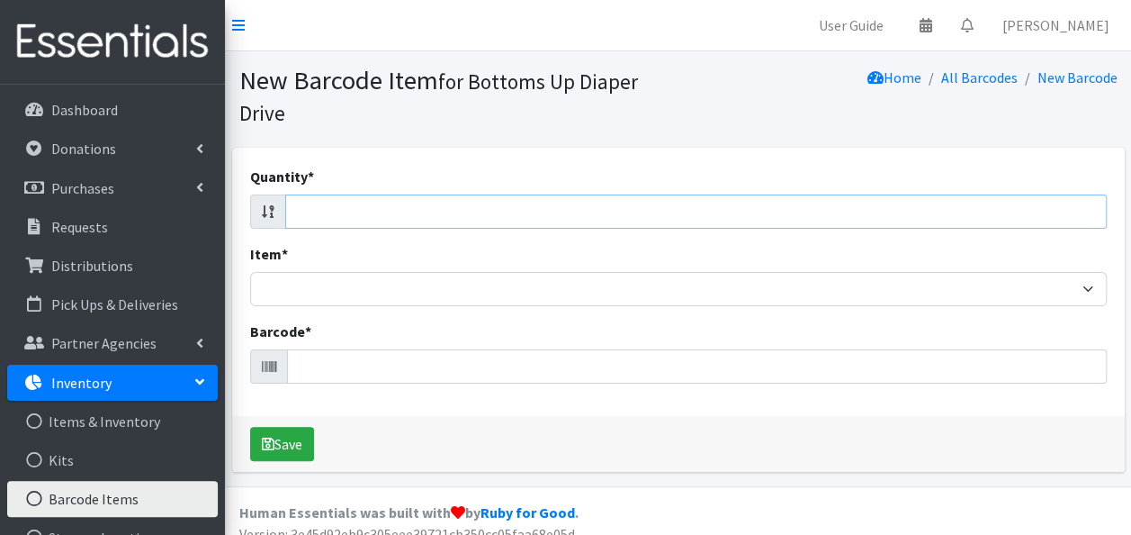
click at [1058, 216] on input "Quantity *" at bounding box center [696, 211] width 822 height 34
type input "198"
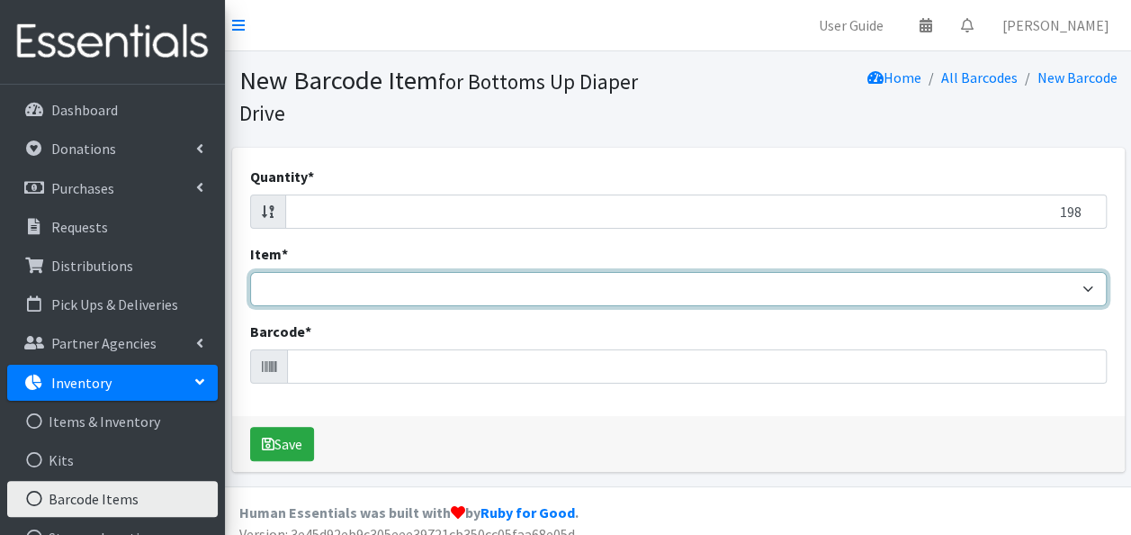
click at [1051, 289] on select "Kids L/XL (60-125 lbs) Kids (Newborn) Kids (Preemie) Kids Pull-Ups Kids Pull-Up…" at bounding box center [678, 289] width 857 height 34
select select "4758"
click at [250, 272] on select "Kids L/XL (60-125 lbs) Kids (Newborn) Kids (Preemie) Kids Pull-Ups Kids Pull-Up…" at bounding box center [678, 289] width 857 height 34
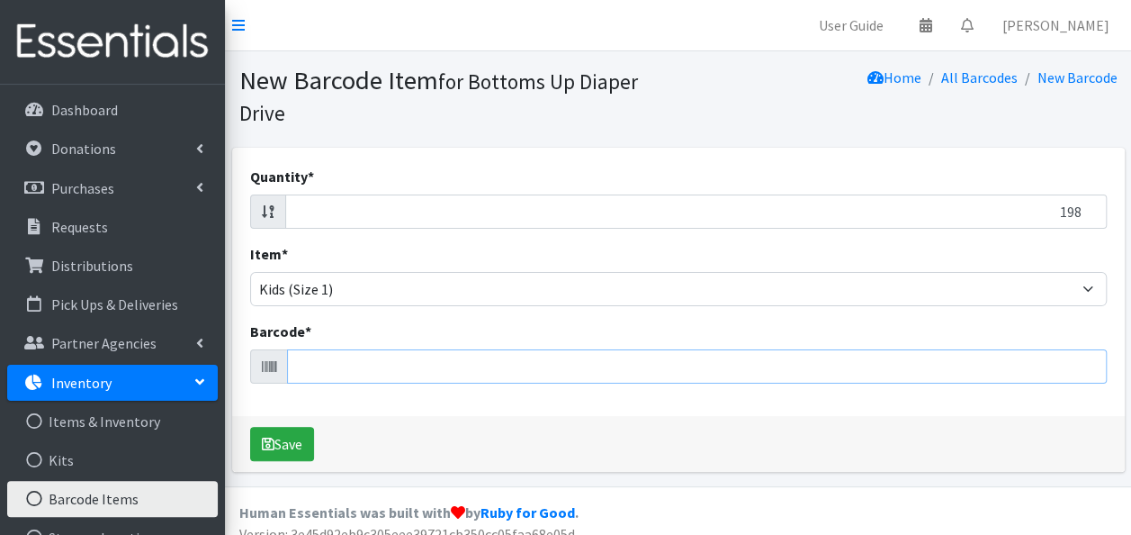
click at [857, 374] on input "Barcode *" at bounding box center [697, 366] width 820 height 34
type input "036000495577"
click at [250, 427] on button "Save" at bounding box center [282, 444] width 64 height 34
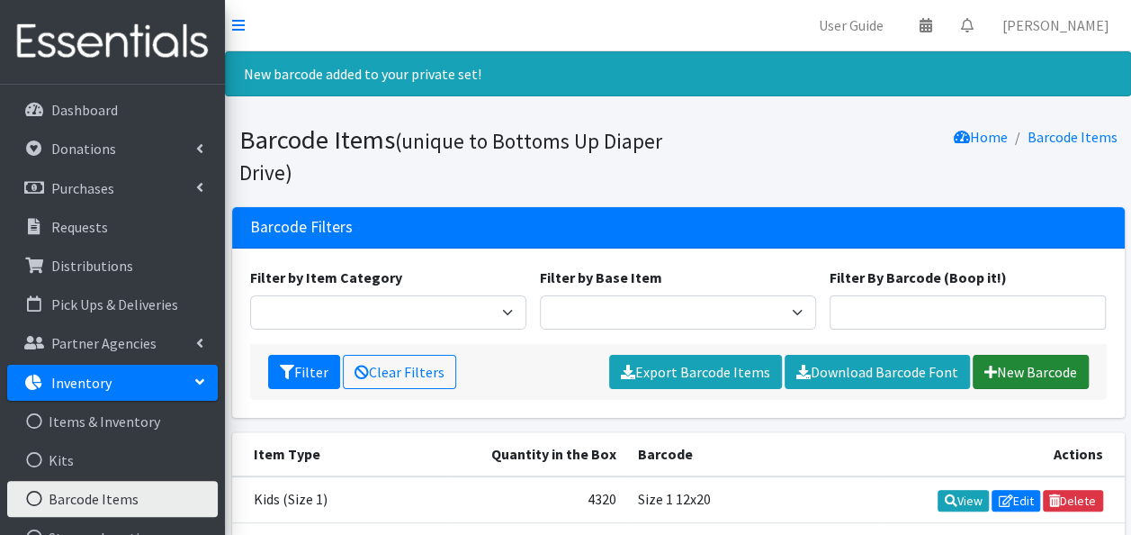
click at [1015, 360] on link "New Barcode" at bounding box center [1031, 372] width 116 height 34
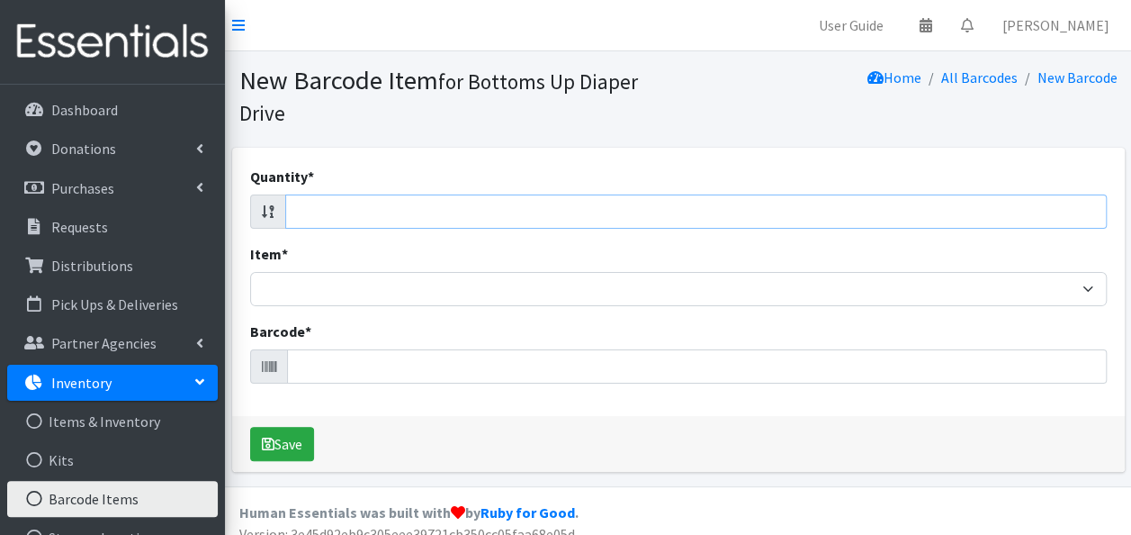
click at [1026, 205] on input "Quantity *" at bounding box center [696, 211] width 822 height 34
type input "168"
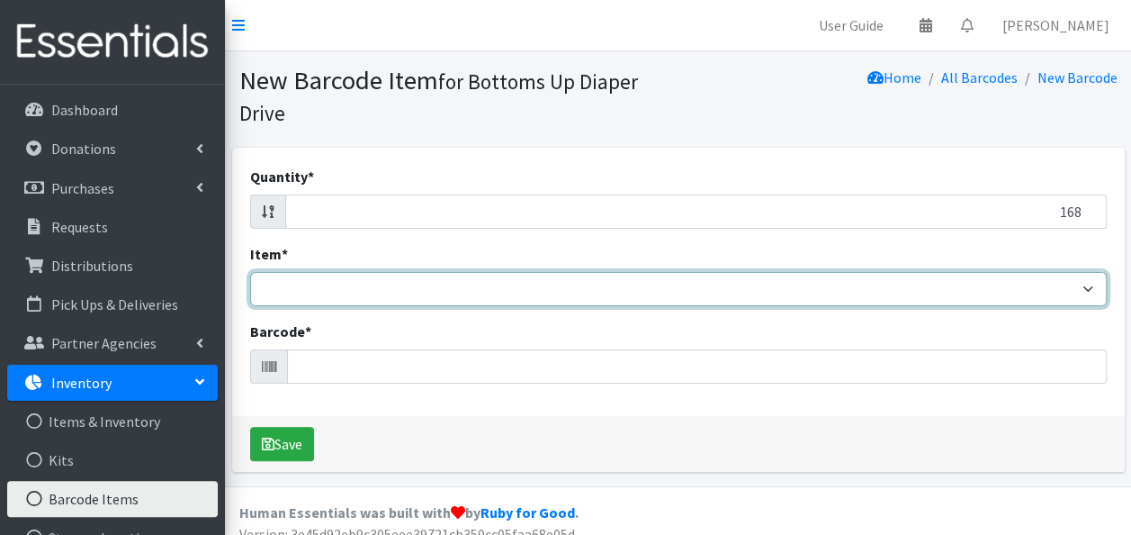
click at [1031, 284] on select "Kids L/XL (60-125 lbs) Kids (Newborn) Kids (Preemie) Kids Pull-Ups Kids Pull-Up…" at bounding box center [678, 289] width 857 height 34
select select "4758"
click at [250, 272] on select "Kids L/XL (60-125 lbs) Kids (Newborn) Kids (Preemie) Kids Pull-Ups Kids Pull-Up…" at bounding box center [678, 289] width 857 height 34
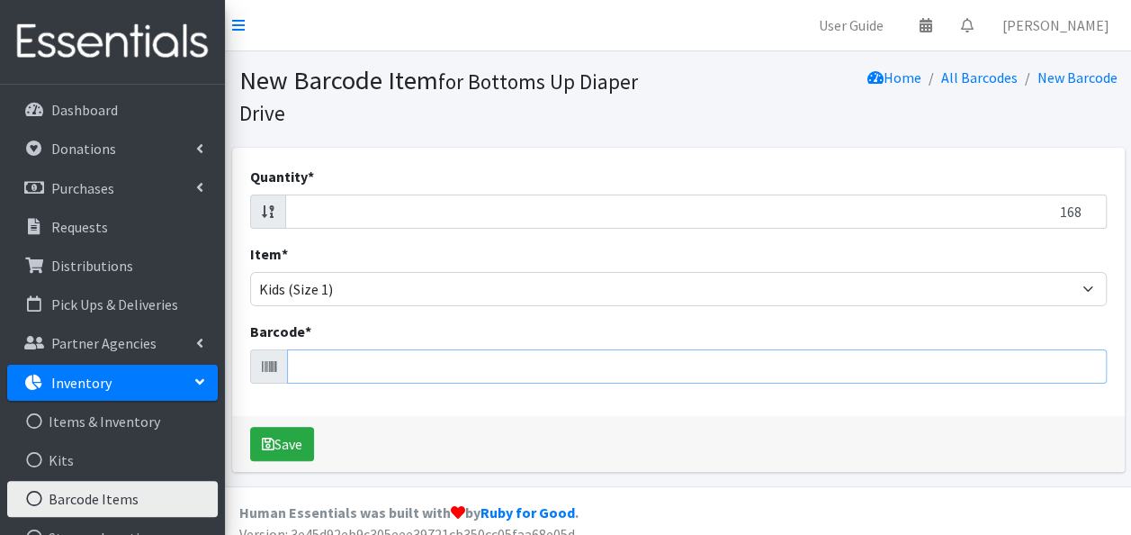
click at [883, 366] on input "Barcode *" at bounding box center [697, 366] width 820 height 34
type input "086679510194"
click at [250, 427] on button "Save" at bounding box center [282, 444] width 64 height 34
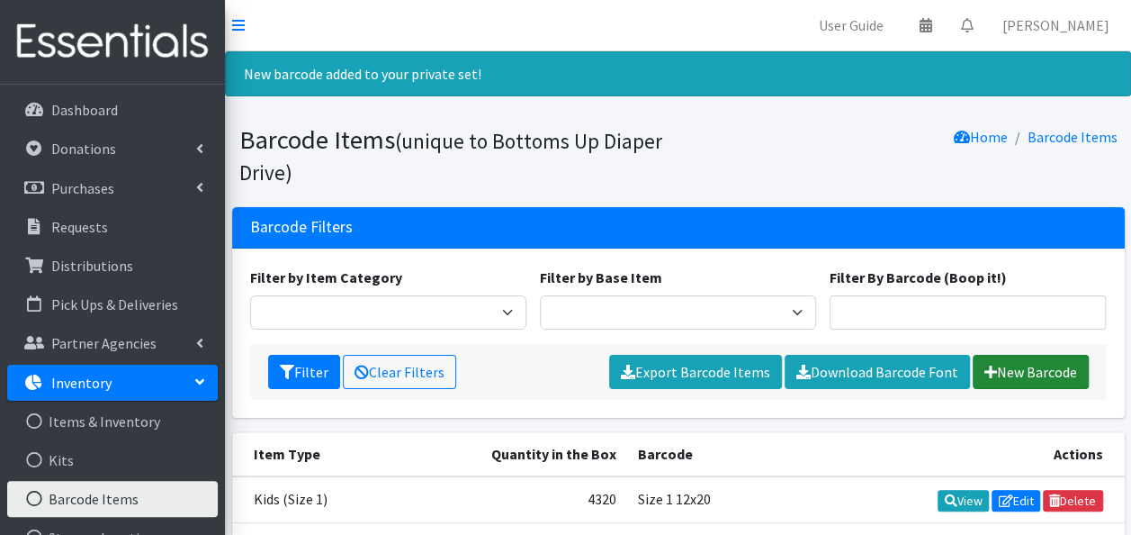
click at [1017, 364] on link "New Barcode" at bounding box center [1031, 372] width 116 height 34
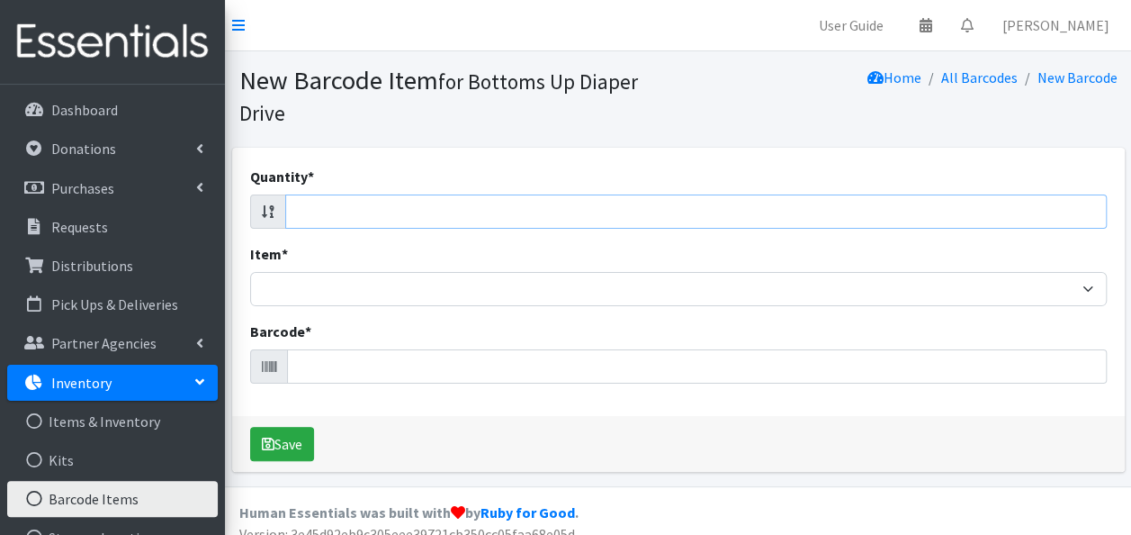
click at [997, 225] on input "Quantity *" at bounding box center [696, 211] width 822 height 34
type input "96"
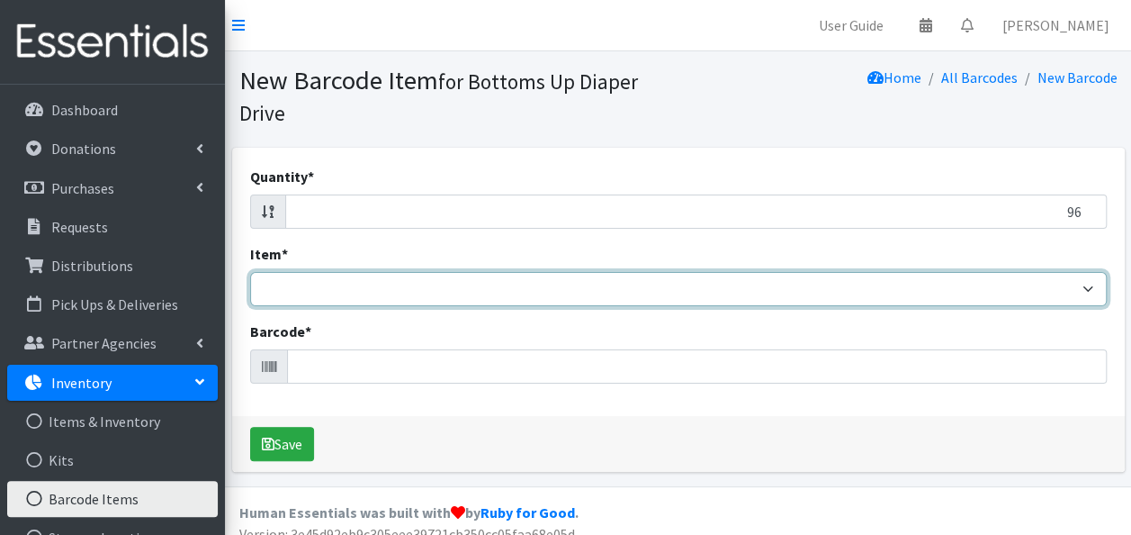
click at [1018, 295] on select "Kids L/XL (60-125 lbs) Kids (Newborn) Kids (Preemie) Kids Pull-Ups Kids Pull-Up…" at bounding box center [678, 289] width 857 height 34
click at [250, 272] on select "Kids L/XL (60-125 lbs) Kids (Newborn) Kids (Preemie) Kids Pull-Ups Kids Pull-Up…" at bounding box center [678, 289] width 857 height 34
click at [950, 293] on select "Kids L/XL (60-125 lbs) Kids (Newborn) Kids (Preemie) Kids Pull-Ups Kids Pull-Up…" at bounding box center [678, 289] width 857 height 34
select select "4758"
click at [250, 272] on select "Kids L/XL (60-125 lbs) Kids (Newborn) Kids (Preemie) Kids Pull-Ups Kids Pull-Up…" at bounding box center [678, 289] width 857 height 34
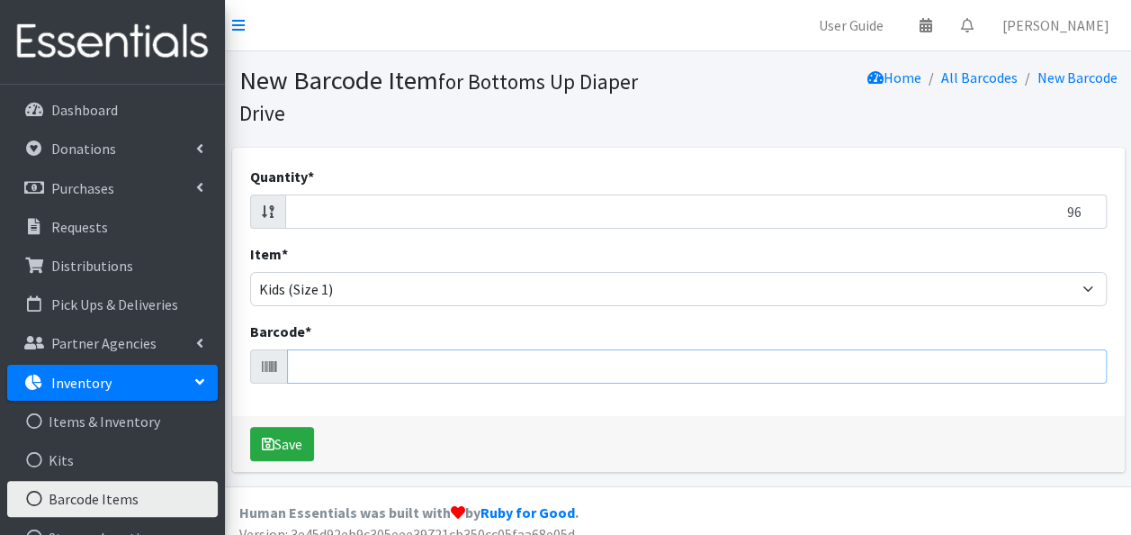
click at [808, 356] on input "Barcode *" at bounding box center [697, 366] width 820 height 34
type input "[URL][DOMAIN_NAME]"
click at [250, 427] on button "Save" at bounding box center [282, 444] width 64 height 34
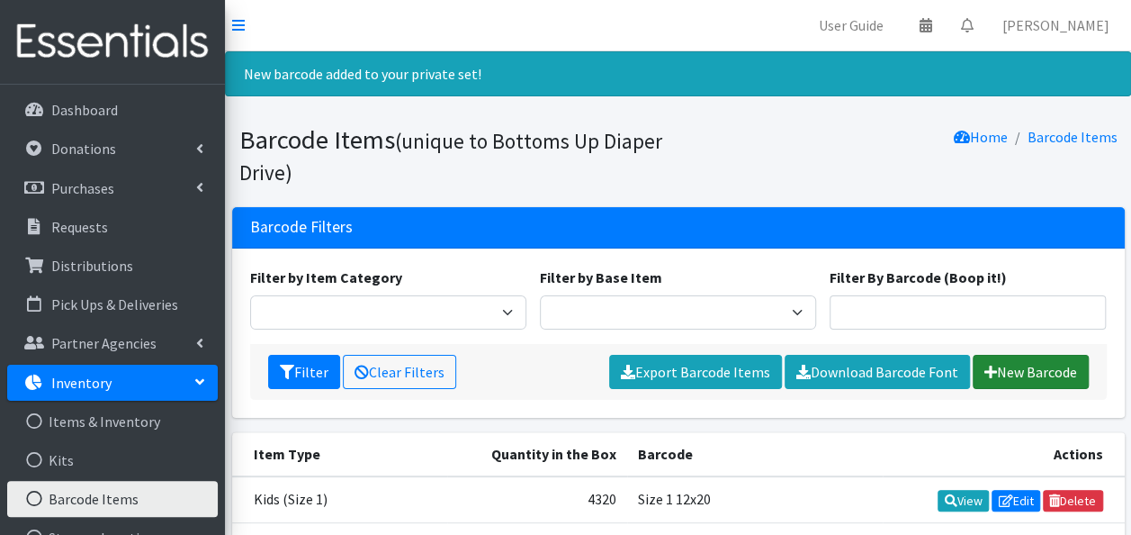
click at [1033, 377] on link "New Barcode" at bounding box center [1031, 372] width 116 height 34
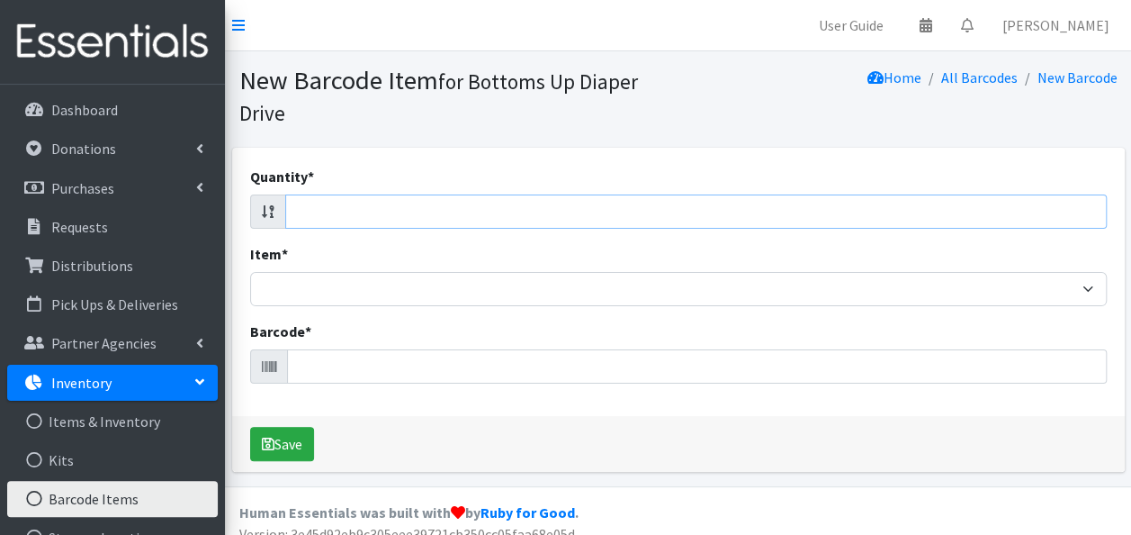
click at [1055, 207] on input "Quantity *" at bounding box center [696, 211] width 822 height 34
type input "164"
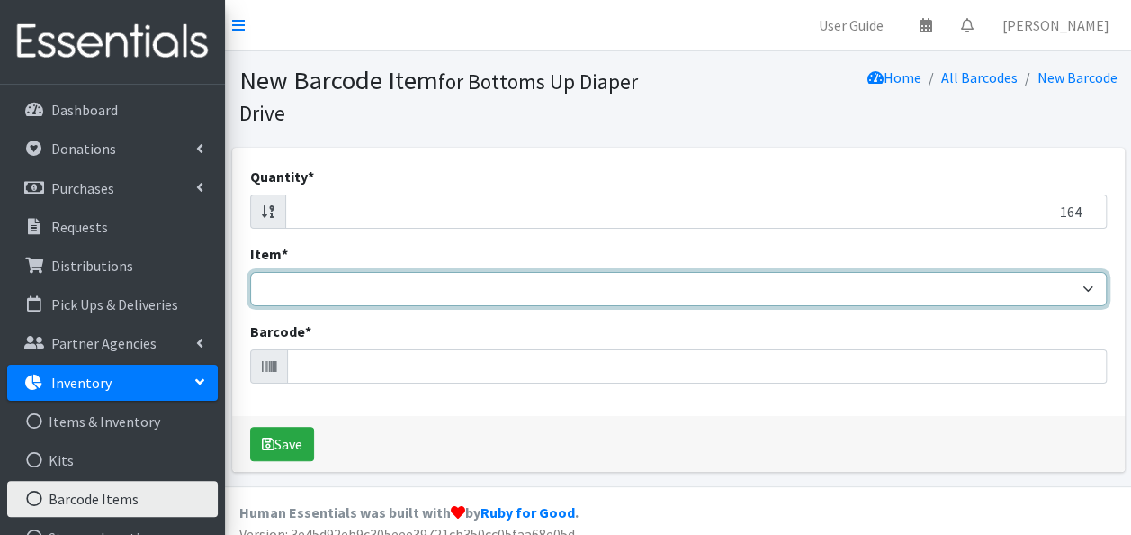
click at [1071, 290] on select "Kids L/XL (60-125 lbs) Kids (Newborn) Kids (Preemie) Kids Pull-Ups Kids Pull-Up…" at bounding box center [678, 289] width 857 height 34
select select "4758"
click at [250, 272] on select "Kids L/XL (60-125 lbs) Kids (Newborn) Kids (Preemie) Kids Pull-Ups Kids Pull-Up…" at bounding box center [678, 289] width 857 height 34
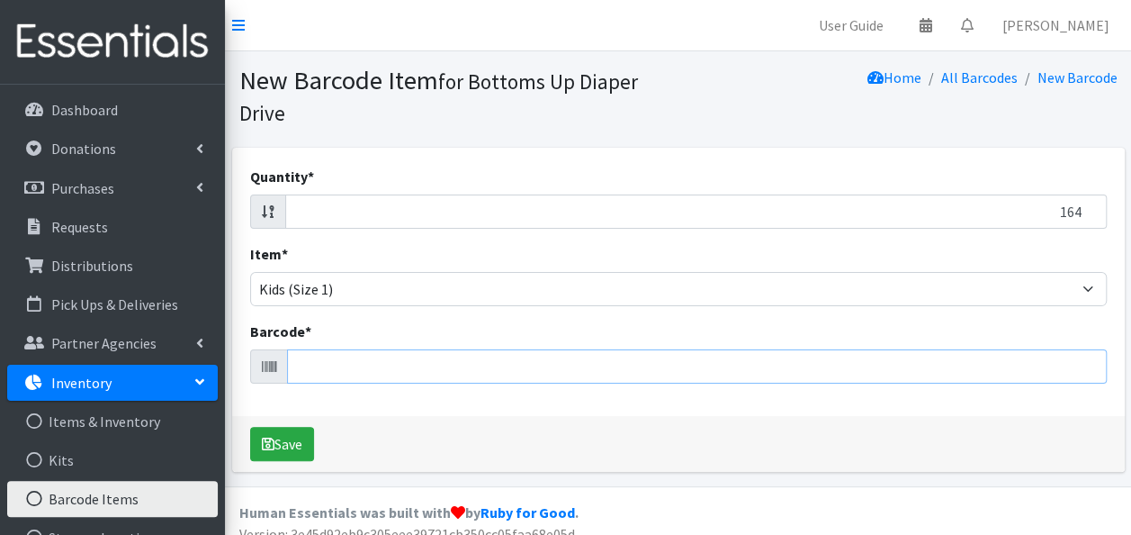
click at [934, 367] on input "Barcode *" at bounding box center [697, 366] width 820 height 34
type input "037000831822"
click at [250, 427] on button "Save" at bounding box center [282, 444] width 64 height 34
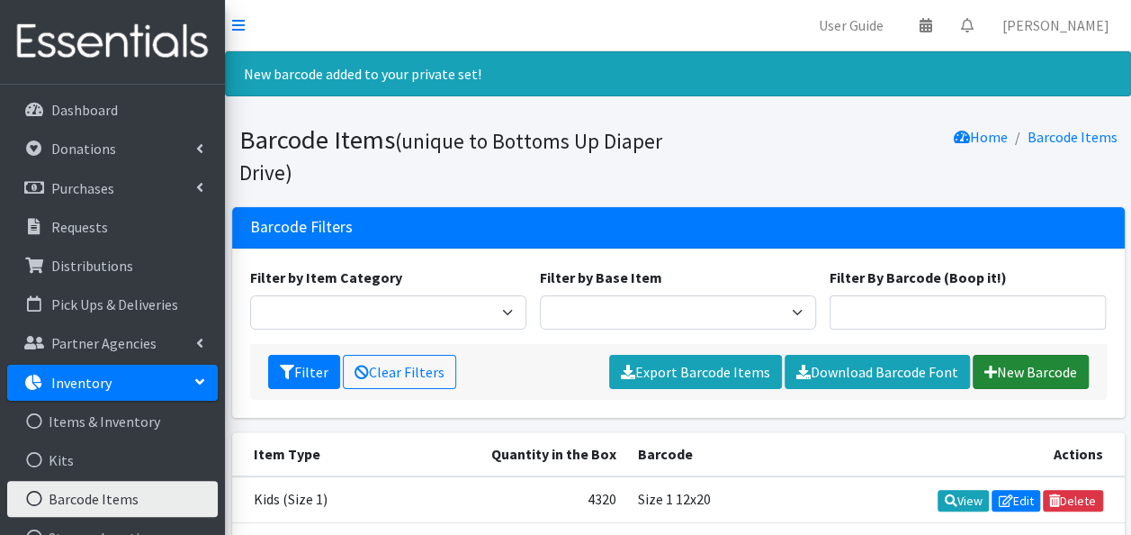
click at [1021, 366] on link "New Barcode" at bounding box center [1031, 372] width 116 height 34
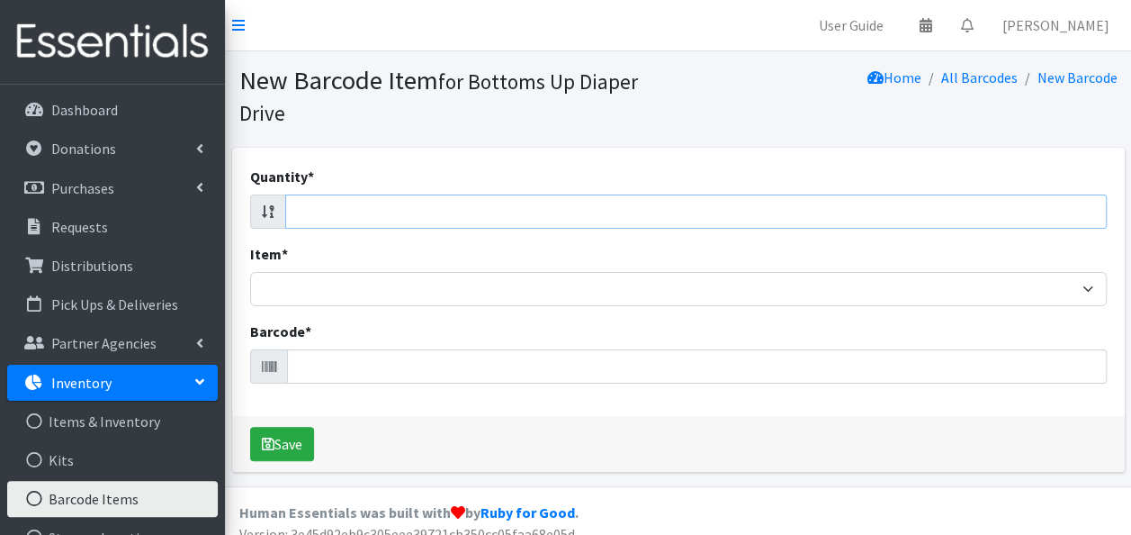
click at [1048, 210] on input "Quantity *" at bounding box center [696, 211] width 822 height 34
type input "120"
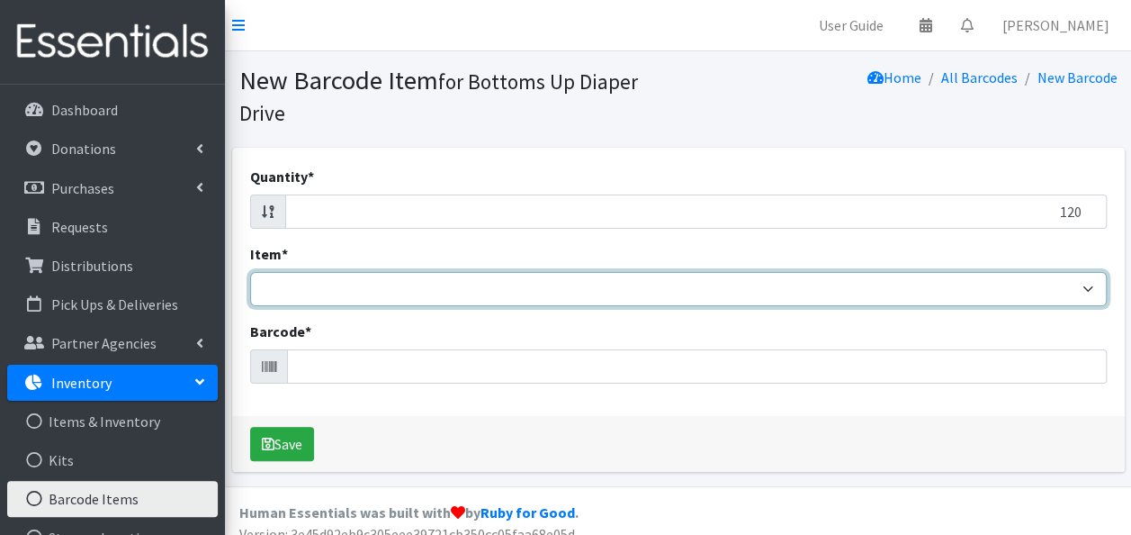
click at [1061, 281] on select "Kids L/XL (60-125 lbs) Kids (Newborn) Kids (Preemie) Kids Pull-Ups Kids Pull-Up…" at bounding box center [678, 289] width 857 height 34
select select "4758"
click at [250, 272] on select "Kids L/XL (60-125 lbs) Kids (Newborn) Kids (Preemie) Kids Pull-Ups Kids Pull-Up…" at bounding box center [678, 289] width 857 height 34
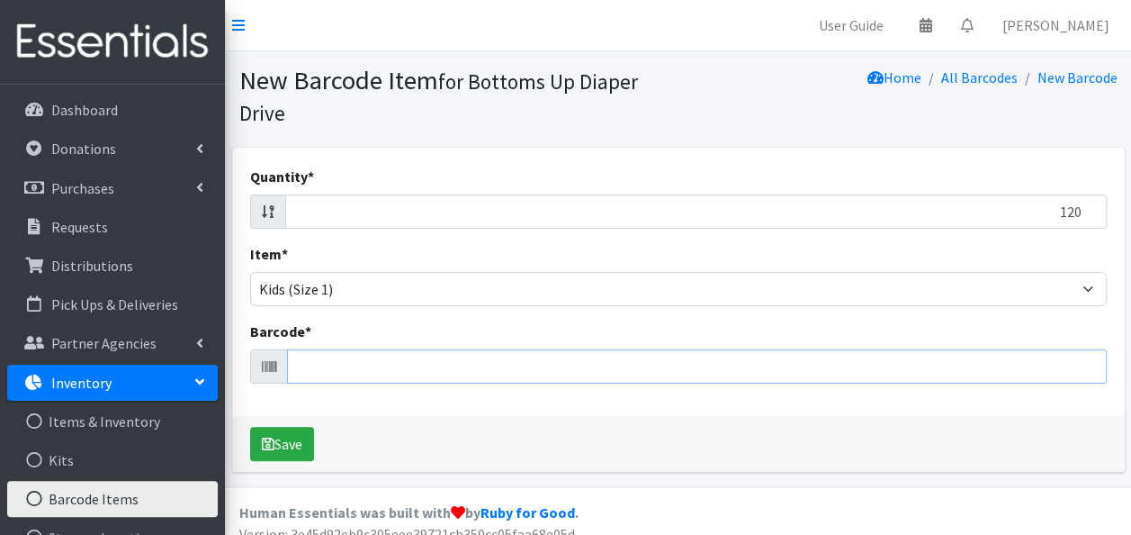
click at [871, 363] on input "Barcode *" at bounding box center [697, 366] width 820 height 34
type input "037000862215"
click at [250, 427] on button "Save" at bounding box center [282, 444] width 64 height 34
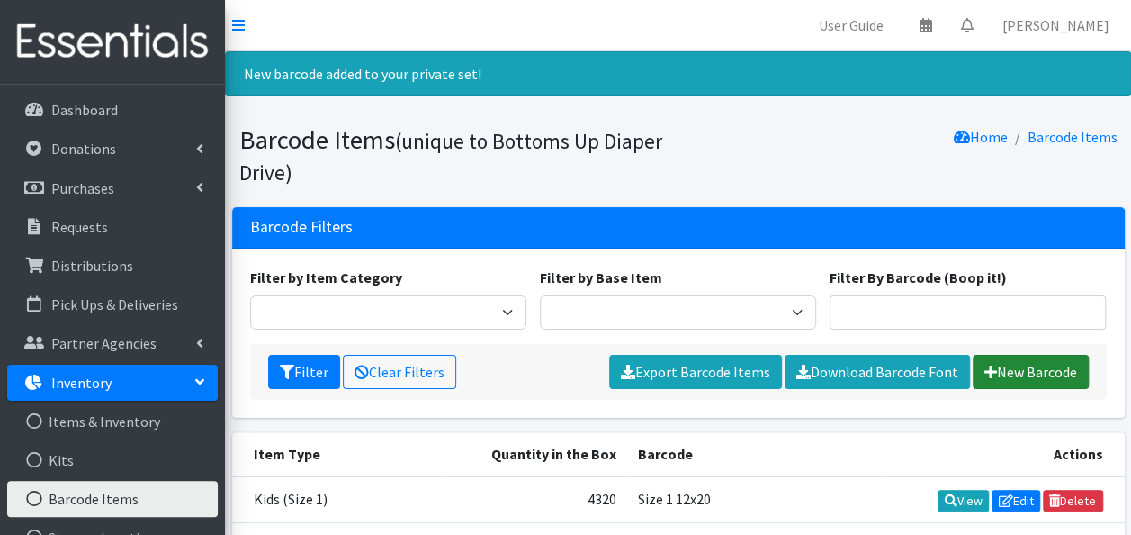
click at [1022, 360] on link "New Barcode" at bounding box center [1031, 372] width 116 height 34
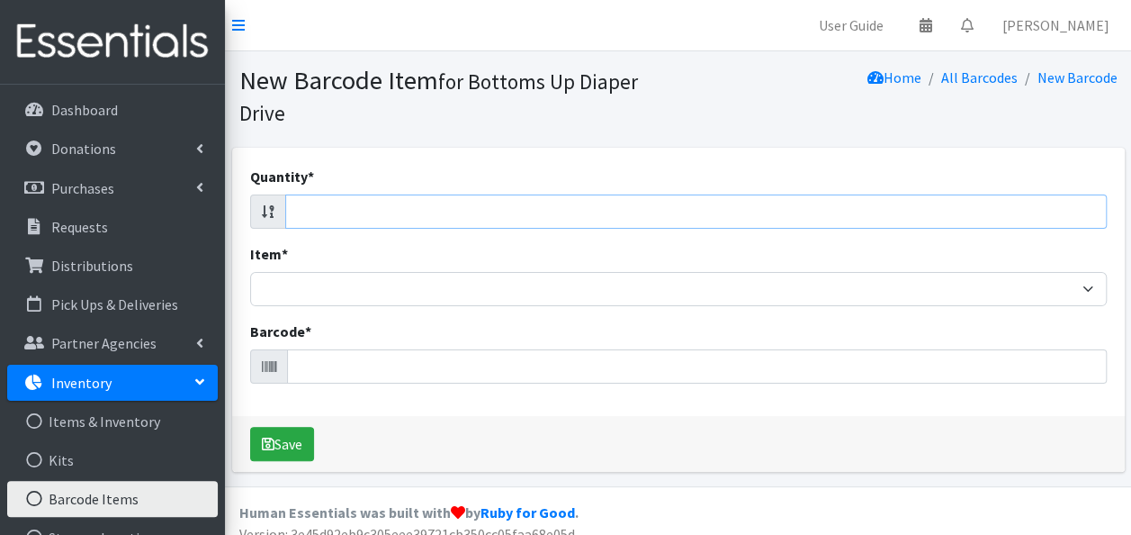
click at [1046, 216] on input "Quantity *" at bounding box center [696, 211] width 822 height 34
type input "96"
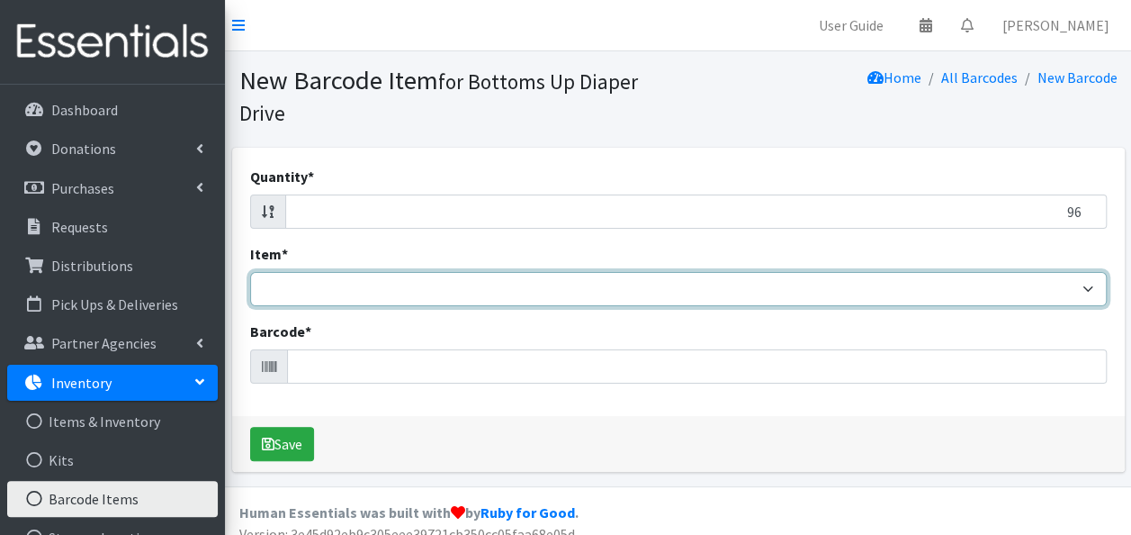
click at [1085, 291] on select "Kids L/XL (60-125 lbs) Kids (Newborn) Kids (Preemie) Kids Pull-Ups Kids Pull-Up…" at bounding box center [678, 289] width 857 height 34
select select "4758"
click at [250, 272] on select "Kids L/XL (60-125 lbs) Kids (Newborn) Kids (Preemie) Kids Pull-Ups Kids Pull-Up…" at bounding box center [678, 289] width 857 height 34
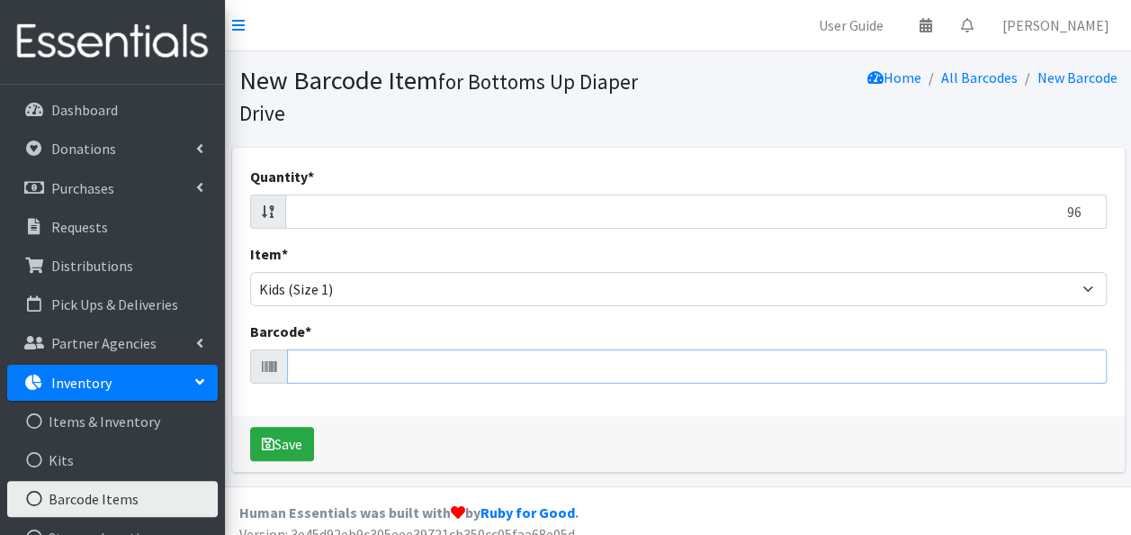
click at [928, 368] on input "Barcode *" at bounding box center [697, 366] width 820 height 34
type input "037000828761"
click at [250, 427] on button "Save" at bounding box center [282, 444] width 64 height 34
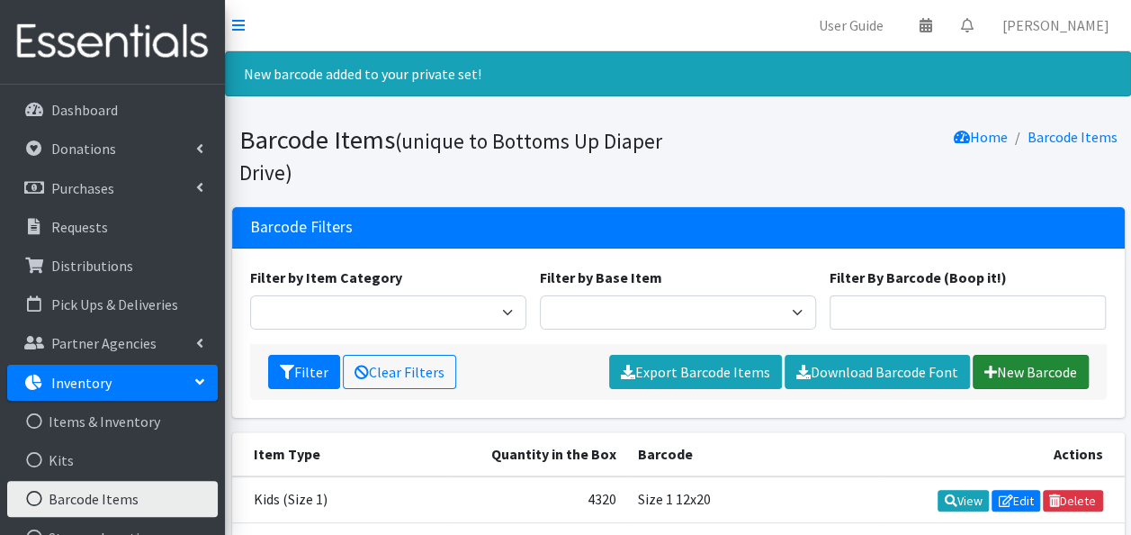
click at [1062, 367] on link "New Barcode" at bounding box center [1031, 372] width 116 height 34
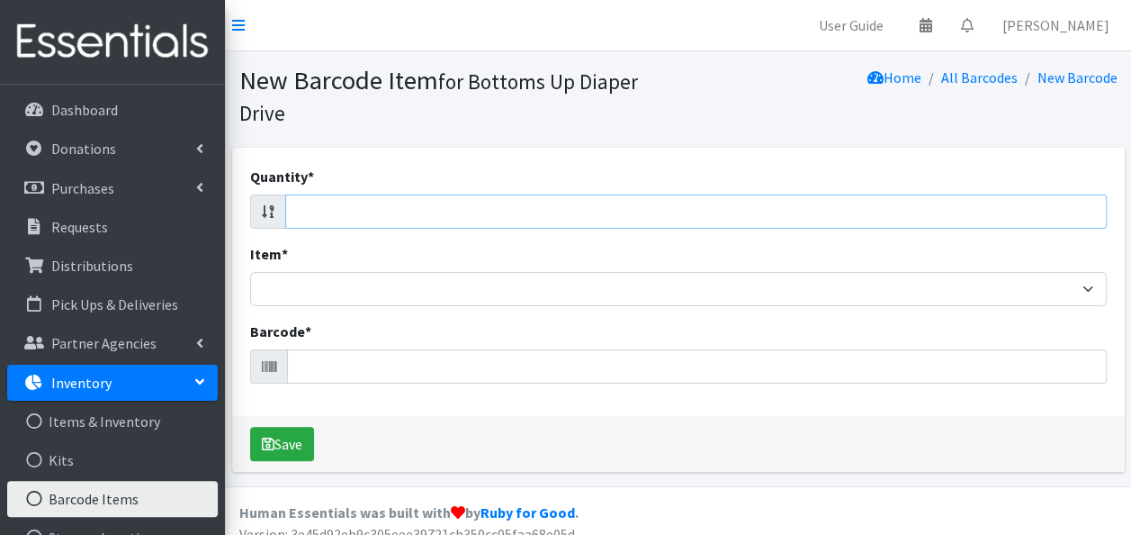
click at [1066, 212] on input "Quantity *" at bounding box center [696, 211] width 822 height 34
type input "124"
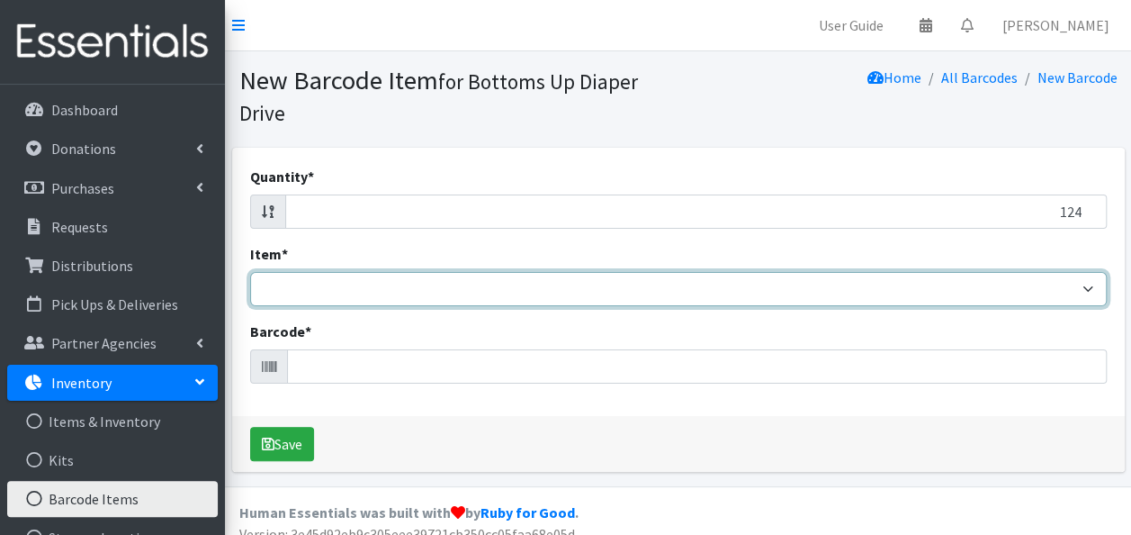
click at [1034, 283] on select "Kids L/XL (60-125 lbs) Kids (Newborn) Kids (Preemie) Kids Pull-Ups Kids Pull-Up…" at bounding box center [678, 289] width 857 height 34
select select "4758"
click at [250, 272] on select "Kids L/XL (60-125 lbs) Kids (Newborn) Kids (Preemie) Kids Pull-Ups Kids Pull-Up…" at bounding box center [678, 289] width 857 height 34
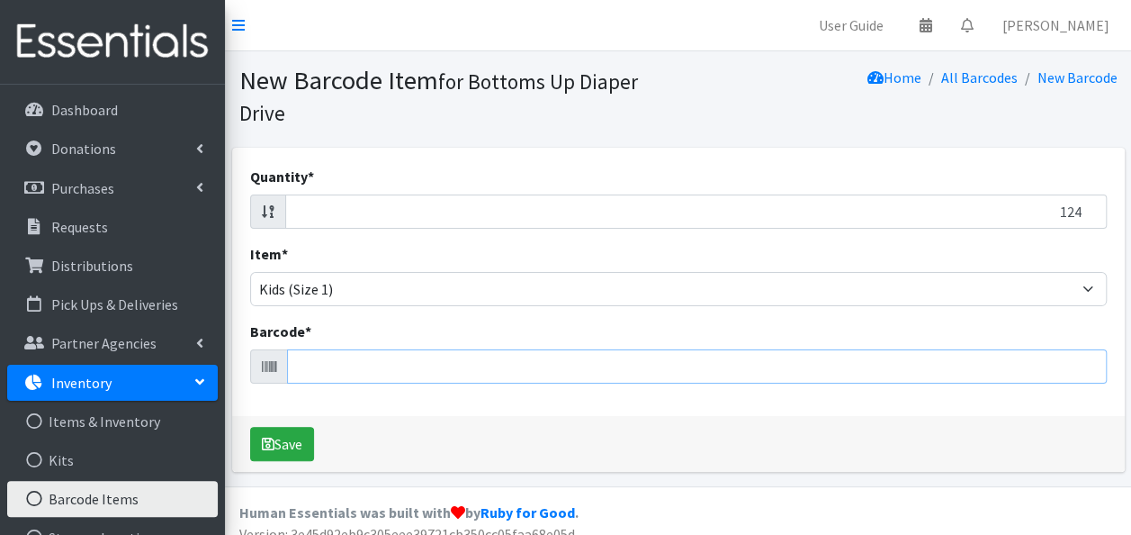
click at [730, 371] on input "Barcode *" at bounding box center [697, 366] width 820 height 34
type input "186679475650"
click at [250, 427] on button "Save" at bounding box center [282, 444] width 64 height 34
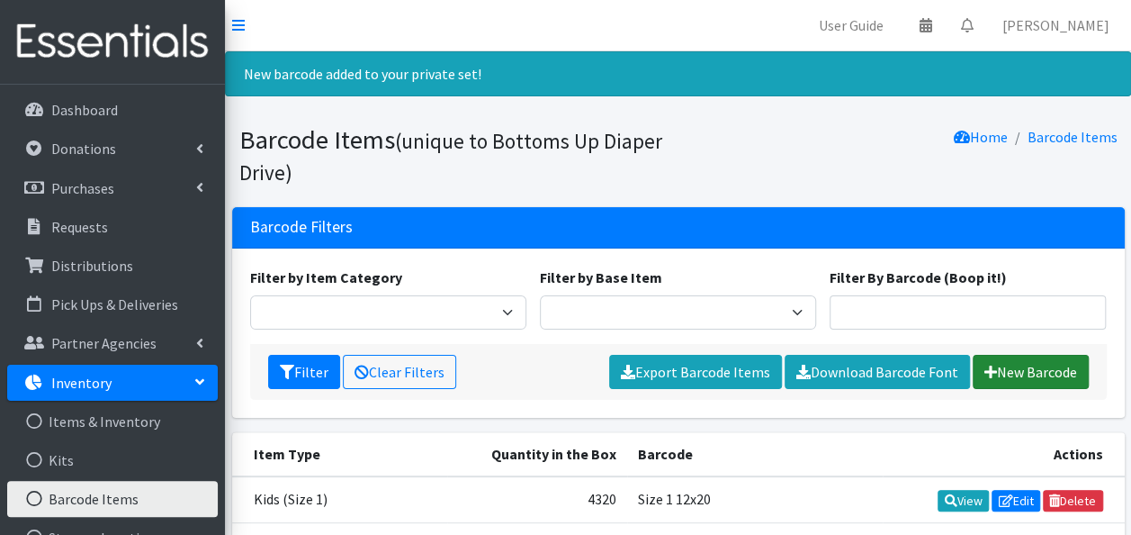
click at [1022, 378] on link "New Barcode" at bounding box center [1031, 372] width 116 height 34
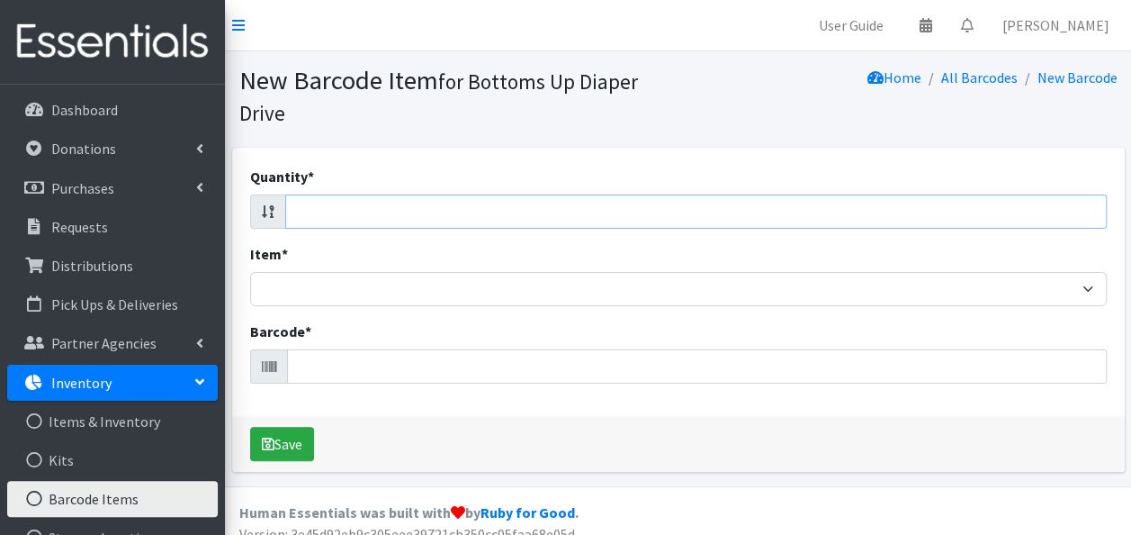
click at [1064, 224] on input "Quantity *" at bounding box center [696, 211] width 822 height 34
type input "108"
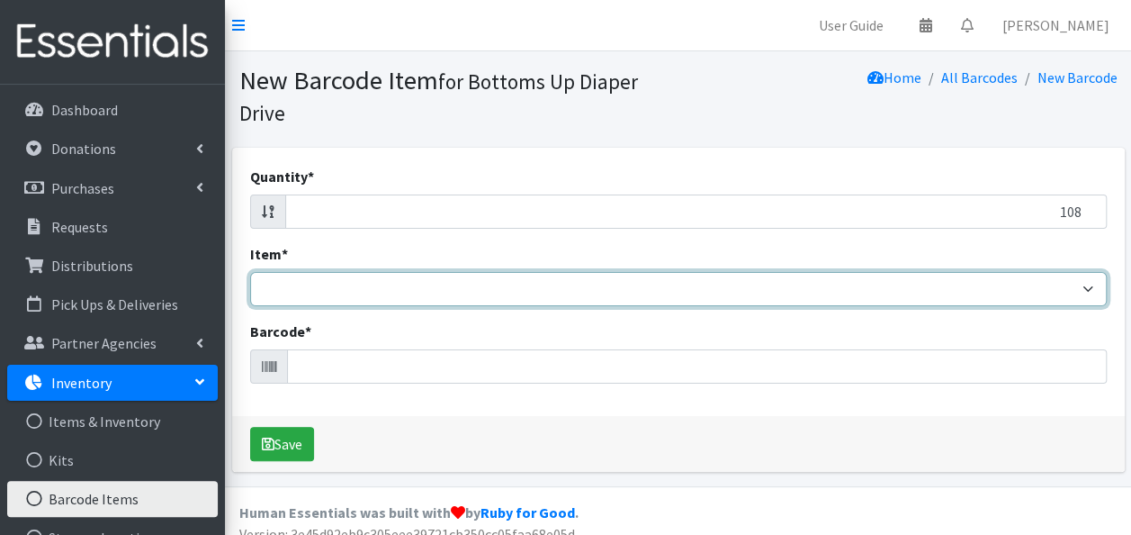
click at [1093, 292] on select "Kids L/XL (60-125 lbs) Kids (Newborn) Kids (Preemie) Kids Pull-Ups Kids Pull-Up…" at bounding box center [678, 289] width 857 height 34
select select "4758"
click at [250, 272] on select "Kids L/XL (60-125 lbs) Kids (Newborn) Kids (Preemie) Kids Pull-Ups Kids Pull-Up…" at bounding box center [678, 289] width 857 height 34
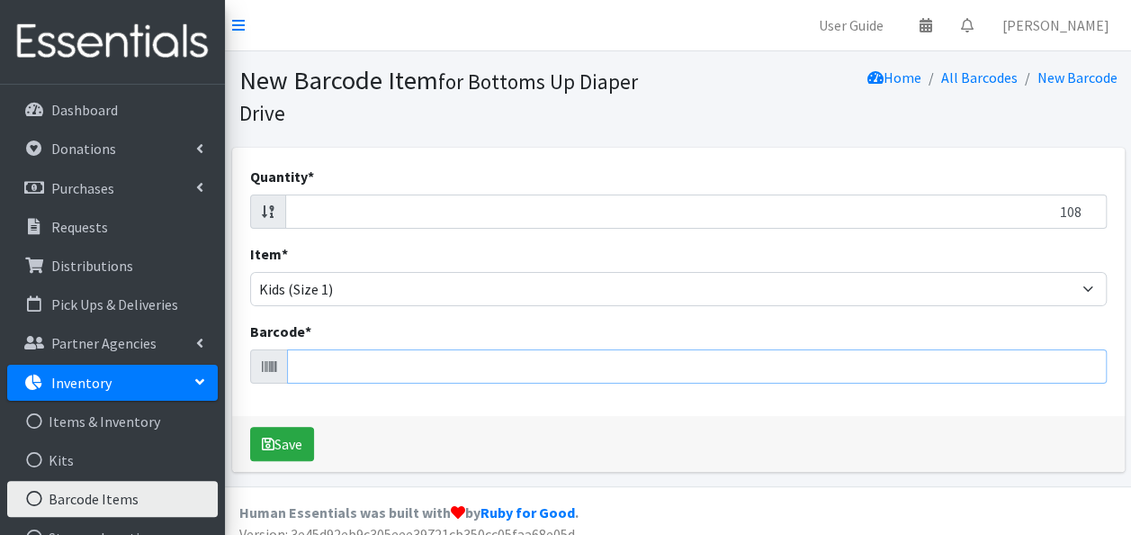
click at [862, 367] on input "Barcode *" at bounding box center [697, 366] width 820 height 34
type input "810005414241"
click at [250, 427] on button "Save" at bounding box center [282, 444] width 64 height 34
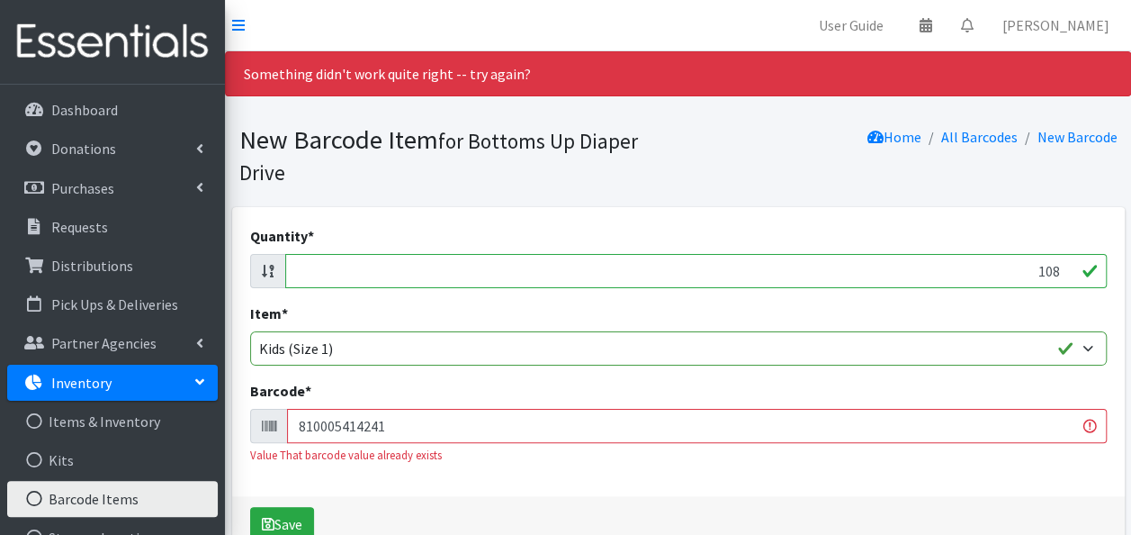
click at [1058, 269] on input "108" at bounding box center [696, 271] width 822 height 34
type input "1"
type input "96"
click at [1011, 428] on input "810005414241" at bounding box center [697, 426] width 820 height 34
type input "8"
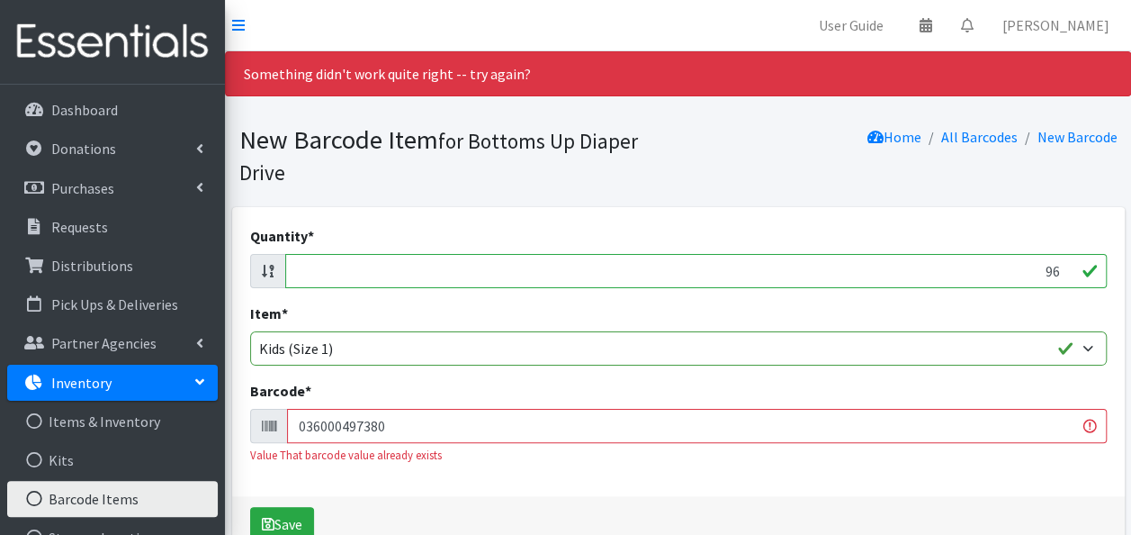
type input "036000497380"
click at [250, 507] on button "Save" at bounding box center [282, 524] width 64 height 34
click at [1058, 270] on input "96" at bounding box center [696, 271] width 822 height 34
type input "9"
type input "108"
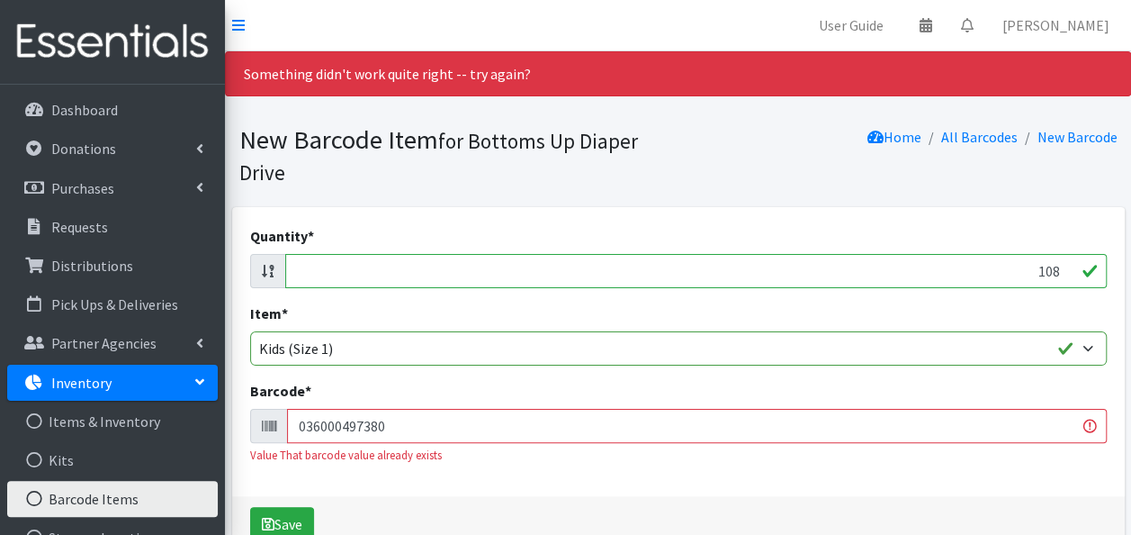
click at [1058, 423] on input "036000497380" at bounding box center [697, 426] width 820 height 34
type input "0"
type input "036000546453"
click at [250, 507] on button "Save" at bounding box center [282, 524] width 64 height 34
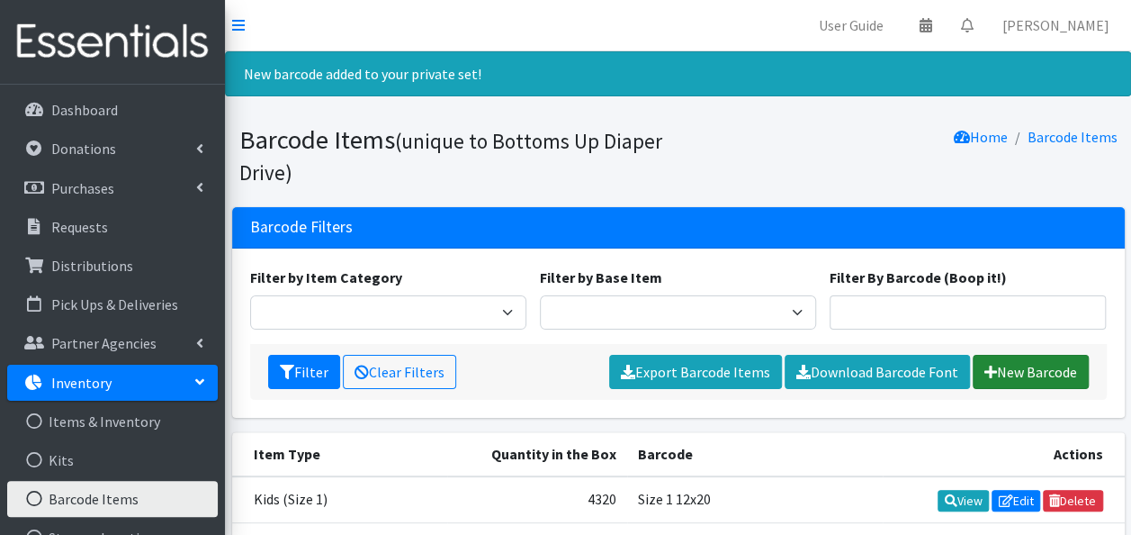
click at [1013, 374] on link "New Barcode" at bounding box center [1031, 372] width 116 height 34
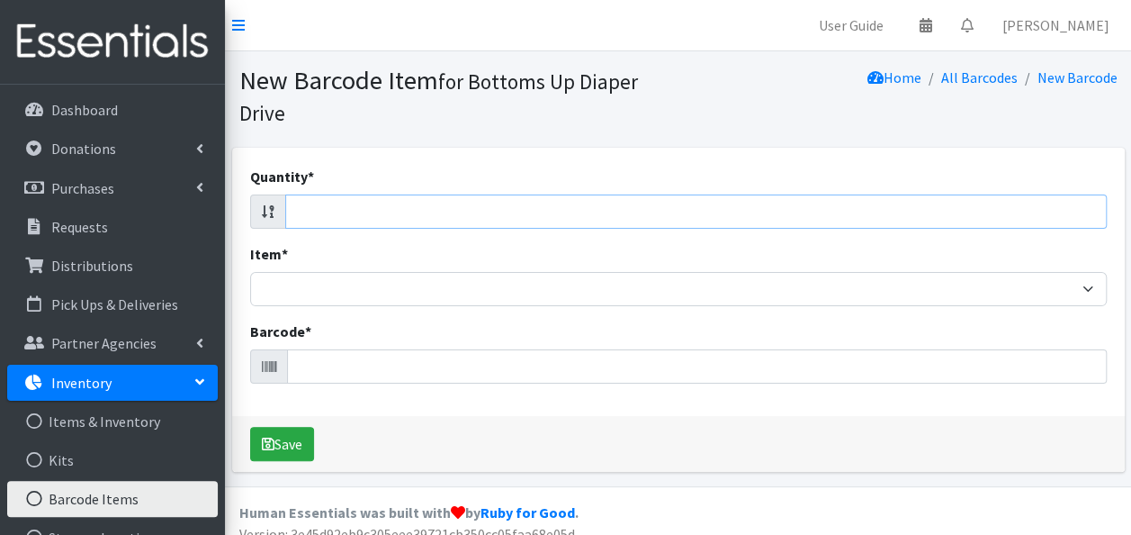
click at [1028, 213] on input "Quantity *" at bounding box center [696, 211] width 822 height 34
type input "70"
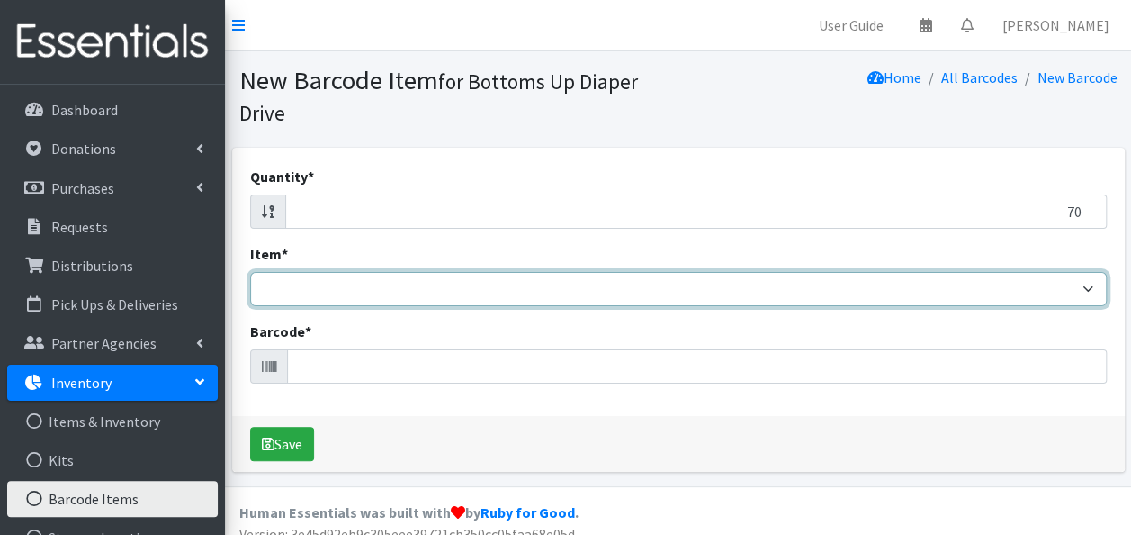
click at [973, 293] on select "Kids L/XL (60-125 lbs) Kids (Newborn) Kids (Preemie) Kids Pull-Ups Kids Pull-Up…" at bounding box center [678, 289] width 857 height 34
select select "4758"
click at [250, 272] on select "Kids L/XL (60-125 lbs) Kids (Newborn) Kids (Preemie) Kids Pull-Ups Kids Pull-Up…" at bounding box center [678, 289] width 857 height 34
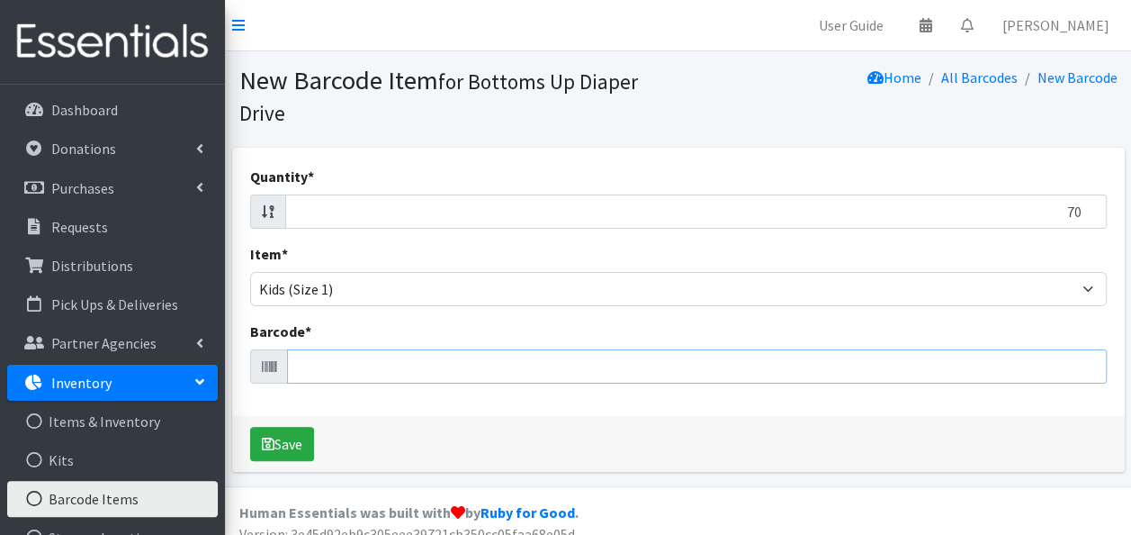
click at [792, 367] on input "Barcode *" at bounding box center [697, 366] width 820 height 34
type input "850030017208"
click at [250, 427] on button "Save" at bounding box center [282, 444] width 64 height 34
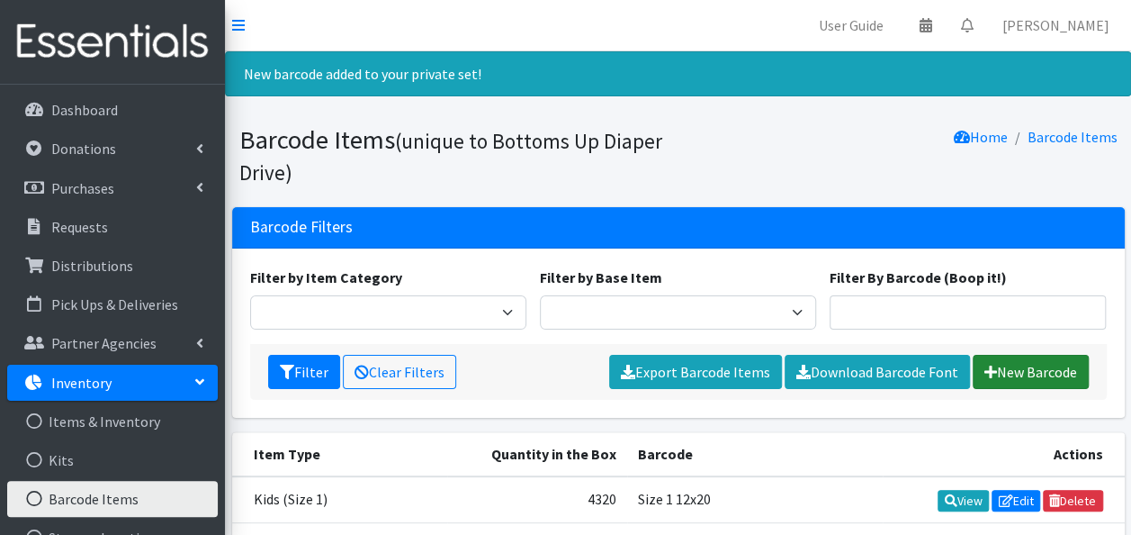
click at [1016, 374] on link "New Barcode" at bounding box center [1031, 372] width 116 height 34
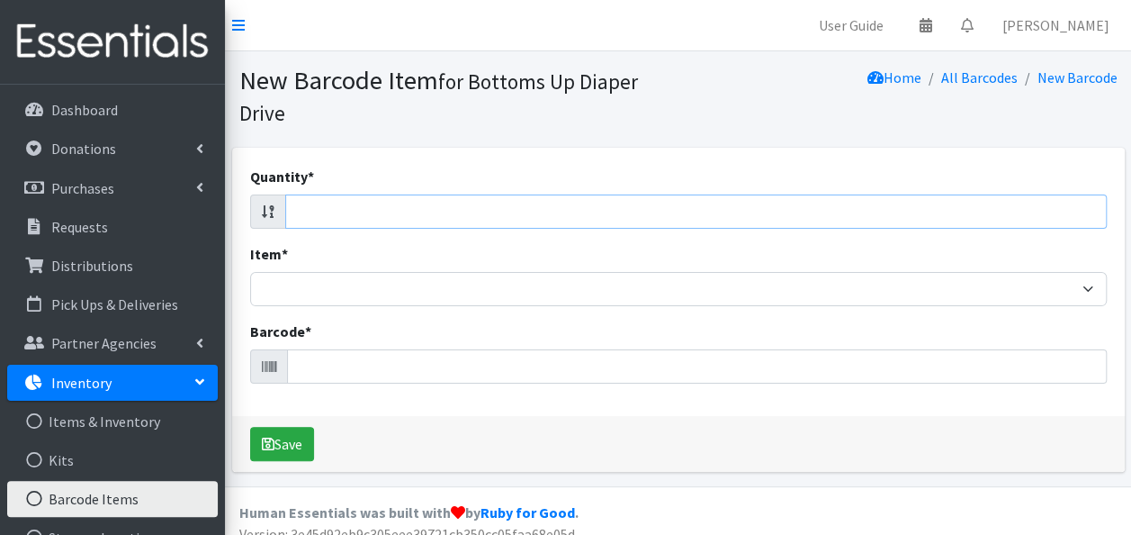
click at [1033, 204] on input "Quantity *" at bounding box center [696, 211] width 822 height 34
type input "120"
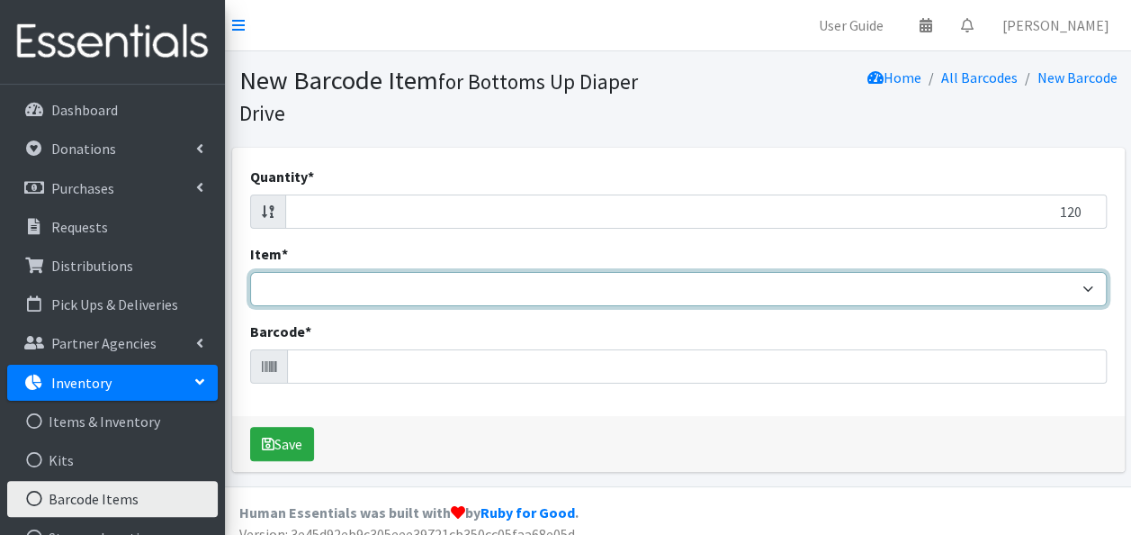
click at [1090, 284] on select "Kids L/XL (60-125 lbs) Kids (Newborn) Kids (Preemie) Kids Pull-Ups Kids Pull-Up…" at bounding box center [678, 289] width 857 height 34
select select "4758"
click at [250, 272] on select "Kids L/XL (60-125 lbs) Kids (Newborn) Kids (Preemie) Kids Pull-Ups Kids Pull-Up…" at bounding box center [678, 289] width 857 height 34
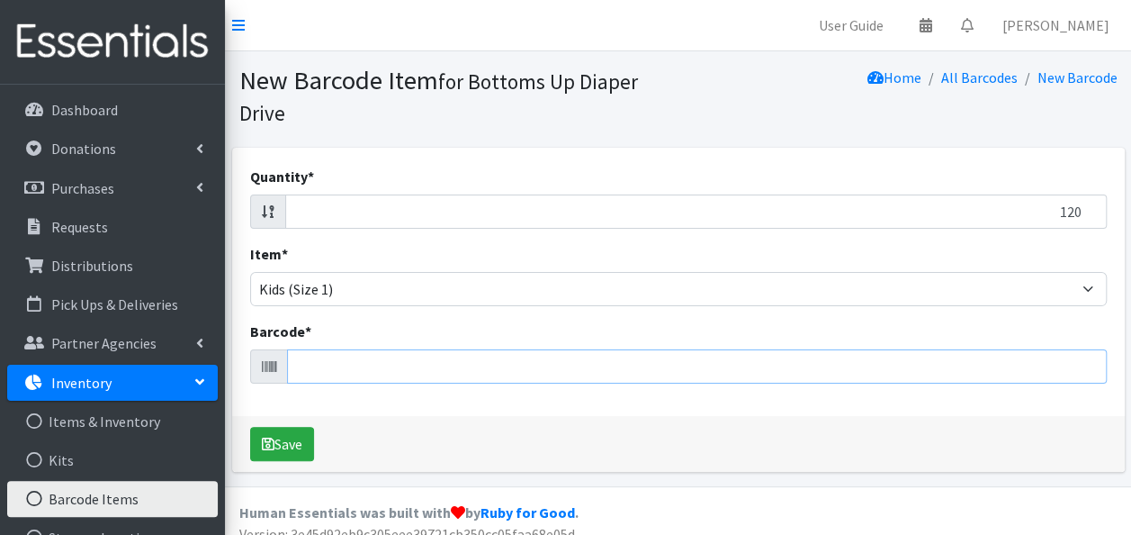
click at [821, 382] on input "Barcode *" at bounding box center [697, 366] width 820 height 34
type input "037000862215"
click at [250, 427] on button "Save" at bounding box center [282, 444] width 64 height 34
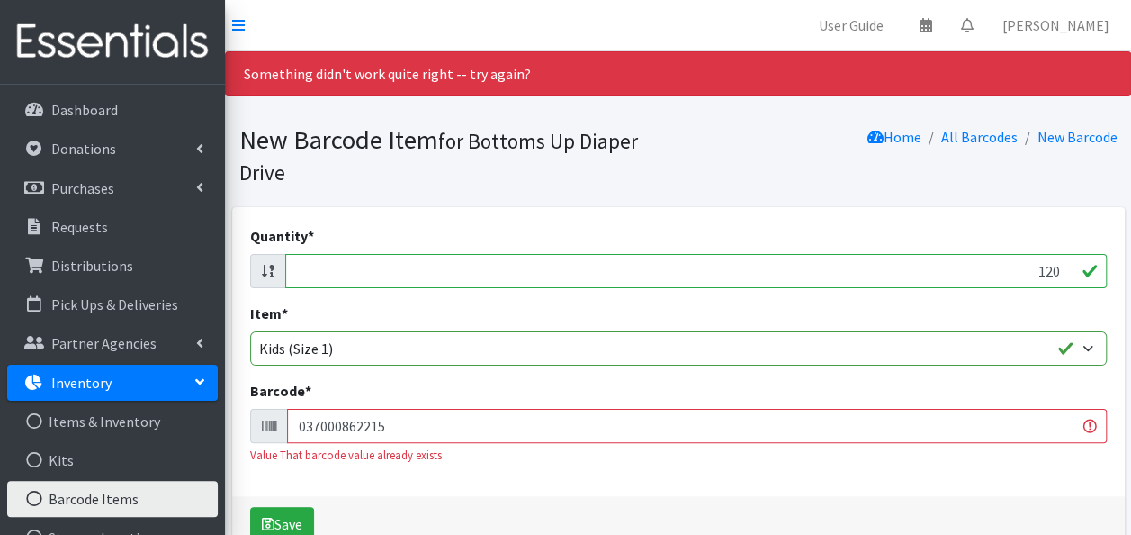
click at [1058, 264] on input "120" at bounding box center [696, 271] width 822 height 34
type input "1"
type input "82"
click at [970, 458] on div "Value That barcode value already exists" at bounding box center [678, 454] width 857 height 17
click at [955, 433] on input "037000862215" at bounding box center [697, 426] width 820 height 34
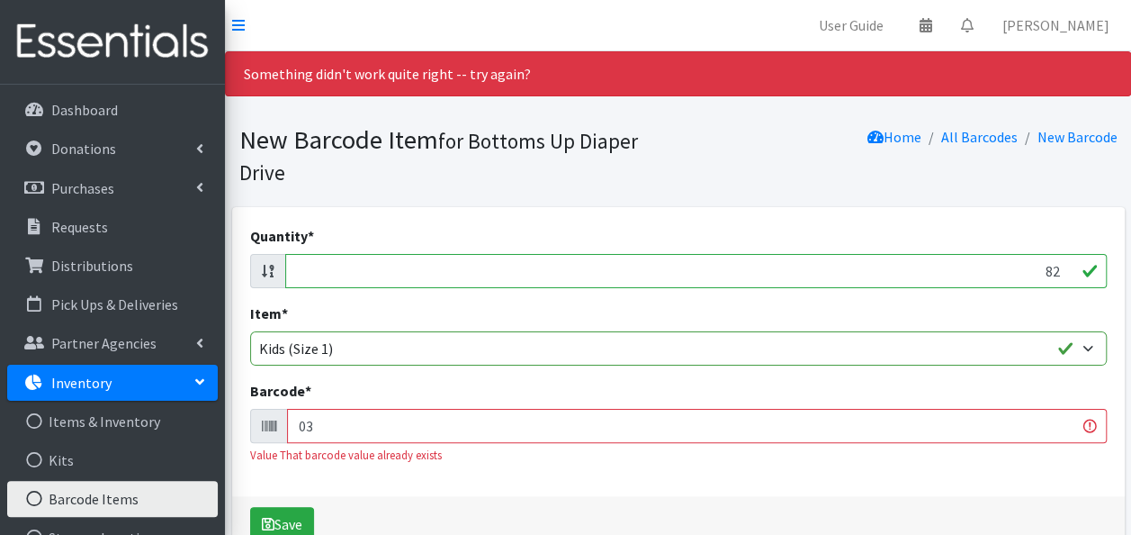
type input "0"
type input "037000596066"
click at [250, 507] on button "Save" at bounding box center [282, 524] width 64 height 34
click at [1059, 277] on input "81" at bounding box center [696, 271] width 822 height 34
type input "8"
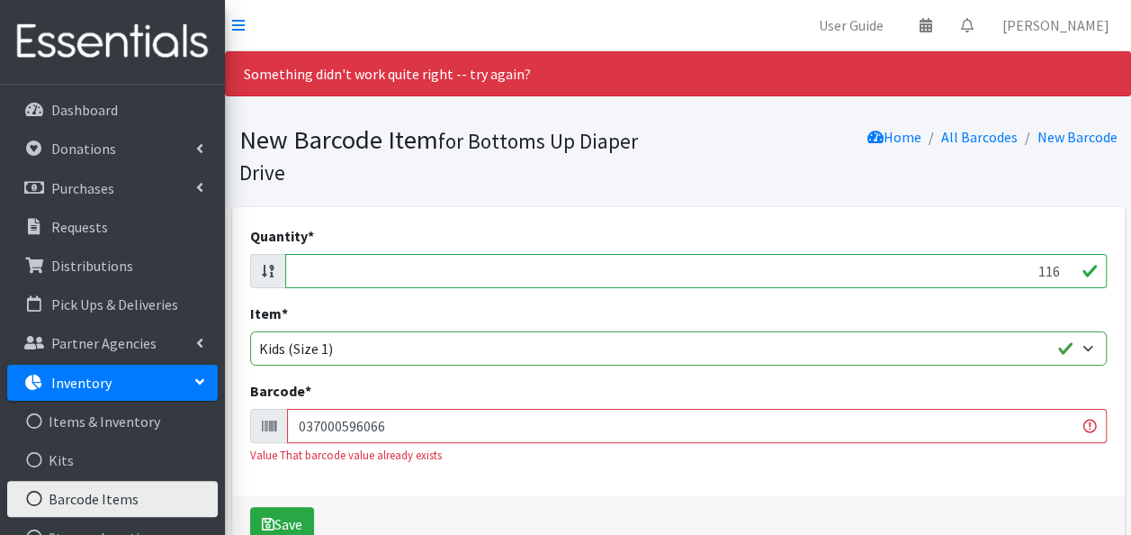
type input "116"
click at [1021, 419] on input "037000596066" at bounding box center [697, 426] width 820 height 34
type input "0"
type input "030772158159"
click at [250, 507] on button "Save" at bounding box center [282, 524] width 64 height 34
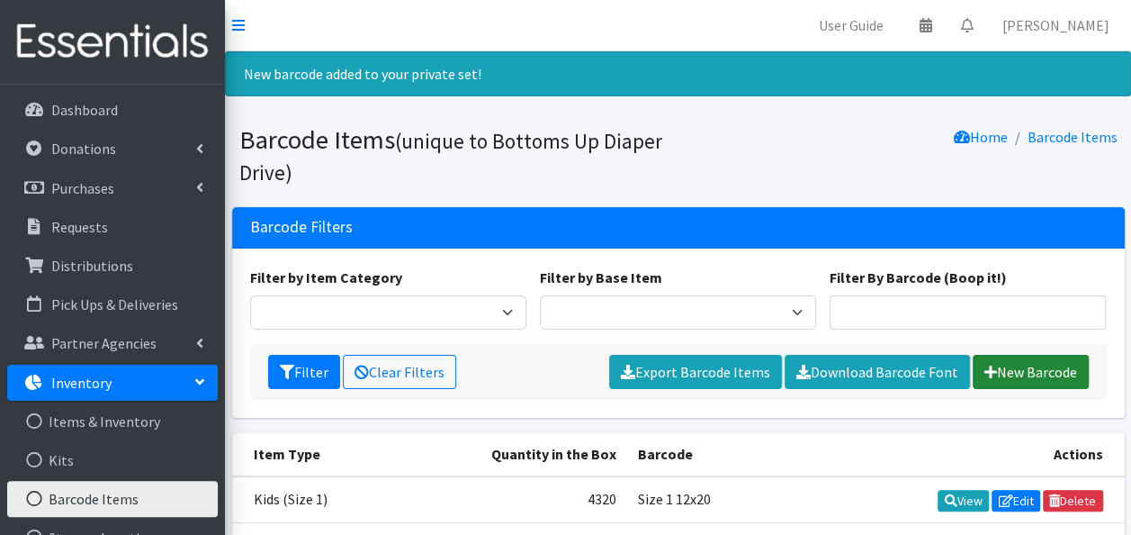
click at [1023, 360] on link "New Barcode" at bounding box center [1031, 372] width 116 height 34
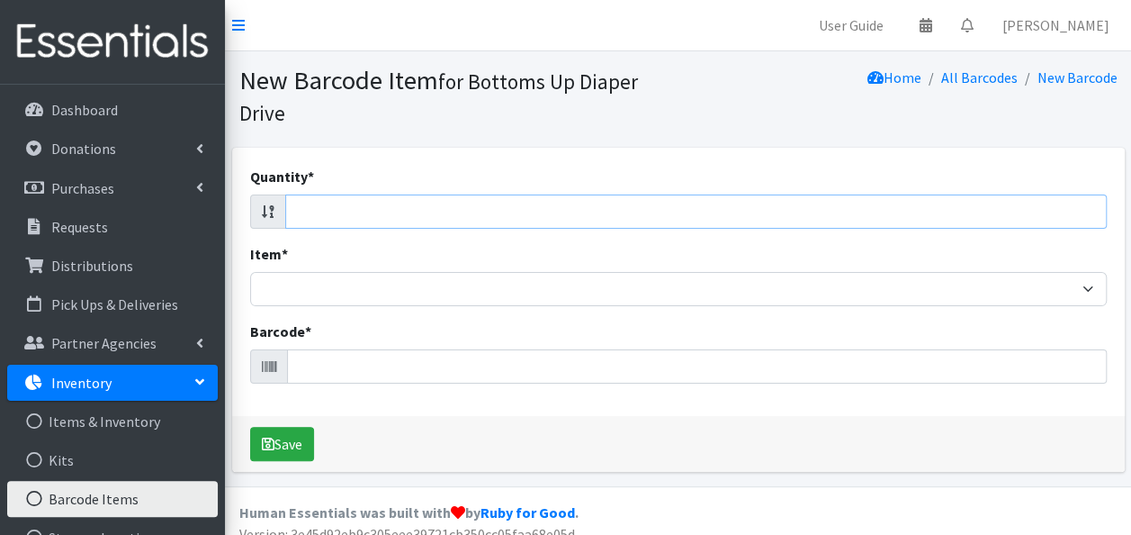
click at [1025, 213] on input "Quantity *" at bounding box center [696, 211] width 822 height 34
type input "116"
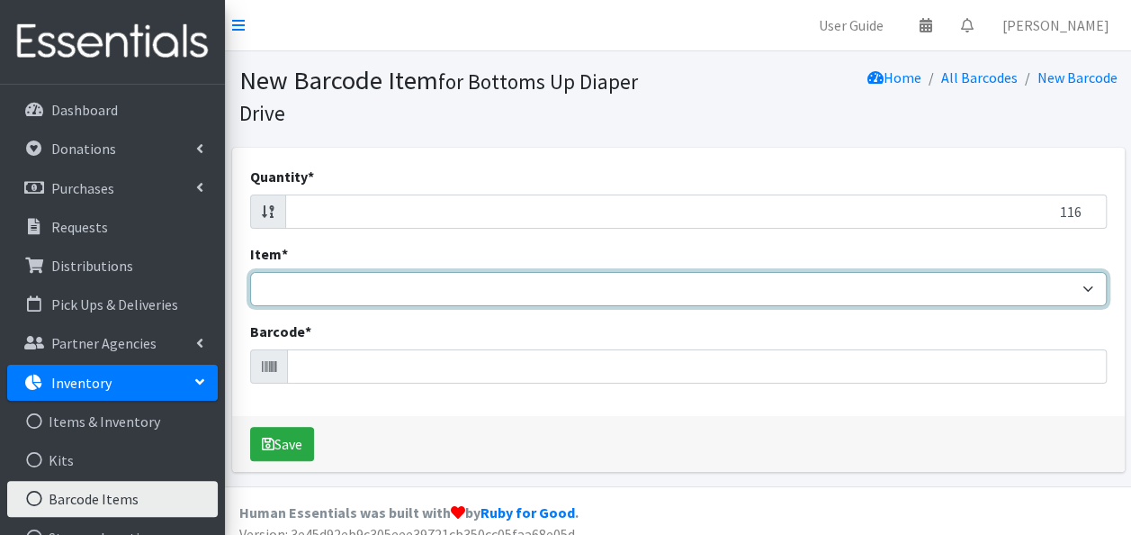
click at [972, 291] on select "Kids L/XL (60-125 lbs) Kids (Newborn) Kids (Preemie) Kids Pull-Ups Kids Pull-Up…" at bounding box center [678, 289] width 857 height 34
drag, startPoint x: 972, startPoint y: 291, endPoint x: 965, endPoint y: 218, distance: 73.3
click at [965, 218] on div "Quantity * 116 Item * Kids L/XL (60-125 lbs) Kids (Newborn) Kids (Preemie) Kids…" at bounding box center [678, 282] width 893 height 268
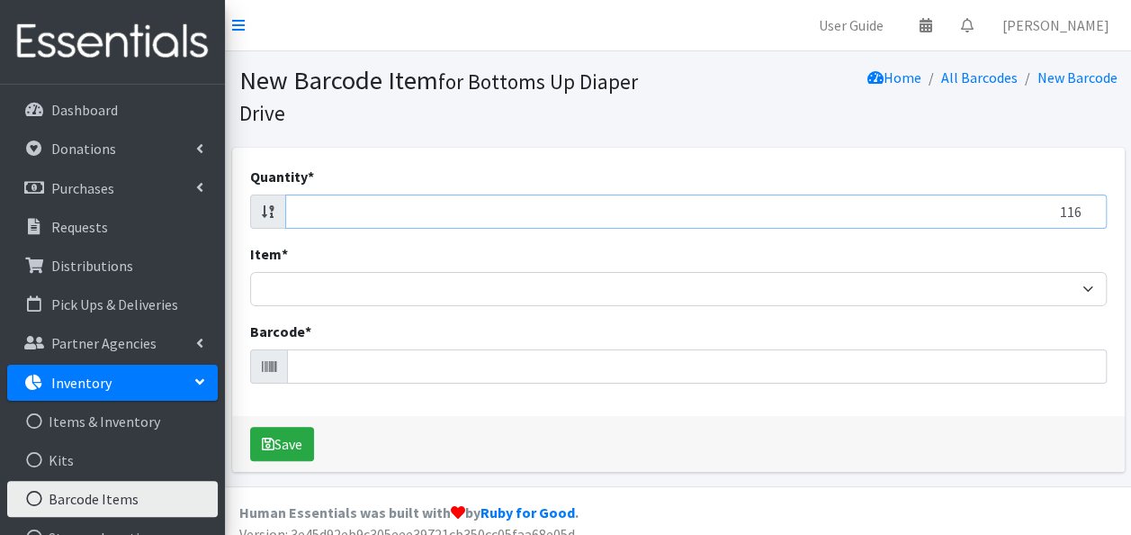
drag, startPoint x: 965, startPoint y: 218, endPoint x: 943, endPoint y: 284, distance: 70.0
click at [943, 284] on div "Quantity * 116 Item * Kids L/XL (60-125 lbs) Kids (Newborn) Kids (Preemie) Kids…" at bounding box center [678, 282] width 893 height 268
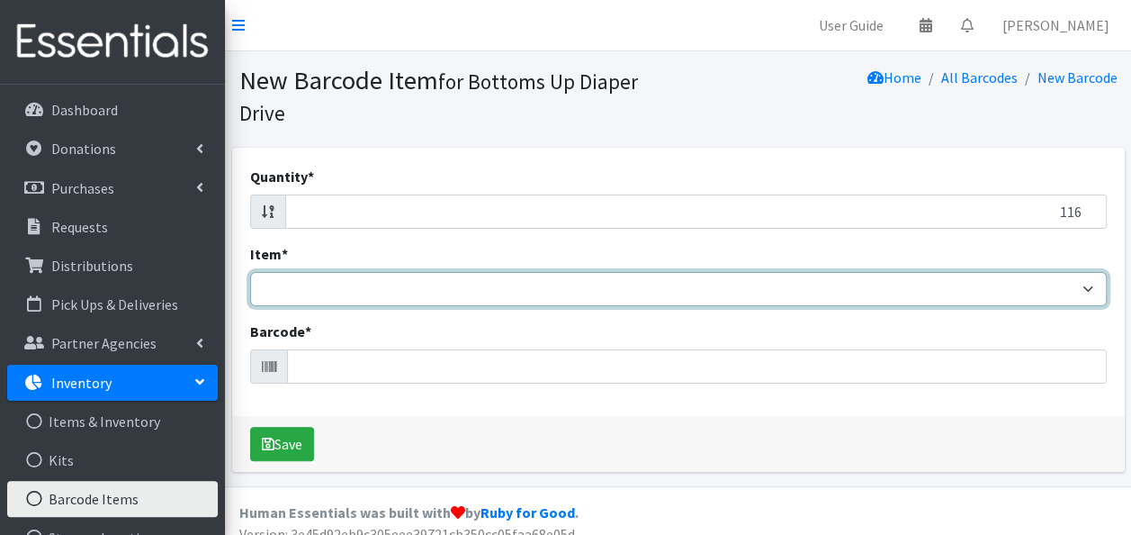
click at [943, 284] on select "Kids L/XL (60-125 lbs) Kids (Newborn) Kids (Preemie) Kids Pull-Ups Kids Pull-Up…" at bounding box center [678, 289] width 857 height 34
select select "4758"
click at [250, 272] on select "Kids L/XL (60-125 lbs) Kids (Newborn) Kids (Preemie) Kids Pull-Ups Kids Pull-Up…" at bounding box center [678, 289] width 857 height 34
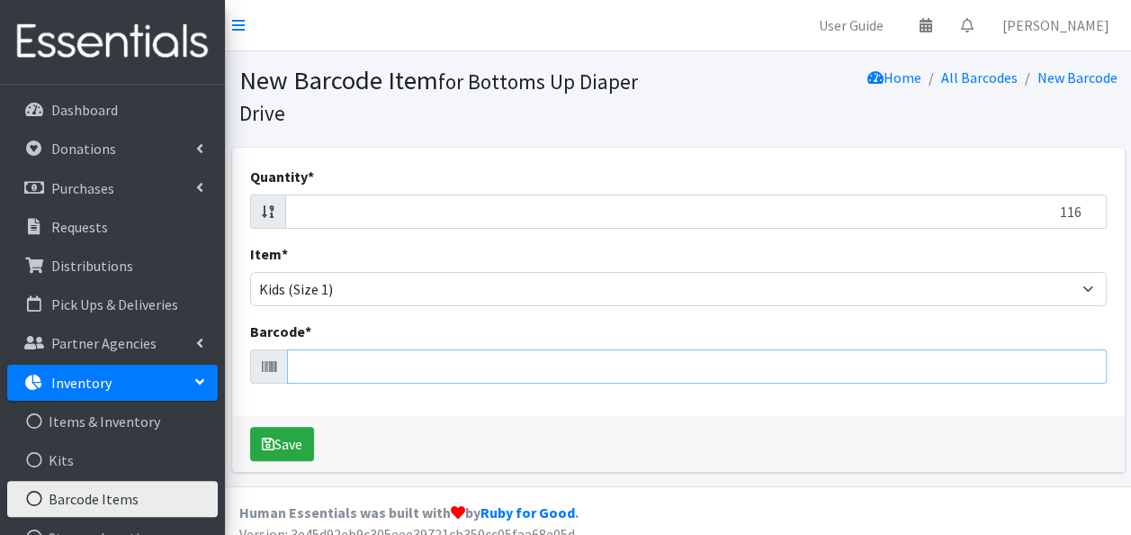
click at [788, 371] on input "Barcode *" at bounding box center [697, 366] width 820 height 34
type input "037000784494"
click at [250, 427] on button "Save" at bounding box center [282, 444] width 64 height 34
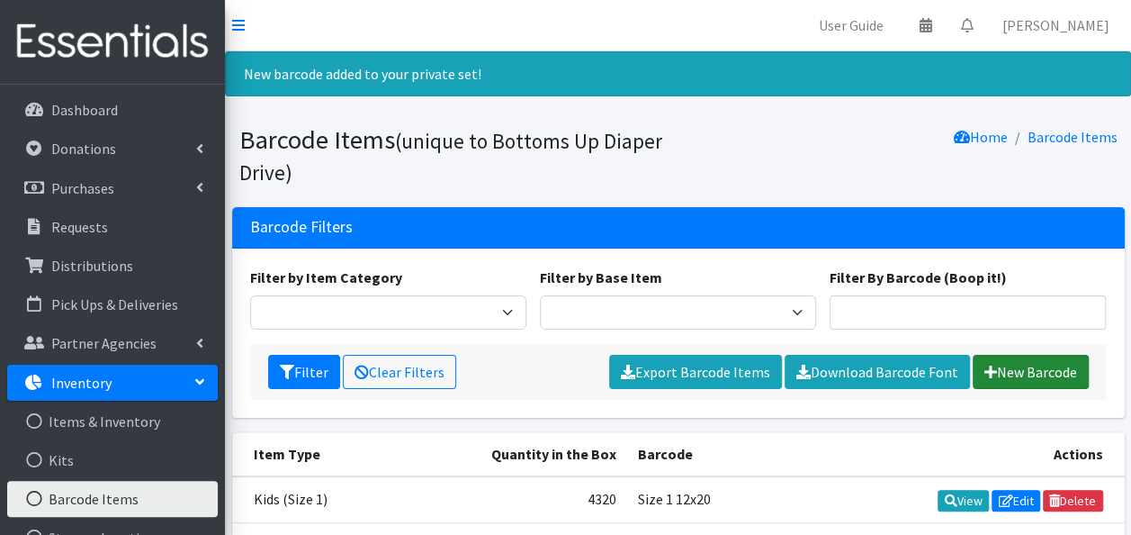
click at [1006, 365] on link "New Barcode" at bounding box center [1031, 372] width 116 height 34
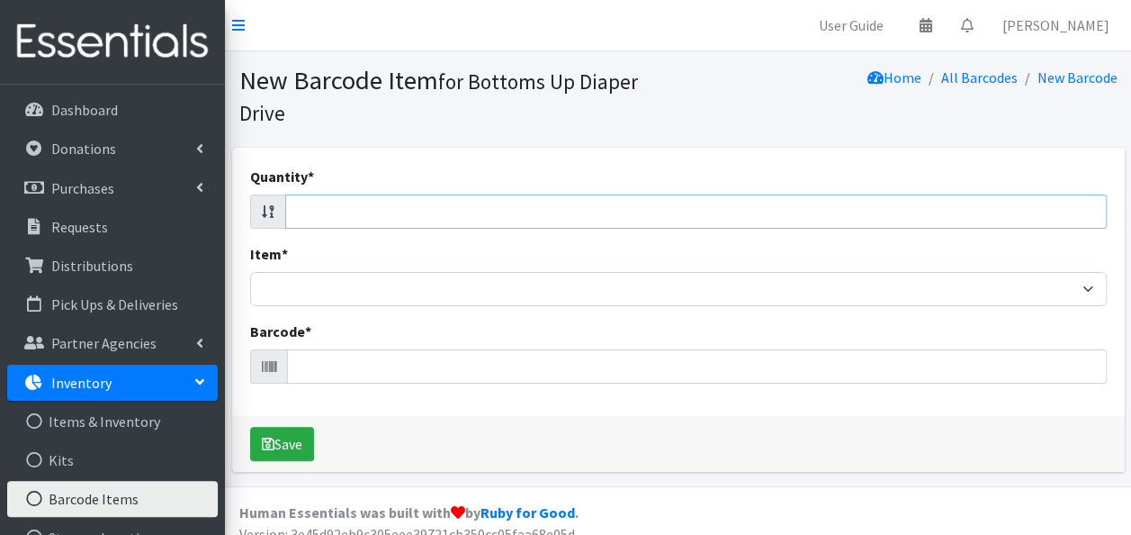
click at [946, 206] on input "Quantity *" at bounding box center [696, 211] width 822 height 34
click at [959, 206] on input "Quantity *" at bounding box center [696, 211] width 822 height 34
type input "96"
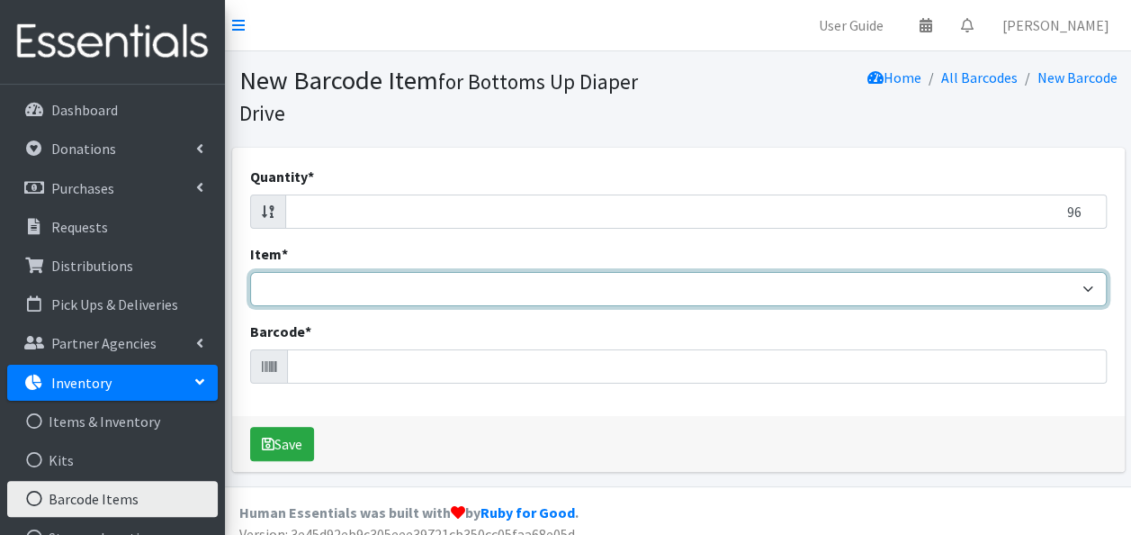
click at [977, 278] on select "Kids L/XL (60-125 lbs) Kids (Newborn) Kids (Preemie) Kids Pull-Ups Kids Pull-Up…" at bounding box center [678, 289] width 857 height 34
select select "4758"
click at [250, 272] on select "Kids L/XL (60-125 lbs) Kids (Newborn) Kids (Preemie) Kids Pull-Ups Kids Pull-Up…" at bounding box center [678, 289] width 857 height 34
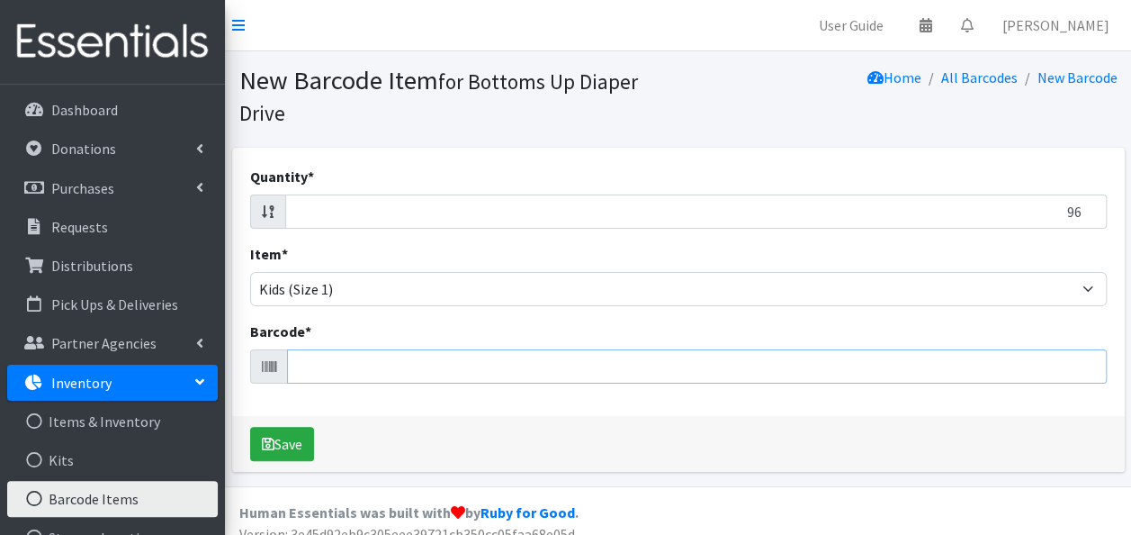
click at [706, 365] on input "Barcode *" at bounding box center [697, 366] width 820 height 34
type input "037000828761"
click at [250, 427] on button "Save" at bounding box center [282, 444] width 64 height 34
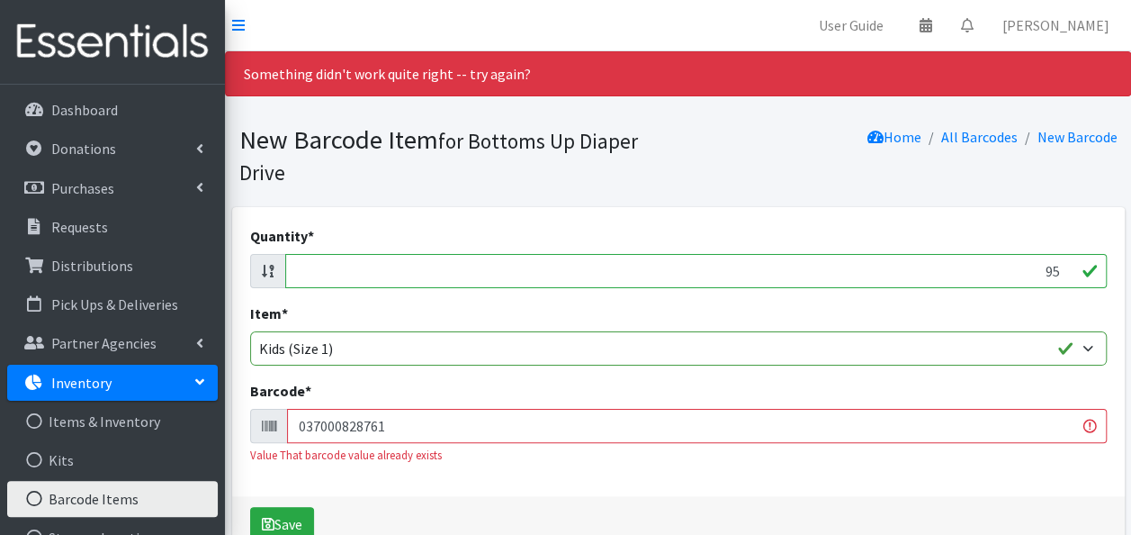
click at [1060, 274] on input "95" at bounding box center [696, 271] width 822 height 34
type input "9"
type input "168"
click at [1037, 424] on input "037000828761" at bounding box center [697, 426] width 820 height 34
type input "0"
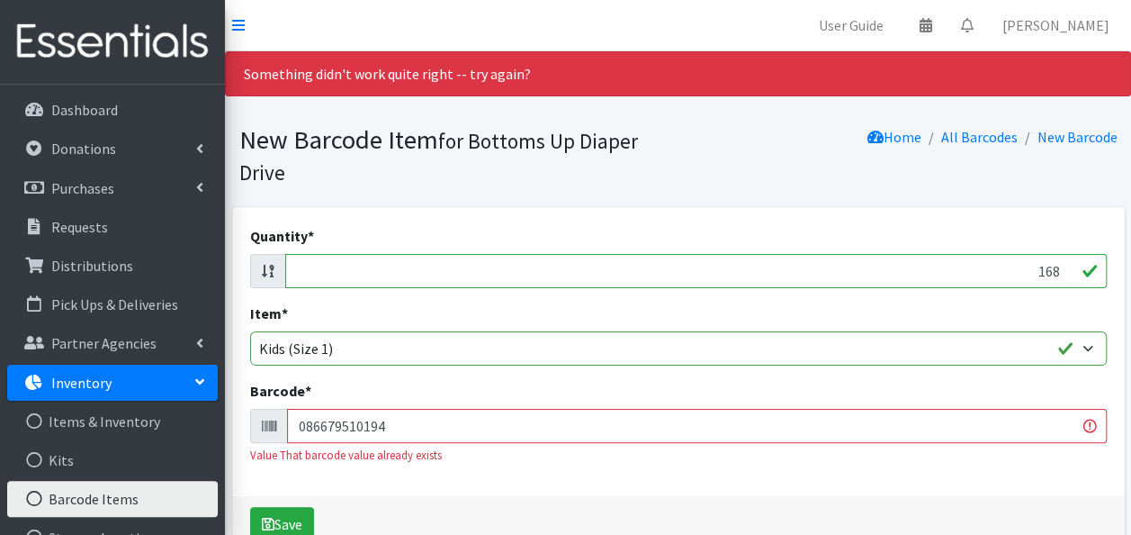
type input "086679510194"
click at [250, 507] on button "Save" at bounding box center [282, 524] width 64 height 34
click at [1058, 270] on input "168" at bounding box center [696, 271] width 822 height 34
type input "1"
type input "168"
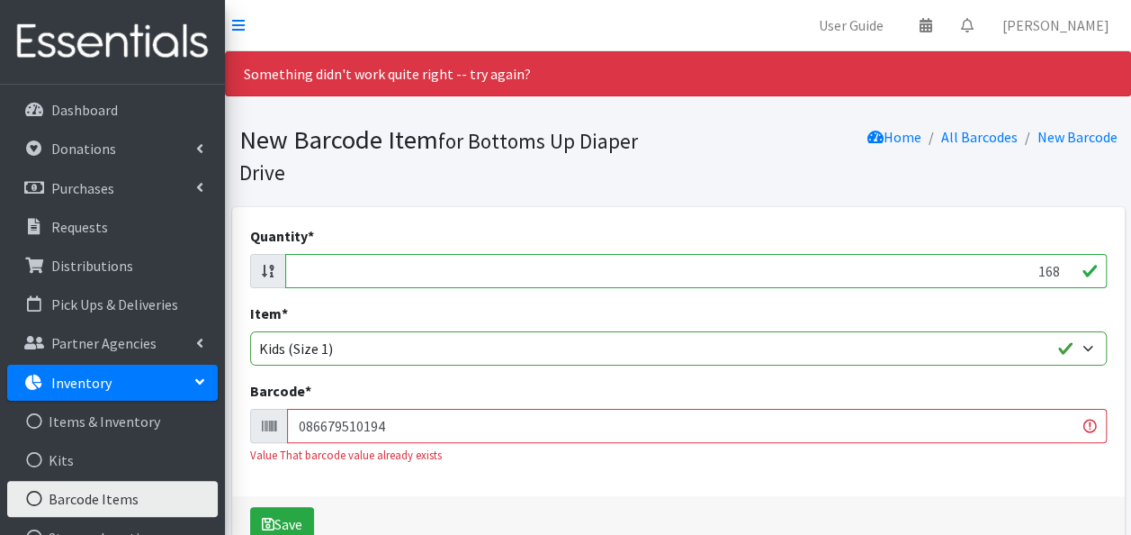
click at [1021, 426] on input "086679510194" at bounding box center [697, 426] width 820 height 34
type input "0"
type input "086679510194"
click at [250, 507] on button "Save" at bounding box center [282, 524] width 64 height 34
click at [835, 425] on input "086679510194" at bounding box center [697, 426] width 820 height 34
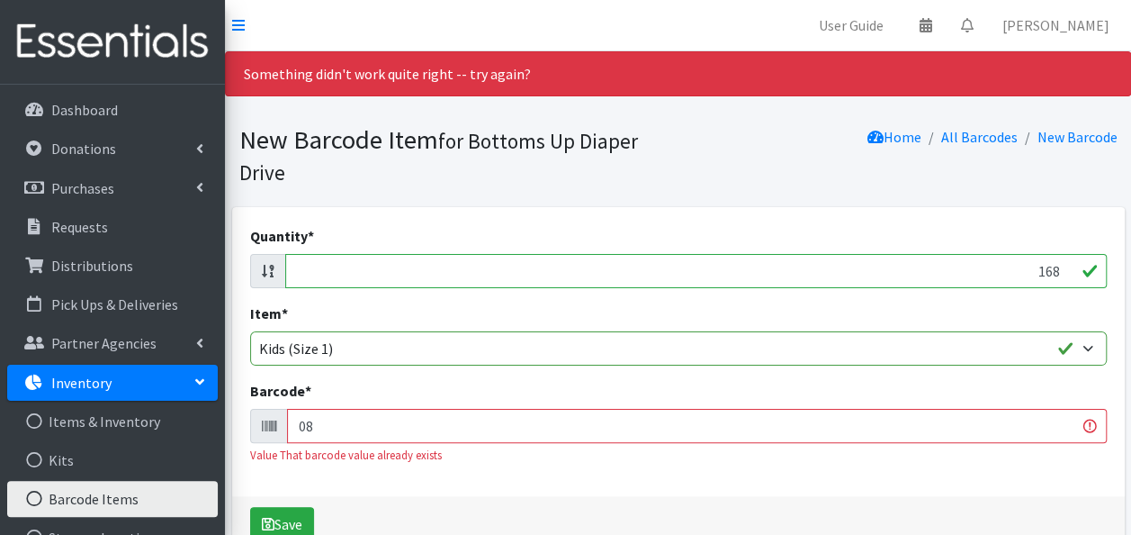
type input "0"
click at [1058, 268] on input "168" at bounding box center [696, 271] width 822 height 34
type input "1"
type input "198"
click at [986, 432] on input "Barcode *" at bounding box center [697, 426] width 820 height 34
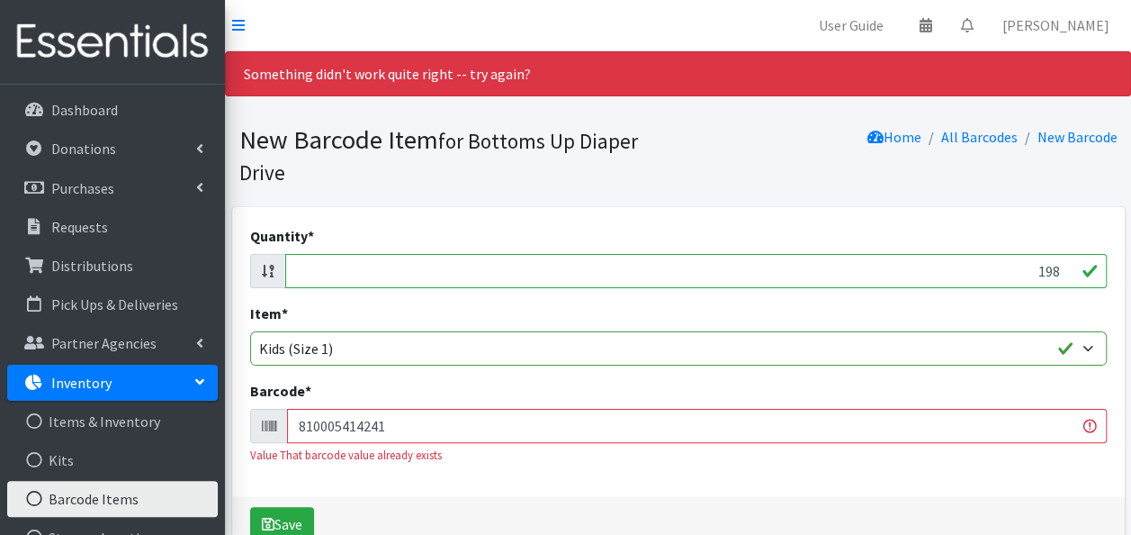
type input "810005414241"
click at [250, 507] on button "Save" at bounding box center [282, 524] width 64 height 34
click at [1058, 266] on input "198" at bounding box center [696, 271] width 822 height 34
type input "1"
type input "164"
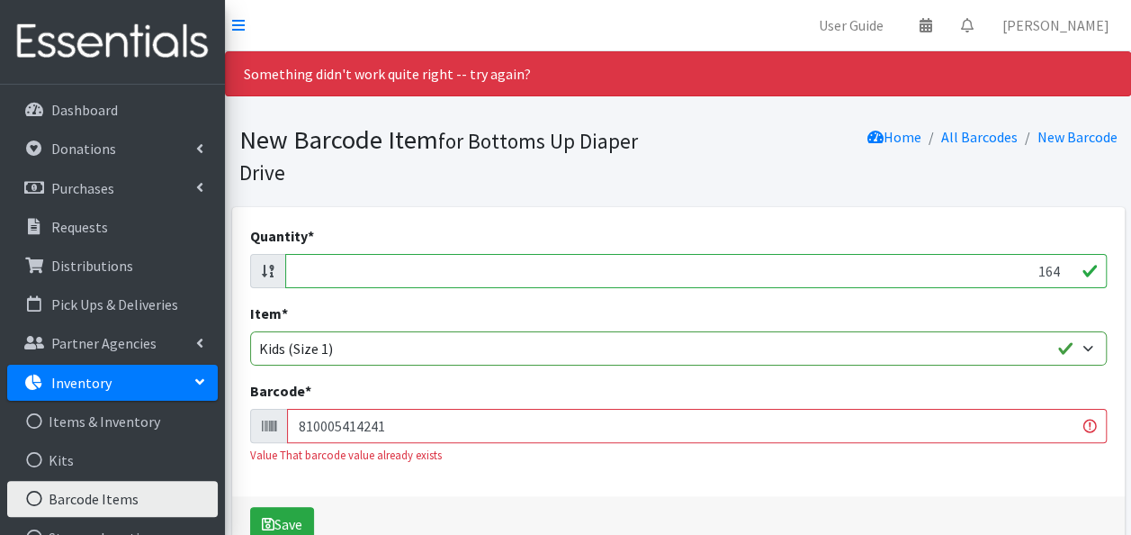
click at [940, 430] on input "810005414241" at bounding box center [697, 426] width 820 height 34
type input "8"
type input "037000773092"
click at [250, 507] on button "Save" at bounding box center [282, 524] width 64 height 34
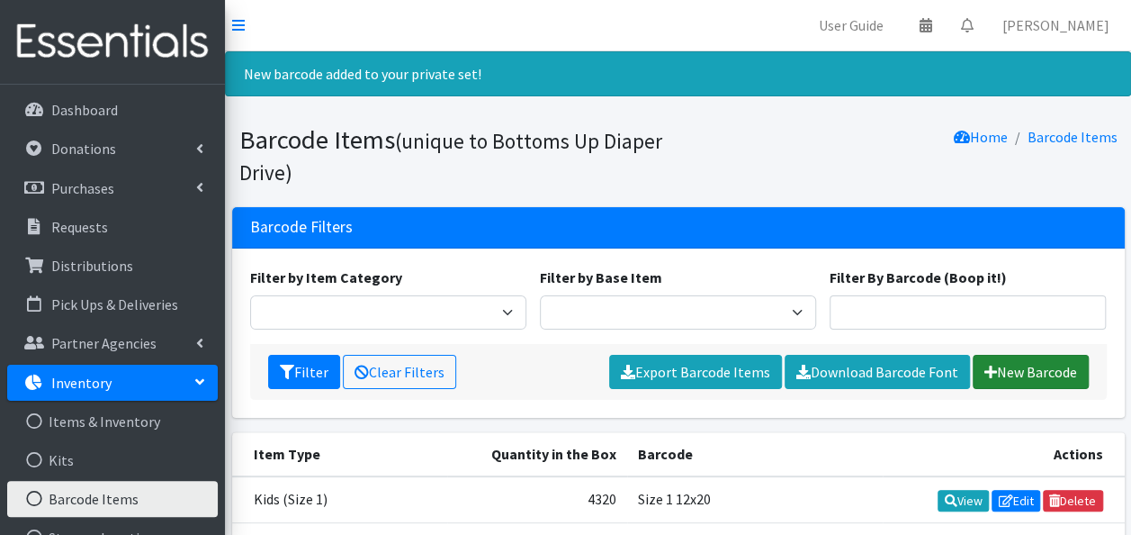
click at [1044, 374] on link "New Barcode" at bounding box center [1031, 372] width 116 height 34
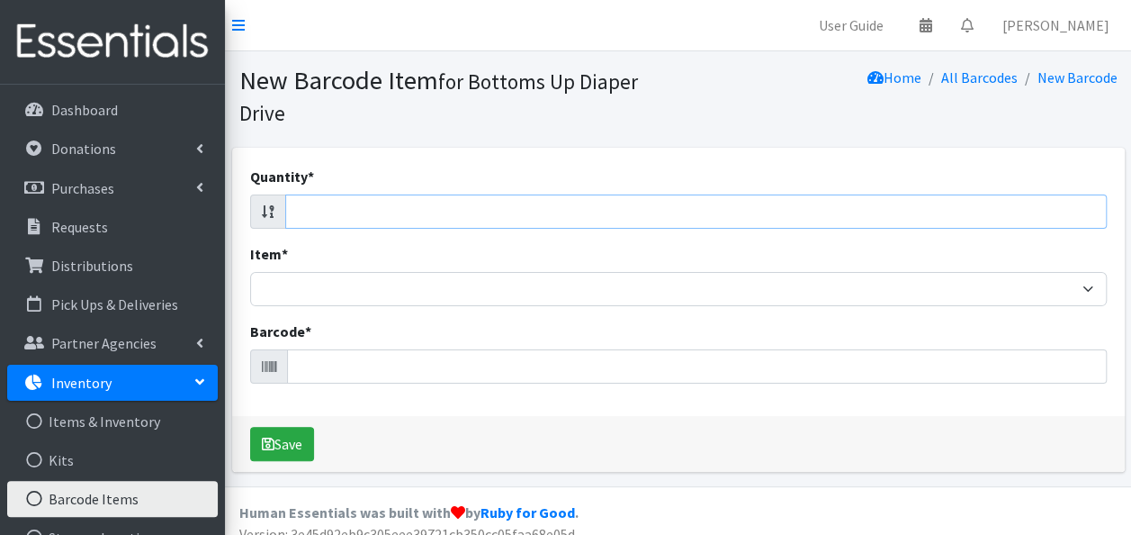
click at [1055, 207] on input "Quantity *" at bounding box center [696, 211] width 822 height 34
type input "164"
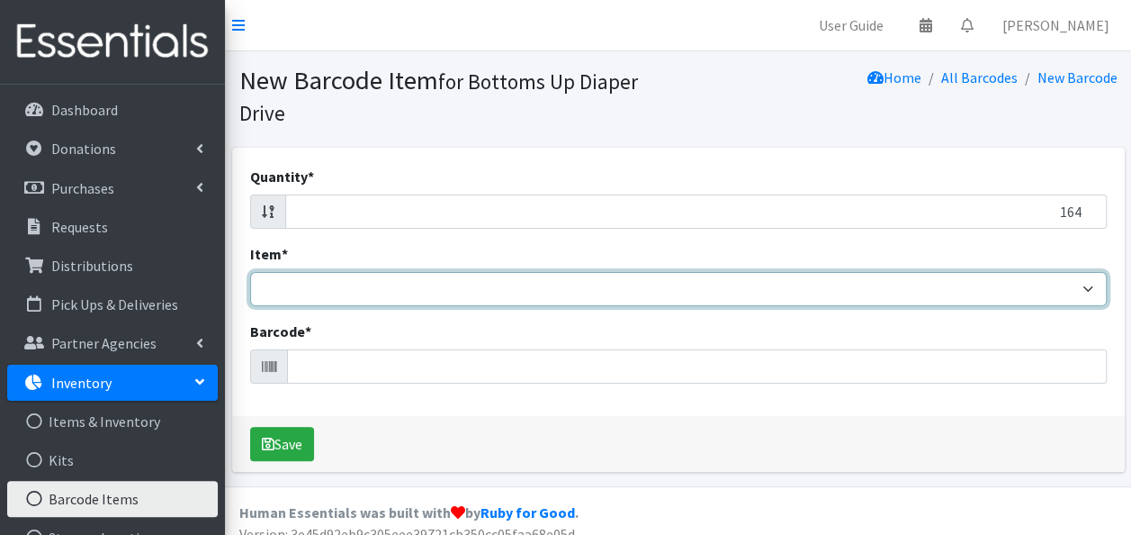
click at [1037, 303] on select "Kids L/XL (60-125 lbs) Kids (Newborn) Kids (Preemie) Kids Pull-Ups Kids Pull-Up…" at bounding box center [678, 289] width 857 height 34
select select "4758"
click at [250, 272] on select "Kids L/XL (60-125 lbs) Kids (Newborn) Kids (Preemie) Kids Pull-Ups Kids Pull-Up…" at bounding box center [678, 289] width 857 height 34
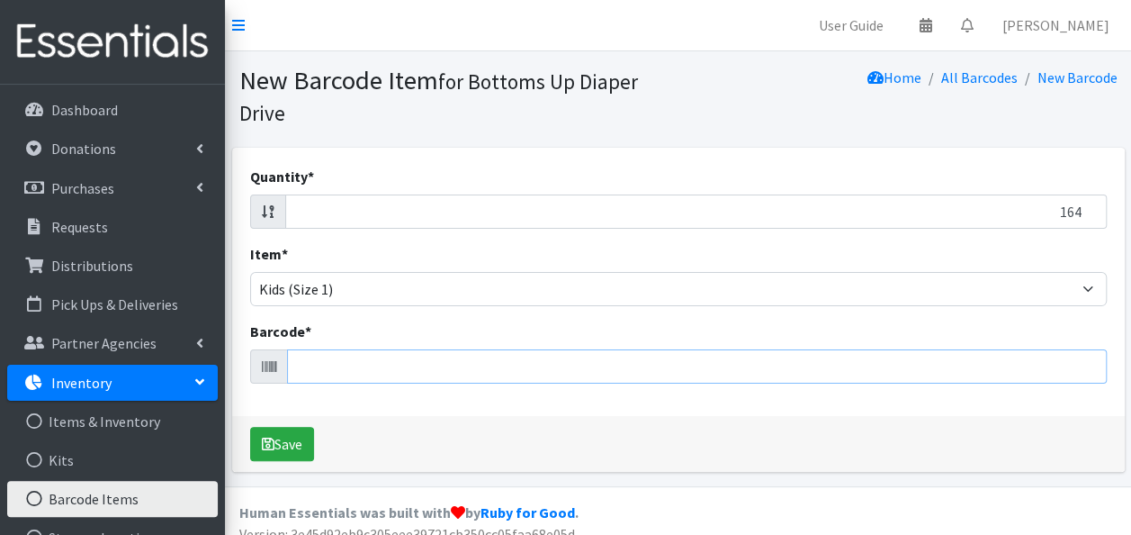
click at [803, 367] on input "Barcode *" at bounding box center [697, 366] width 820 height 34
type input "037000831822"
click at [250, 427] on button "Save" at bounding box center [282, 444] width 64 height 34
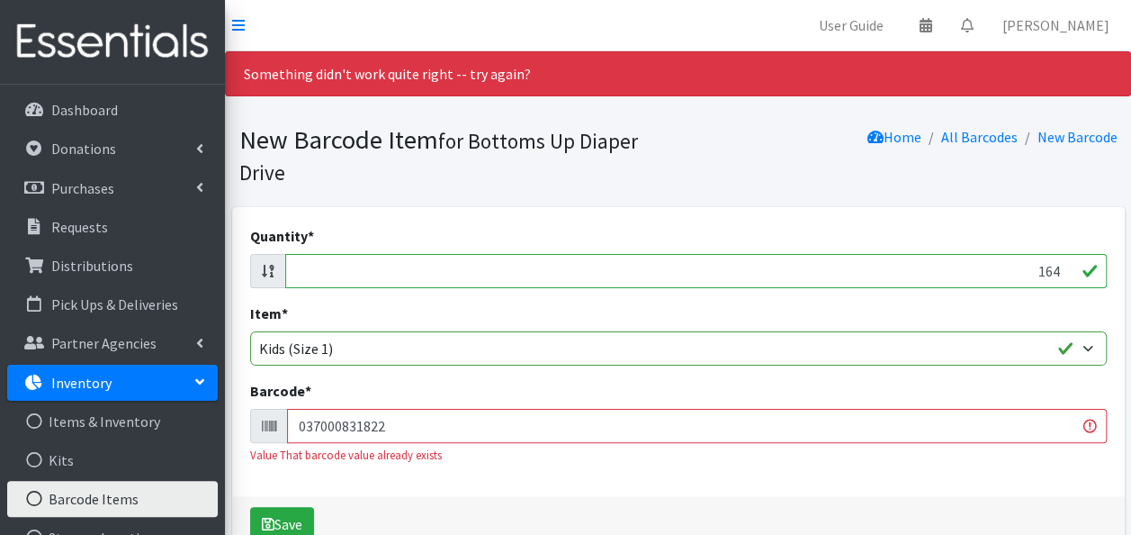
click at [1058, 270] on input "164" at bounding box center [696, 271] width 822 height 34
type input "1"
click at [846, 421] on input "037000831822" at bounding box center [697, 426] width 820 height 34
type input "0"
click at [836, 266] on input "Quantity *" at bounding box center [696, 271] width 822 height 34
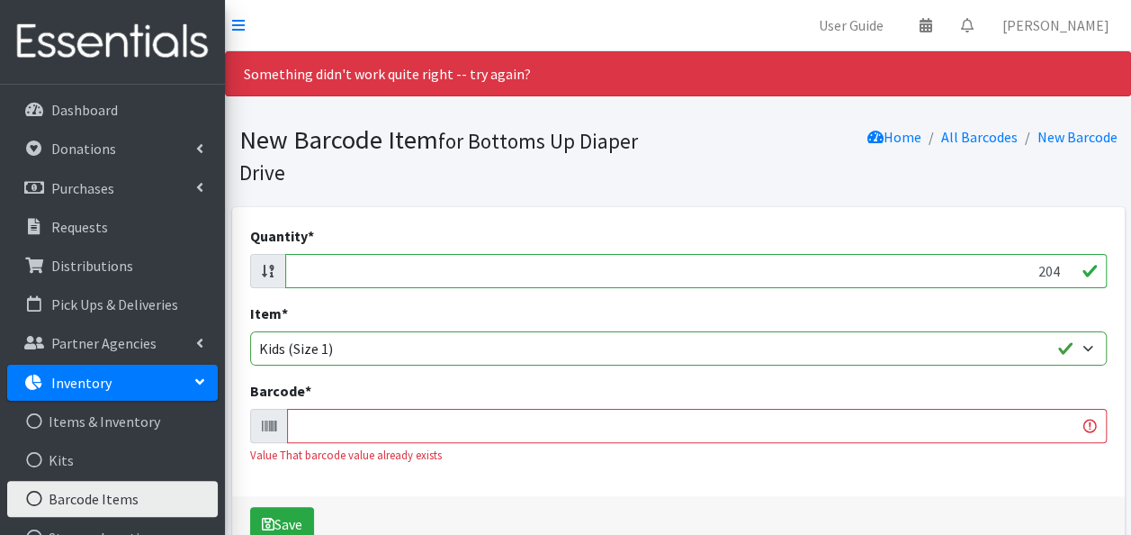
type input "204"
click at [722, 412] on input "Barcode *" at bounding box center [697, 426] width 820 height 34
type input "037000783169"
click at [250, 507] on button "Save" at bounding box center [282, 524] width 64 height 34
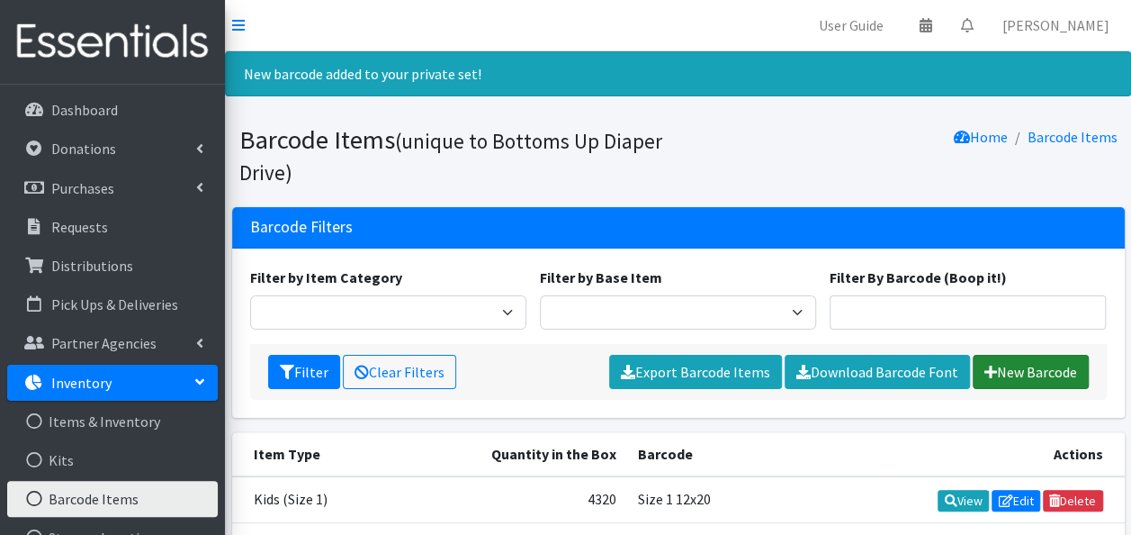
click at [1027, 365] on link "New Barcode" at bounding box center [1031, 372] width 116 height 34
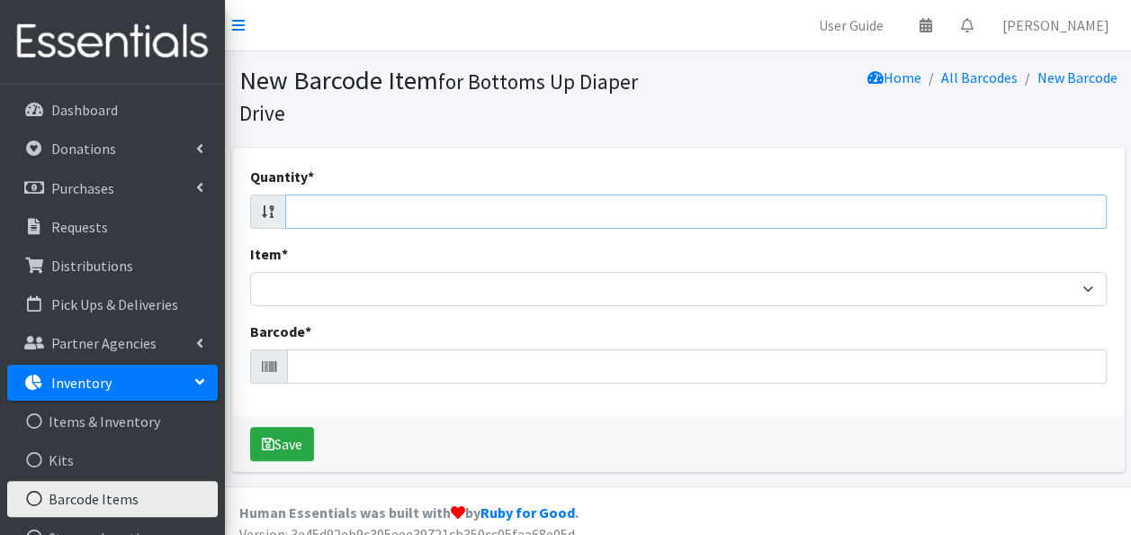
click at [1060, 217] on input "Quantity *" at bounding box center [696, 211] width 822 height 34
type input "132"
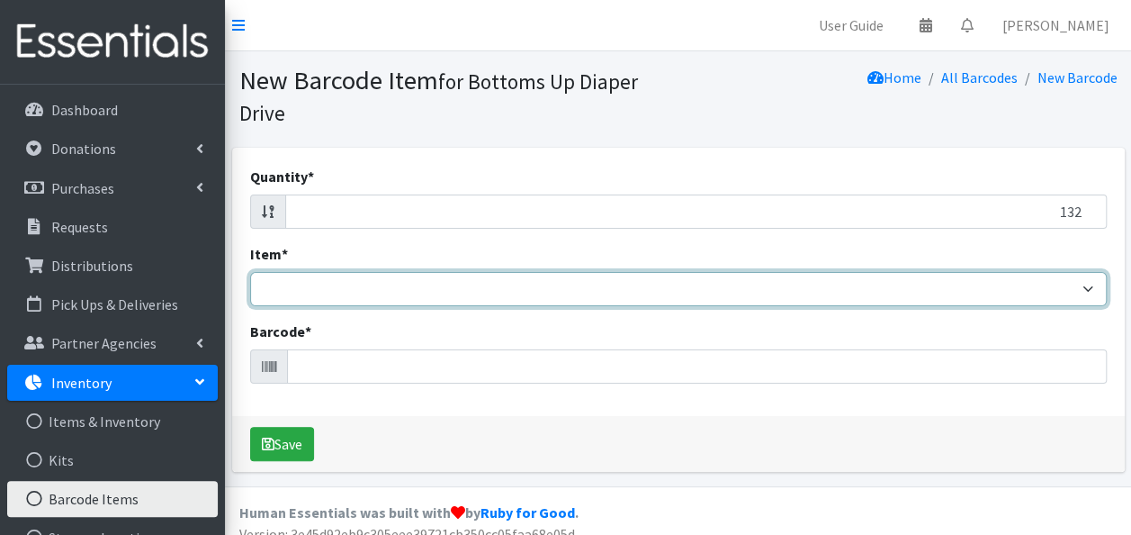
click at [965, 285] on select "Kids L/XL (60-125 lbs) Kids (Newborn) Kids (Preemie) Kids Pull-Ups Kids Pull-Up…" at bounding box center [678, 289] width 857 height 34
select select "4758"
click at [250, 272] on select "Kids L/XL (60-125 lbs) Kids (Newborn) Kids (Preemie) Kids Pull-Ups Kids Pull-Up…" at bounding box center [678, 289] width 857 height 34
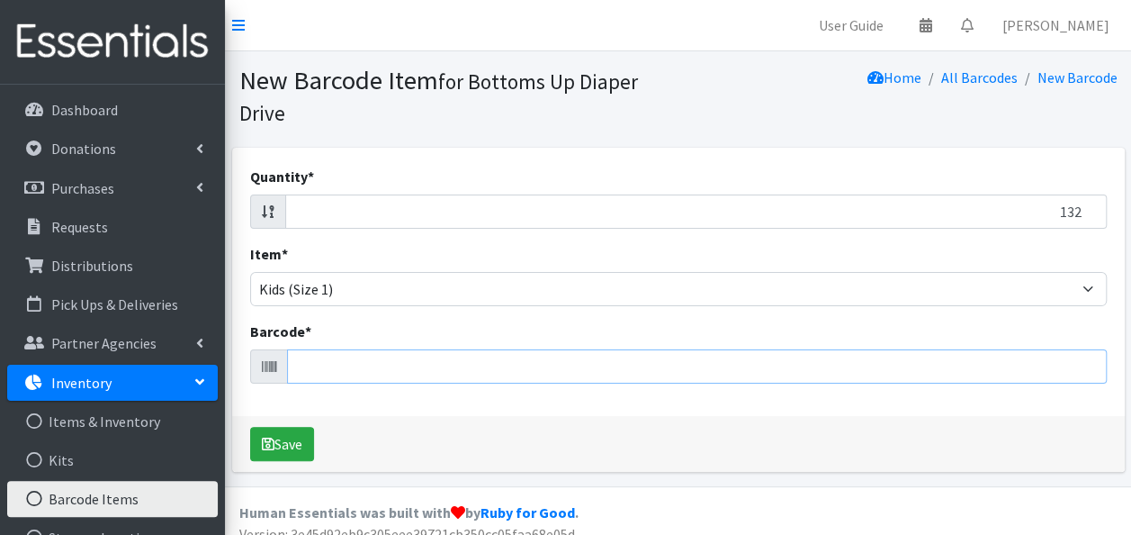
click at [809, 371] on input "Barcode *" at bounding box center [697, 366] width 820 height 34
type input "037000596479"
click at [250, 427] on button "Save" at bounding box center [282, 444] width 64 height 34
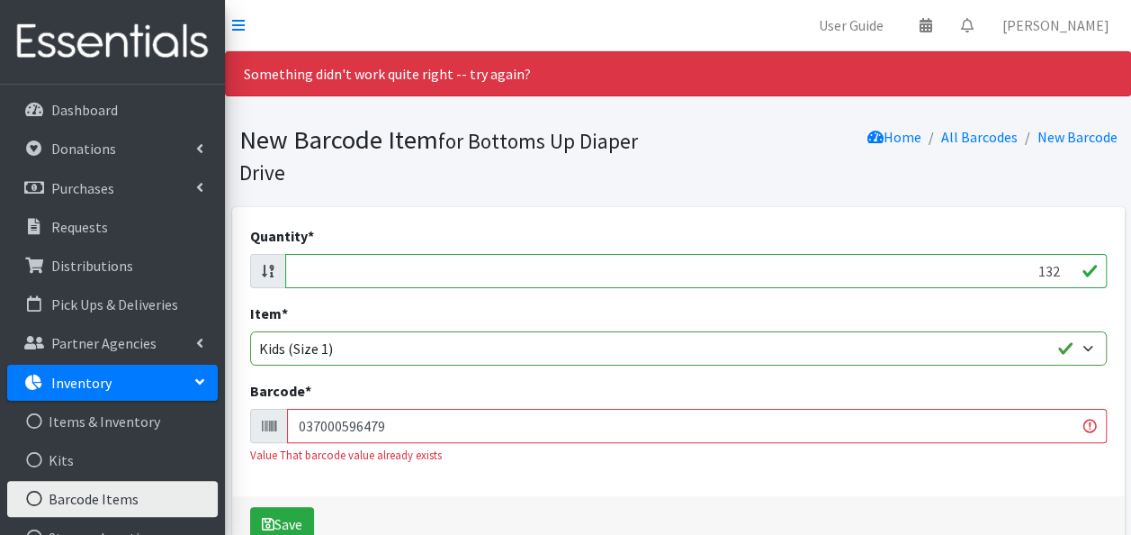
click at [1058, 265] on input "132" at bounding box center [696, 271] width 822 height 34
type input "1"
click at [896, 425] on input "037000596479" at bounding box center [697, 426] width 820 height 34
type input "0"
click at [918, 272] on input "Quantity *" at bounding box center [696, 271] width 822 height 34
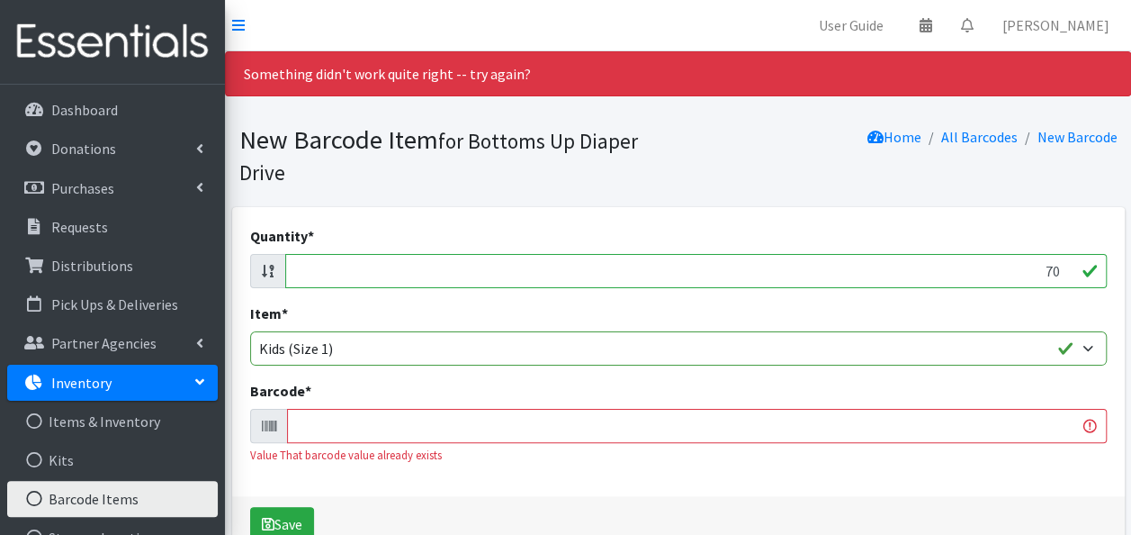
type input "70"
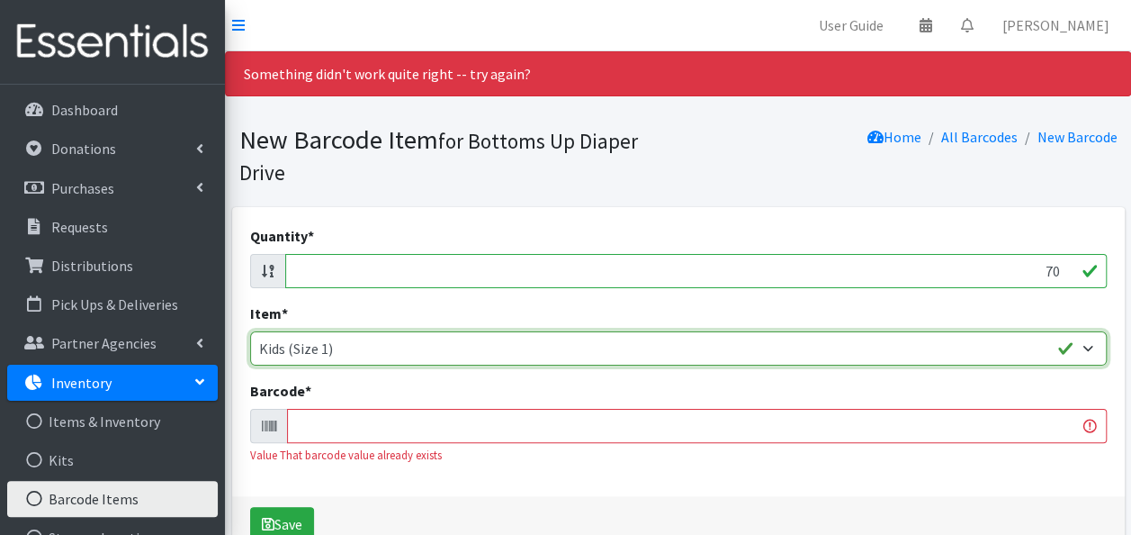
click at [936, 340] on select "Kids L/XL (60-125 lbs) Kids (Newborn) Kids (Preemie) Kids Pull-Ups Kids Pull-Up…" at bounding box center [678, 348] width 857 height 34
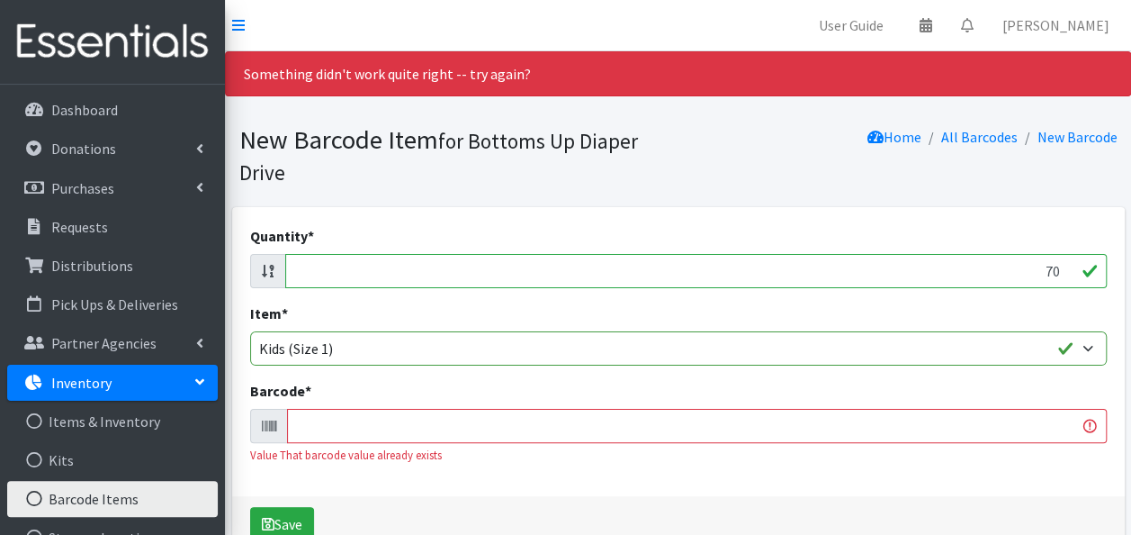
click at [922, 418] on input "Barcode *" at bounding box center [697, 426] width 820 height 34
type input "850030017208"
click at [250, 507] on button "Save" at bounding box center [282, 524] width 64 height 34
click at [1060, 268] on input "71" at bounding box center [696, 271] width 822 height 34
type input "7"
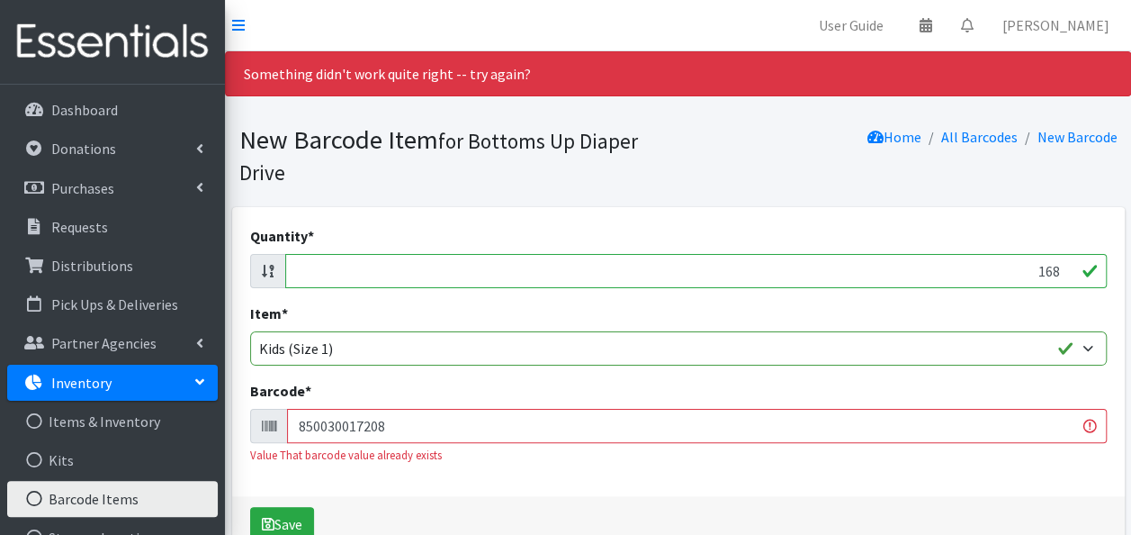
type input "168"
click at [986, 425] on input "850030017208" at bounding box center [697, 426] width 820 height 34
type input "8"
type input "00036000497977"
click at [250, 507] on button "Save" at bounding box center [282, 524] width 64 height 34
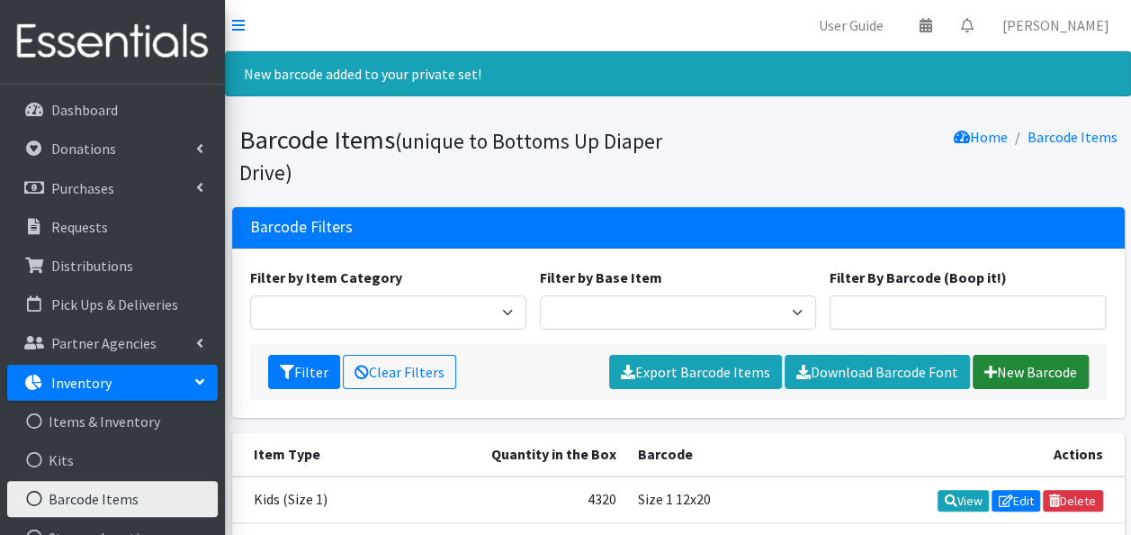
click at [1041, 374] on link "New Barcode" at bounding box center [1031, 372] width 116 height 34
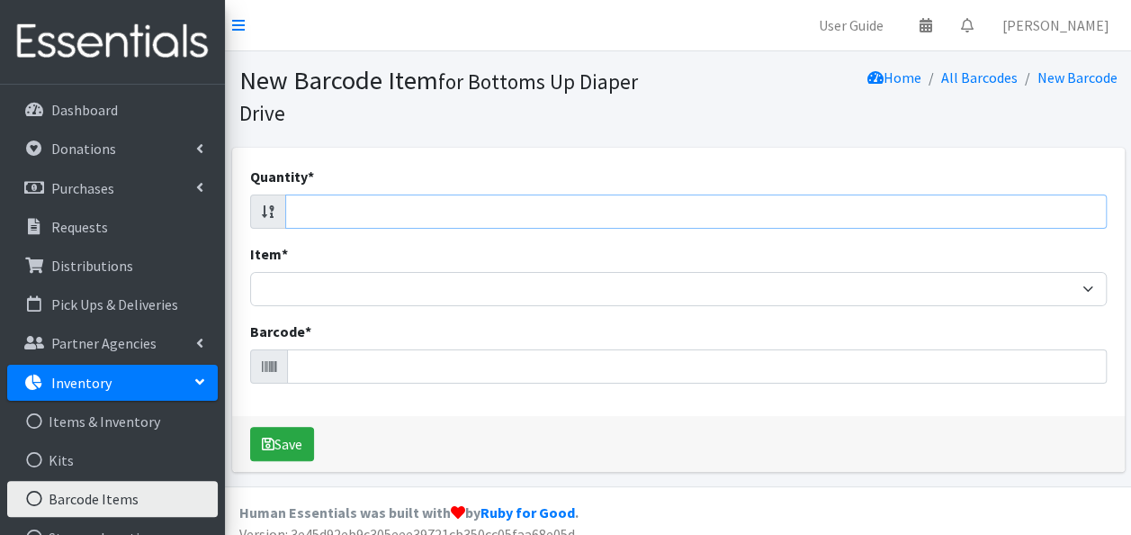
click at [974, 221] on input "Quantity *" at bounding box center [696, 211] width 822 height 34
type input "168"
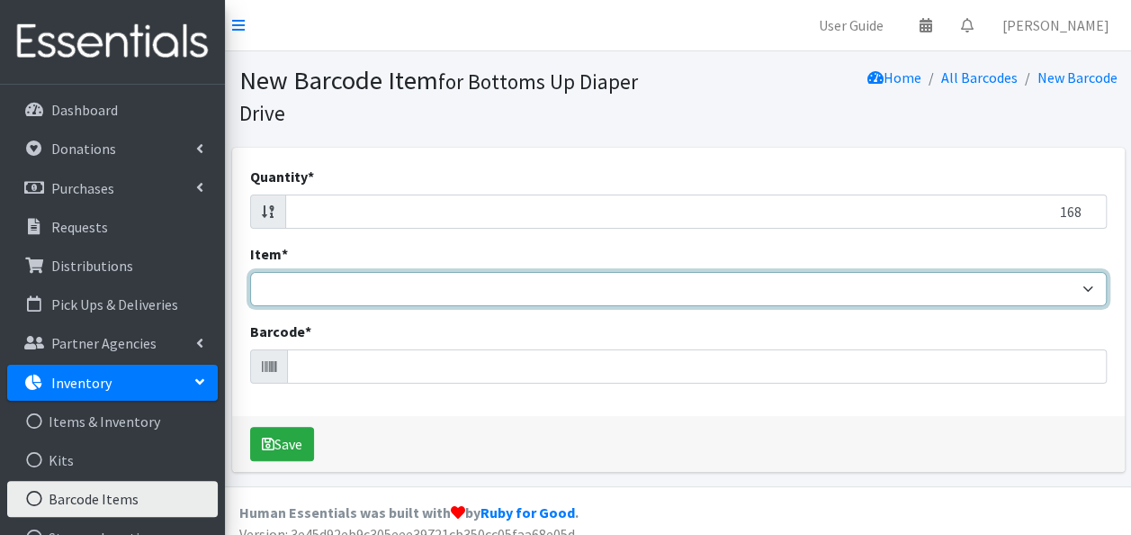
click at [965, 292] on select "Kids L/XL (60-125 lbs) Kids (Newborn) Kids (Preemie) Kids Pull-Ups Kids Pull-Up…" at bounding box center [678, 289] width 857 height 34
select select "4758"
click at [250, 272] on select "Kids L/XL (60-125 lbs) Kids (Newborn) Kids (Preemie) Kids Pull-Ups Kids Pull-Up…" at bounding box center [678, 289] width 857 height 34
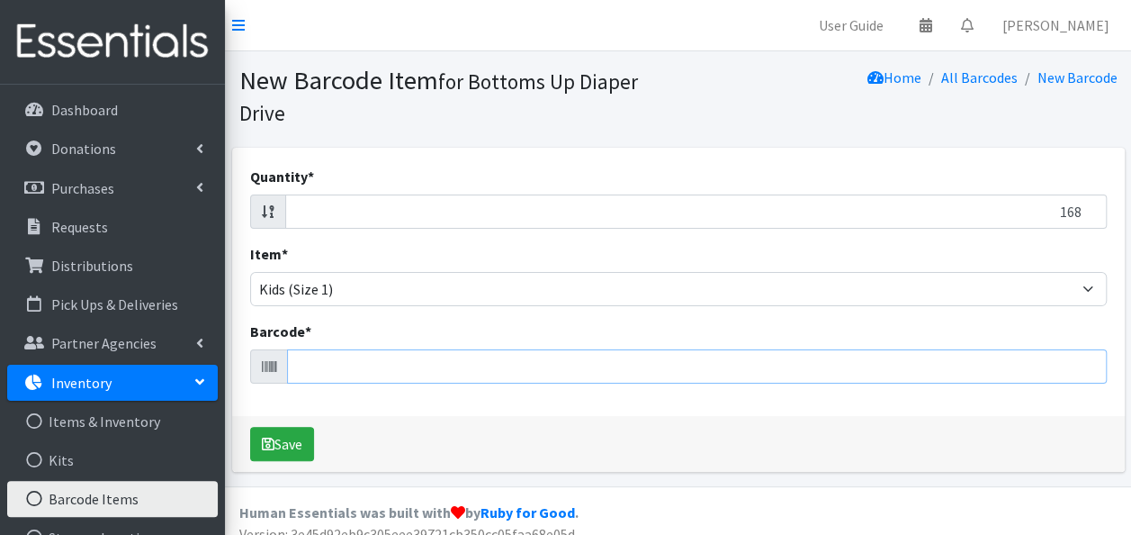
click at [806, 360] on input "Barcode *" at bounding box center [697, 366] width 820 height 34
type input "036000497977"
click at [250, 427] on button "Save" at bounding box center [282, 444] width 64 height 34
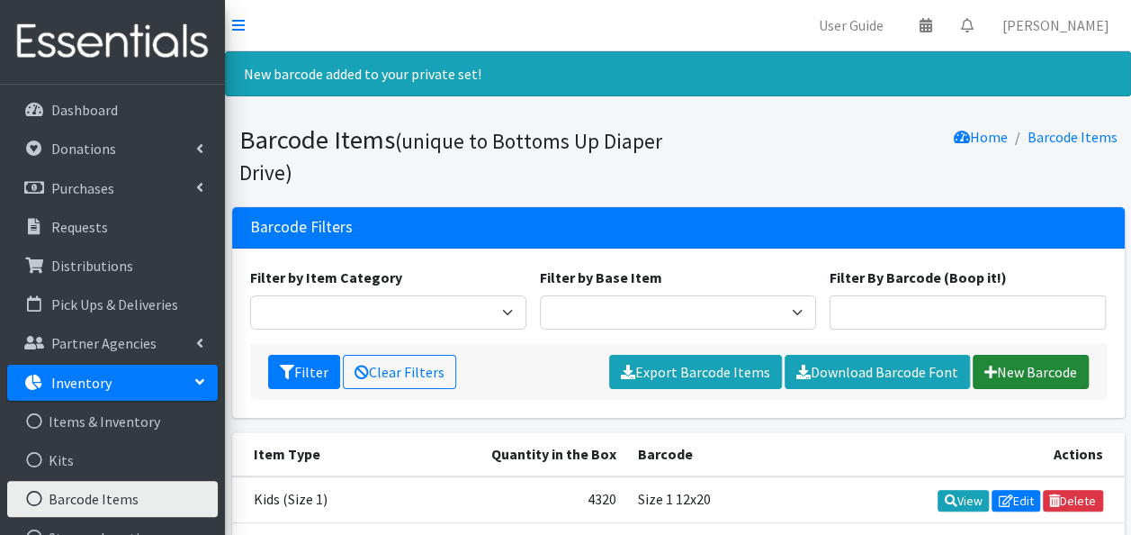
click at [1012, 364] on link "New Barcode" at bounding box center [1031, 372] width 116 height 34
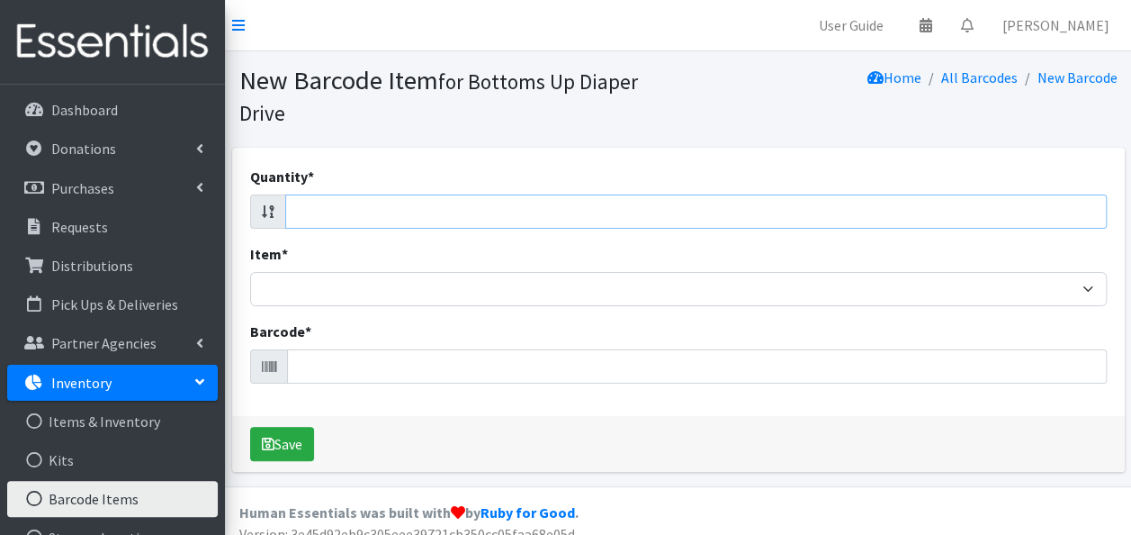
click at [963, 209] on input "Quantity *" at bounding box center [696, 211] width 822 height 34
type input "192"
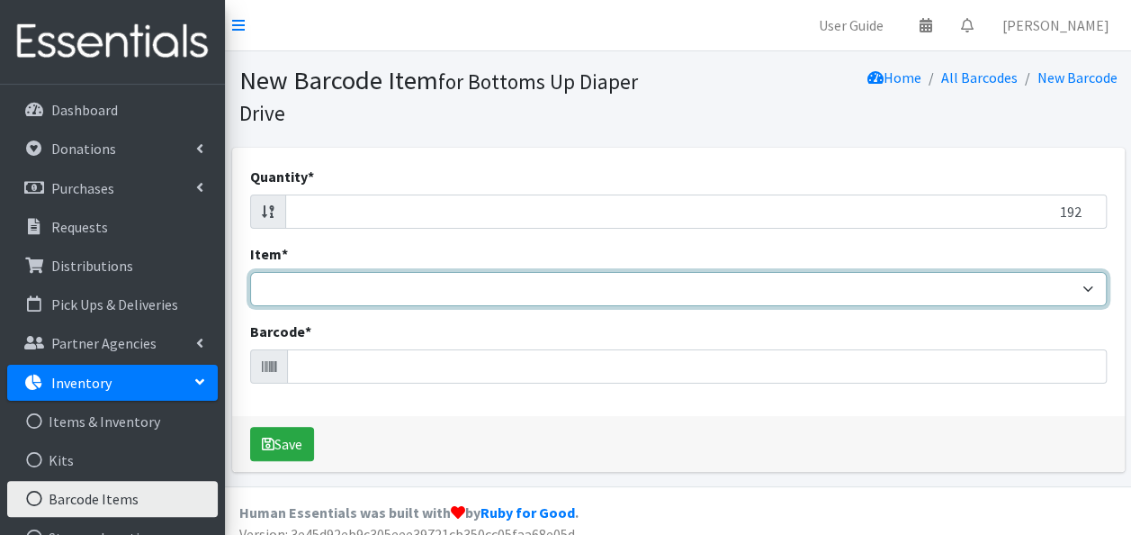
click at [947, 295] on select "Kids L/XL (60-125 lbs) Kids (Newborn) Kids (Preemie) Kids Pull-Ups Kids Pull-Up…" at bounding box center [678, 289] width 857 height 34
select select "4758"
click at [250, 272] on select "Kids L/XL (60-125 lbs) Kids (Newborn) Kids (Preemie) Kids Pull-Ups Kids Pull-Up…" at bounding box center [678, 289] width 857 height 34
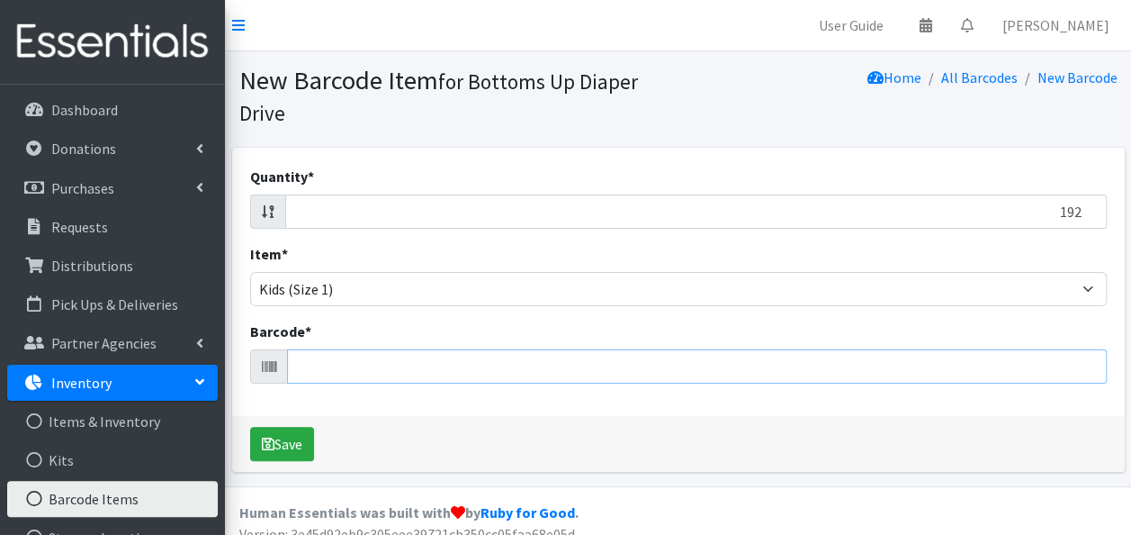
click at [779, 354] on input "Barcode *" at bounding box center [697, 366] width 820 height 34
type input "186679475711"
click at [250, 427] on button "Save" at bounding box center [282, 444] width 64 height 34
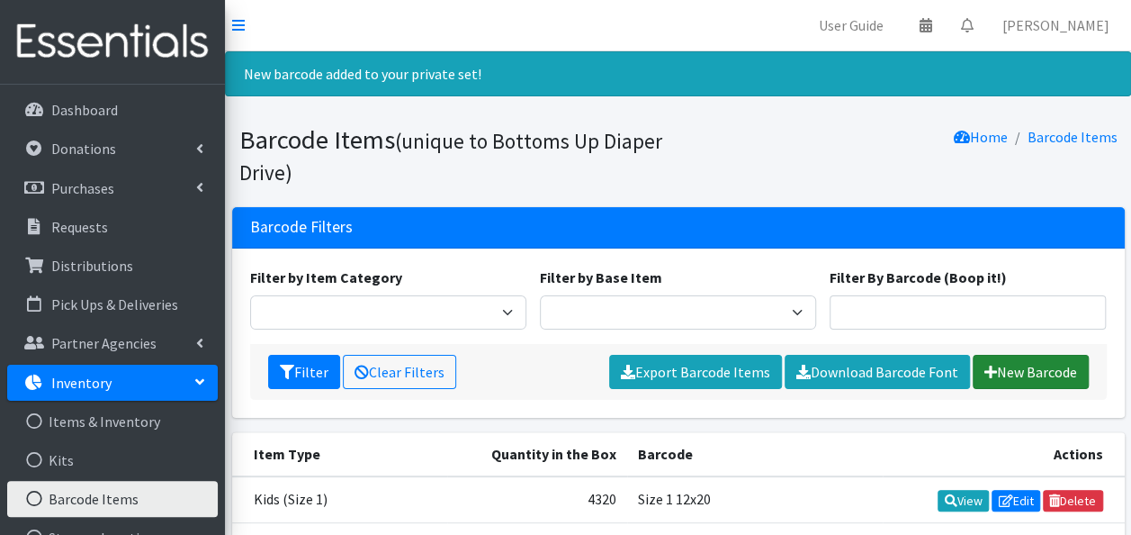
click at [1035, 378] on link "New Barcode" at bounding box center [1031, 372] width 116 height 34
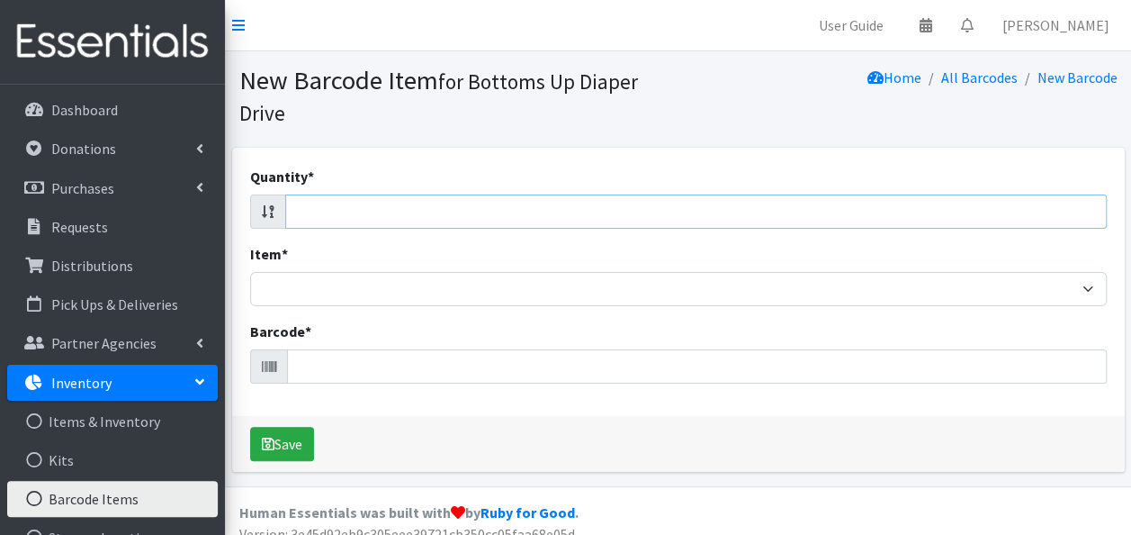
click at [1027, 221] on input "Quantity *" at bounding box center [696, 211] width 822 height 34
type input "77"
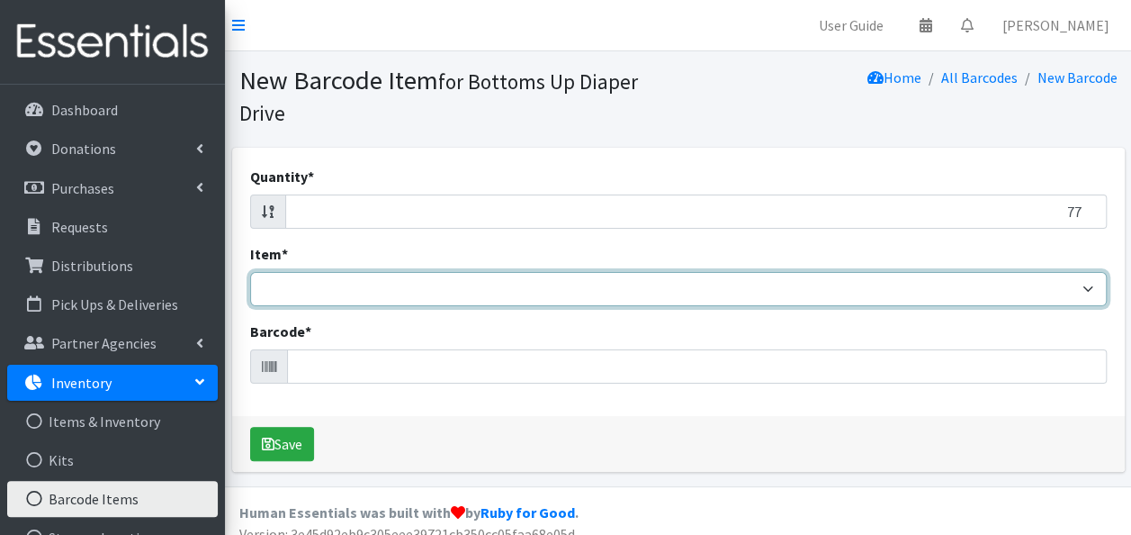
click at [1024, 301] on select "Kids L/XL (60-125 lbs) Kids (Newborn) Kids (Preemie) Kids Pull-Ups Kids Pull-Up…" at bounding box center [678, 289] width 857 height 34
select select "4751"
click at [250, 272] on select "Kids L/XL (60-125 lbs) Kids (Newborn) Kids (Preemie) Kids Pull-Ups Kids Pull-Up…" at bounding box center [678, 289] width 857 height 34
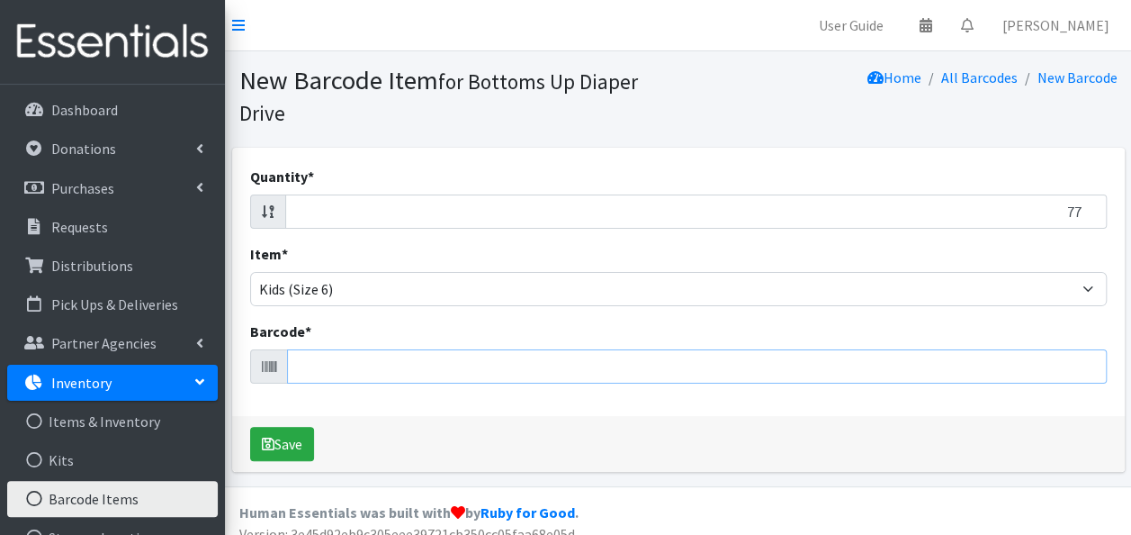
click at [956, 373] on input "Barcode *" at bounding box center [697, 366] width 820 height 34
type input "036000530308"
click at [250, 427] on button "Save" at bounding box center [282, 444] width 64 height 34
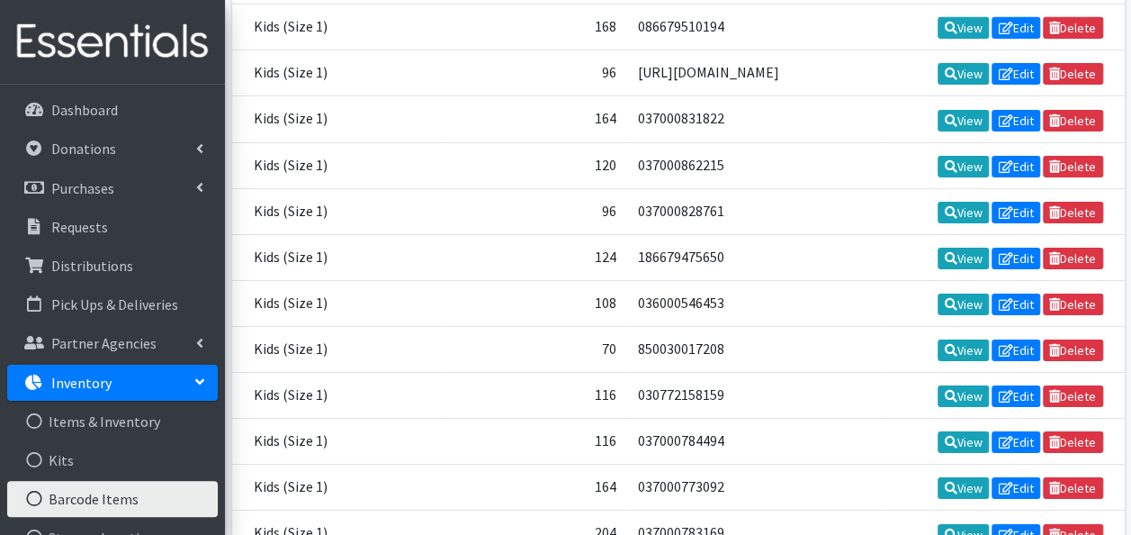
scroll to position [9746, 0]
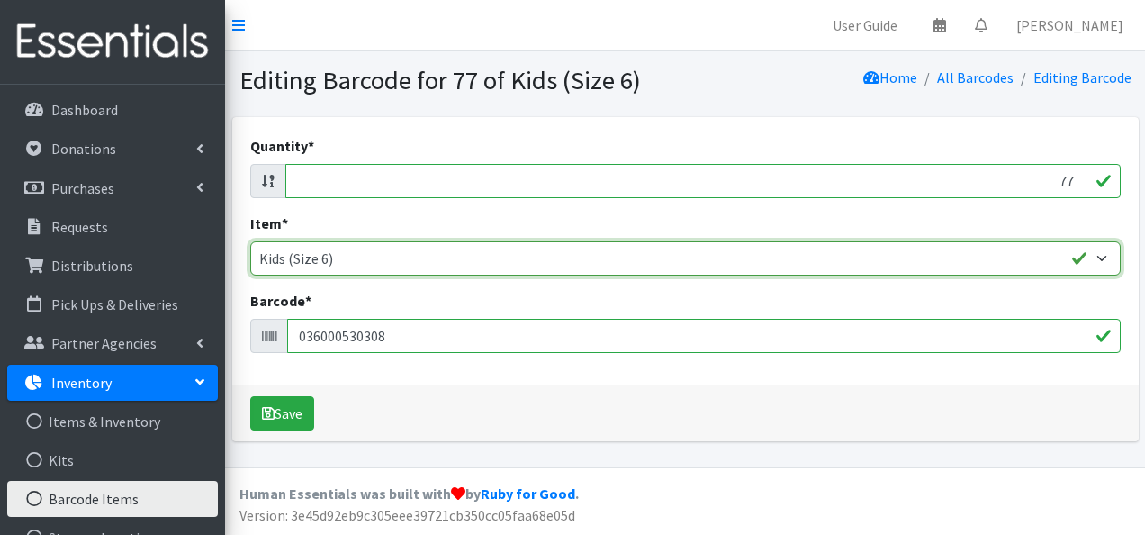
click at [534, 261] on select "Kids L/XL (60-125 lbs) Kids (Newborn) Kids (Preemie) Kids Pull-Ups Kids Pull-Up…" at bounding box center [685, 258] width 870 height 34
select select "4773"
click at [250, 241] on select "Kids L/XL (60-125 lbs) Kids (Newborn) Kids (Preemie) Kids Pull-Ups Kids Pull-Up…" at bounding box center [685, 258] width 870 height 34
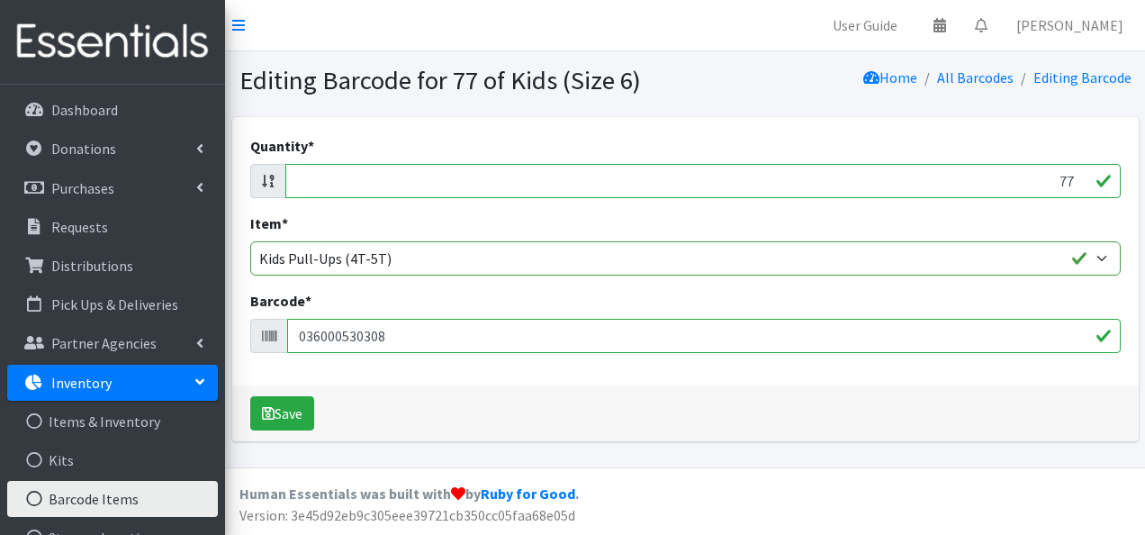
click at [448, 162] on div "Quantity * 77" at bounding box center [685, 166] width 870 height 63
click at [1075, 178] on input "78" at bounding box center [702, 181] width 835 height 34
type input "7"
type input "60"
click at [250, 396] on button "Save" at bounding box center [282, 413] width 64 height 34
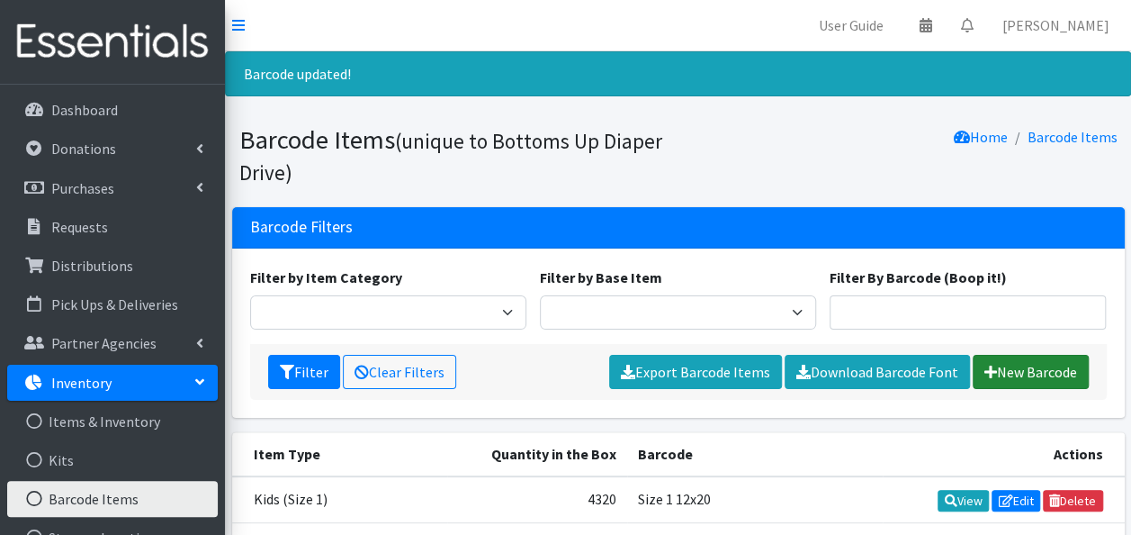
click at [1017, 365] on link "New Barcode" at bounding box center [1031, 372] width 116 height 34
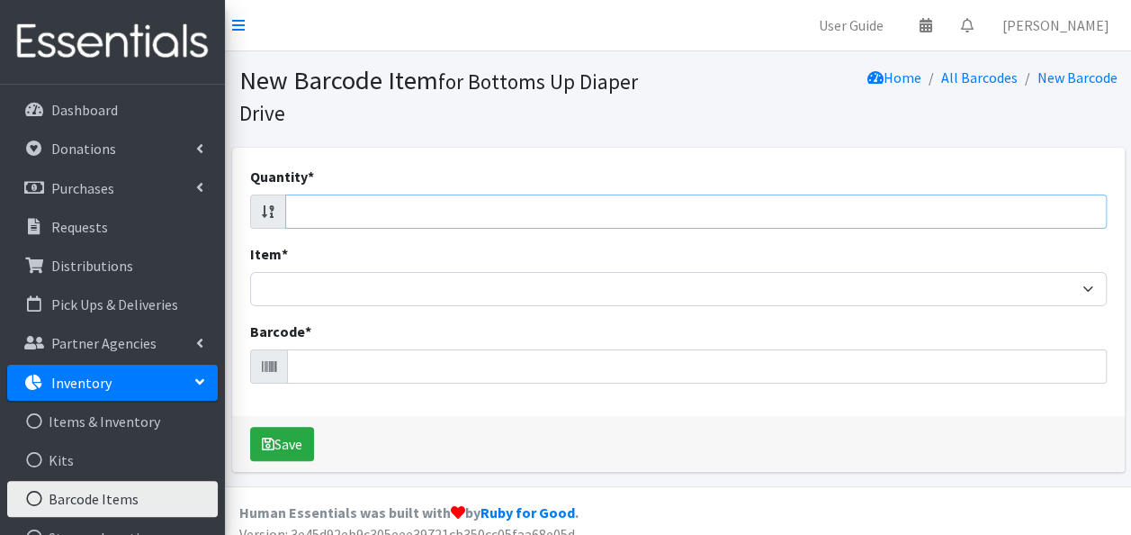
click at [1042, 203] on input "Quantity *" at bounding box center [696, 211] width 822 height 34
type input "60"
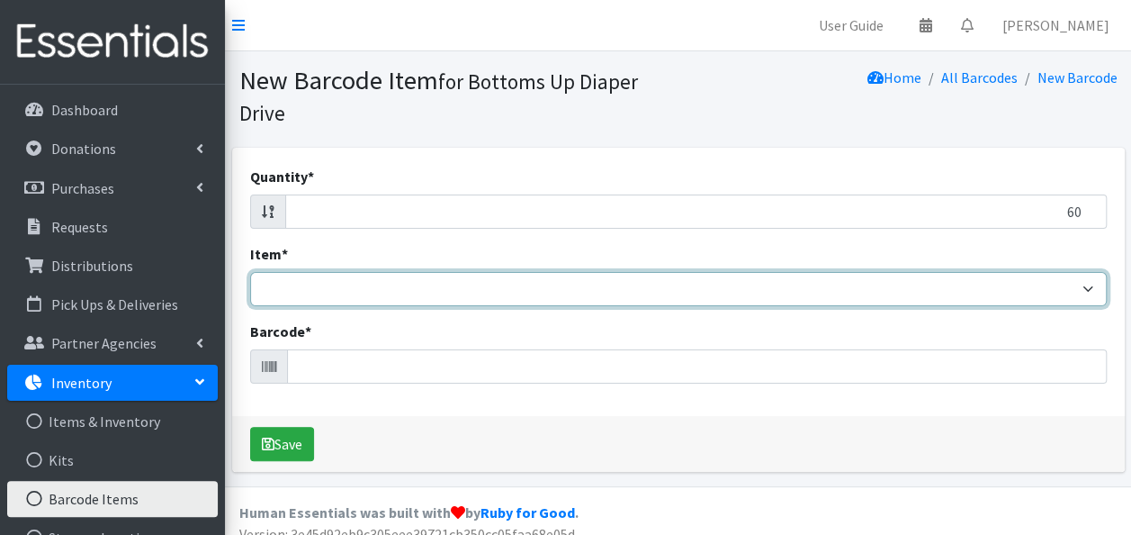
click at [1086, 292] on select "Kids L/XL (60-125 lbs) Kids (Newborn) Kids (Preemie) Kids Pull-Ups Kids Pull-Up…" at bounding box center [678, 289] width 857 height 34
select select "4773"
click at [250, 272] on select "Kids L/XL (60-125 lbs) Kids (Newborn) Kids (Preemie) Kids Pull-Ups Kids Pull-Up…" at bounding box center [678, 289] width 857 height 34
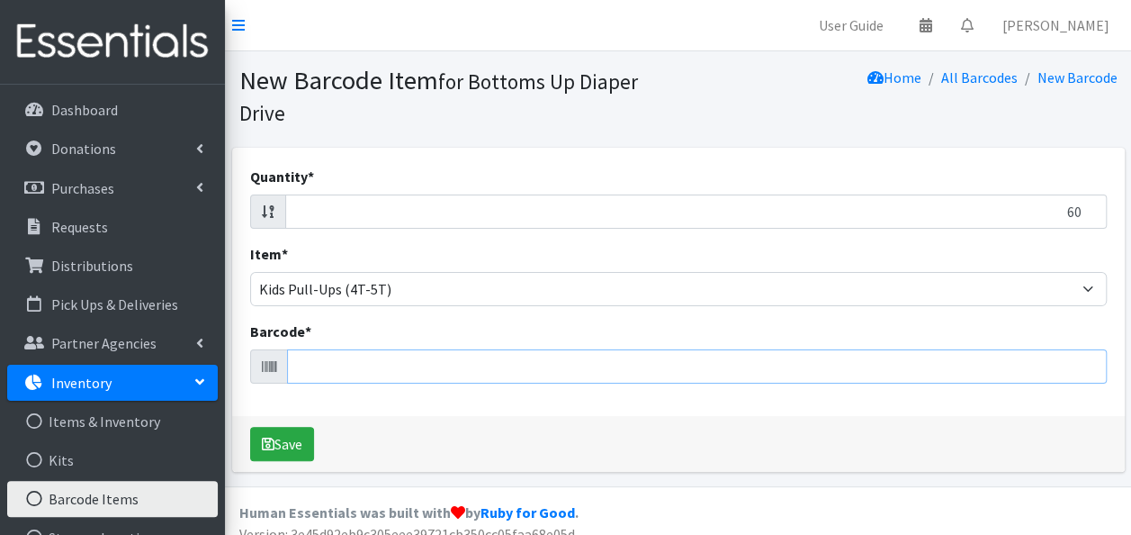
click at [806, 364] on input "Barcode *" at bounding box center [697, 366] width 820 height 34
type input "036000530308"
click at [250, 427] on button "Save" at bounding box center [282, 444] width 64 height 34
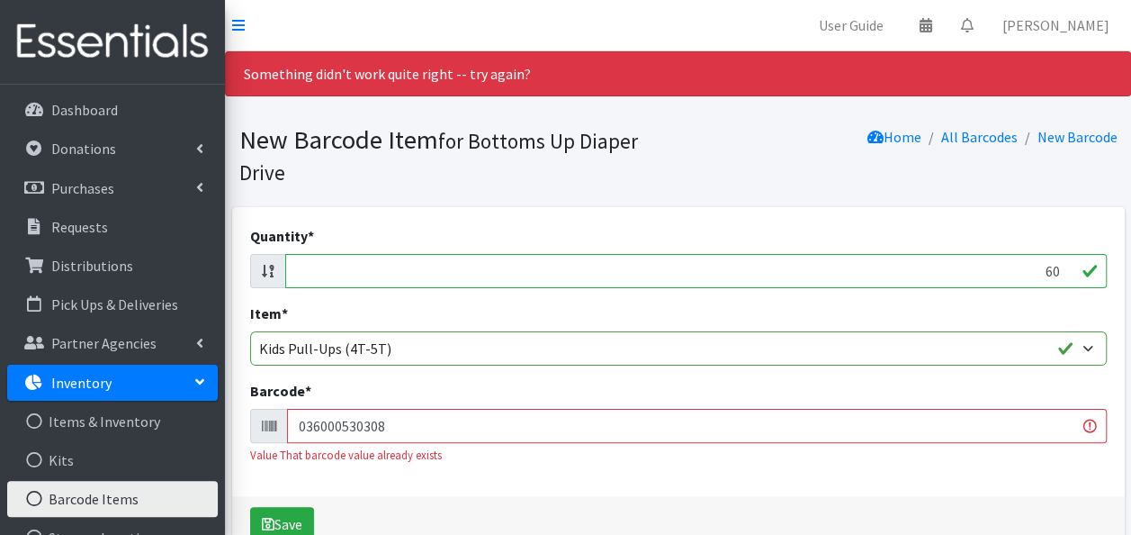
click at [635, 427] on input "036000530308" at bounding box center [697, 426] width 820 height 34
type input "0"
type input "036000530308"
click at [250, 507] on button "Save" at bounding box center [282, 524] width 64 height 34
click at [672, 433] on input "036000530308" at bounding box center [697, 426] width 820 height 34
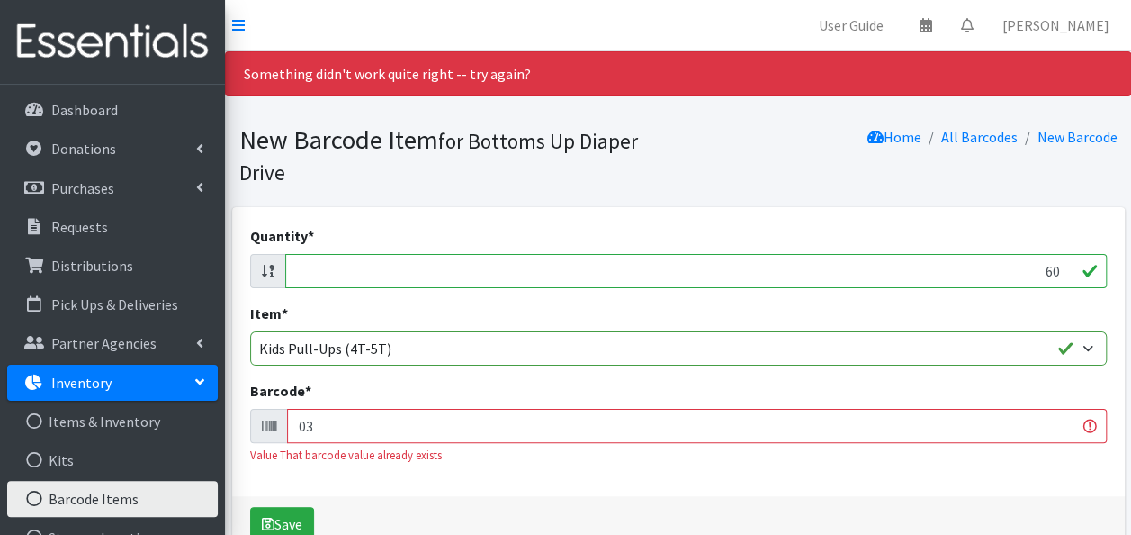
type input "0"
type input "036000530308"
click at [250, 507] on button "Save" at bounding box center [282, 524] width 64 height 34
click at [672, 433] on input "036000530308" at bounding box center [697, 426] width 820 height 34
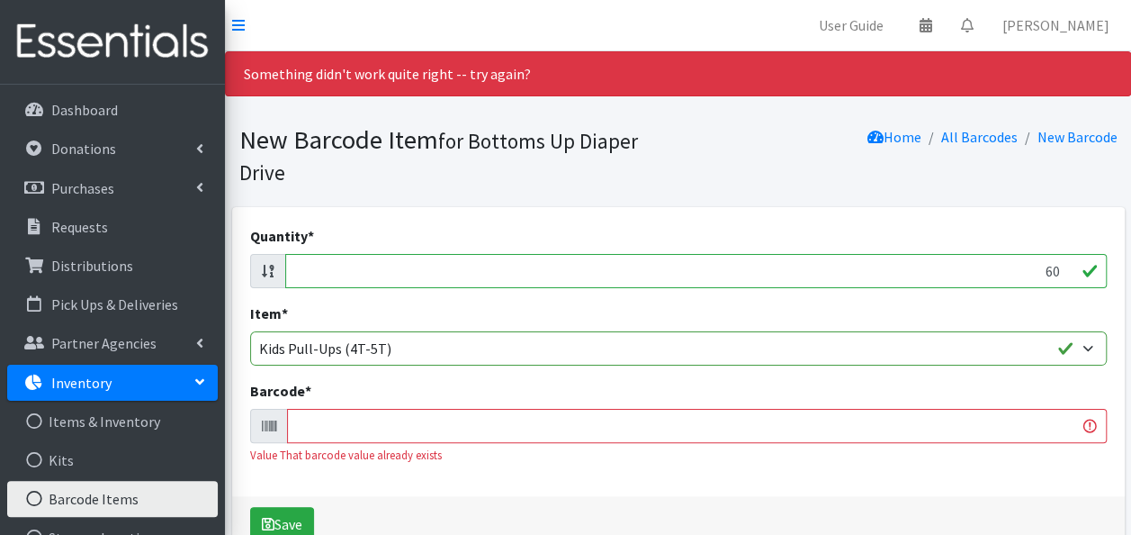
click at [1058, 268] on input "60" at bounding box center [696, 271] width 822 height 34
type input "6"
type input "58"
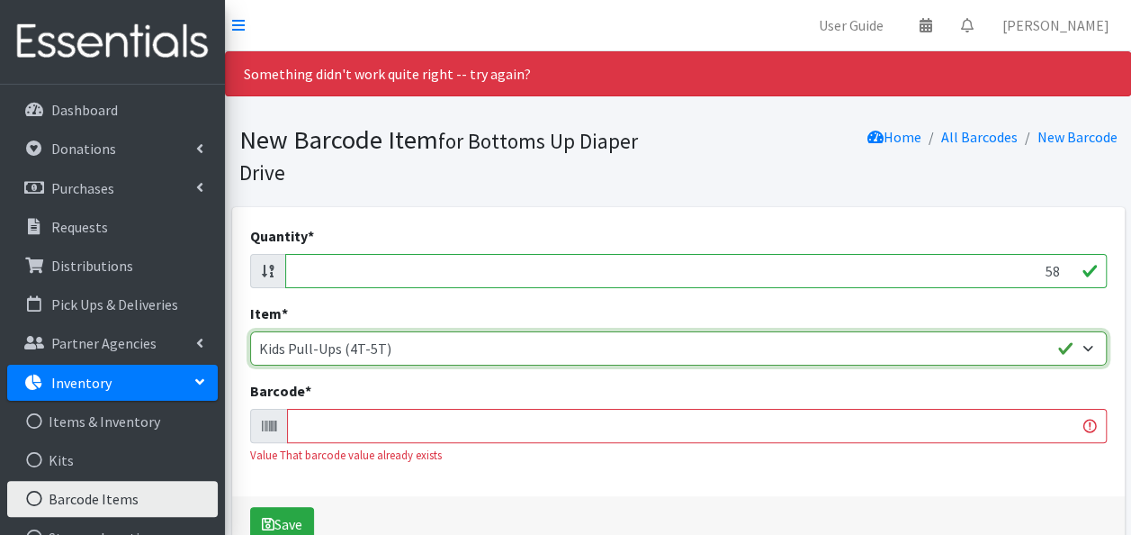
click at [1012, 347] on select "Kids L/XL (60-125 lbs) Kids (Newborn) Kids (Preemie) Kids Pull-Ups Kids Pull-Up…" at bounding box center [678, 348] width 857 height 34
select select "4760"
click at [250, 331] on select "Kids L/XL (60-125 lbs) Kids (Newborn) Kids (Preemie) Kids Pull-Ups Kids Pull-Up…" at bounding box center [678, 348] width 857 height 34
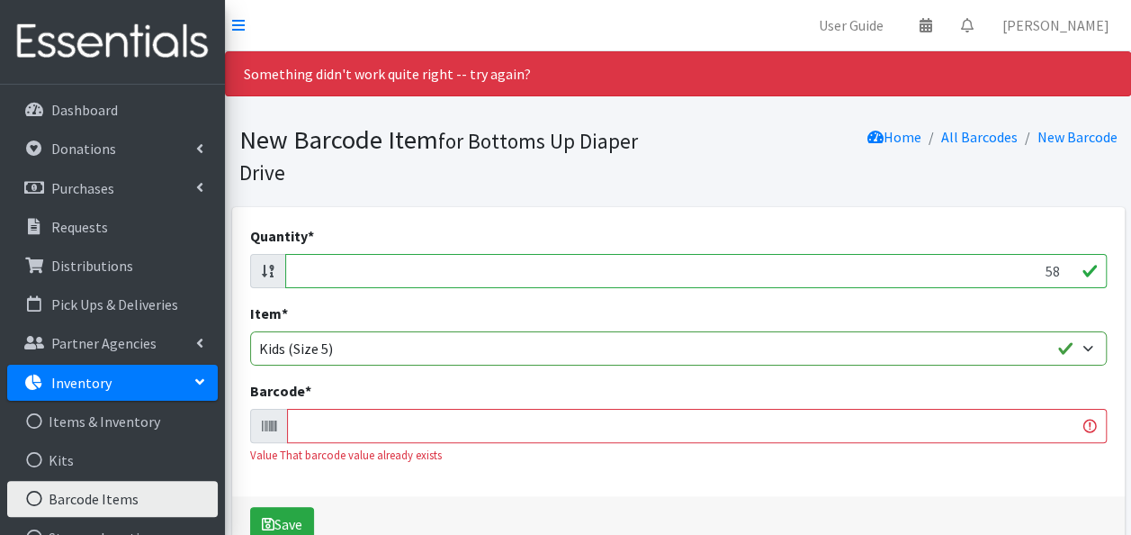
click at [711, 429] on input "Barcode *" at bounding box center [697, 426] width 820 height 34
type input "036000535891"
click at [250, 507] on button "Save" at bounding box center [282, 524] width 64 height 34
click at [711, 429] on input "036000535891" at bounding box center [697, 426] width 820 height 34
